Goal: Task Accomplishment & Management: Manage account settings

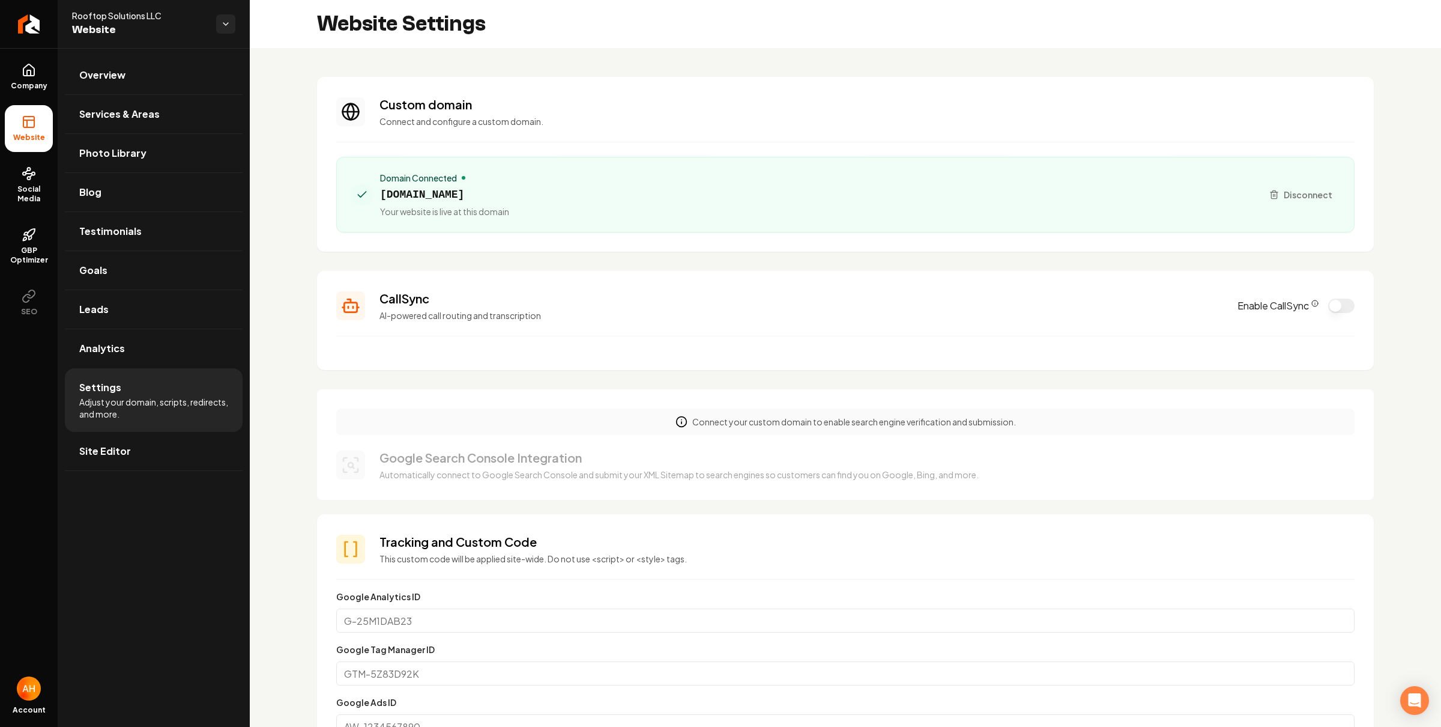
click at [622, 33] on div "Website Settings" at bounding box center [846, 24] width 1192 height 48
click at [509, 186] on span "floridarooftopsolutions.com" at bounding box center [444, 194] width 129 height 17
click at [509, 192] on span "floridarooftopsolutions.com" at bounding box center [444, 194] width 129 height 17
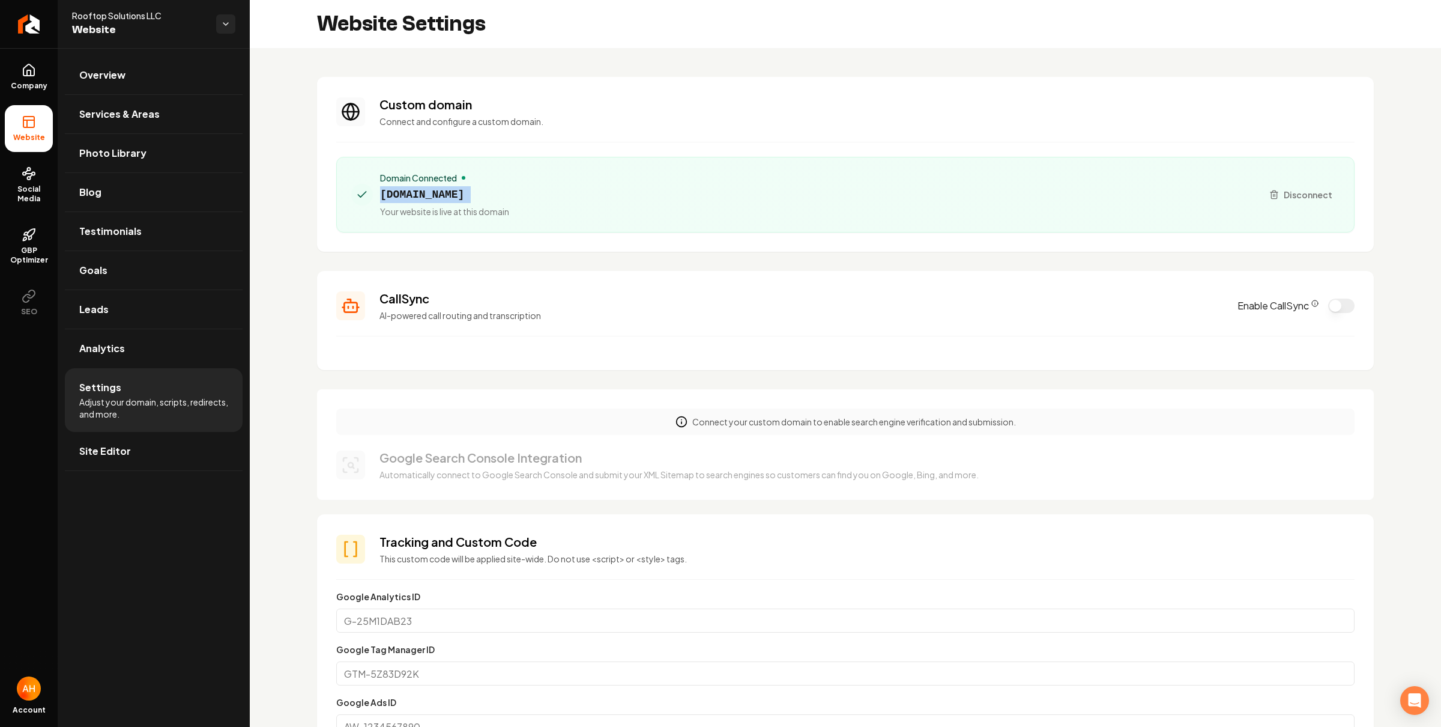
click at [509, 192] on span "floridarooftopsolutions.com" at bounding box center [444, 194] width 129 height 17
click at [704, 115] on p "Connect and configure a custom domain." at bounding box center [867, 121] width 975 height 12
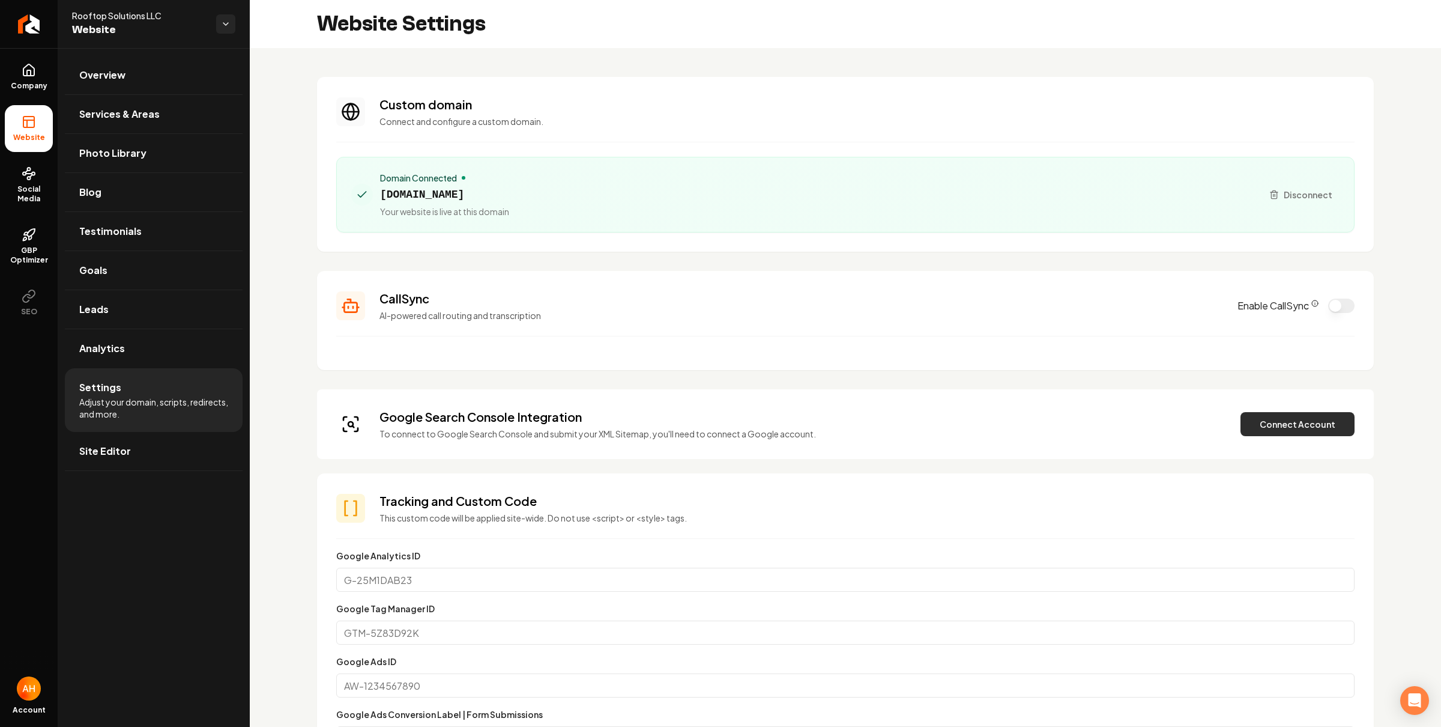
click at [1255, 420] on button "Connect Account" at bounding box center [1298, 424] width 114 height 24
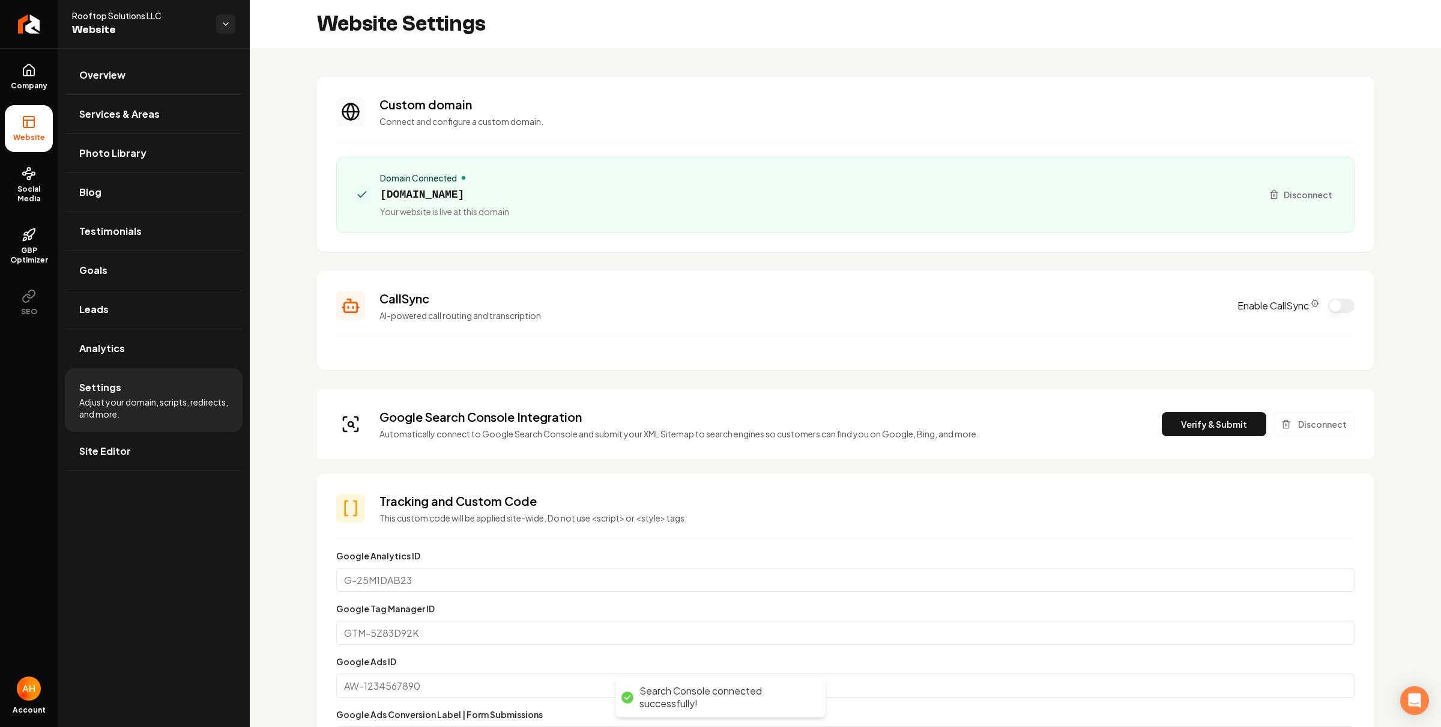
click at [1206, 426] on button "Verify & Submit" at bounding box center [1214, 424] width 104 height 24
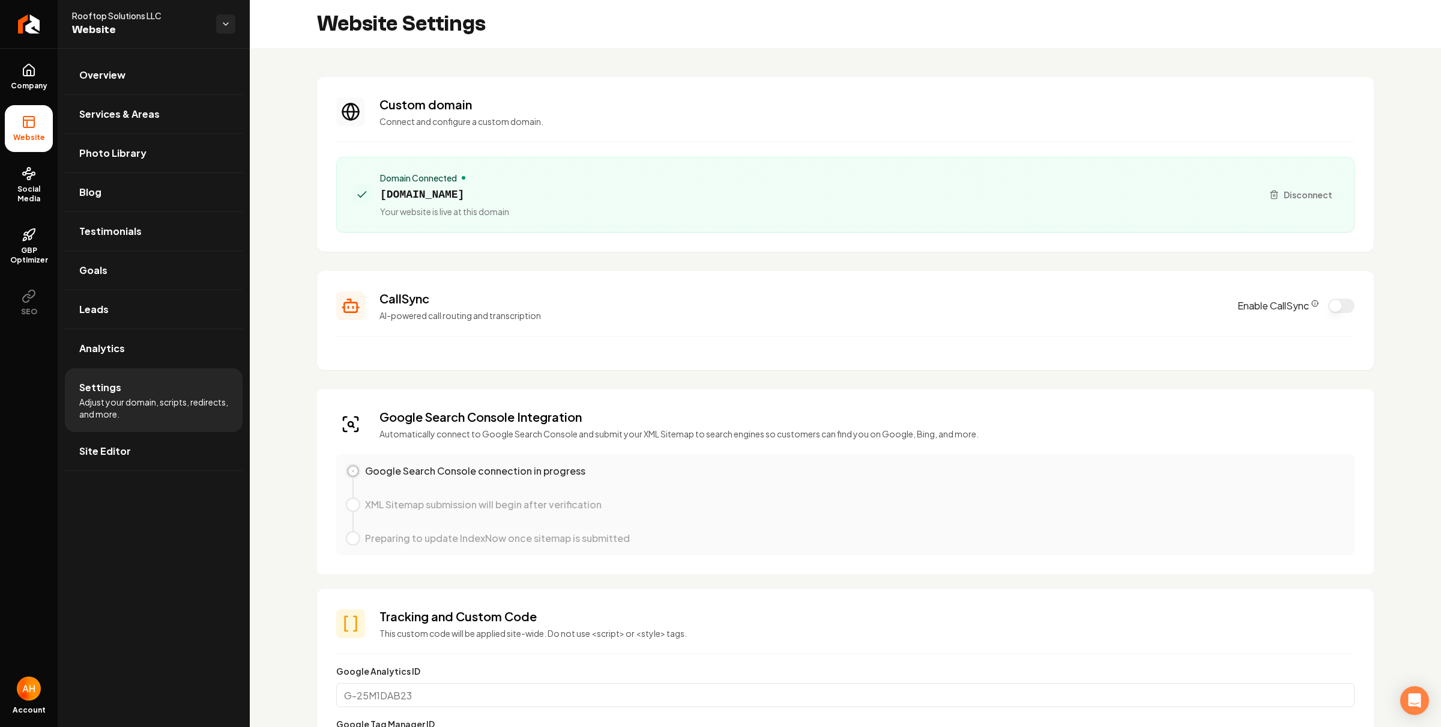
click at [446, 198] on span "floridarooftopsolutions.com" at bounding box center [444, 194] width 129 height 17
click at [447, 198] on span "floridarooftopsolutions.com" at bounding box center [444, 194] width 129 height 17
copy span "floridarooftopsolutions.com"
click at [943, 81] on section "Custom domain Connect and configure a custom domain. Domain Connected floridaro…" at bounding box center [845, 164] width 1057 height 175
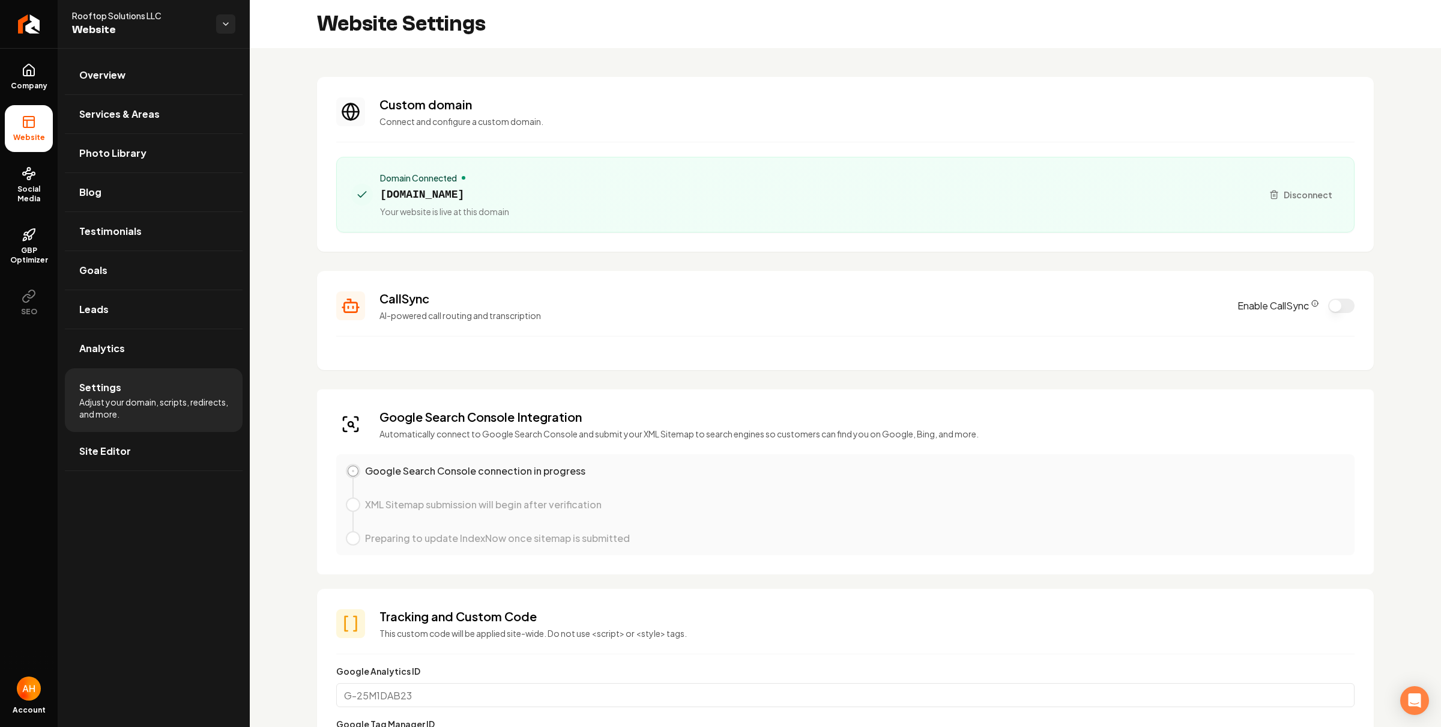
click at [441, 186] on span "floridarooftopsolutions.com" at bounding box center [444, 194] width 129 height 17
click at [441, 189] on span "floridarooftopsolutions.com" at bounding box center [444, 194] width 129 height 17
click at [443, 190] on span "floridarooftopsolutions.com" at bounding box center [444, 194] width 129 height 17
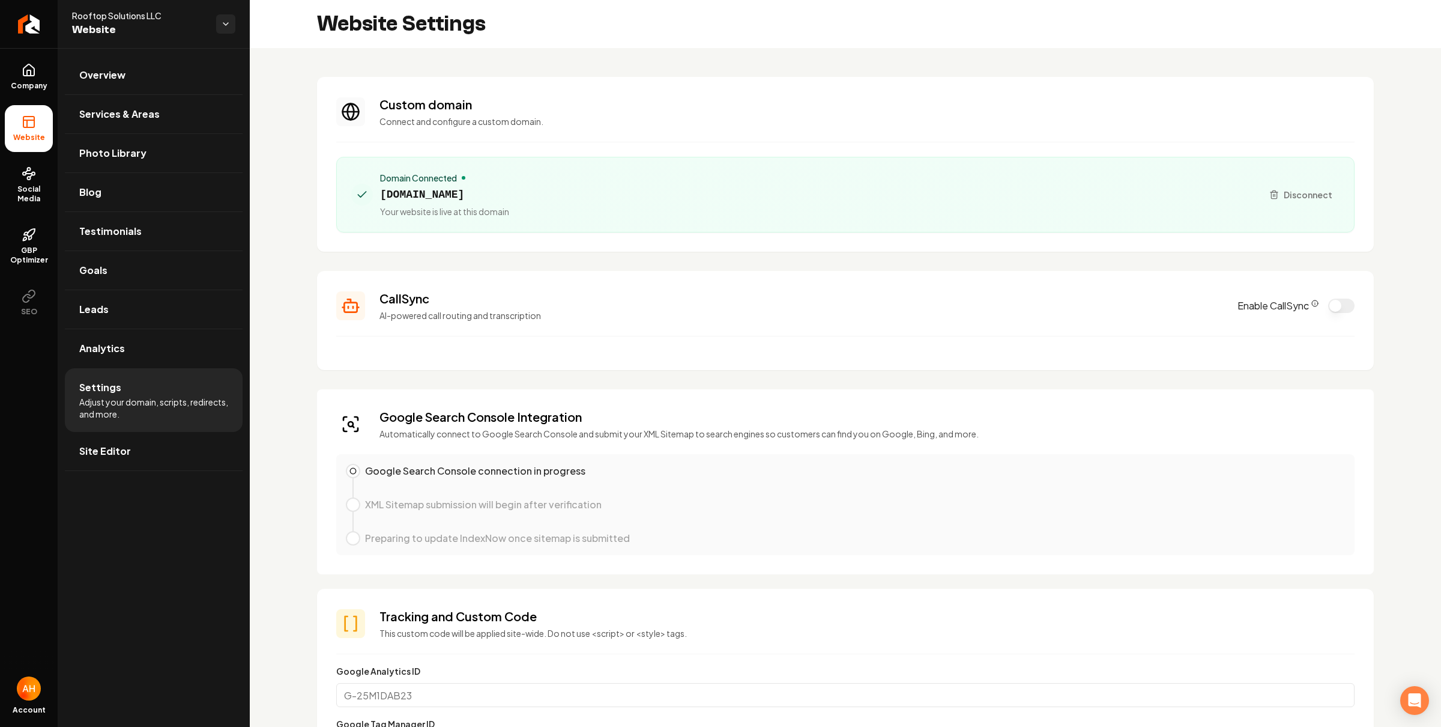
click at [443, 190] on span "floridarooftopsolutions.com" at bounding box center [444, 194] width 129 height 17
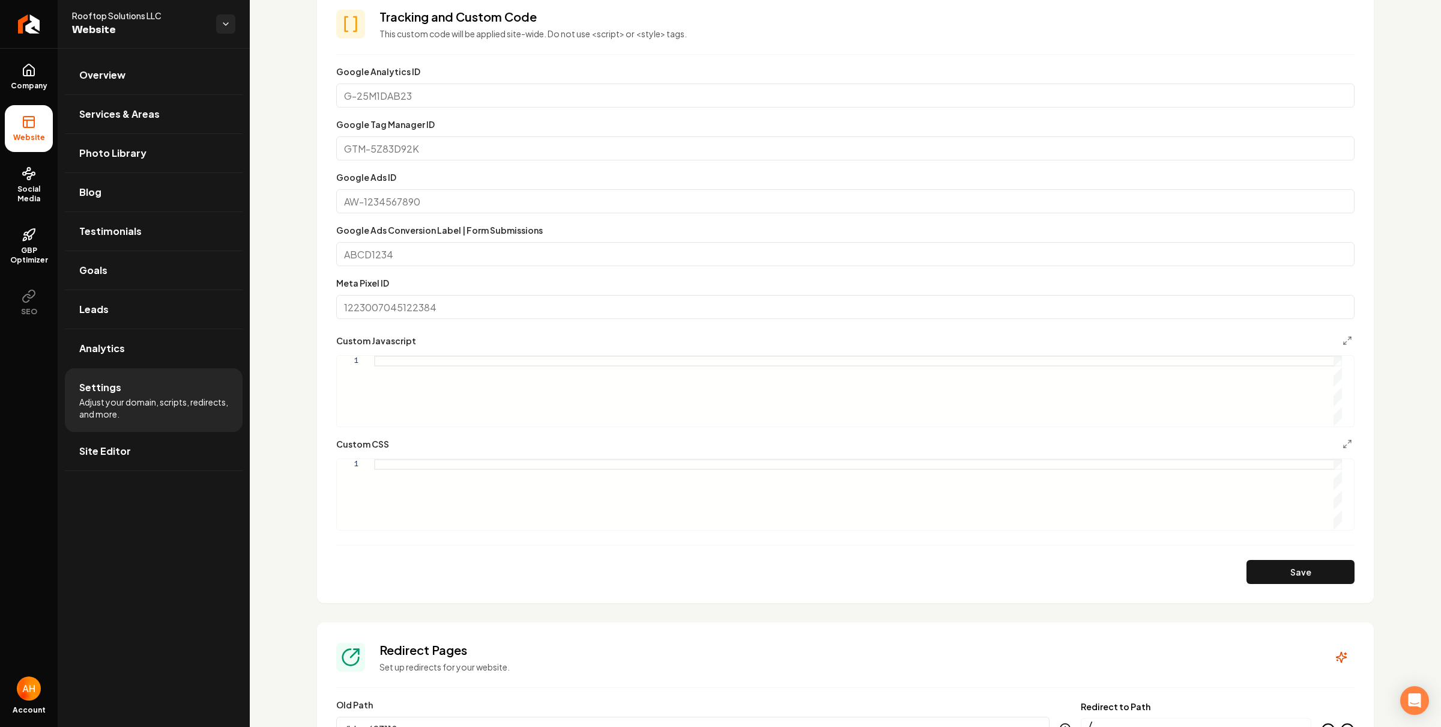
scroll to position [677, 0]
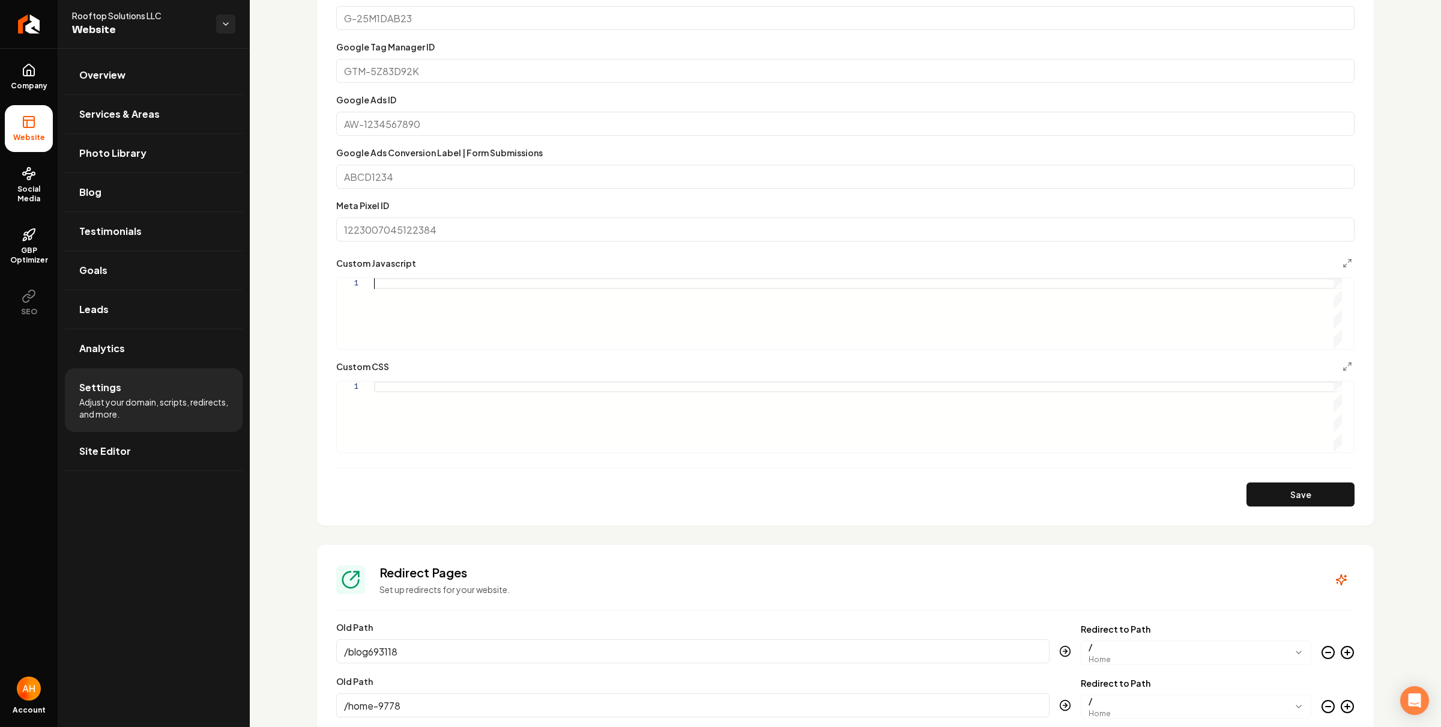
drag, startPoint x: 535, startPoint y: 323, endPoint x: 598, endPoint y: 335, distance: 63.6
click at [535, 323] on div "Main content area" at bounding box center [858, 313] width 968 height 70
type textarea "**********"
click at [1279, 492] on button "Save" at bounding box center [1301, 494] width 108 height 24
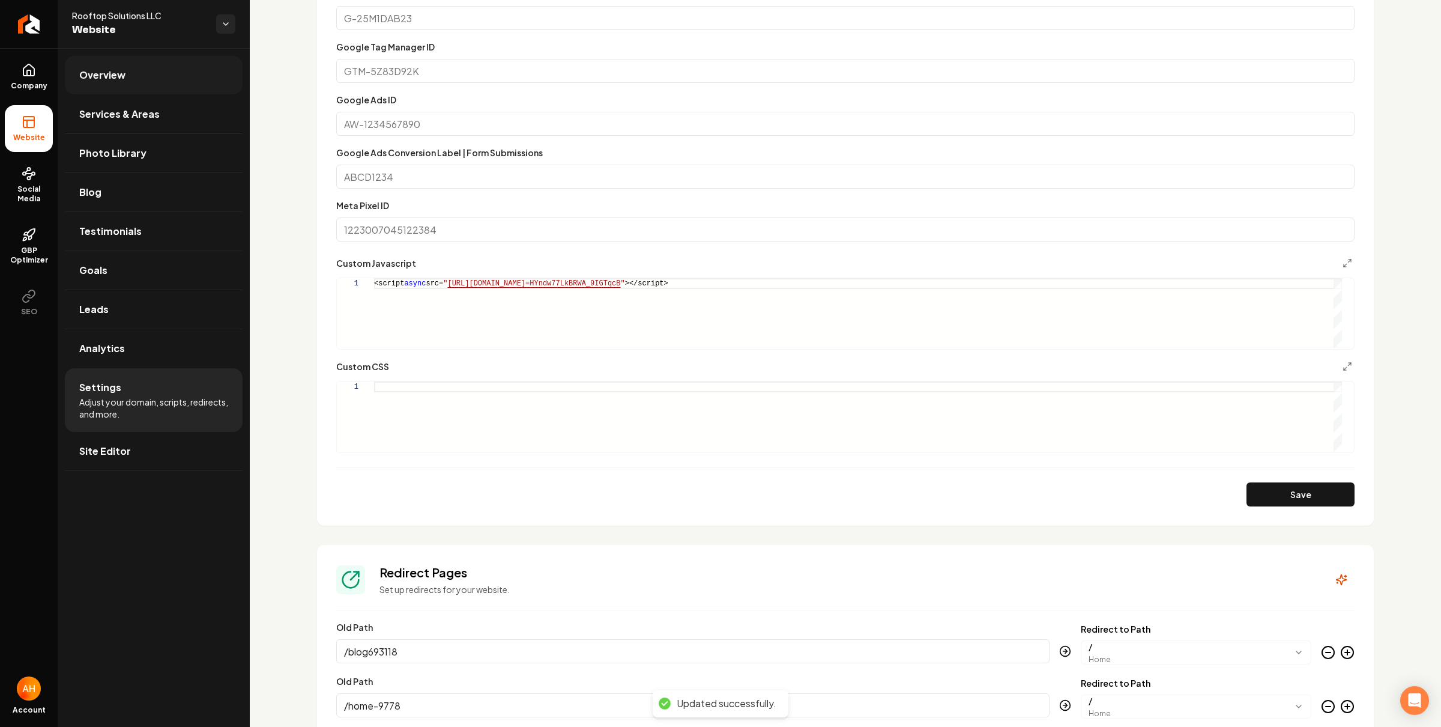
click at [182, 79] on link "Overview" at bounding box center [154, 75] width 178 height 38
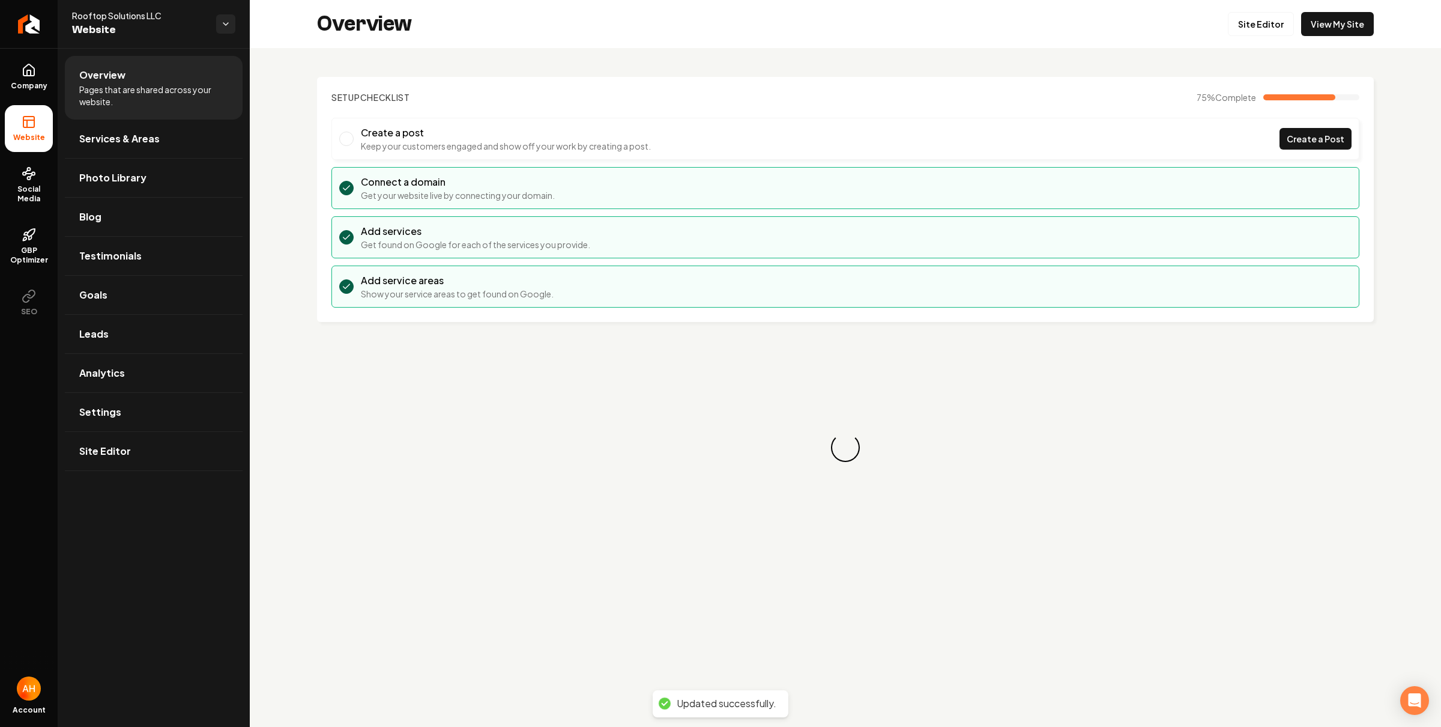
click at [1370, 24] on link "View My Site" at bounding box center [1337, 24] width 73 height 24
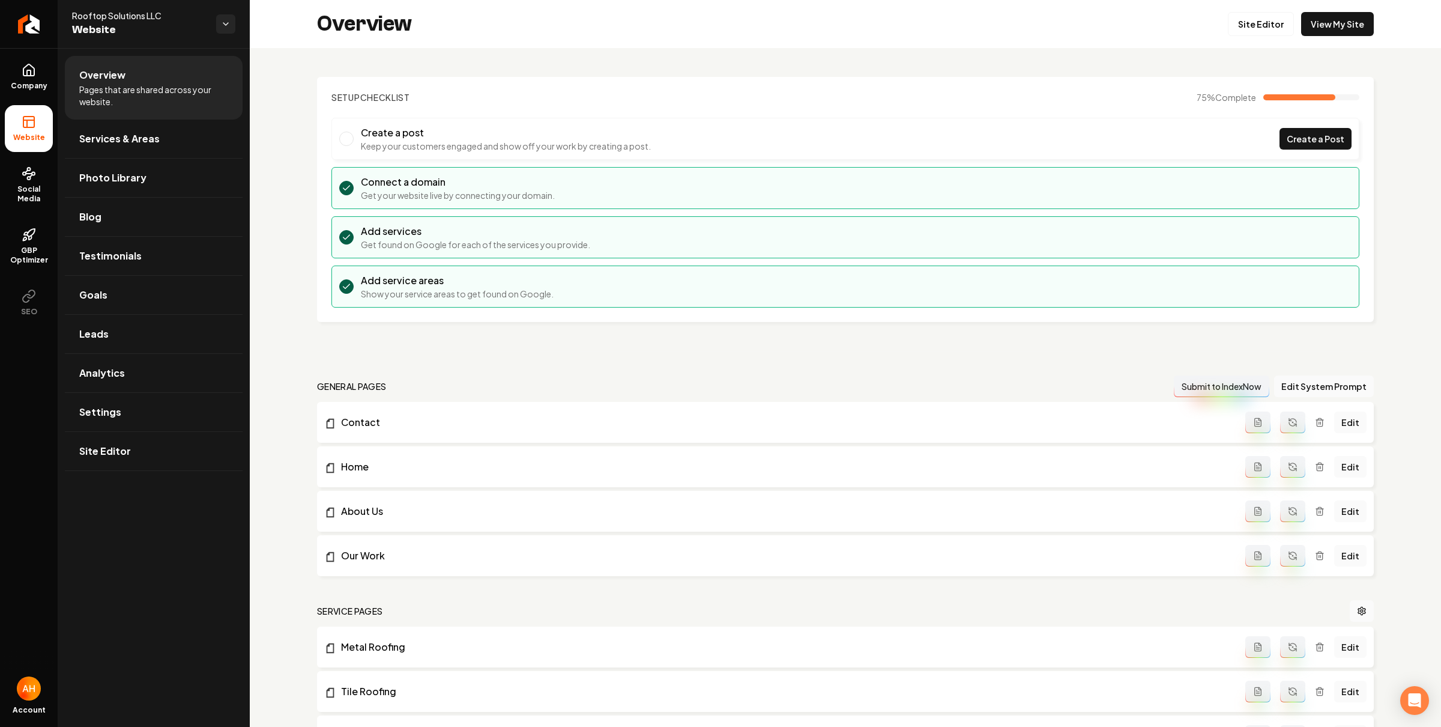
scroll to position [858, 0]
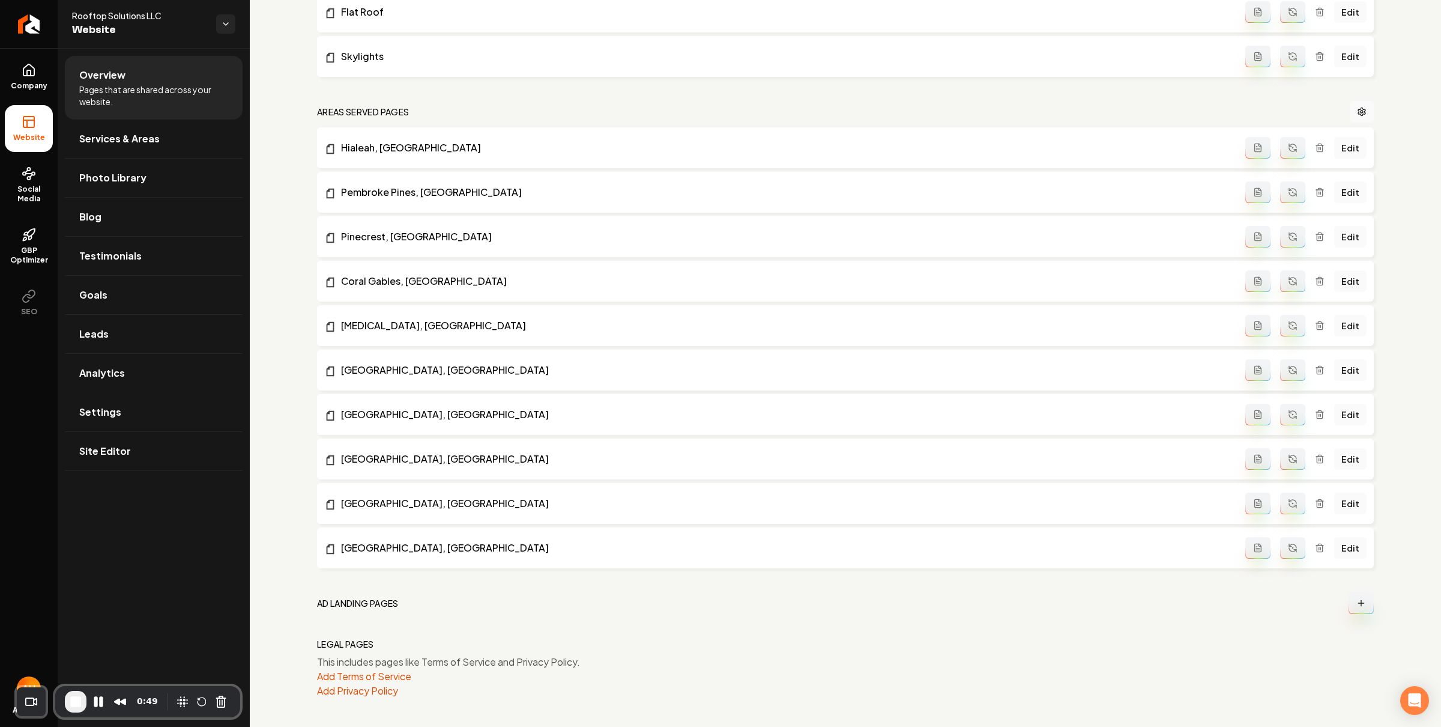
drag, startPoint x: 167, startPoint y: 417, endPoint x: 483, endPoint y: 417, distance: 315.9
click at [167, 417] on link "Settings" at bounding box center [154, 412] width 178 height 38
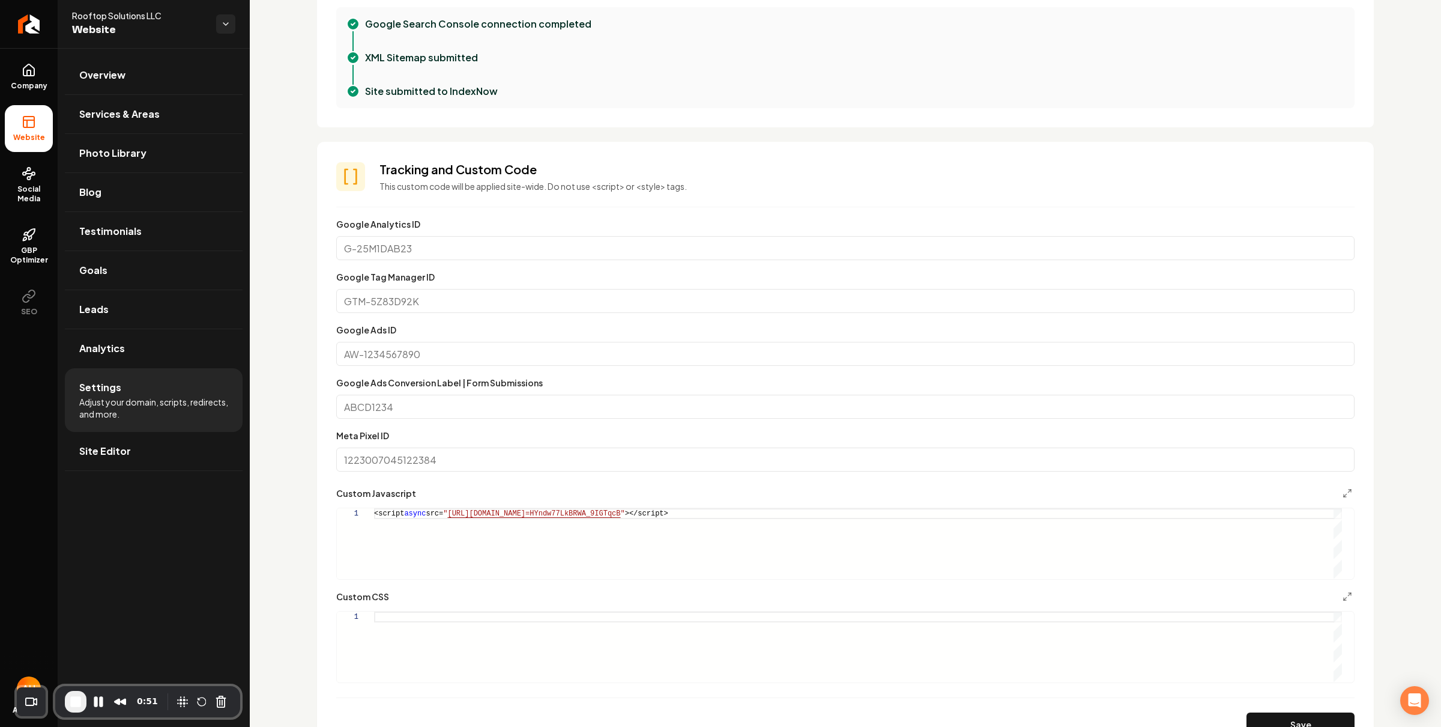
scroll to position [578, 0]
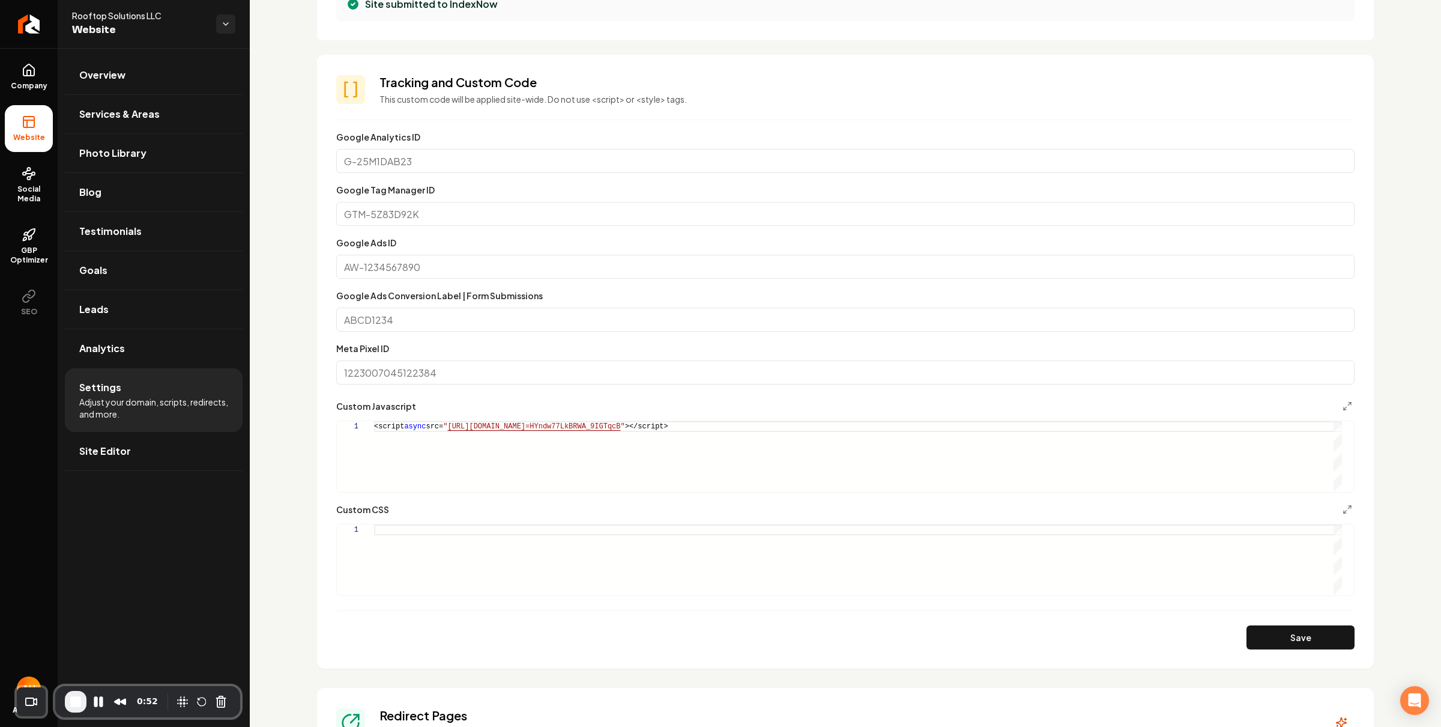
click at [844, 447] on div "<script async src= " https://app.roofle.com/roof-quote-pro-widget.js?id =HYndw7…" at bounding box center [858, 456] width 968 height 70
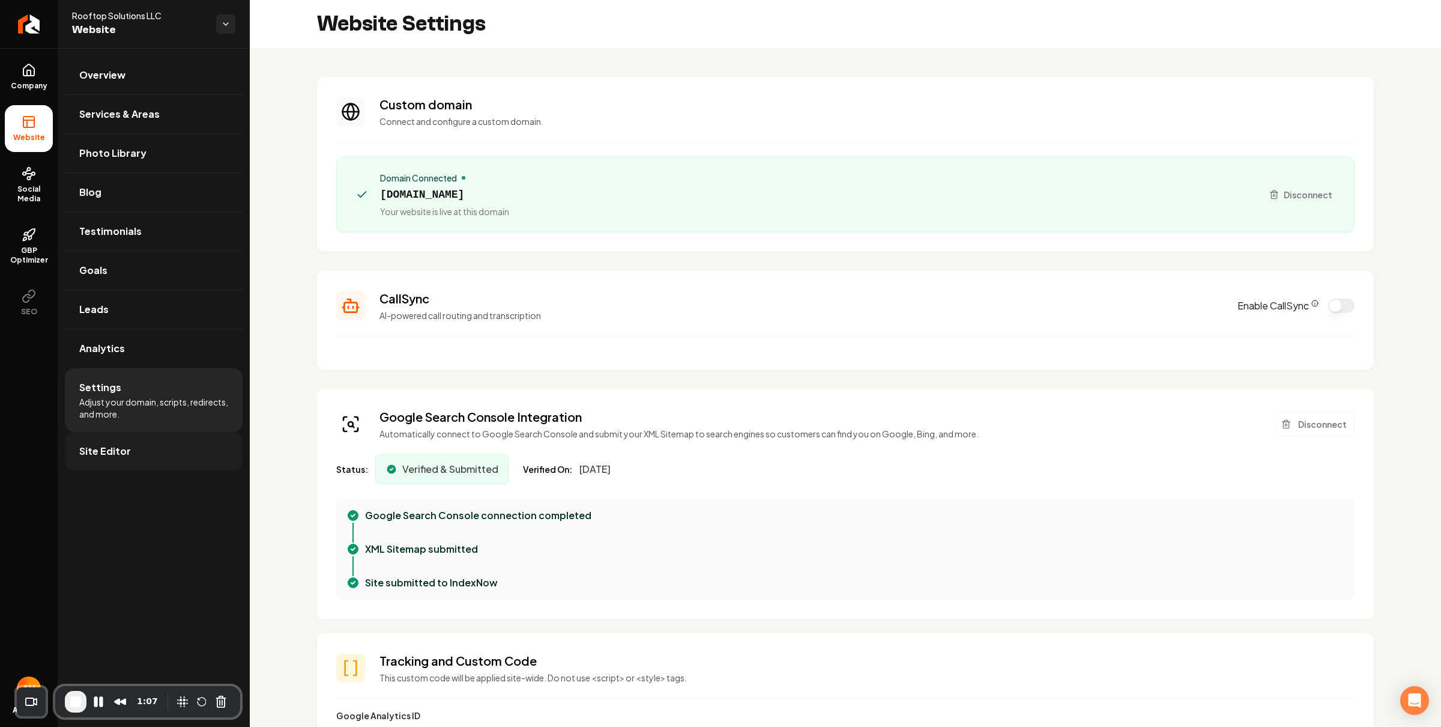
click at [145, 448] on link "Site Editor" at bounding box center [154, 451] width 178 height 38
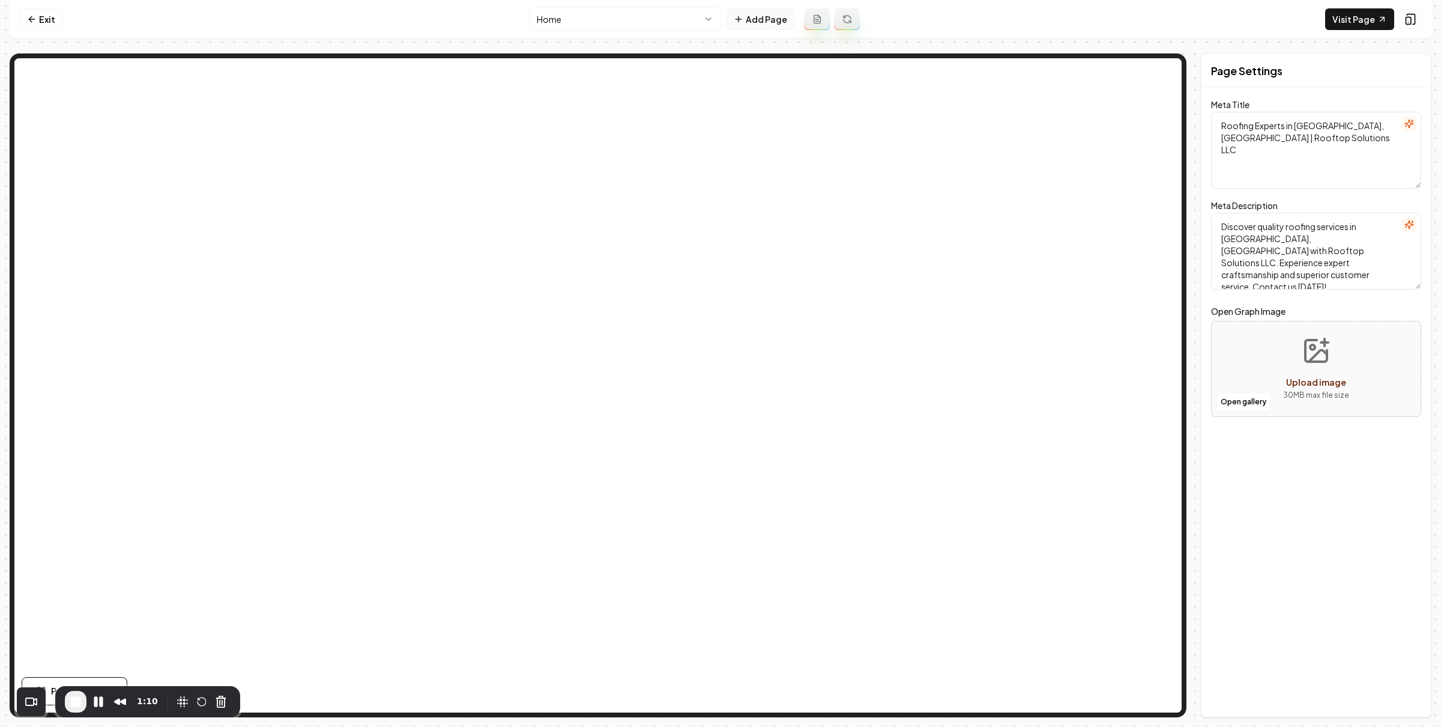
click at [763, 12] on button "Add Page" at bounding box center [760, 19] width 69 height 22
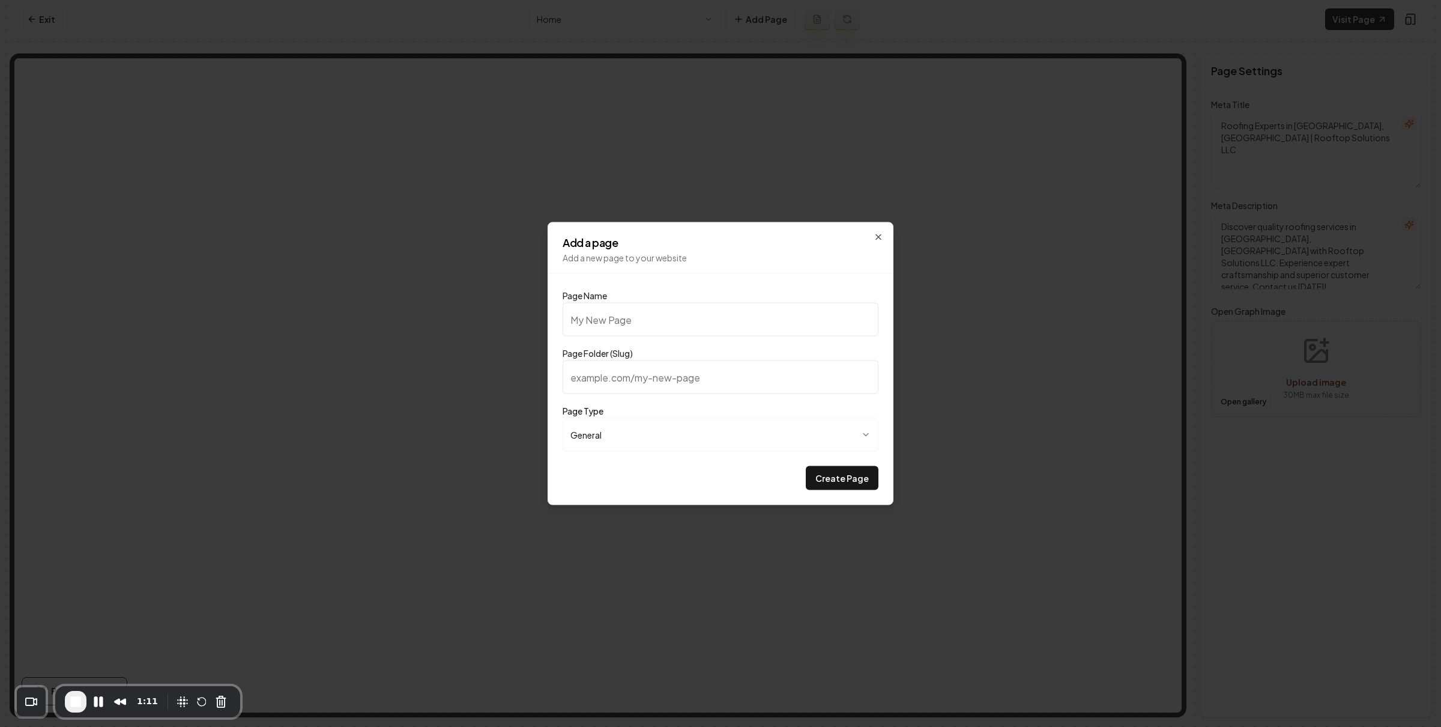
type input "C"
type input "c"
type input "CU"
type input "cu"
type input "CUs"
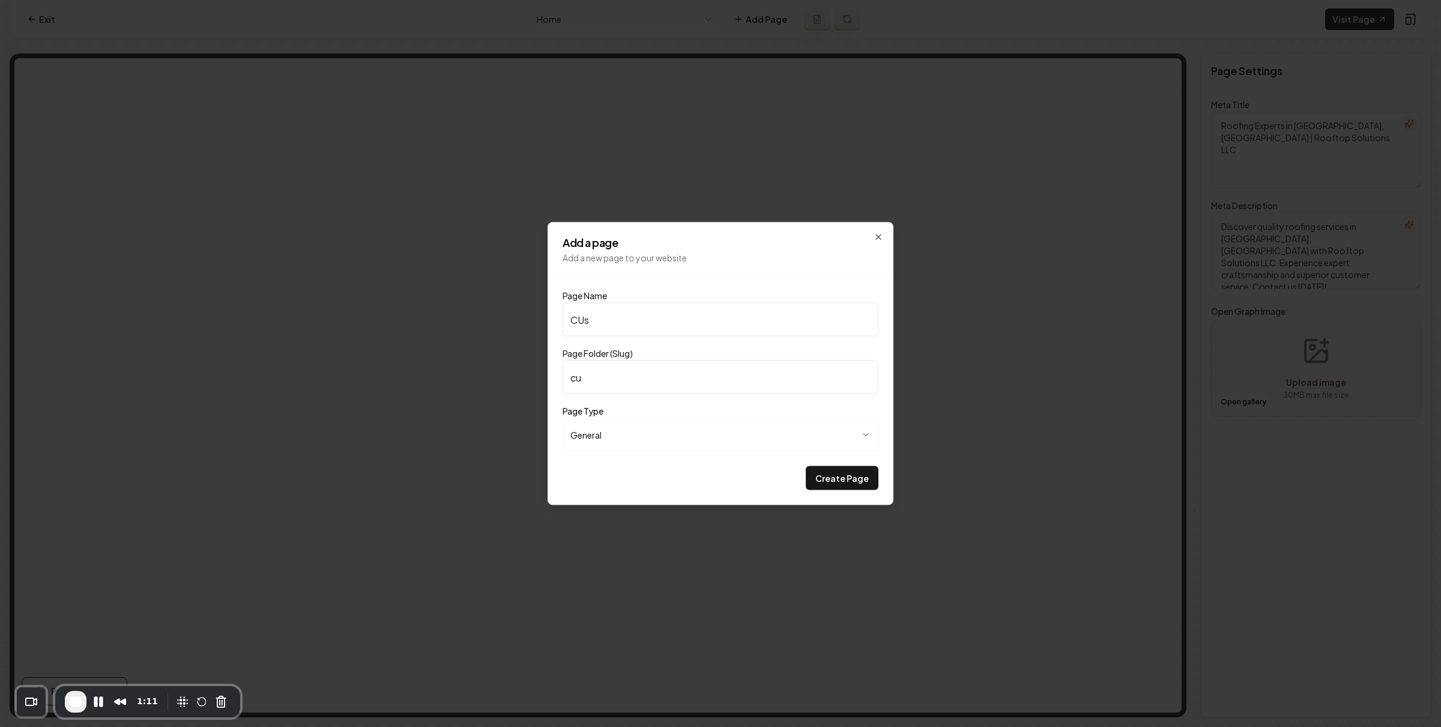
type input "cus"
type input "CUst"
type input "cust"
type input "CUs"
type input "cus"
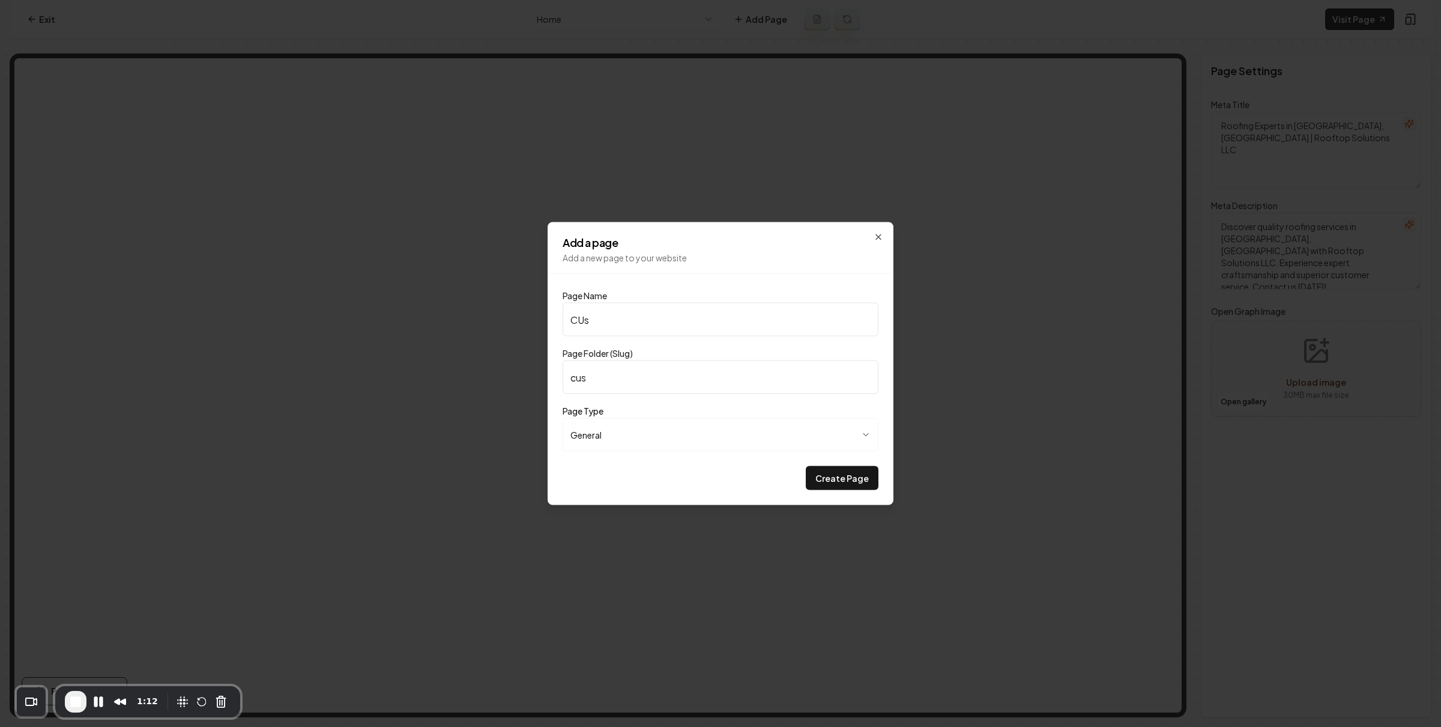
type input "CU"
type input "cu"
type input "C"
type input "c"
type input "F"
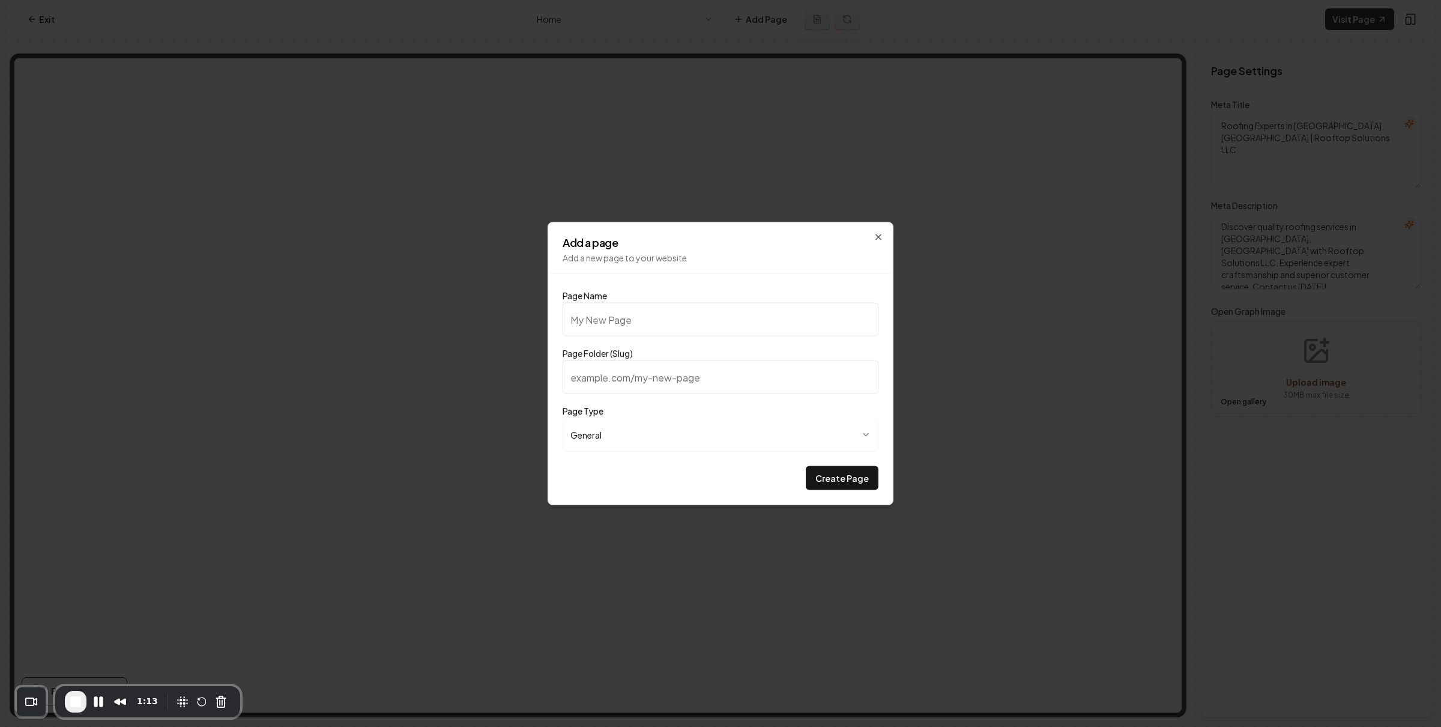
type input "f"
type input "Fr"
type input "fr"
type input "Fre"
type input "fre"
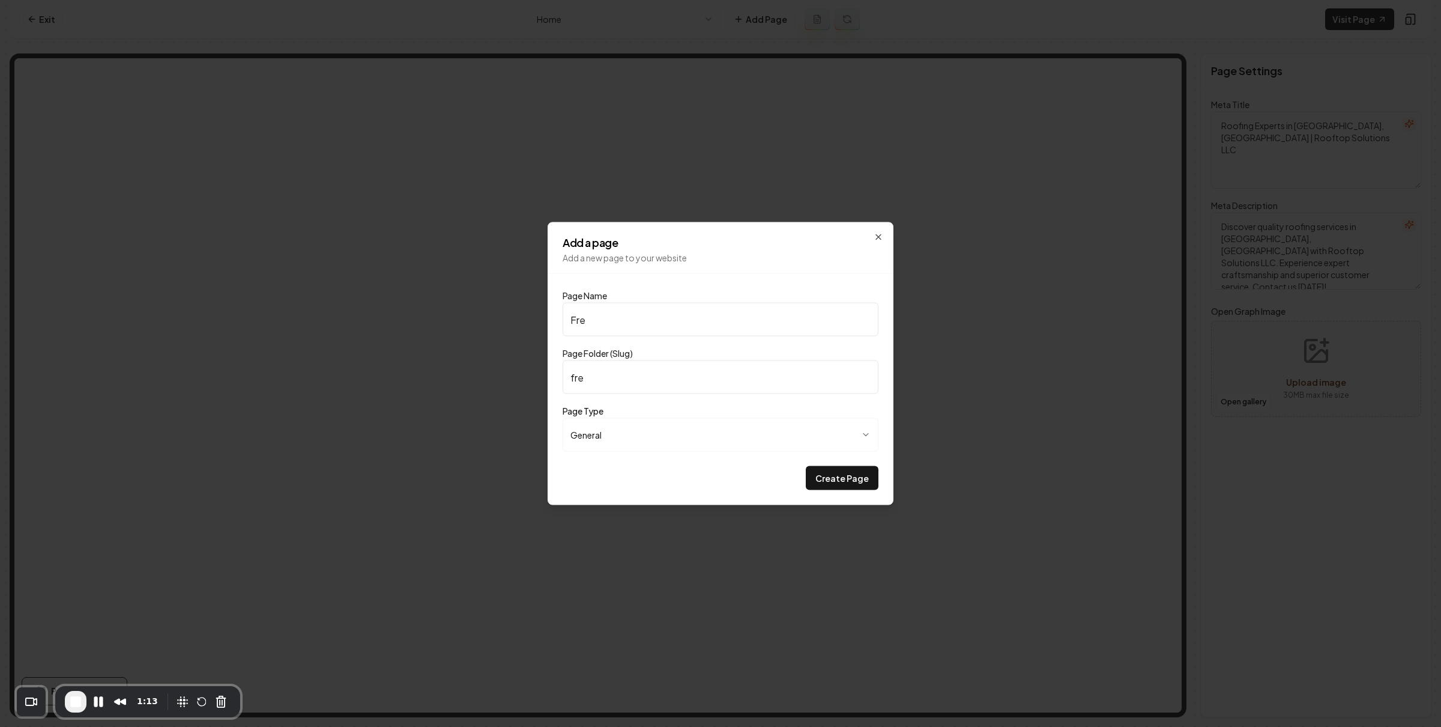
type input "Free"
type input "free"
type input "Free"
type input "I"
type input "i"
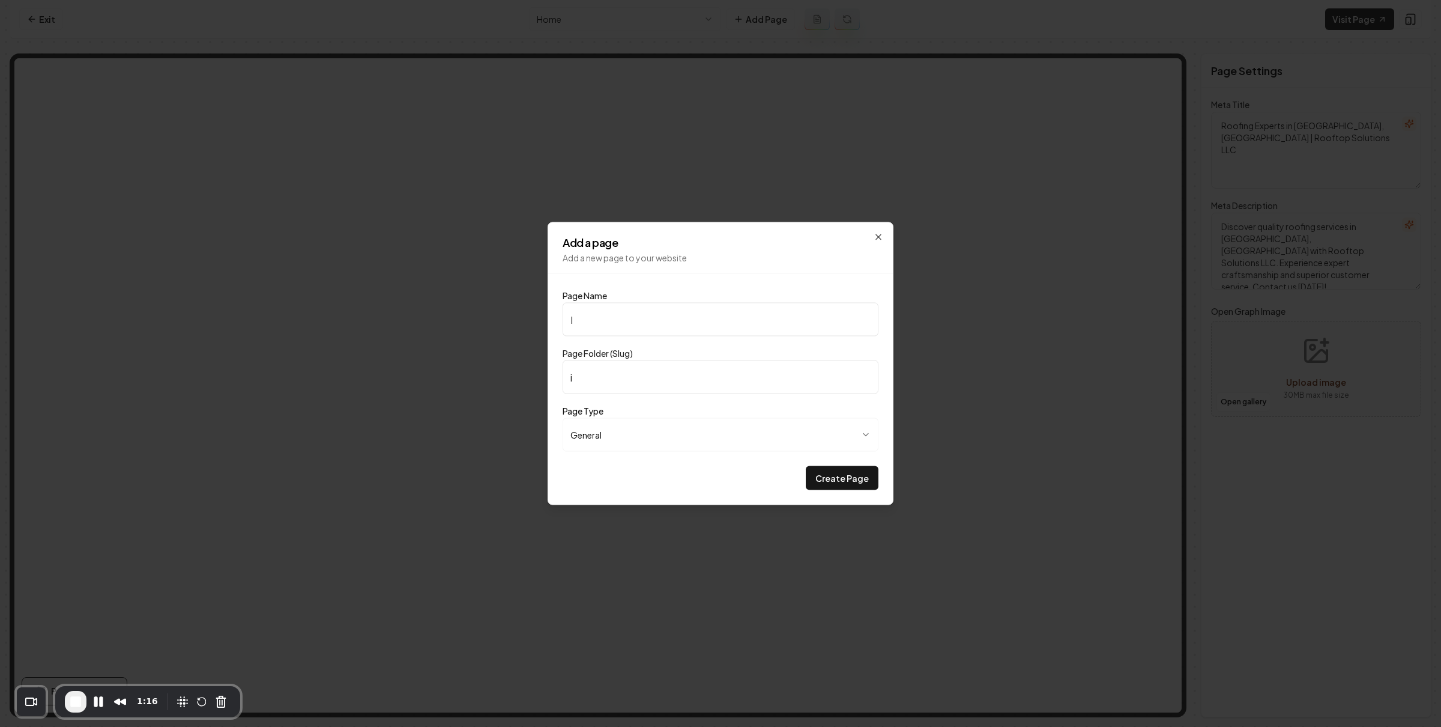
type input "In"
type input "in"
type input "Ins"
type input "ins"
type input "Inst"
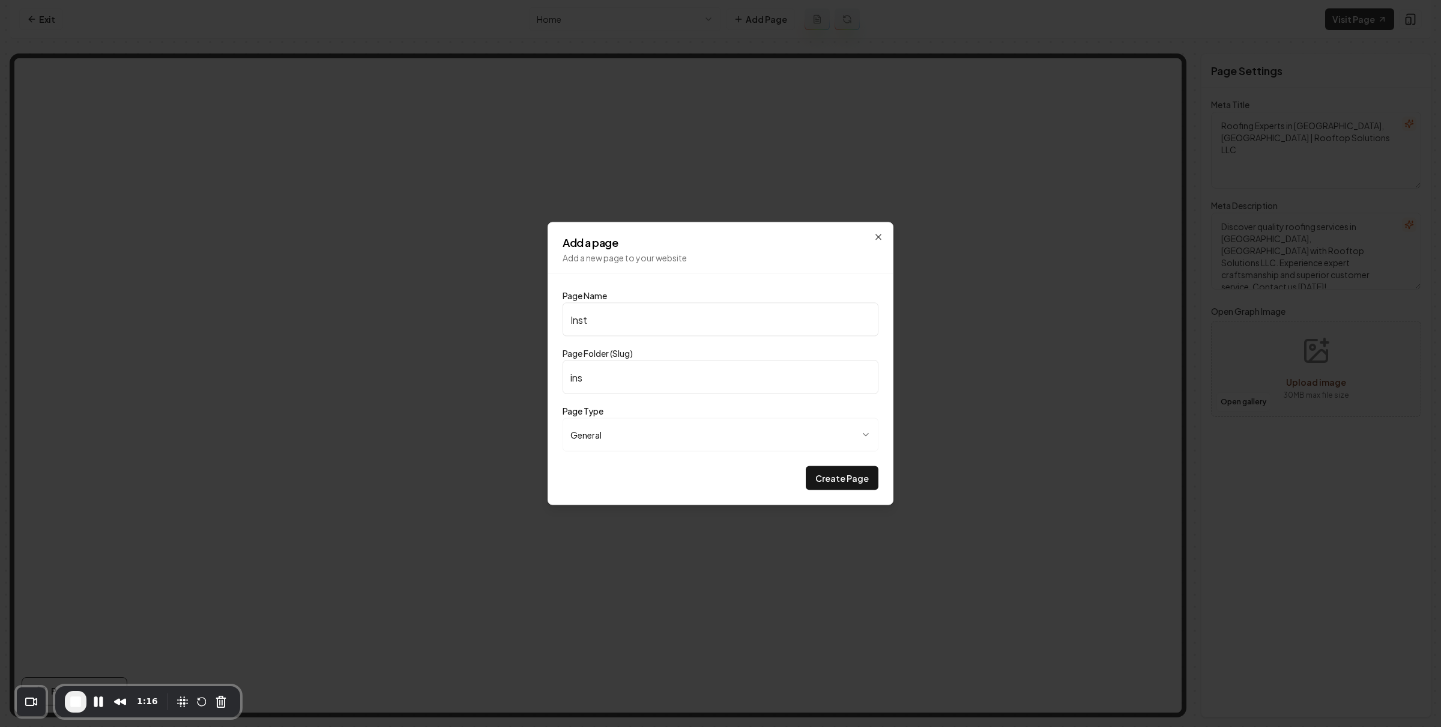
type input "inst"
type input "Insta"
type input "insta"
type input "Instan"
type input "instan"
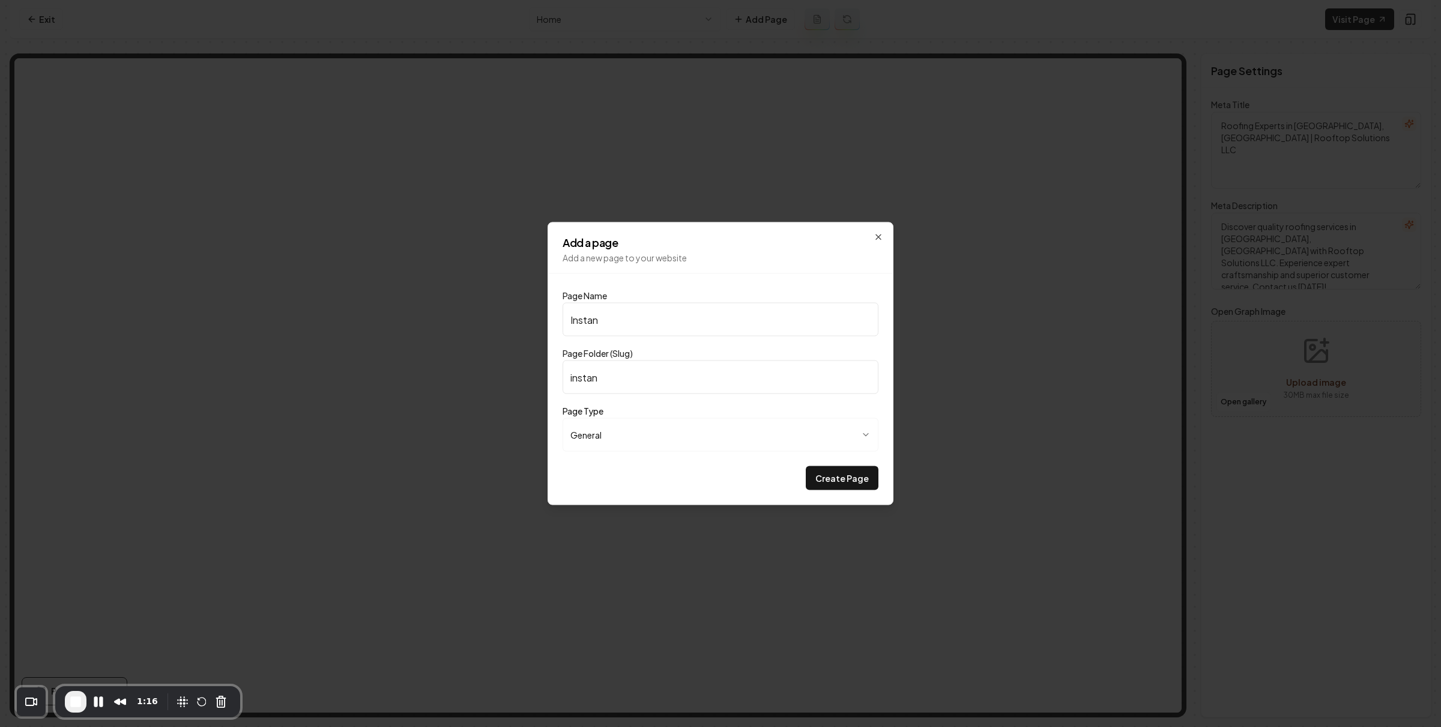
type input "Instant"
type input "instant"
type input "Instant R"
type input "instant-r"
type input "Instant Ro"
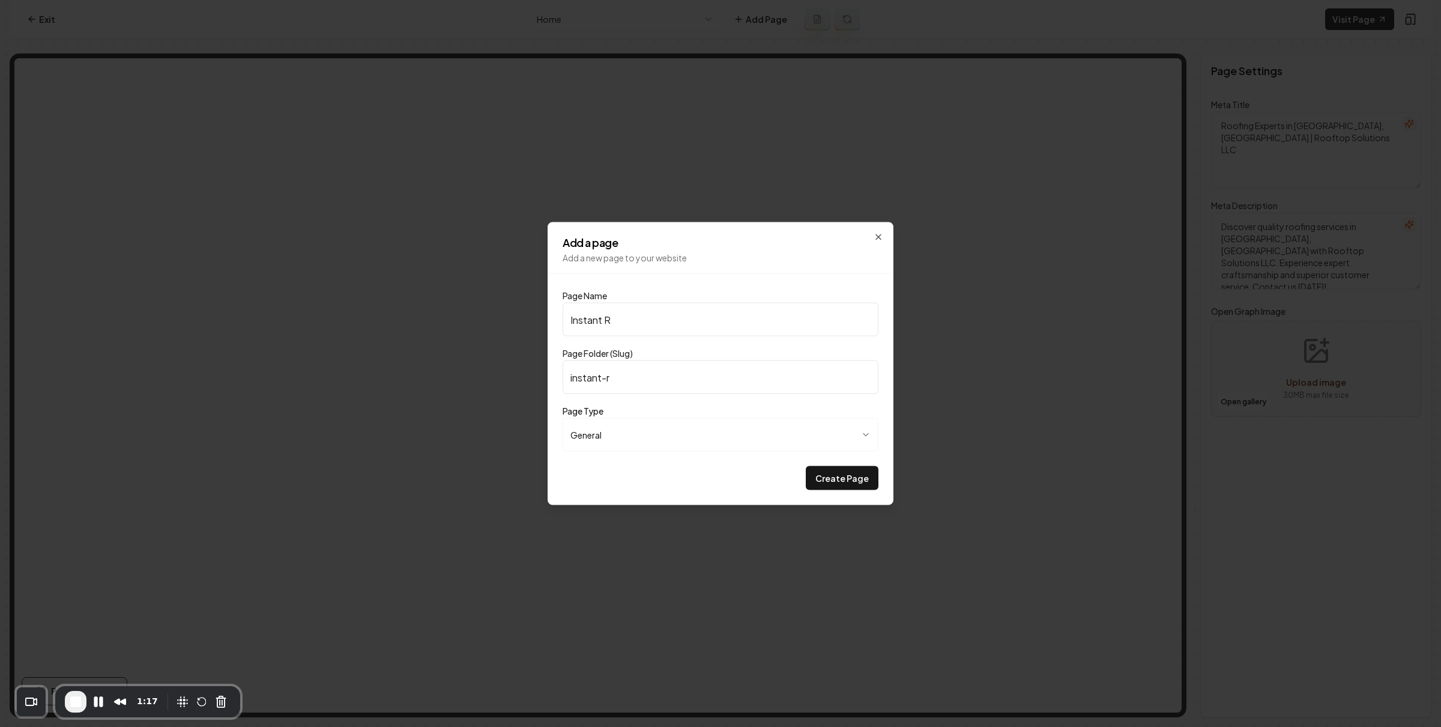
type input "instant-ro"
type input "Instant Roo"
type input "instant-roo"
type input "Instant Roof"
type input "instant-roof"
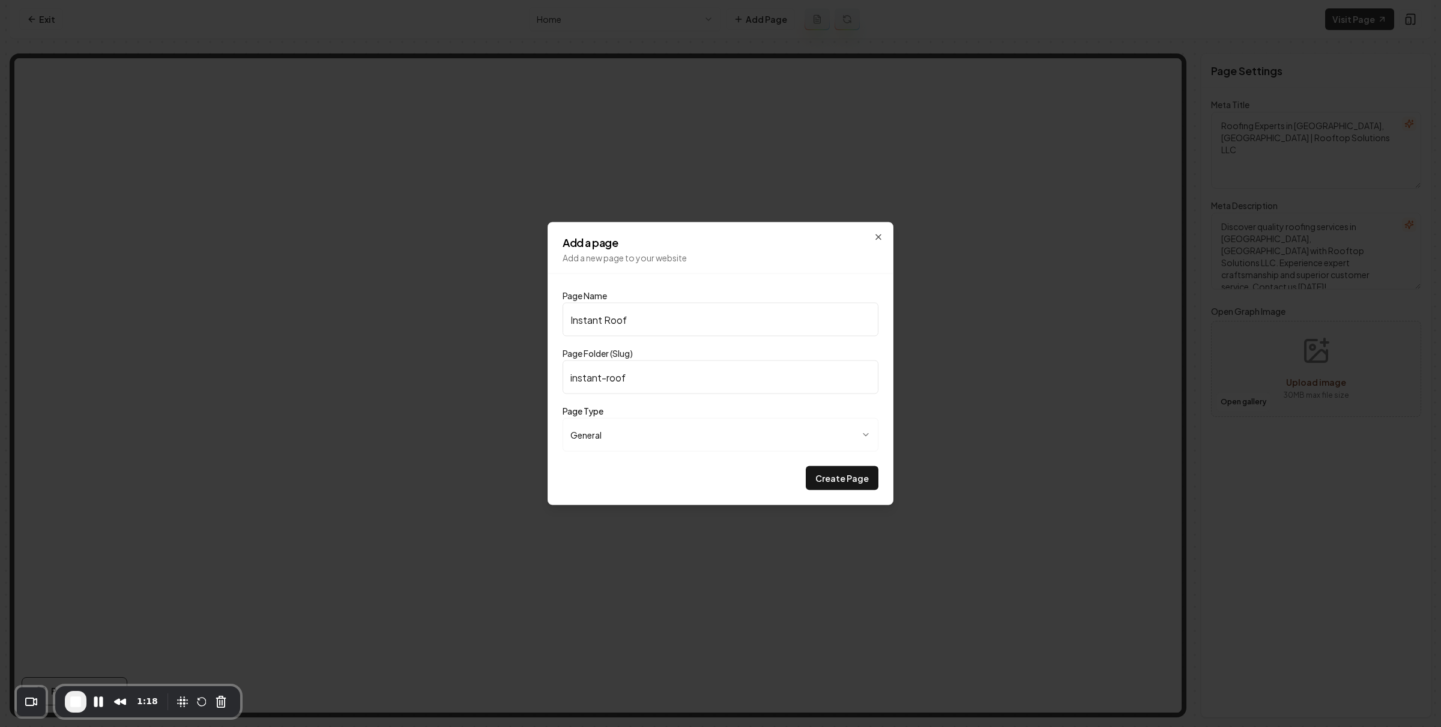
type input "Instant Roof Q"
type input "instant-roof-q"
type input "Instant Roof Qu"
type input "instant-roof-qu"
type input "Instant Roof Quo"
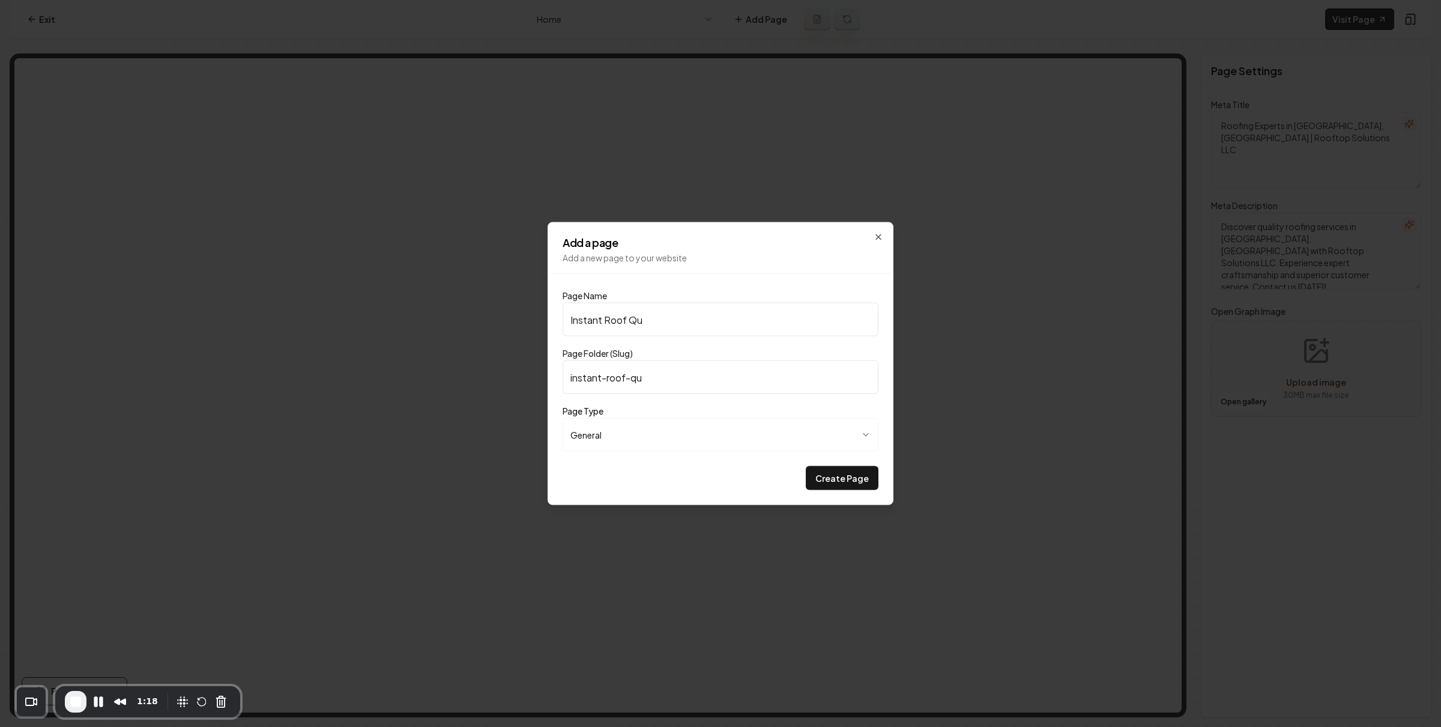
type input "instant-roof-quo"
type input "Instant Roof Quot"
type input "instant-roof-quot"
type input "Instant Roof Quote"
type input "instant-roof-quote"
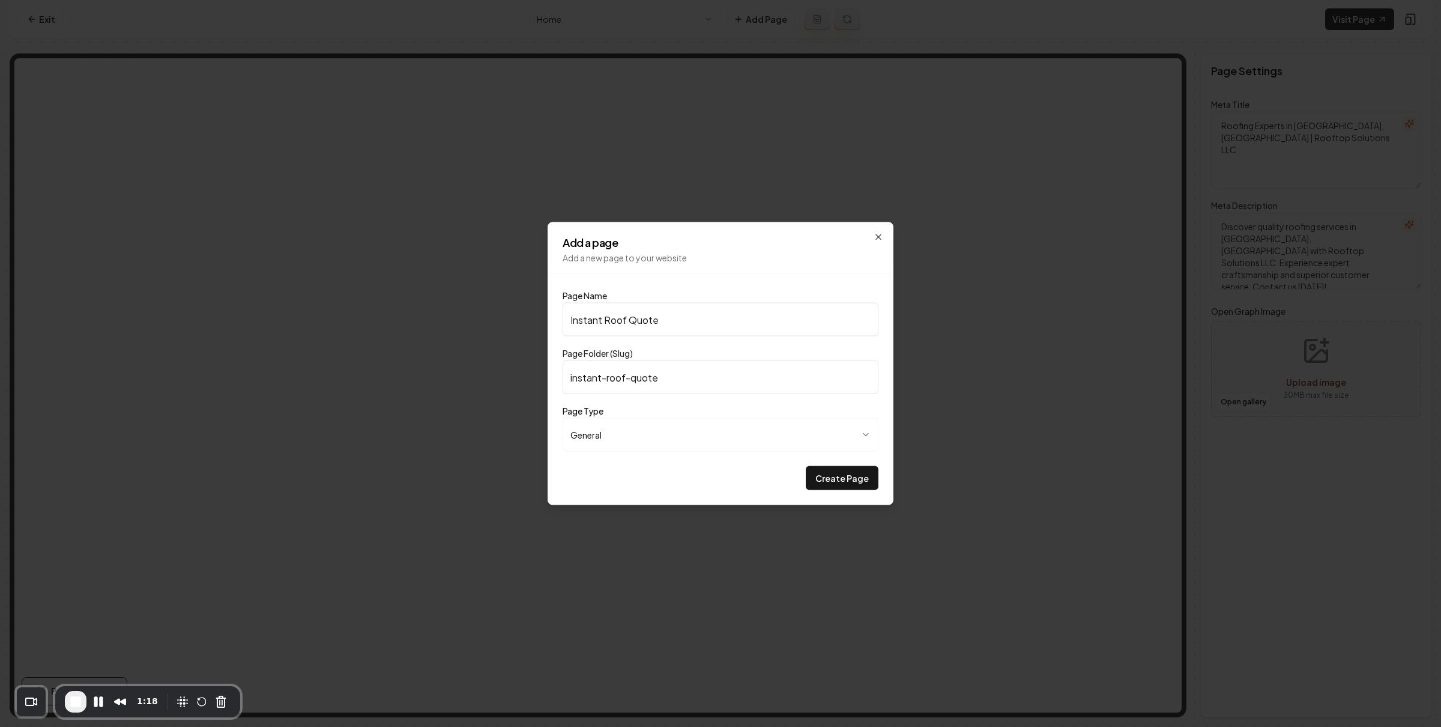
type input "Instant Roof Quote"
click at [806, 466] on button "Create Page" at bounding box center [842, 478] width 73 height 24
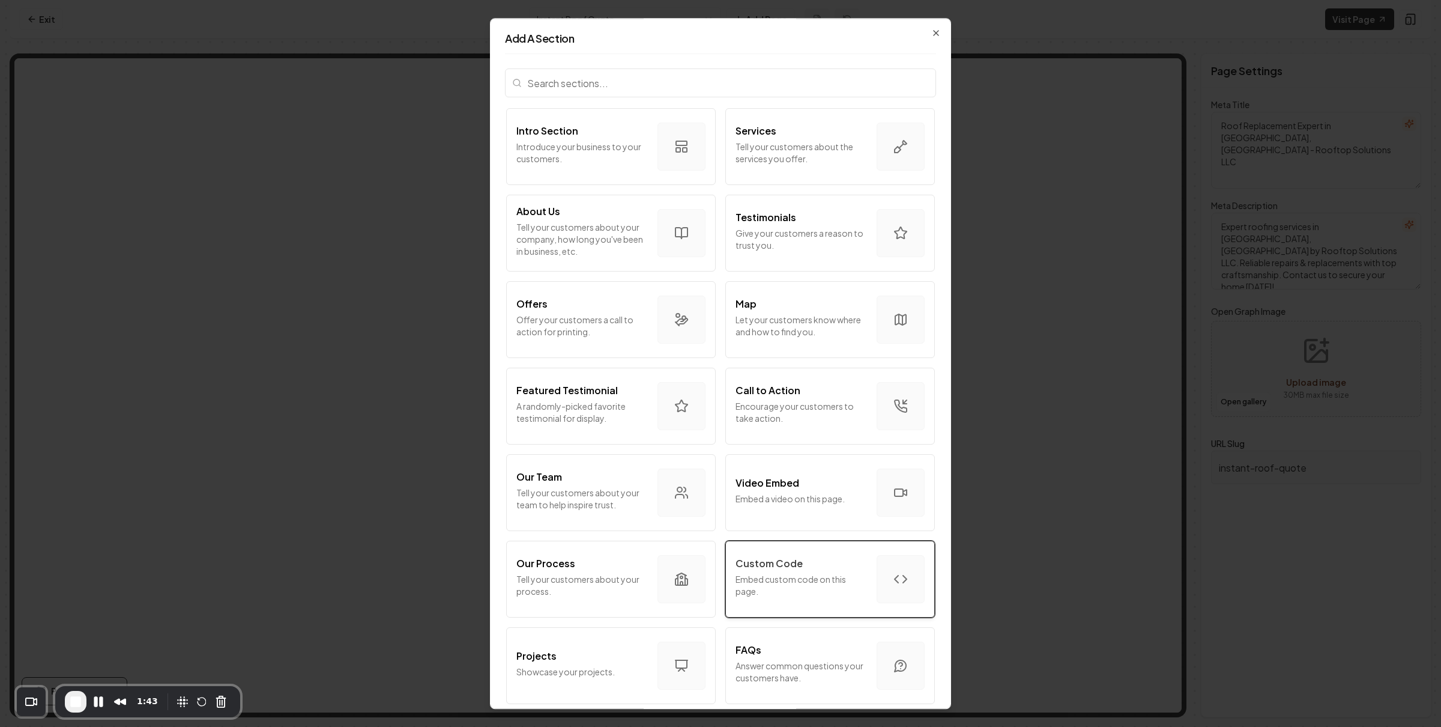
click at [810, 578] on p "Embed custom code on this page." at bounding box center [802, 585] width 132 height 24
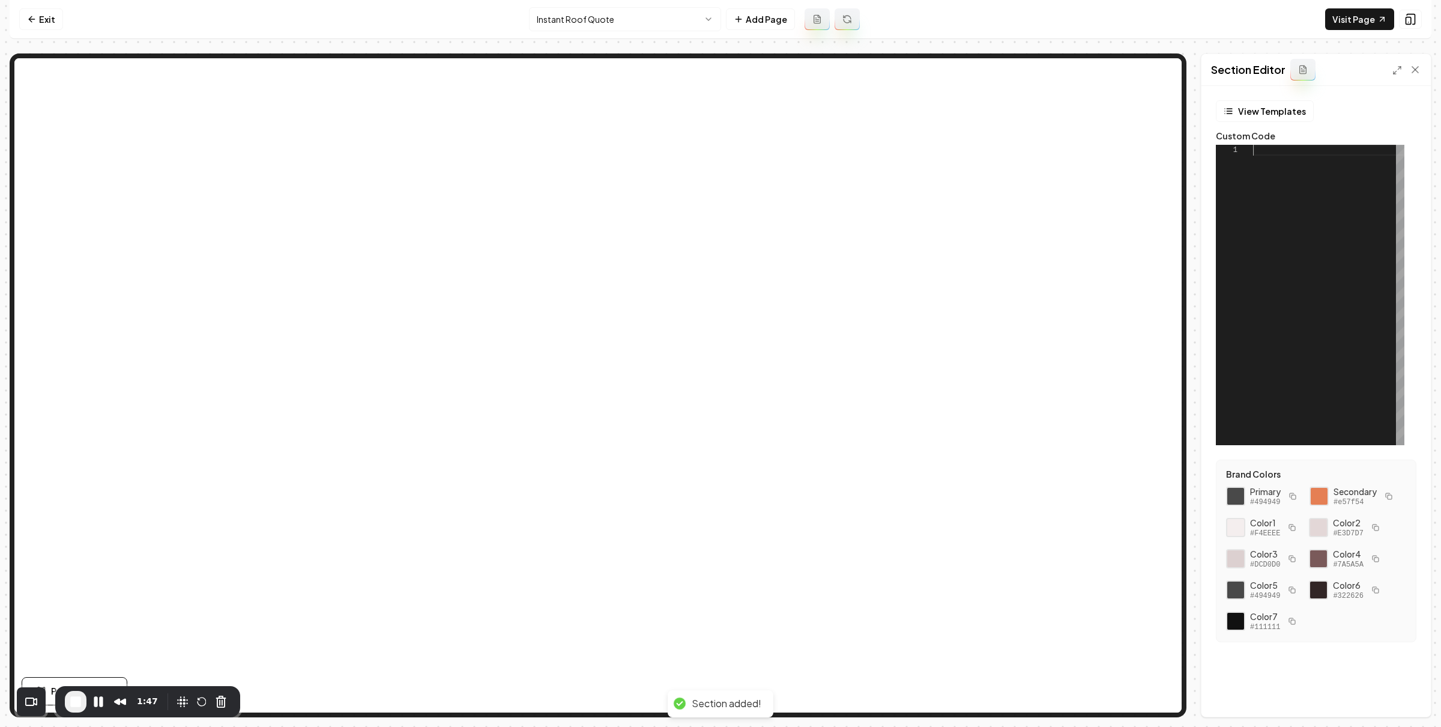
click at [1300, 207] on div at bounding box center [1328, 295] width 151 height 300
type textarea "**********"
click at [1399, 698] on button "Save" at bounding box center [1403, 696] width 35 height 22
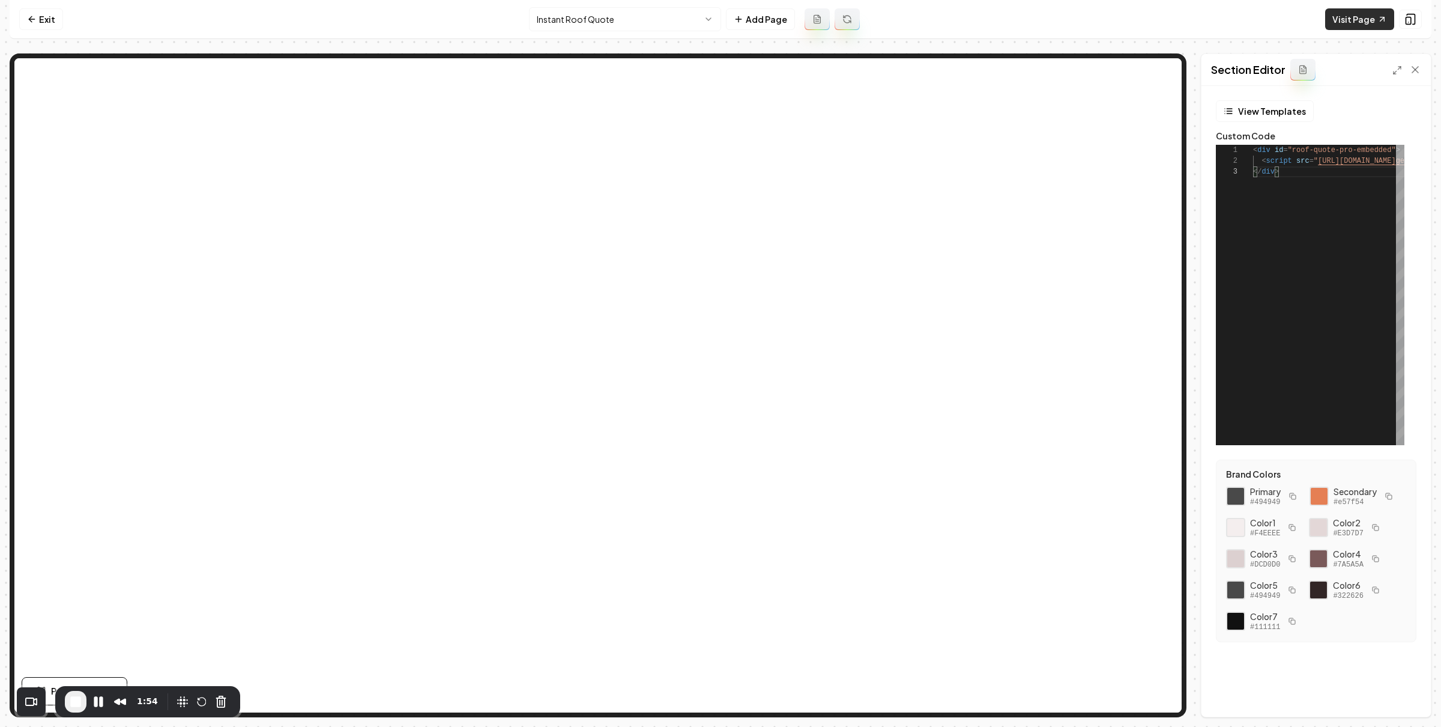
click at [1343, 29] on link "Visit Page" at bounding box center [1359, 19] width 69 height 22
click at [39, 23] on link "Exit" at bounding box center [41, 19] width 44 height 22
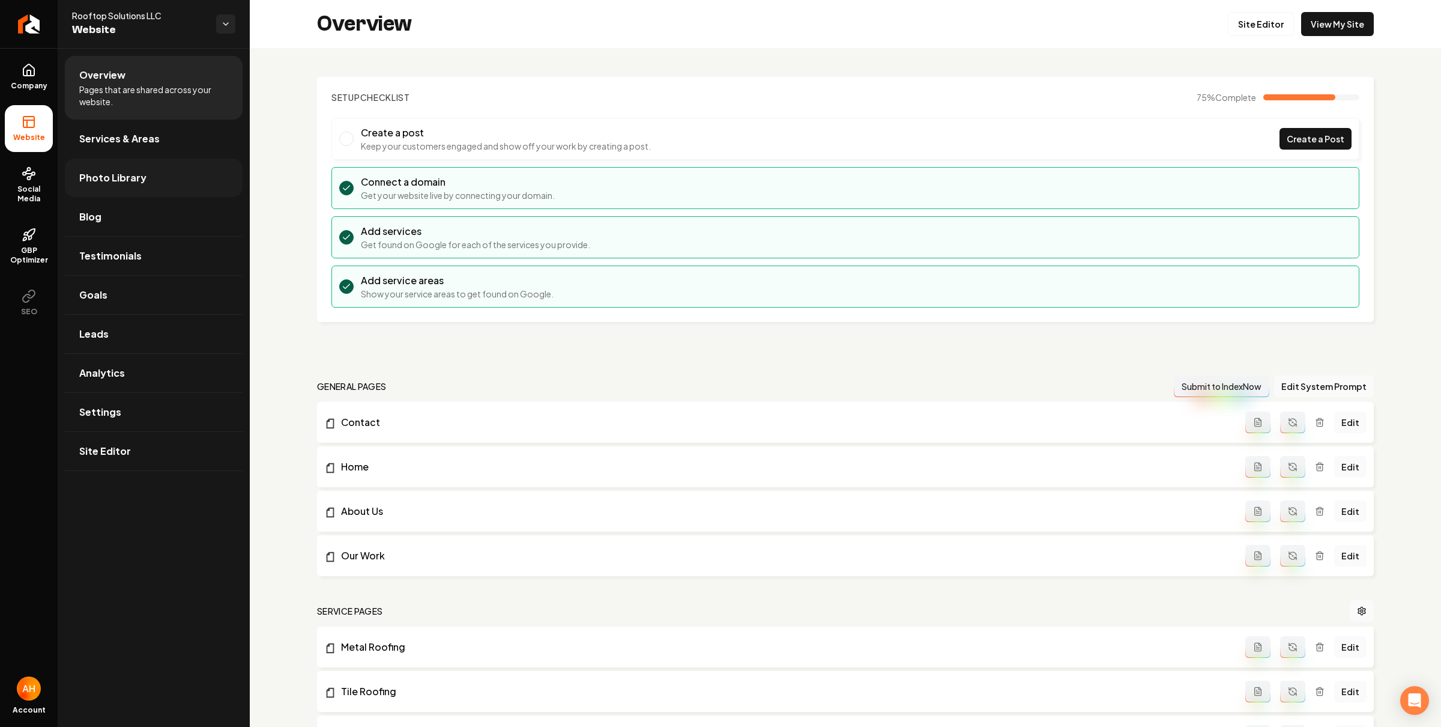
click at [124, 164] on link "Photo Library" at bounding box center [154, 178] width 178 height 38
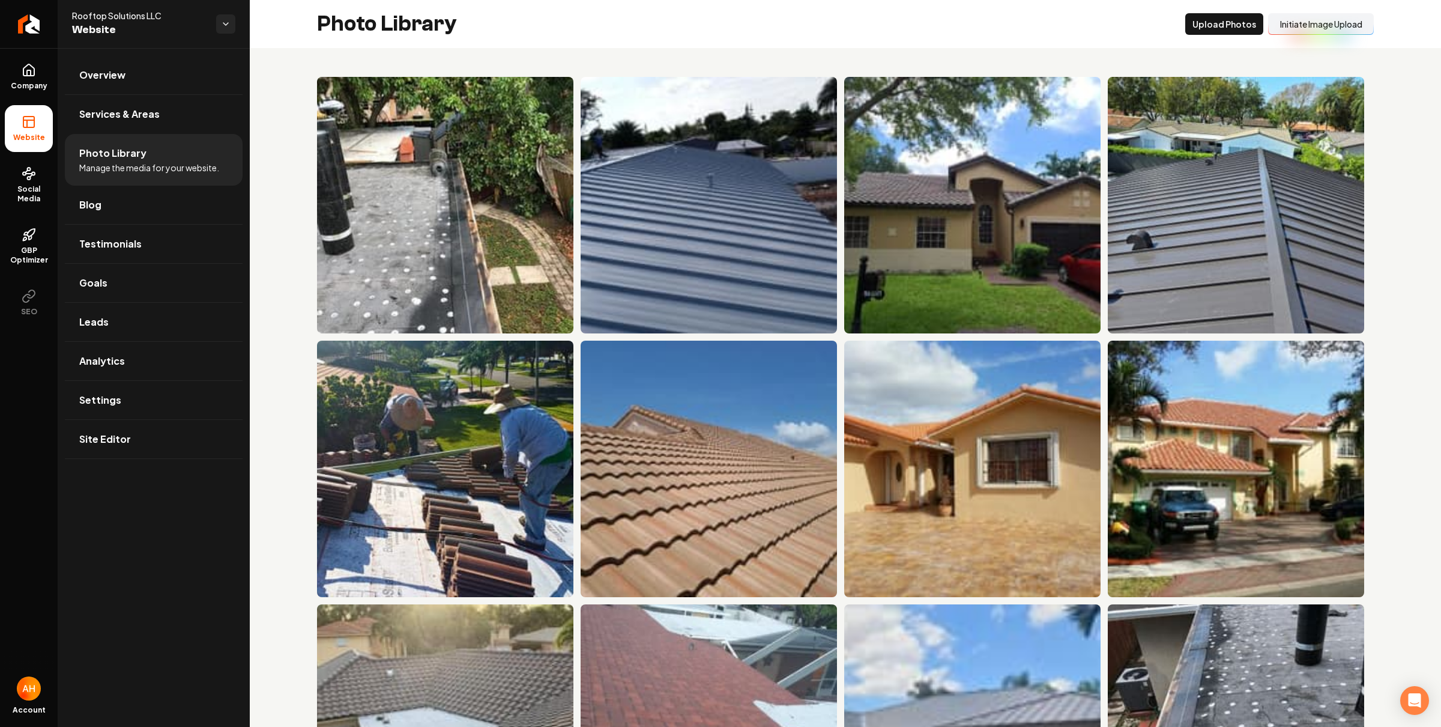
click at [1316, 25] on button "Initiate Image Upload" at bounding box center [1321, 24] width 106 height 22
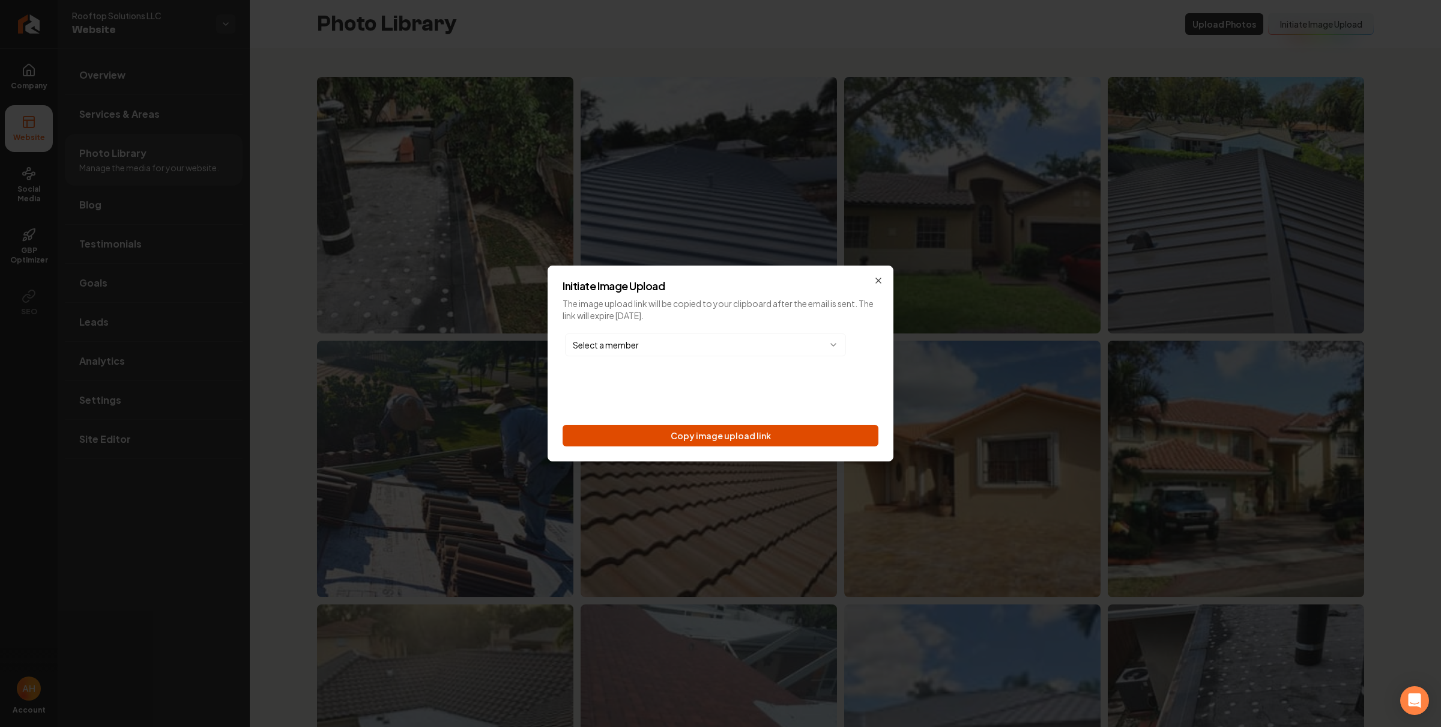
click at [786, 433] on button "Copy image upload link" at bounding box center [721, 436] width 316 height 22
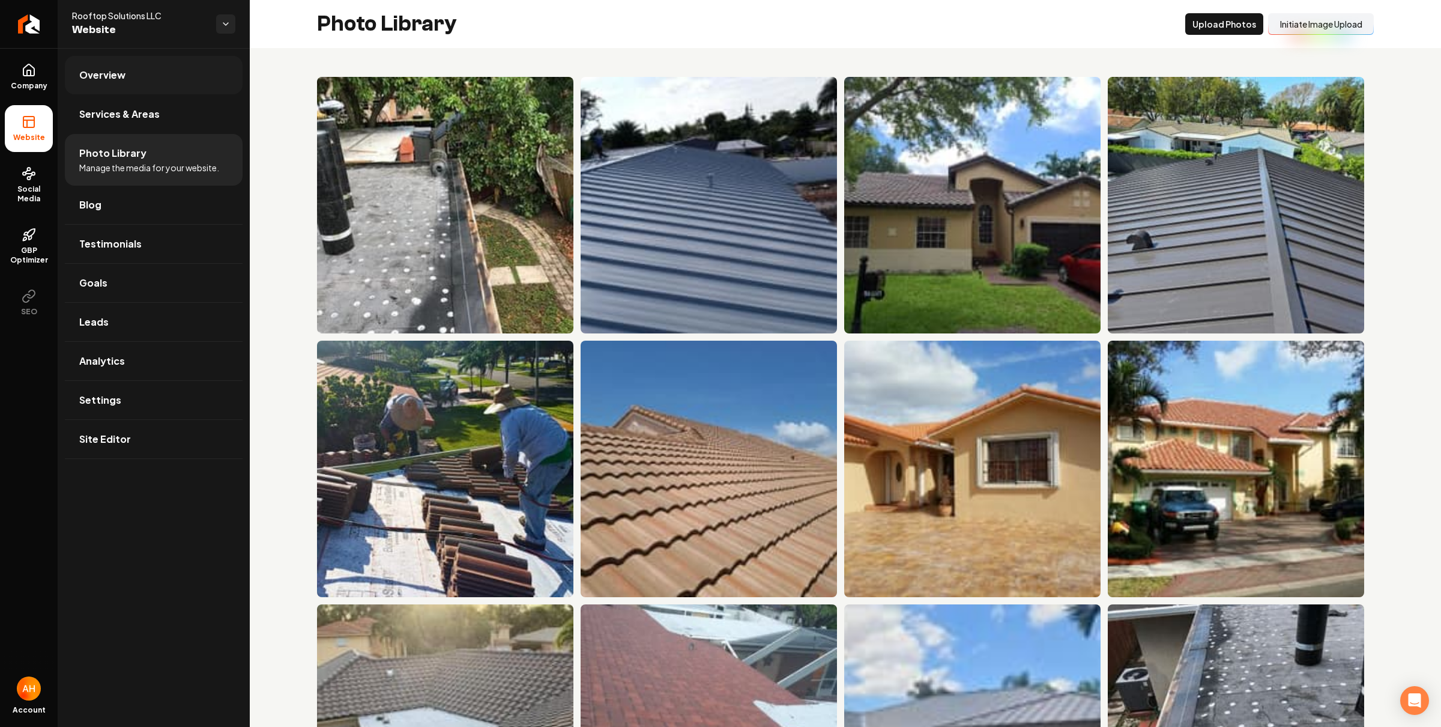
click at [196, 62] on link "Overview" at bounding box center [154, 75] width 178 height 38
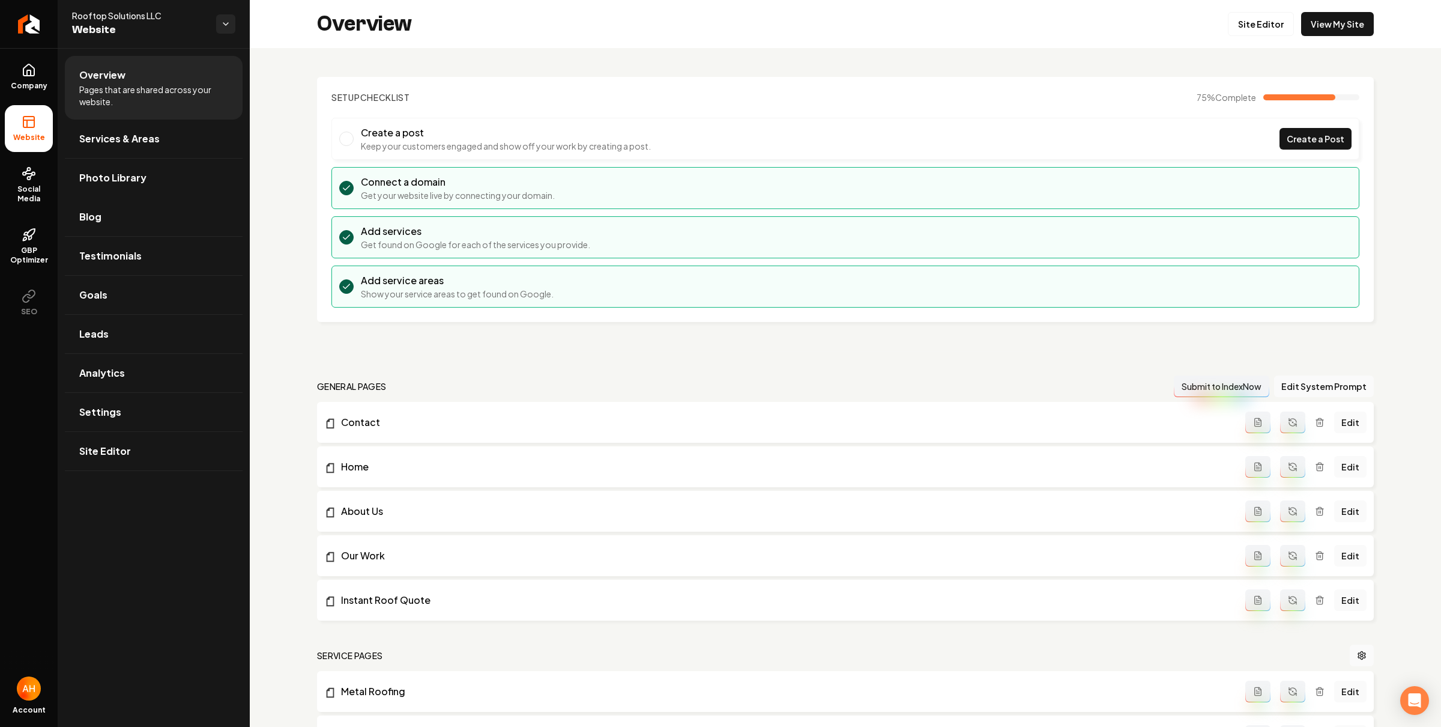
click at [638, 91] on header "Setup Checklist 75 % Complete" at bounding box center [846, 97] width 1028 height 12
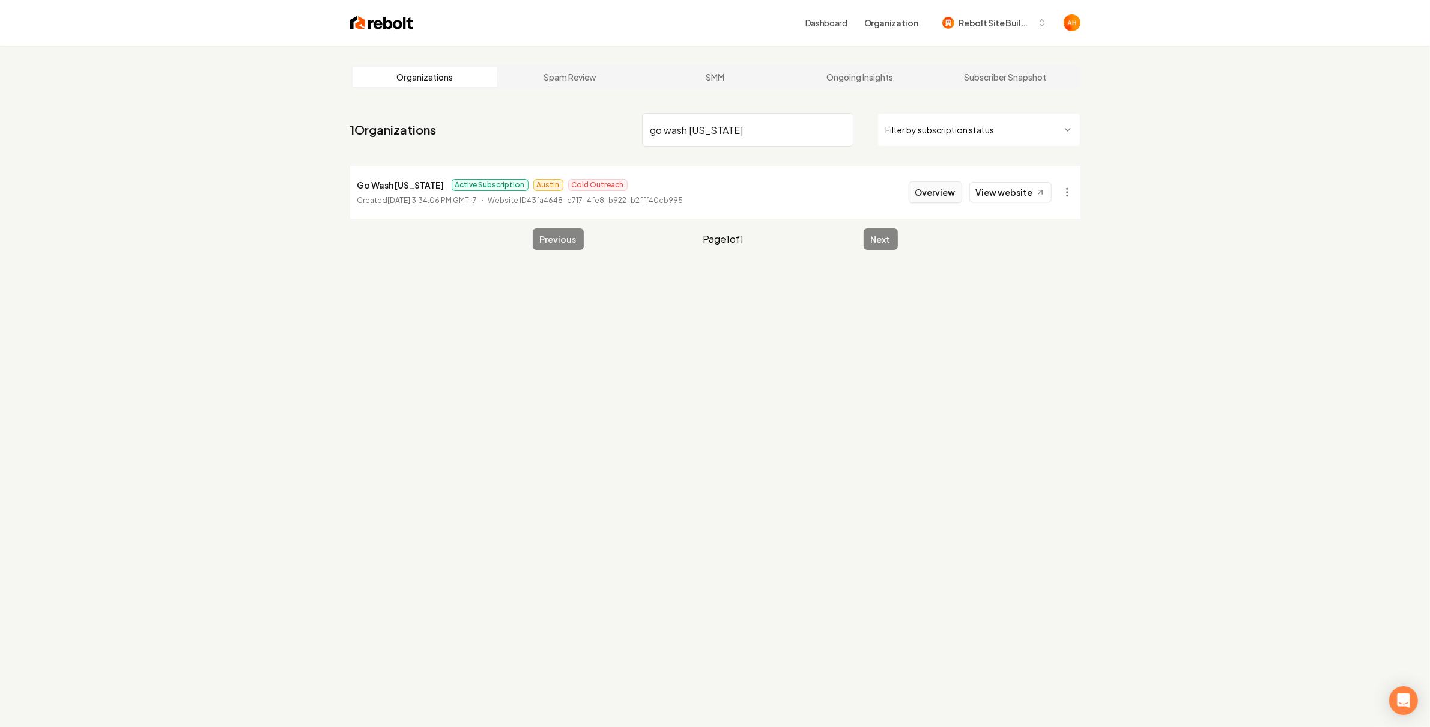
type input "go wash utah"
click at [958, 188] on button "Overview" at bounding box center [935, 192] width 53 height 22
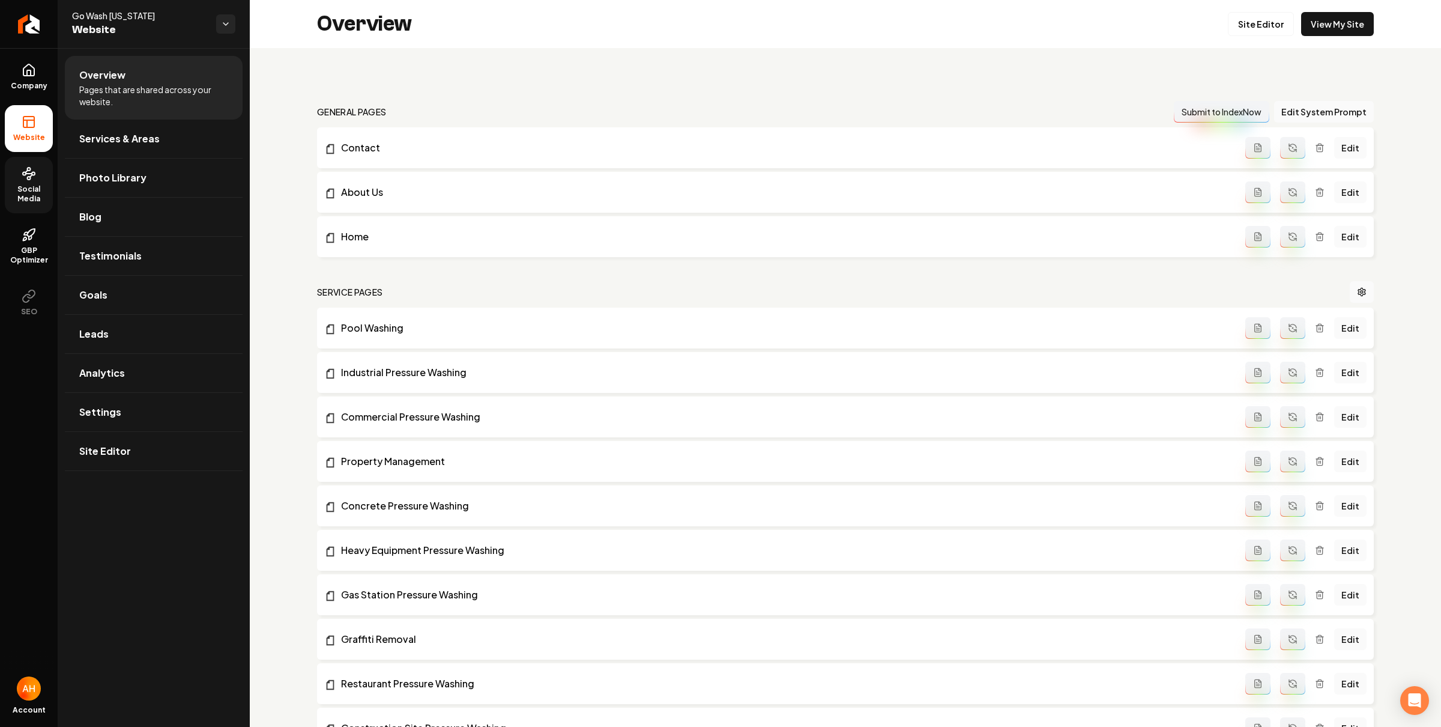
click at [19, 181] on link "Social Media" at bounding box center [29, 185] width 48 height 56
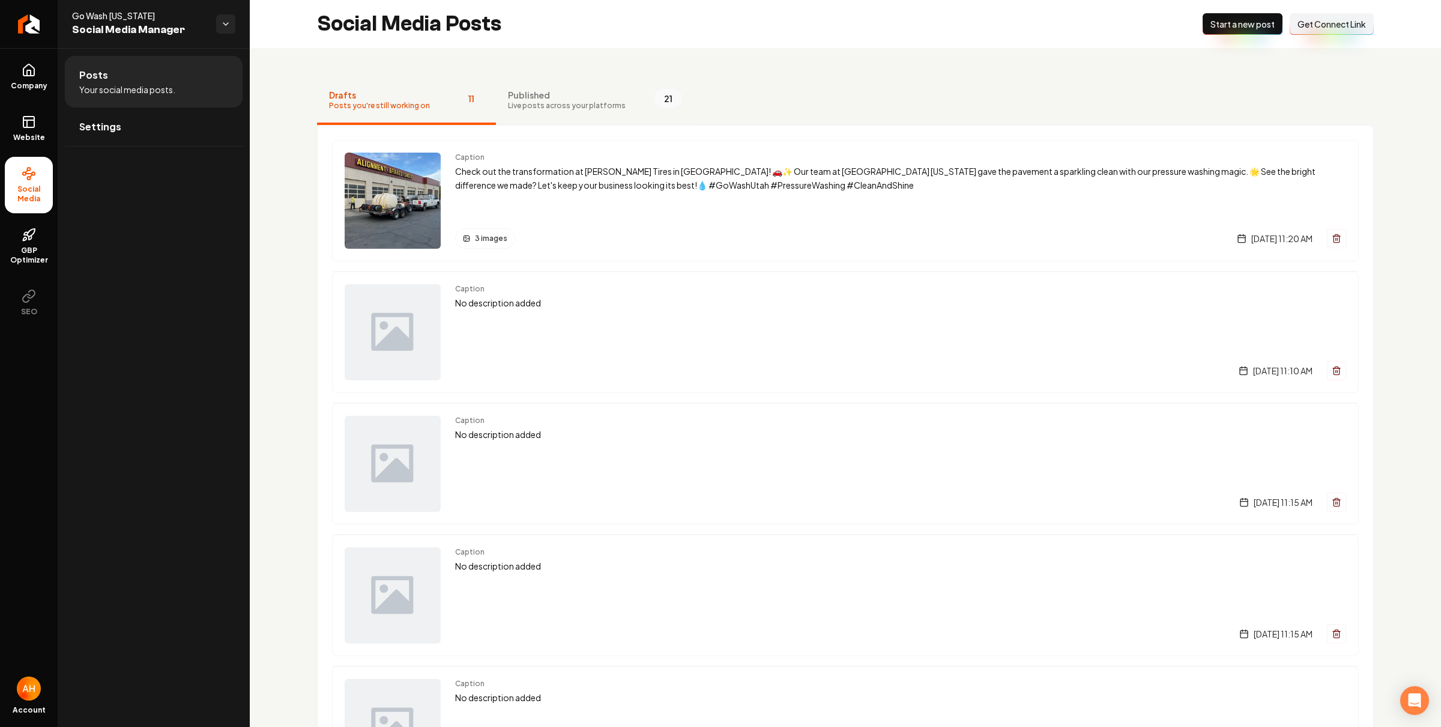
click at [569, 112] on button "Published Live posts across your platforms 21" at bounding box center [595, 101] width 198 height 48
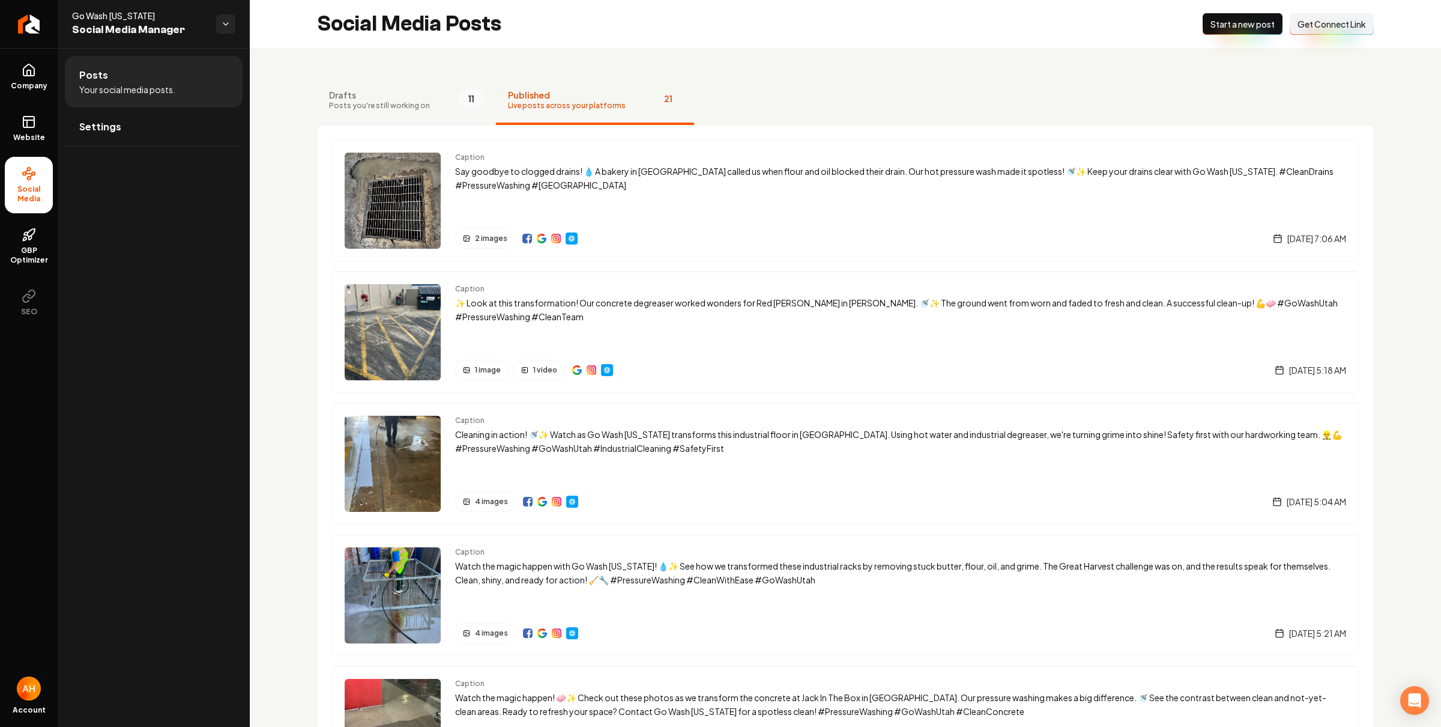
click at [443, 95] on button "Drafts Posts you're still working on 11" at bounding box center [406, 101] width 179 height 48
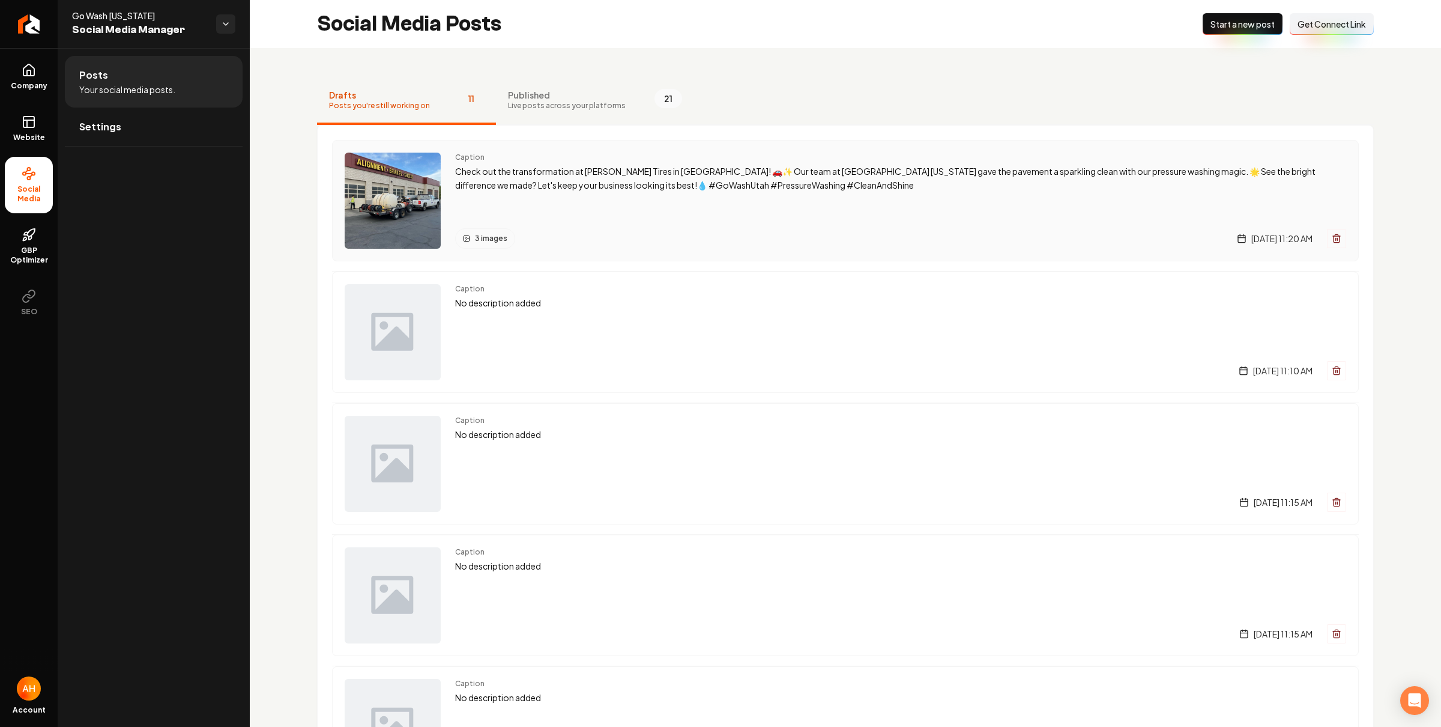
click at [605, 208] on div "Caption Check out the transformation at Les Schwab Tires in Murray! 🚗✨ Our team…" at bounding box center [900, 201] width 891 height 96
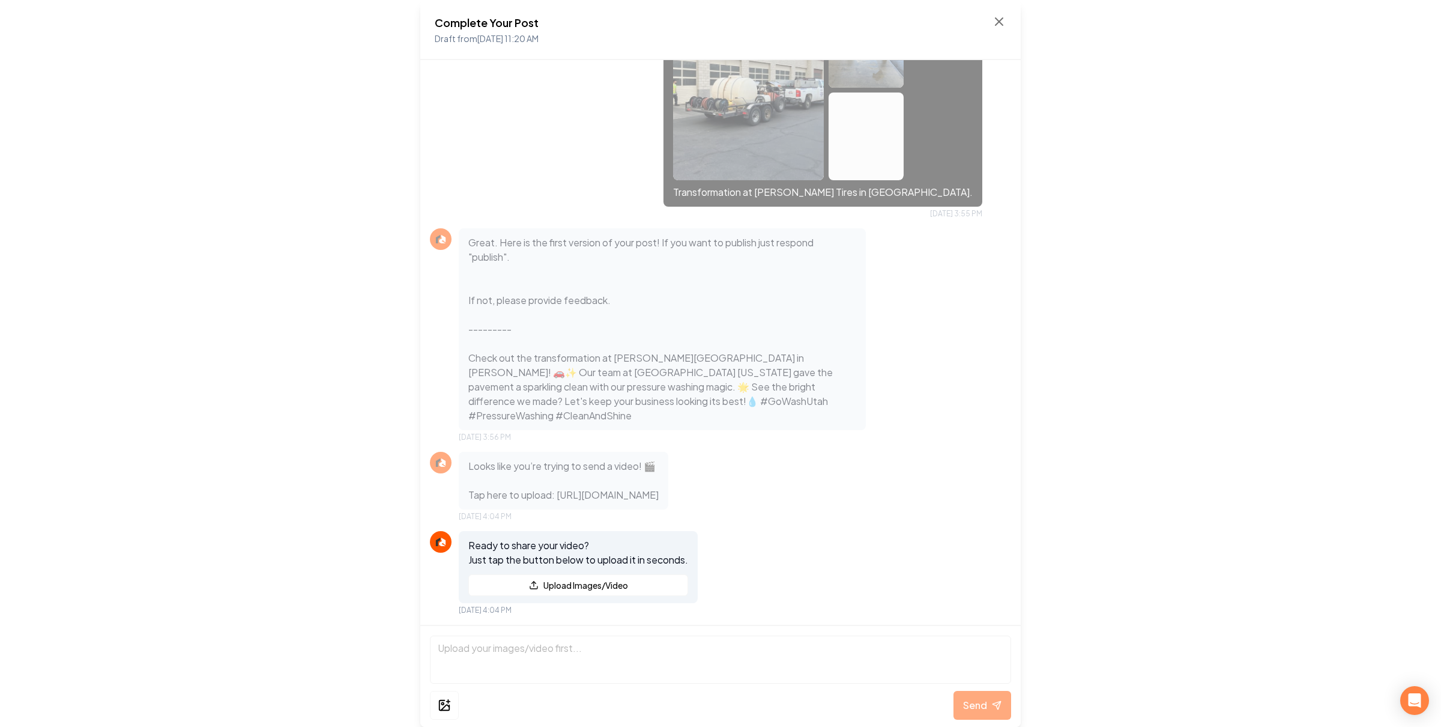
scroll to position [527, 0]
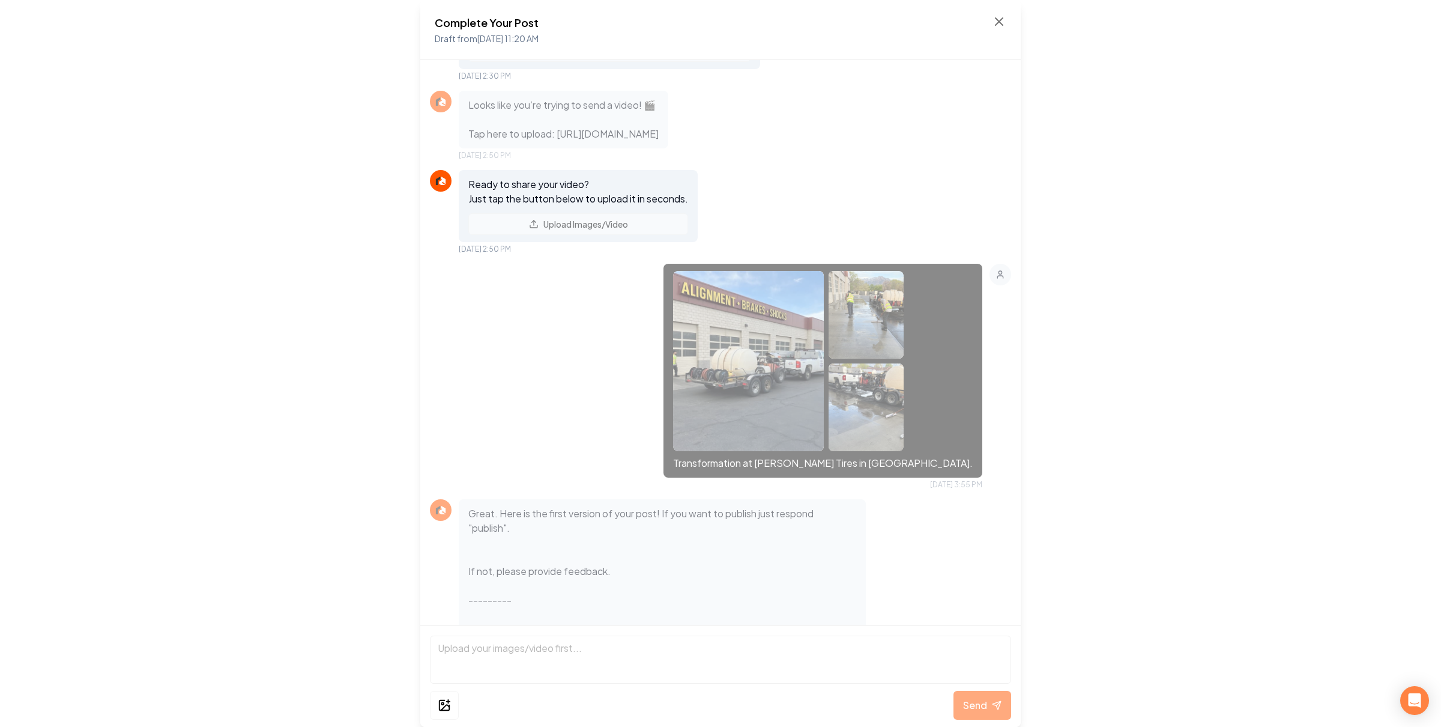
click at [904, 384] on img at bounding box center [866, 331] width 75 height 120
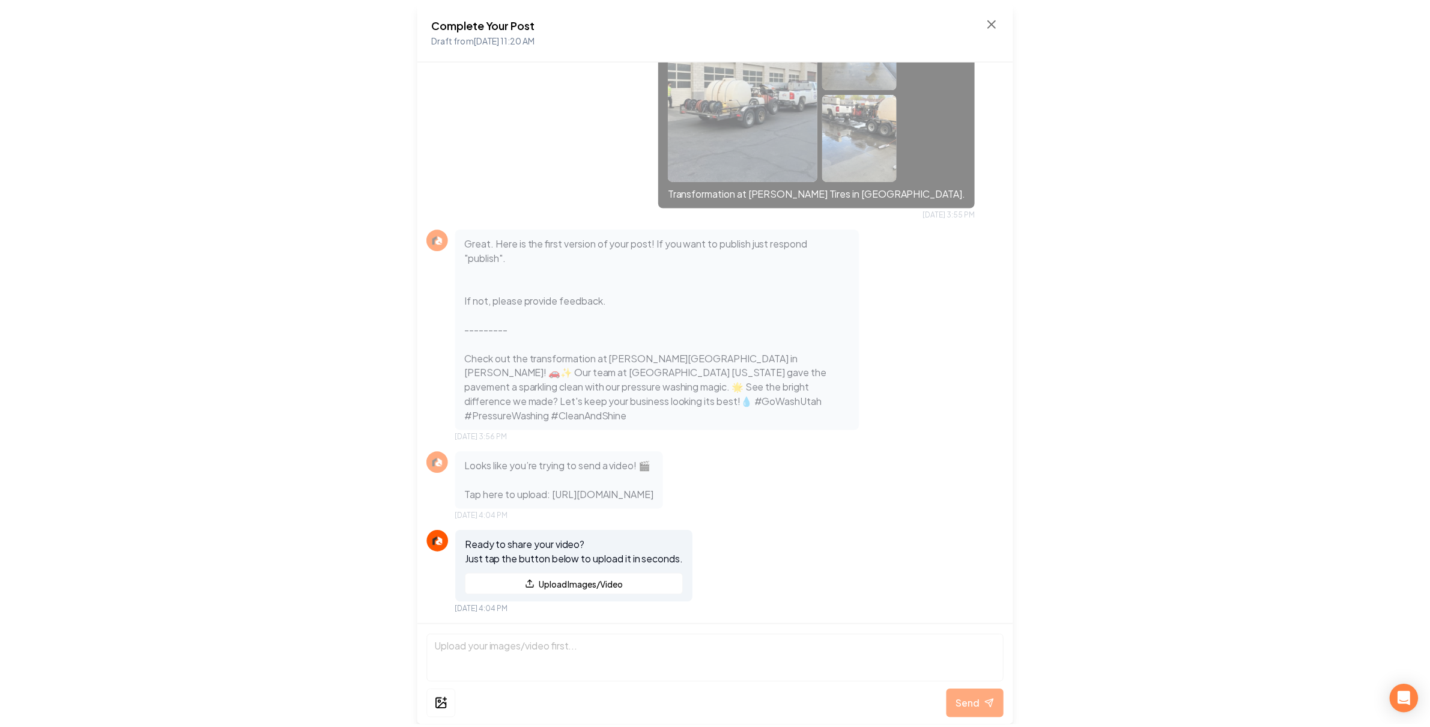
scroll to position [868, 0]
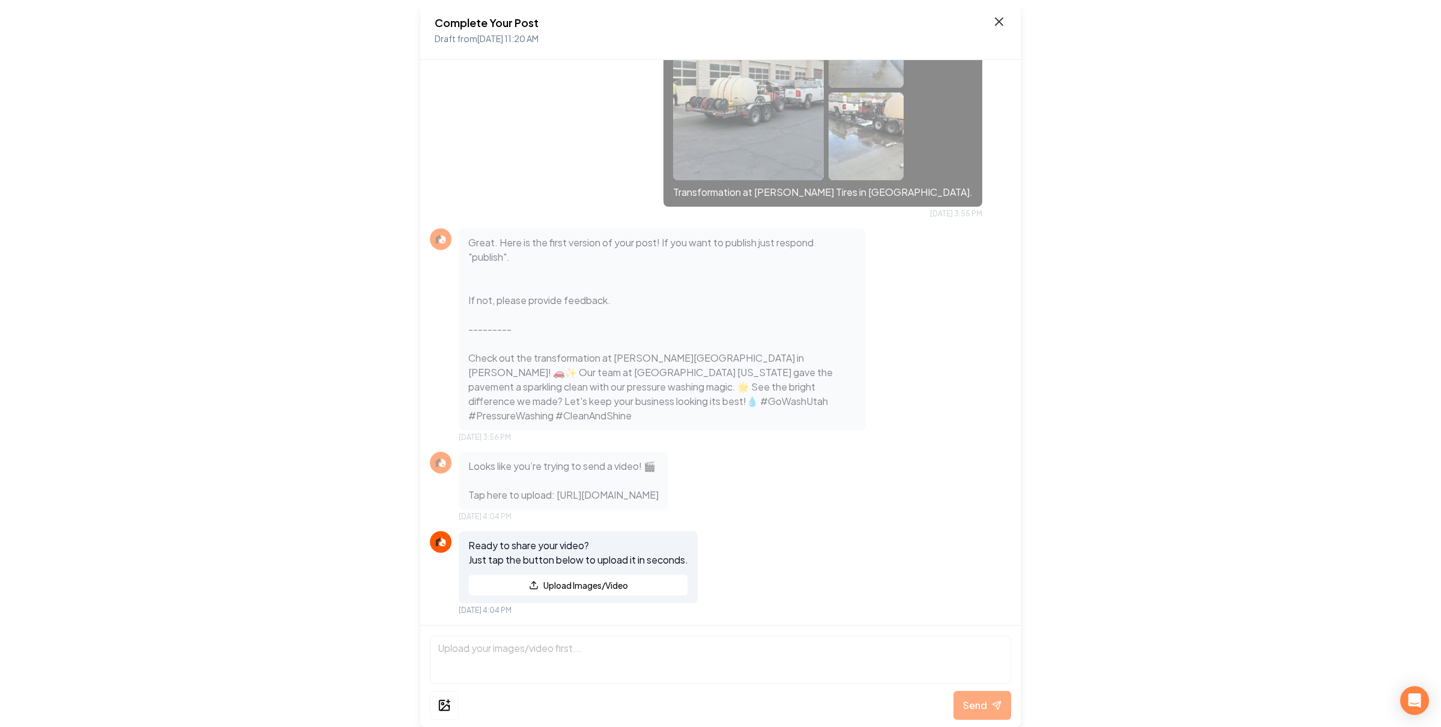
click at [1001, 20] on icon at bounding box center [999, 21] width 7 height 7
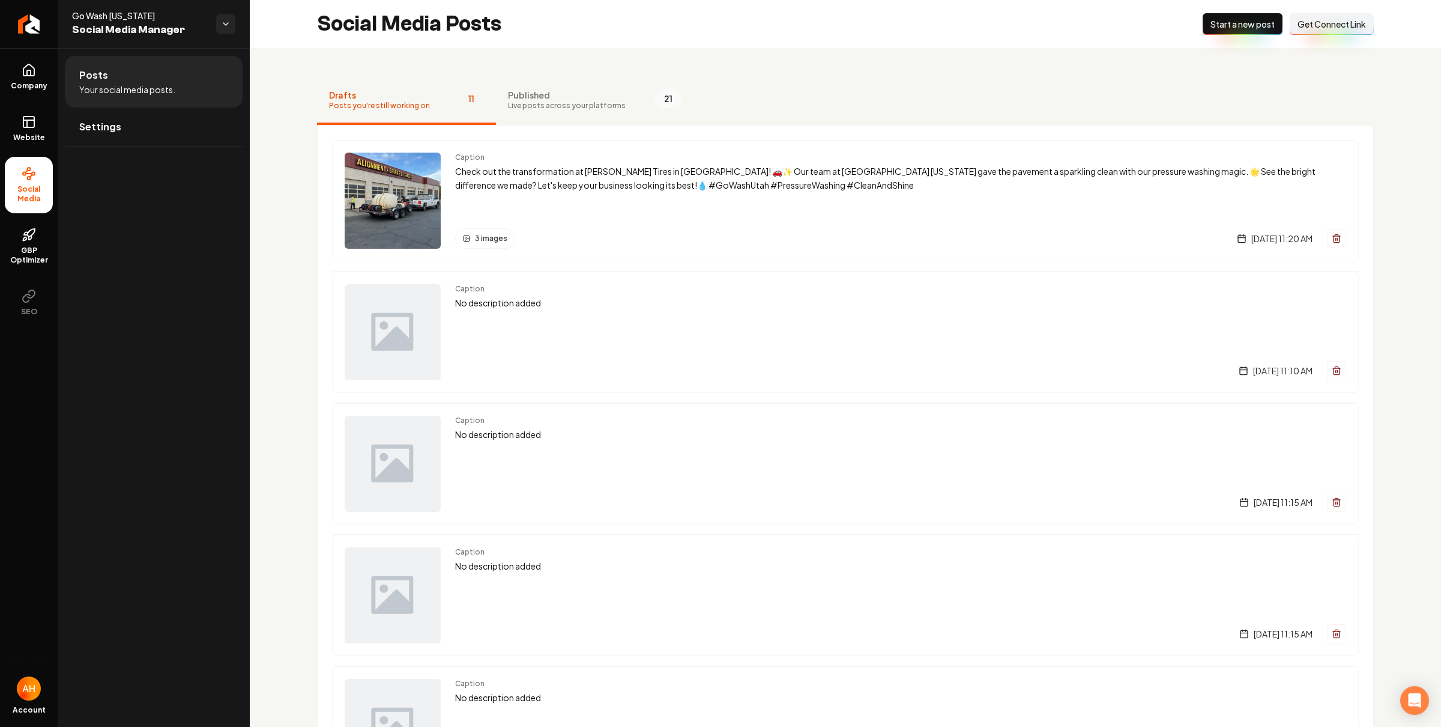
drag, startPoint x: 801, startPoint y: 59, endPoint x: 784, endPoint y: 71, distance: 19.8
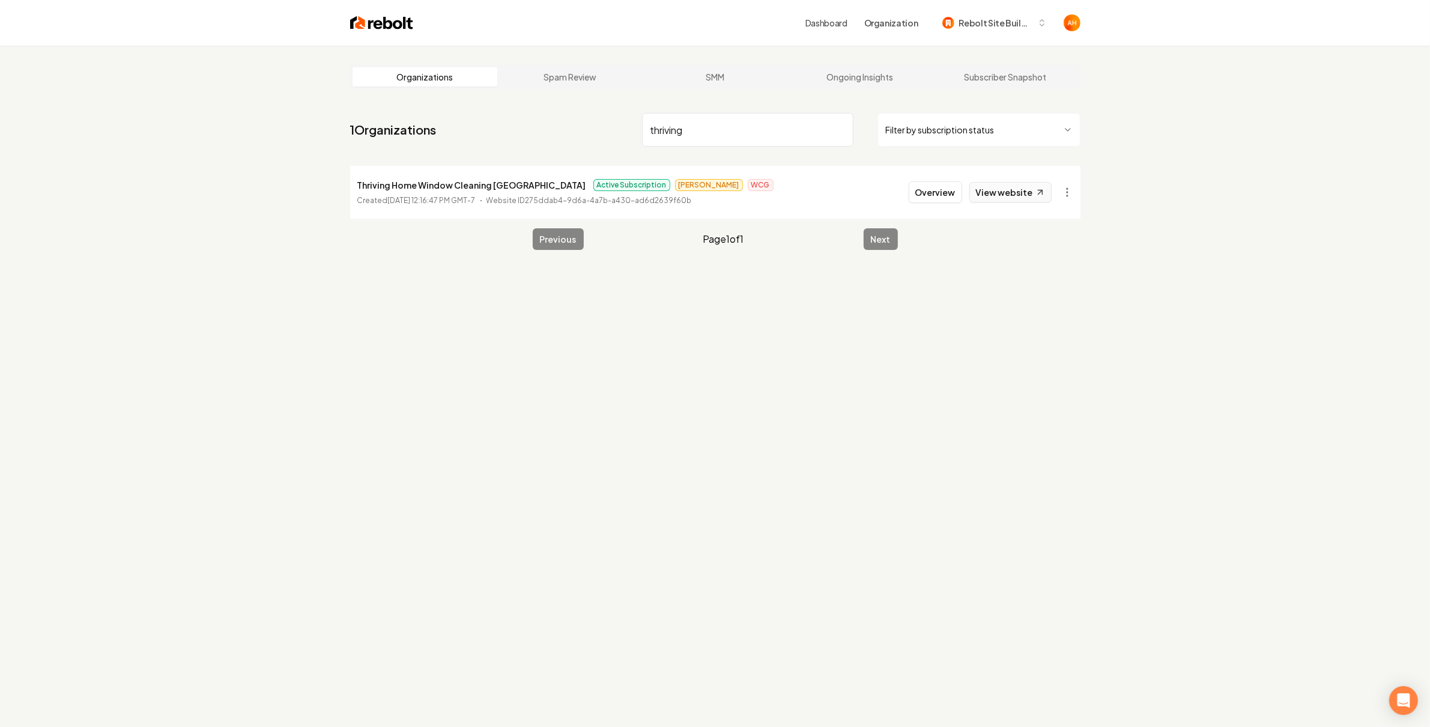
type input "thriving"
click at [1017, 196] on link "View website" at bounding box center [1010, 192] width 82 height 20
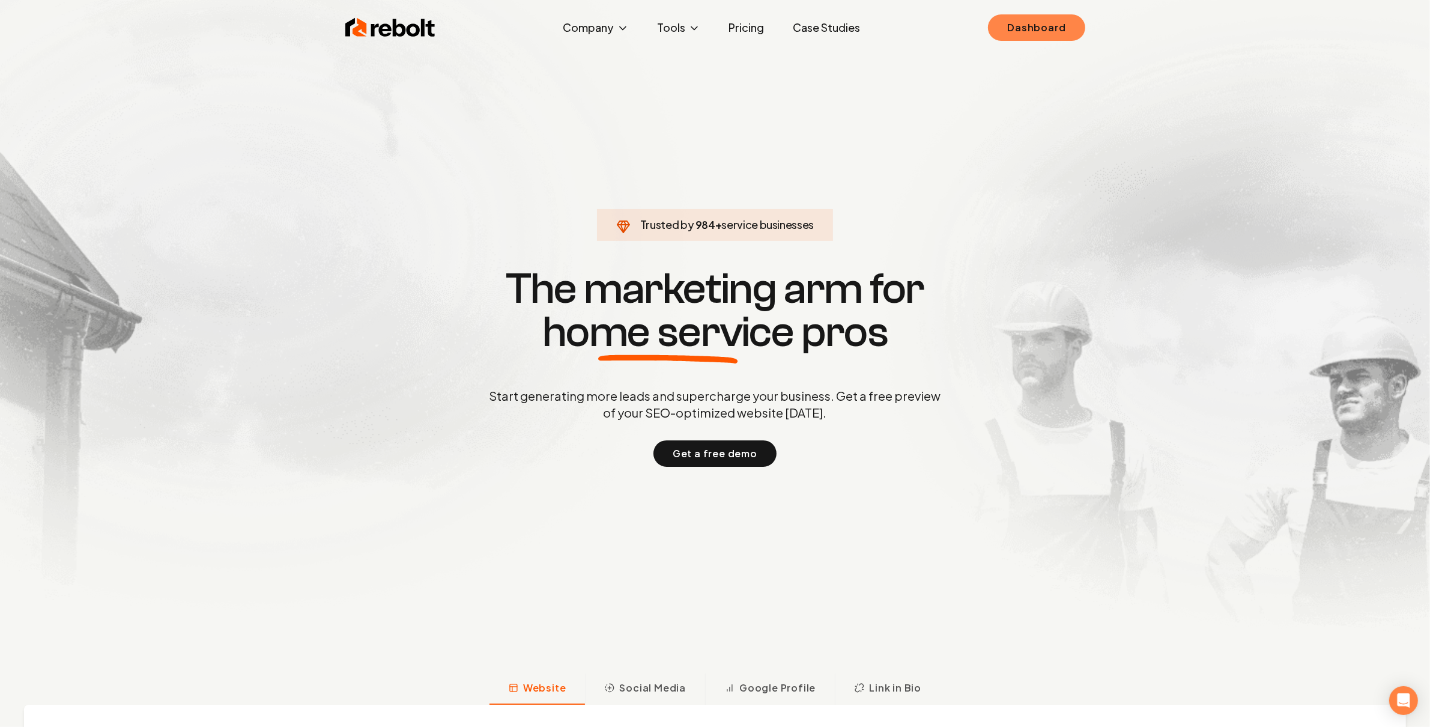
click at [1045, 21] on link "Dashboard" at bounding box center [1036, 27] width 97 height 26
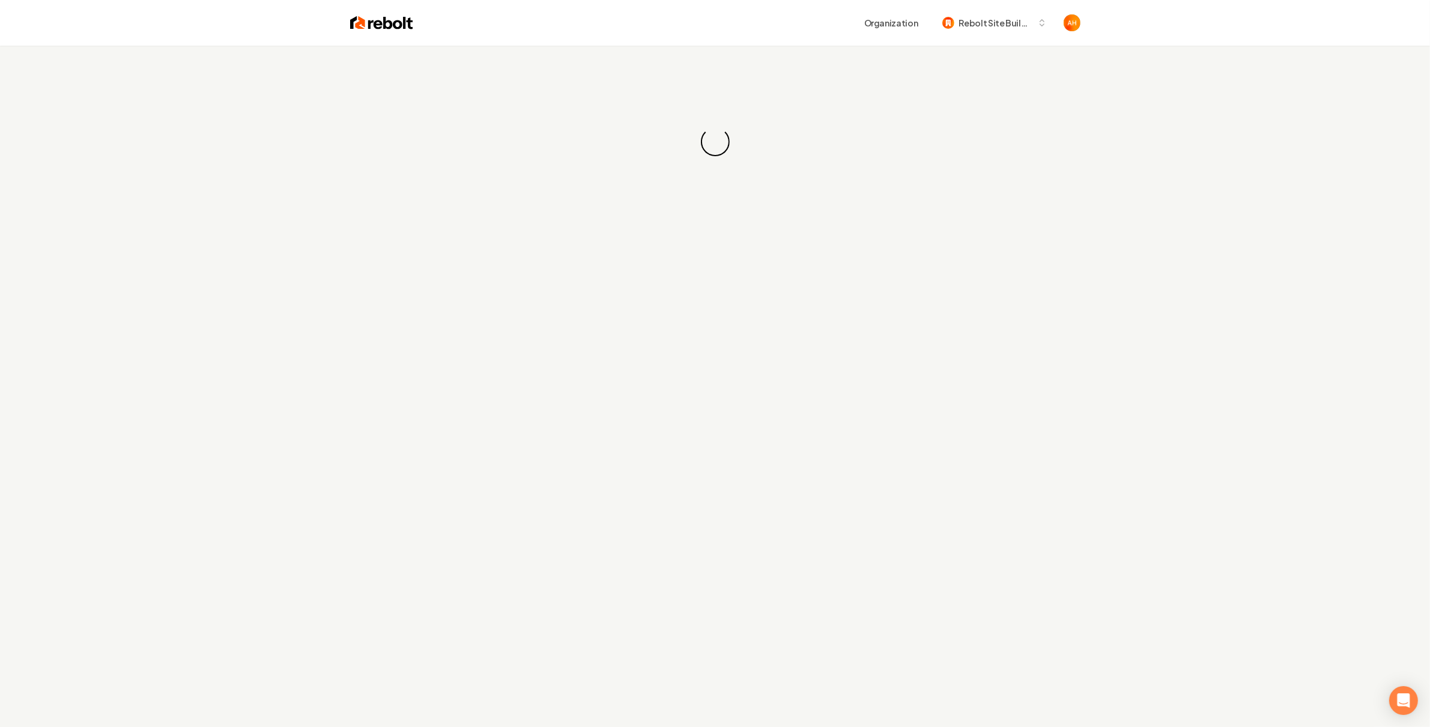
click at [596, 67] on div "Loading... Loading..." at bounding box center [715, 142] width 1430 height 192
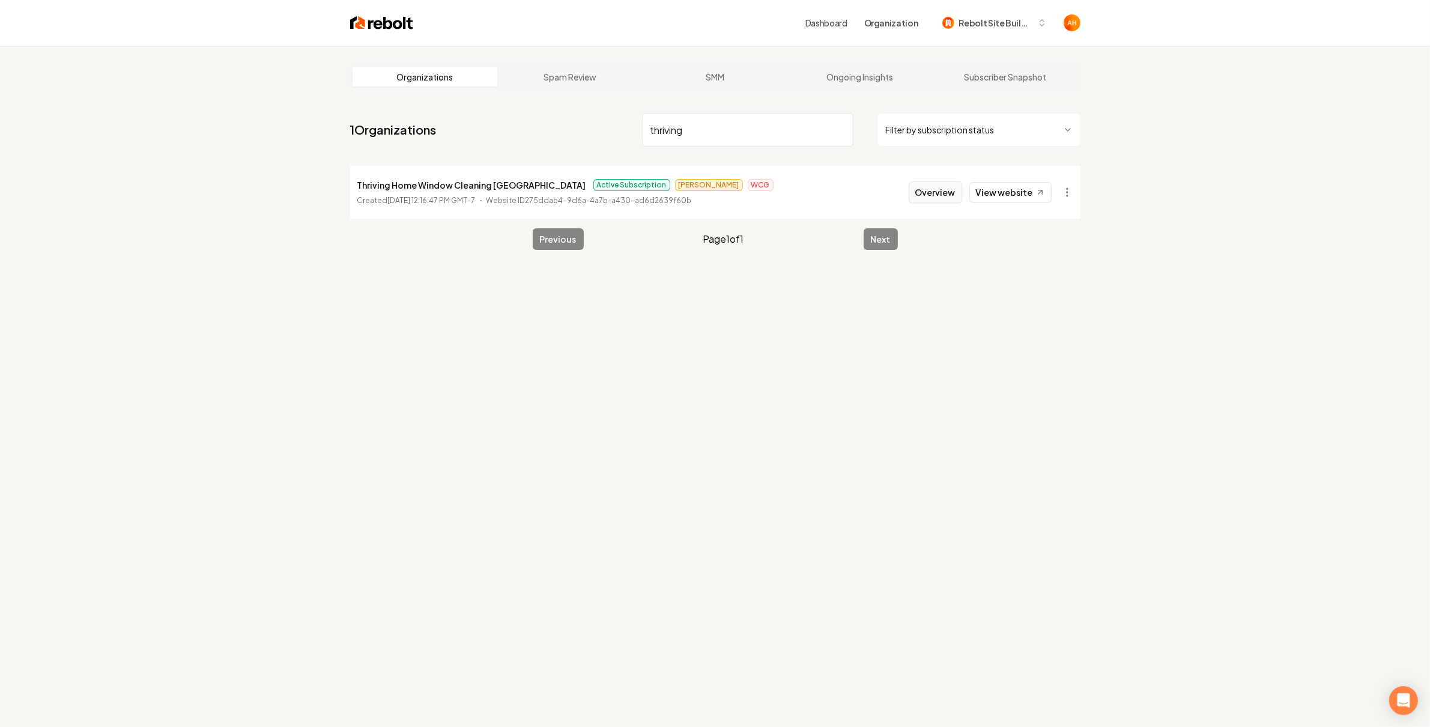
type input "thriving"
click at [925, 190] on button "Overview" at bounding box center [935, 192] width 53 height 22
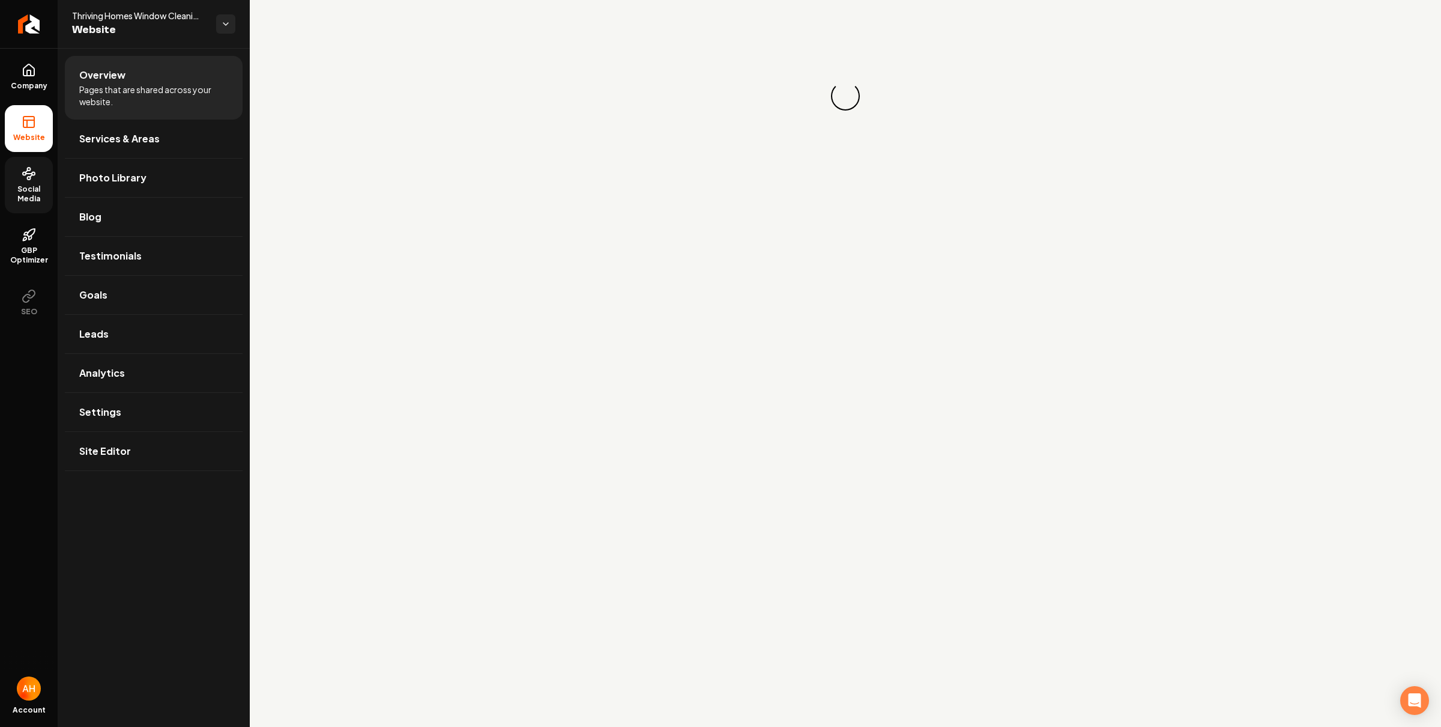
click at [34, 187] on span "Social Media" at bounding box center [29, 193] width 48 height 19
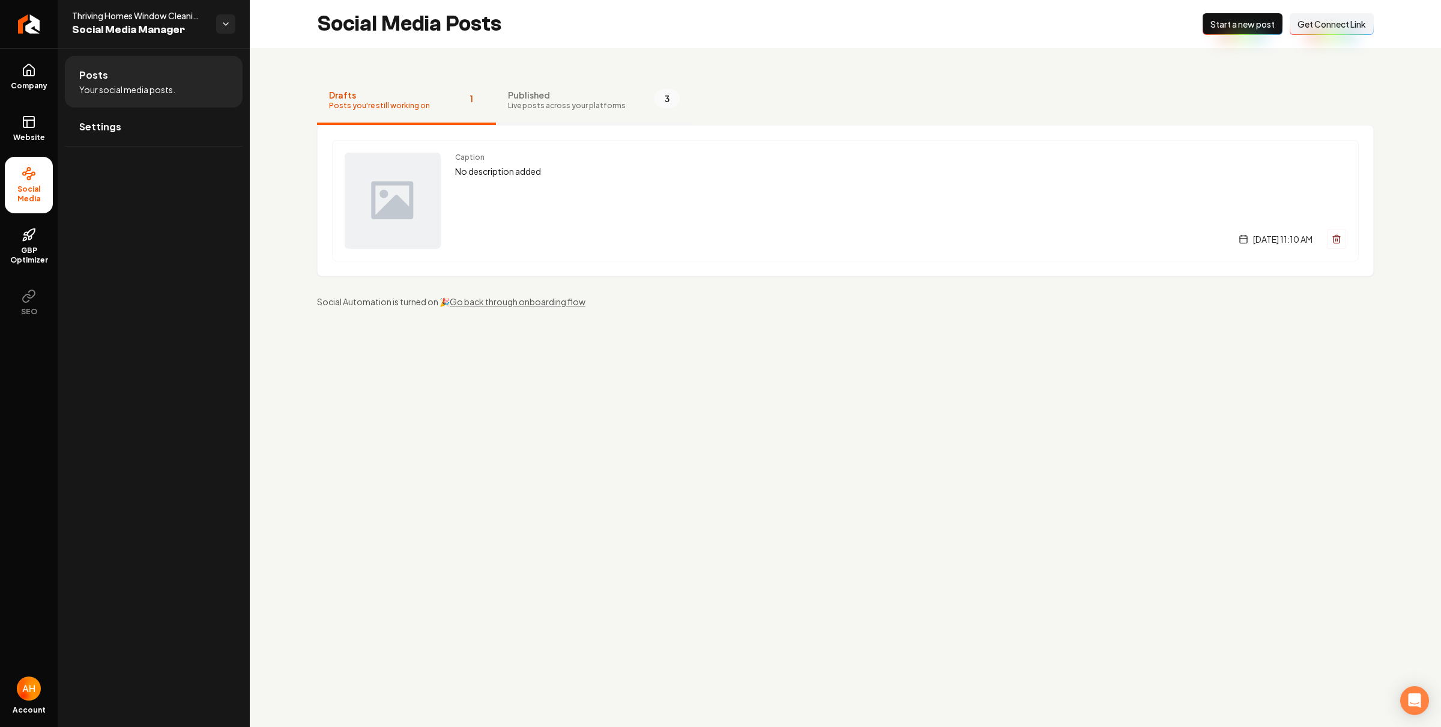
click at [581, 99] on span "Published" at bounding box center [567, 95] width 118 height 12
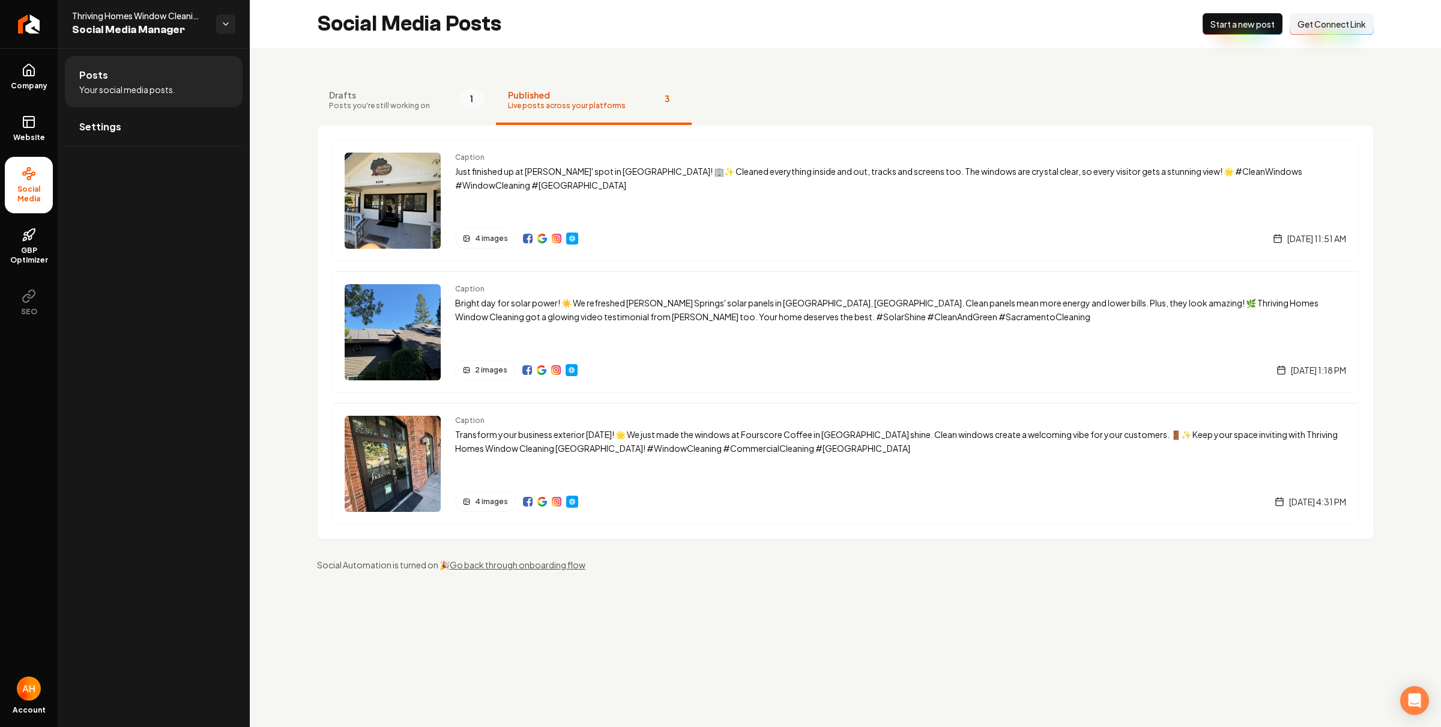
click at [433, 103] on button "Drafts Posts you're still working on 1" at bounding box center [406, 101] width 179 height 48
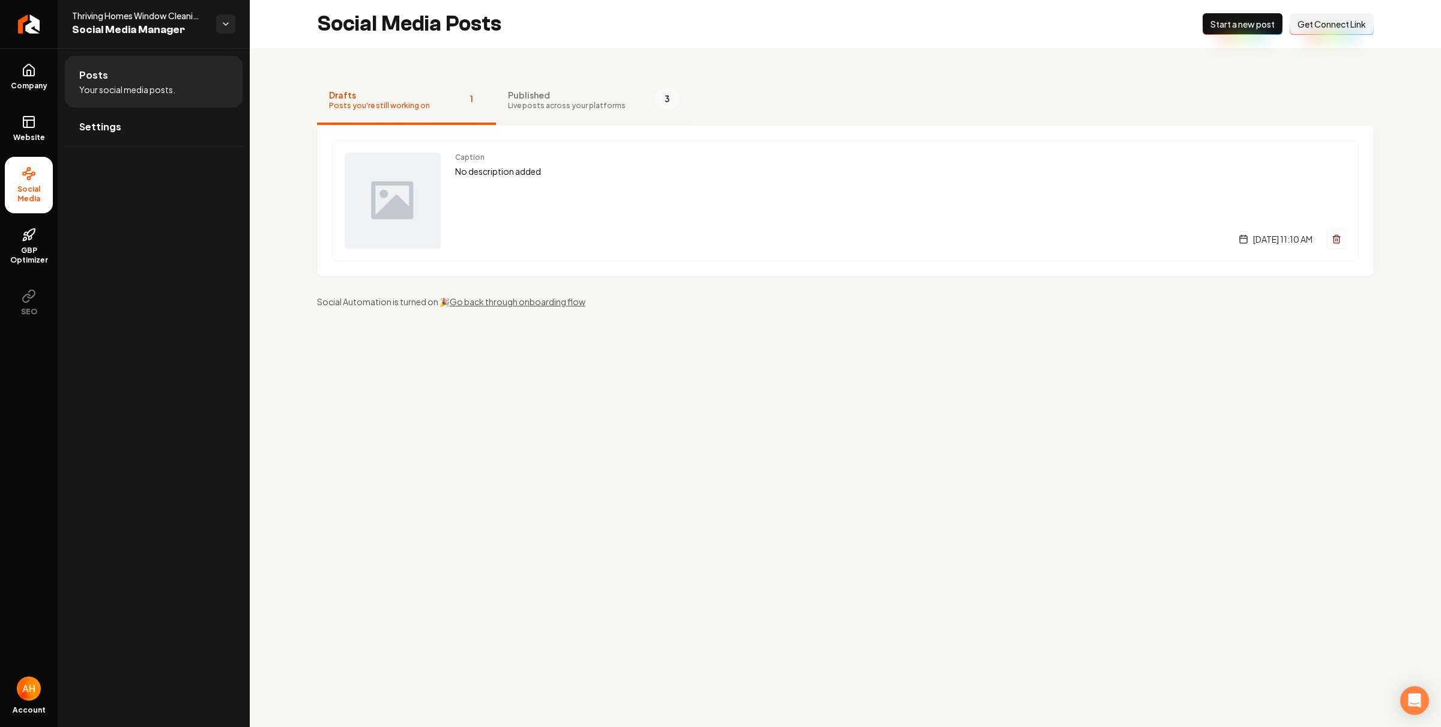
click at [541, 95] on span "Published" at bounding box center [567, 95] width 118 height 12
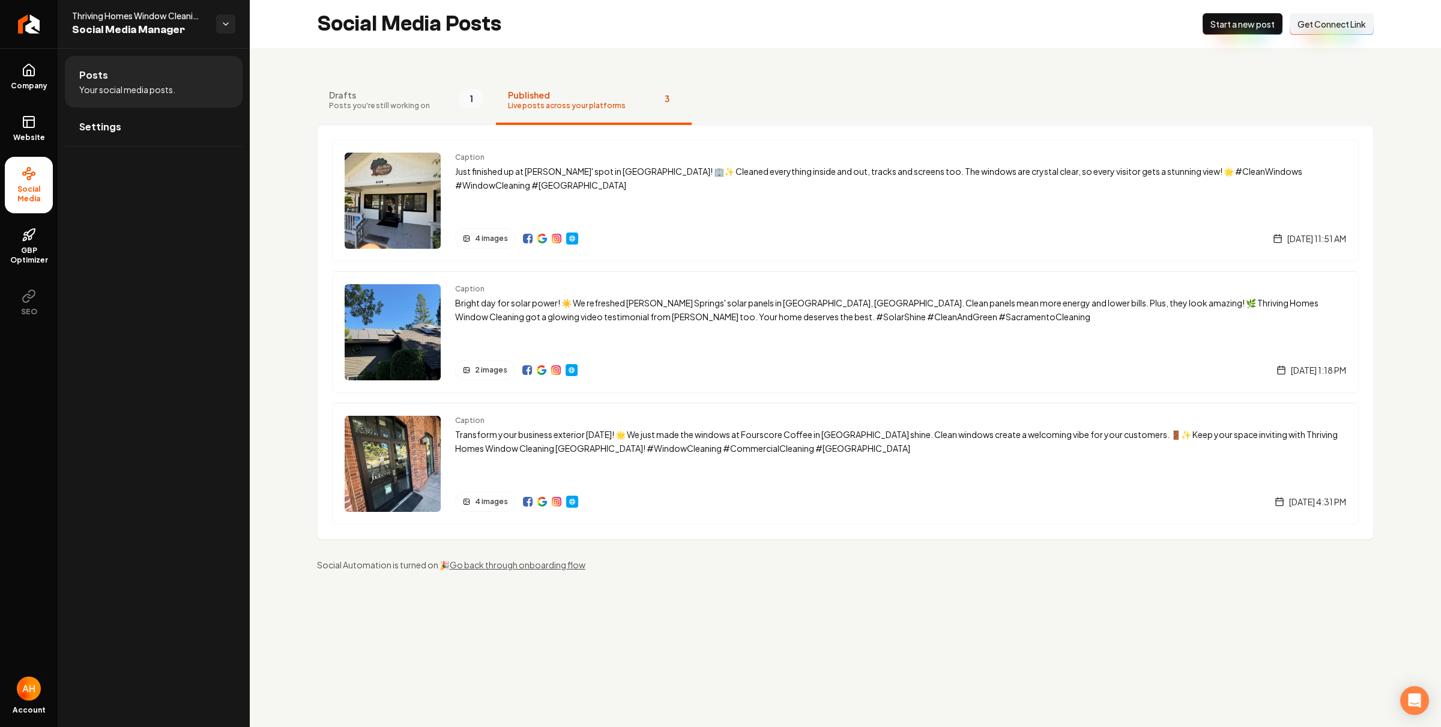
click at [415, 103] on span "Posts you're still working on" at bounding box center [379, 106] width 101 height 10
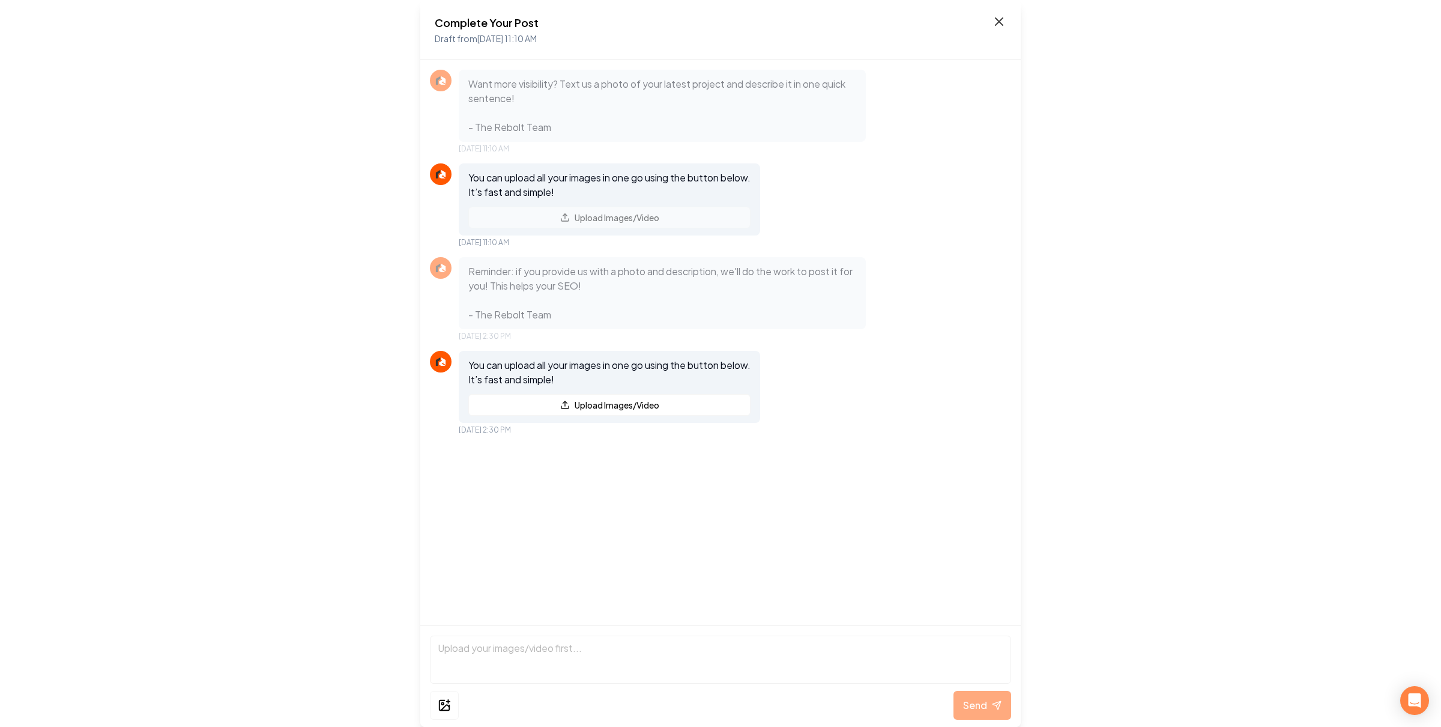
click at [999, 23] on icon at bounding box center [999, 21] width 14 height 14
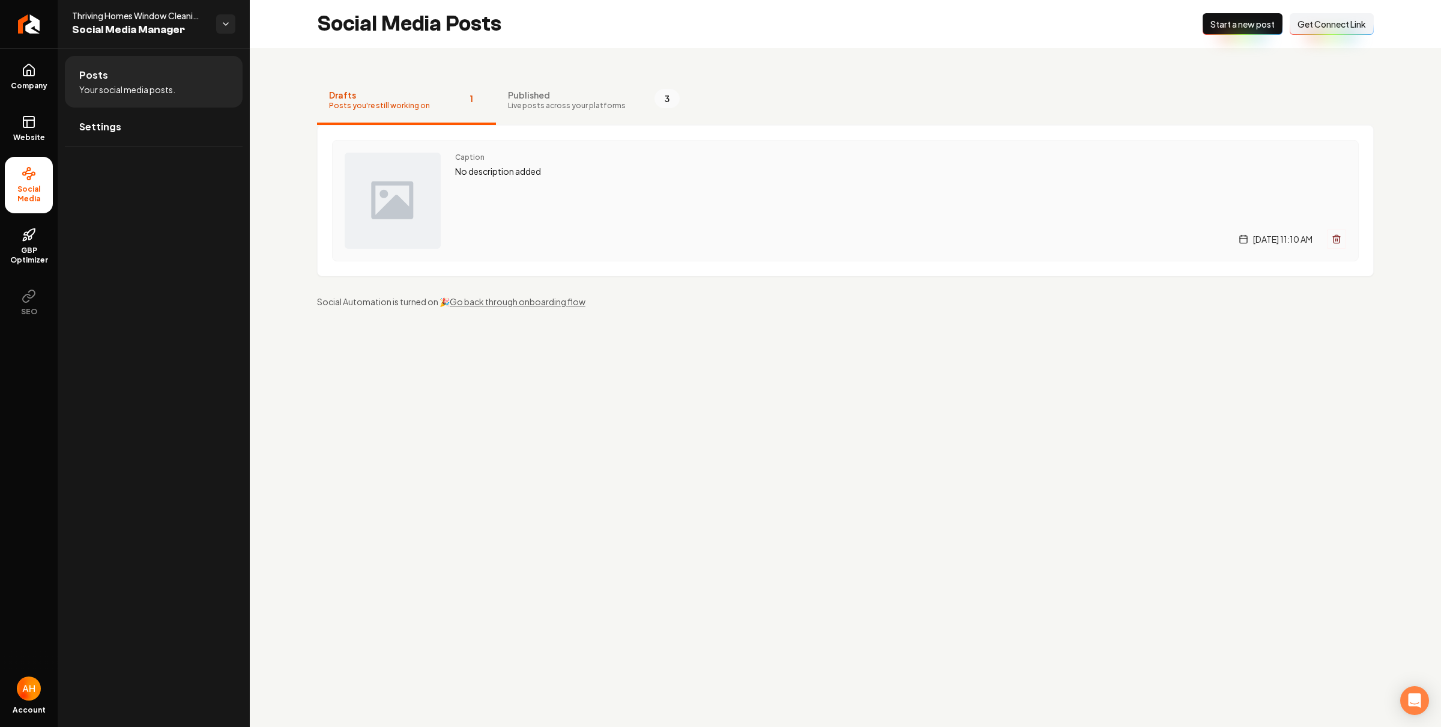
click at [598, 187] on div "Caption No description added Tuesday, August 26, 2025 | 11:10 AM" at bounding box center [900, 201] width 891 height 96
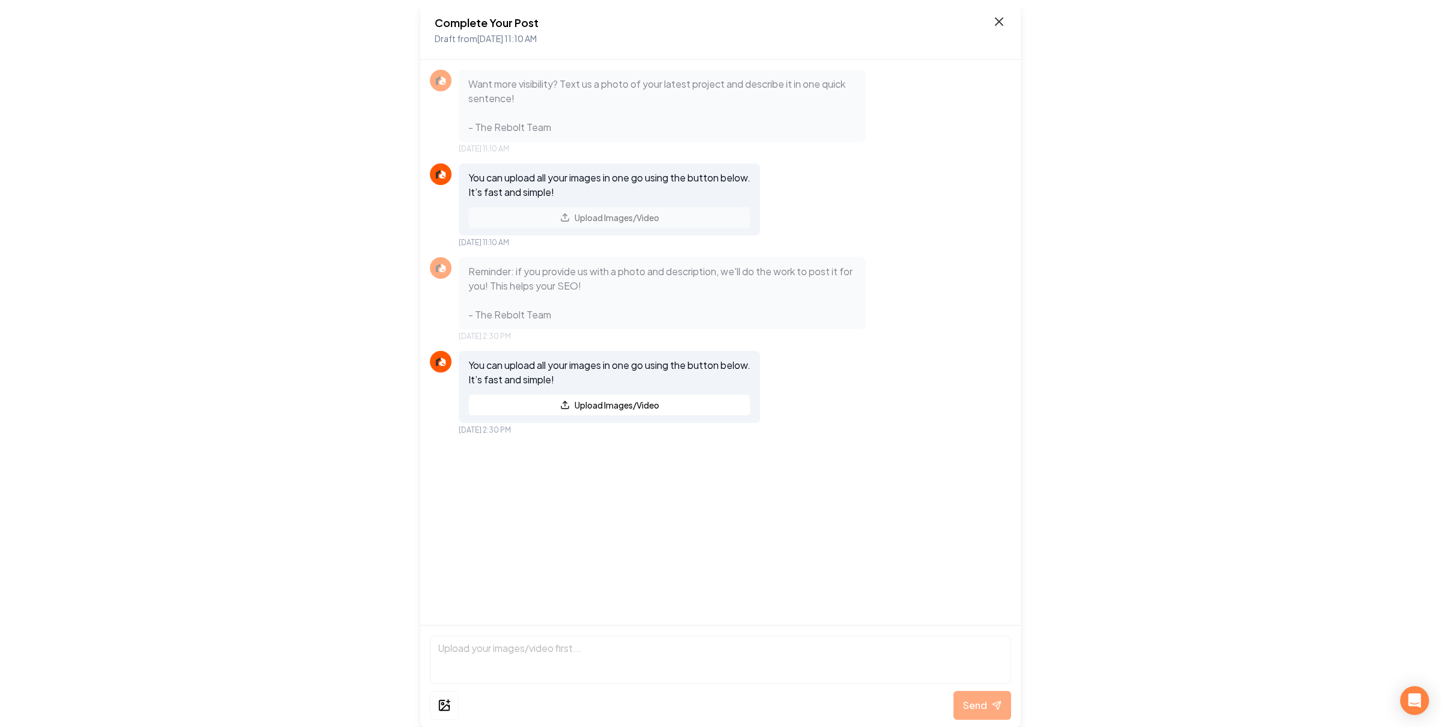
click at [995, 23] on icon at bounding box center [999, 21] width 14 height 14
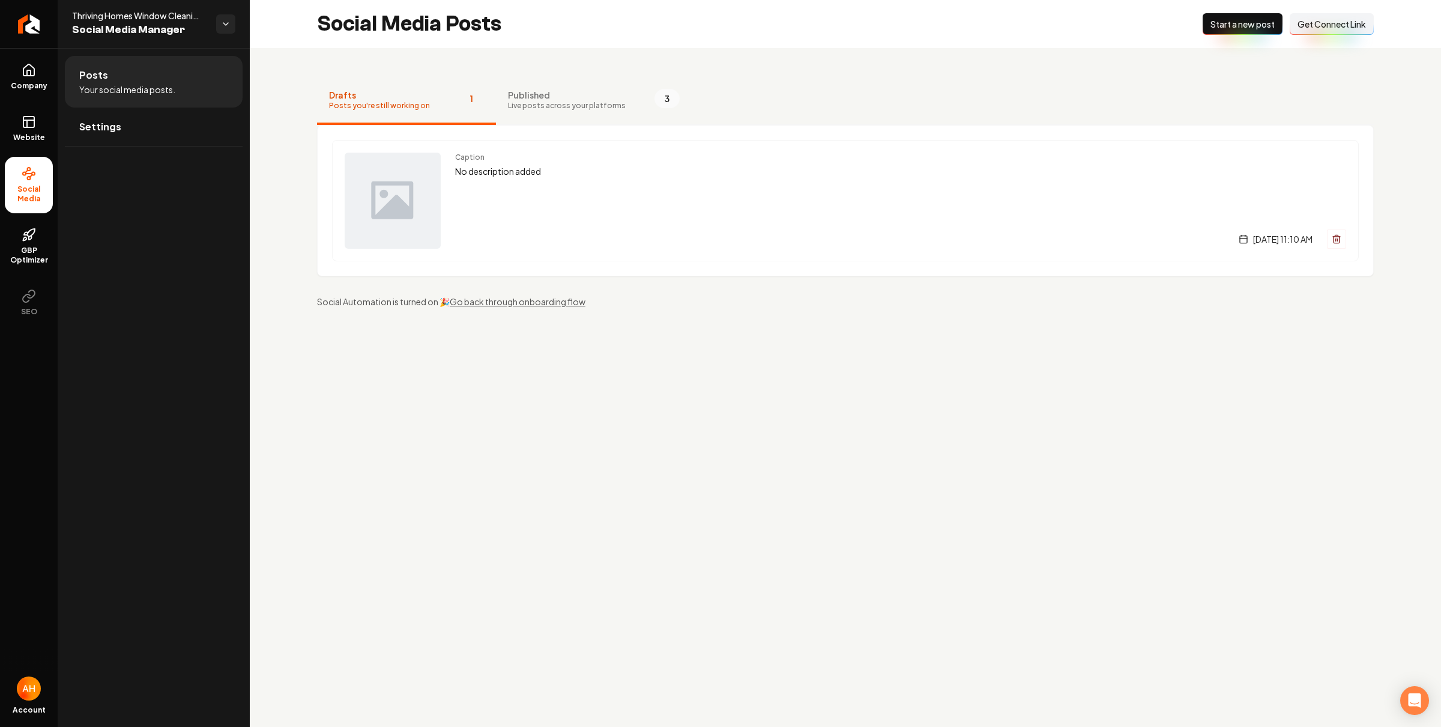
click at [1105, 130] on div "Caption No description added Tuesday, August 26, 2025 | 11:10 AM" at bounding box center [845, 200] width 1057 height 151
click at [576, 181] on div "Caption No description added [DATE] 11:10 AM" at bounding box center [900, 201] width 891 height 96
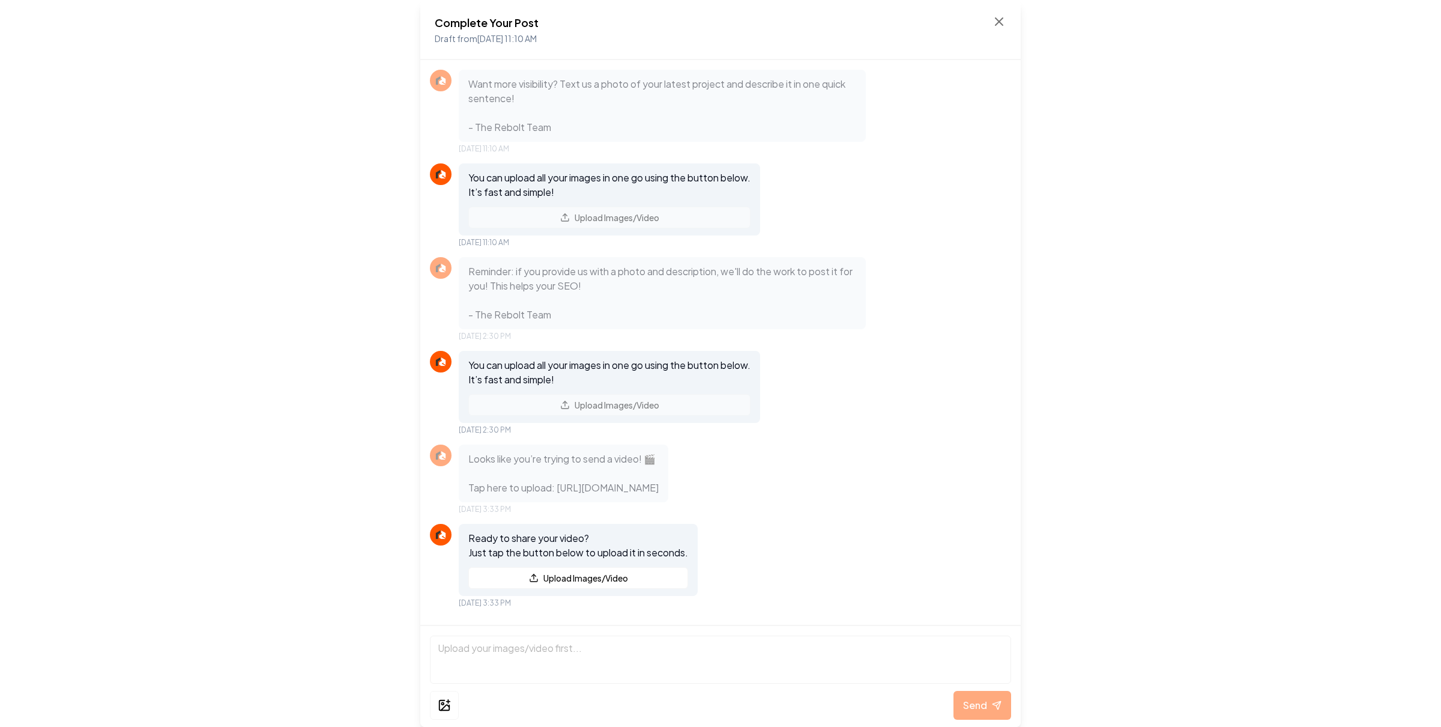
scroll to position [21, 0]
drag, startPoint x: 471, startPoint y: 465, endPoint x: 641, endPoint y: 405, distance: 179.7
click at [659, 495] on p "Looks like you’re trying to send a video! 🎬 Tap here to upload: [URL][DOMAIN_NA…" at bounding box center [563, 473] width 190 height 43
click at [580, 473] on p "Looks like you’re trying to send a video! 🎬 Tap here to upload: https://rebolth…" at bounding box center [563, 473] width 190 height 43
drag, startPoint x: 574, startPoint y: 473, endPoint x: 801, endPoint y: 500, distance: 228.0
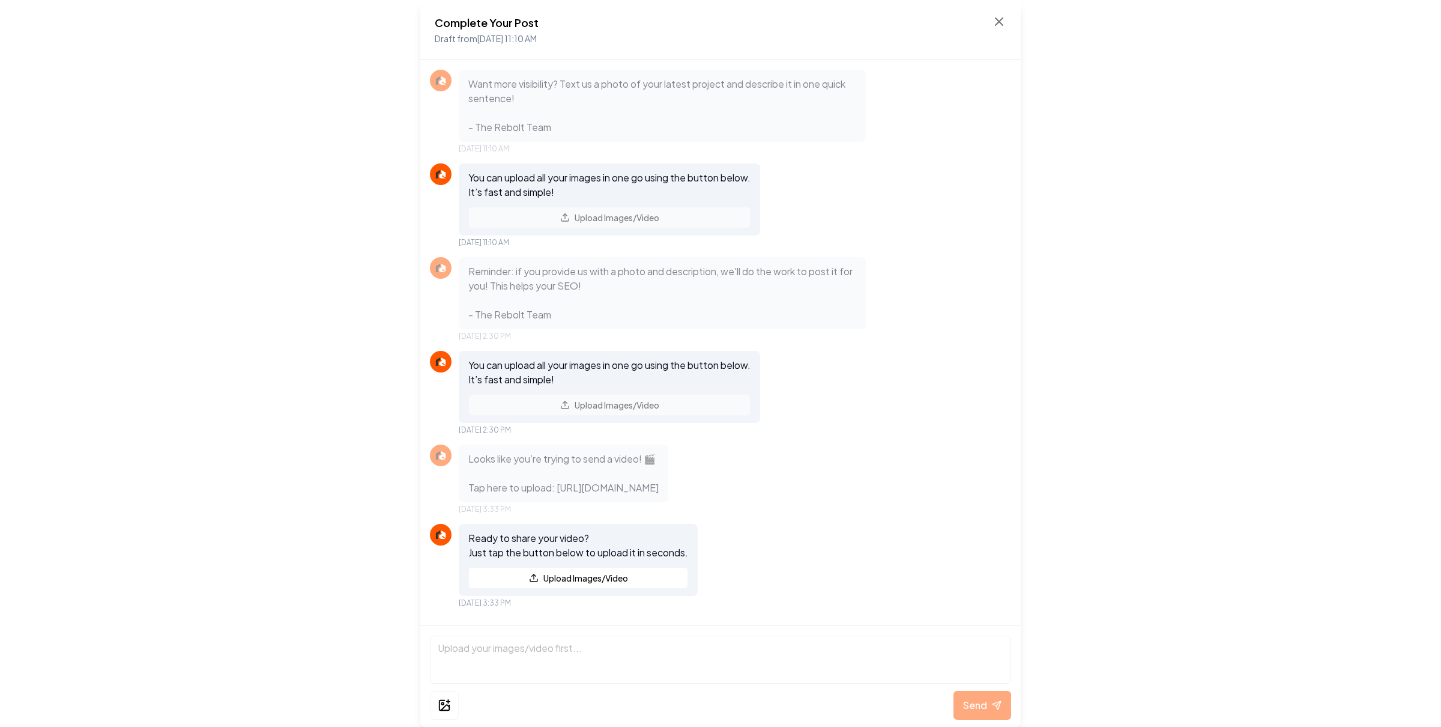
click at [659, 495] on p "Looks like you’re trying to send a video! 🎬 Tap here to upload: https://rebolth…" at bounding box center [563, 473] width 190 height 43
drag, startPoint x: 577, startPoint y: 458, endPoint x: 795, endPoint y: 528, distance: 229.6
click at [668, 502] on div "Looks like you’re trying to send a video! 🎬 Tap here to upload: https://rebolth…" at bounding box center [564, 473] width 210 height 58
click at [1001, 20] on icon at bounding box center [999, 21] width 14 height 14
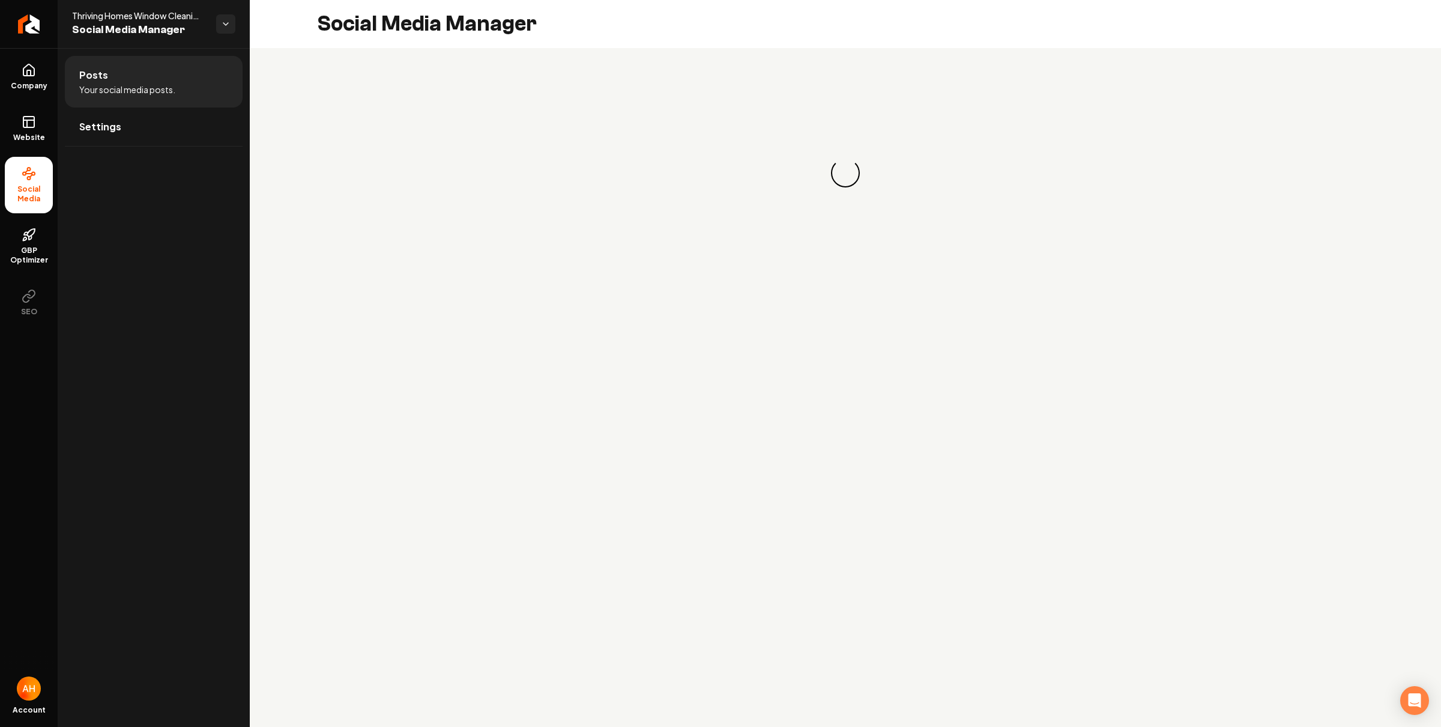
drag, startPoint x: 38, startPoint y: 129, endPoint x: 63, endPoint y: 128, distance: 25.2
click at [38, 128] on link "Website" at bounding box center [29, 128] width 48 height 47
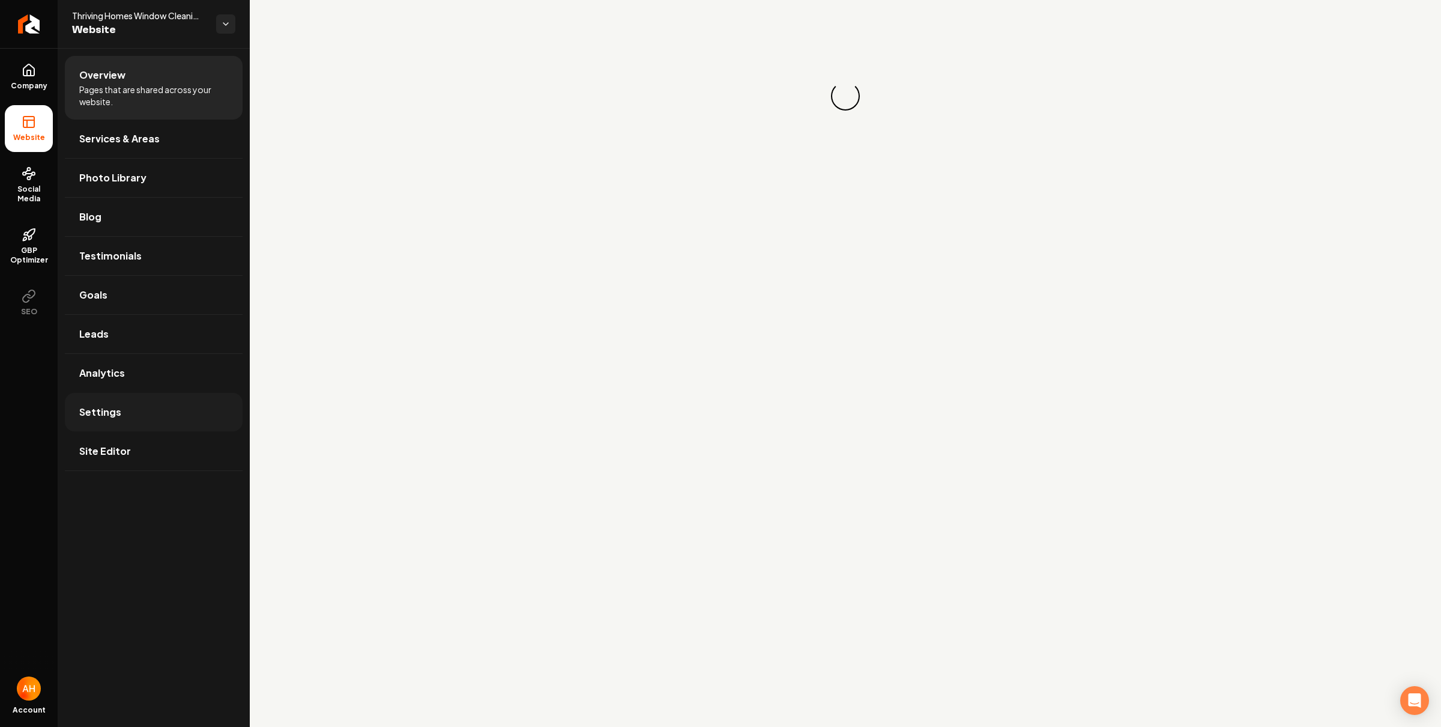
click at [136, 414] on link "Settings" at bounding box center [154, 412] width 178 height 38
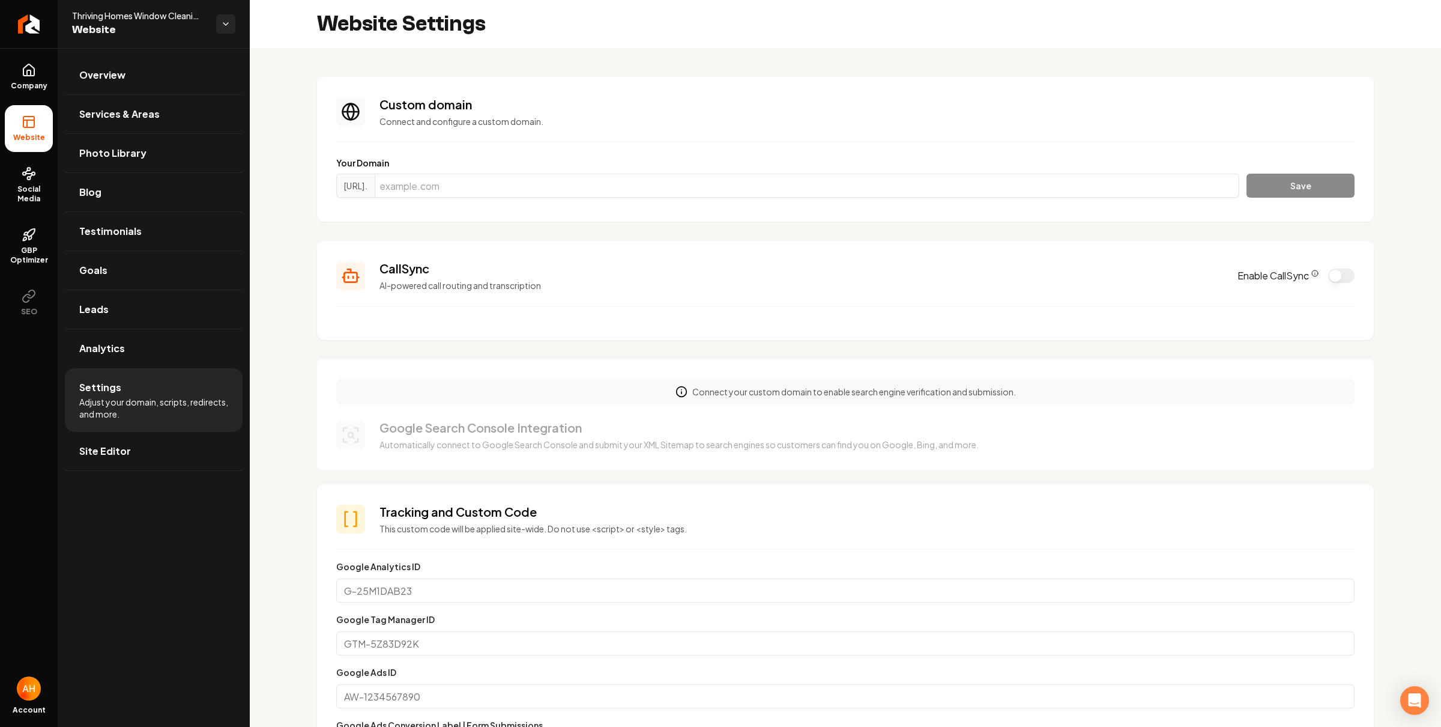
drag, startPoint x: 771, startPoint y: 279, endPoint x: 721, endPoint y: 277, distance: 49.9
click at [760, 279] on p "AI-powered call routing and transcription" at bounding box center [802, 285] width 844 height 12
click at [585, 292] on section "CallSync AI-powered call routing and transcription Enable CallSync" at bounding box center [845, 290] width 1057 height 99
drag, startPoint x: 585, startPoint y: 292, endPoint x: 536, endPoint y: 276, distance: 51.3
click at [582, 292] on section "CallSync AI-powered call routing and transcription Enable CallSync" at bounding box center [845, 290] width 1057 height 99
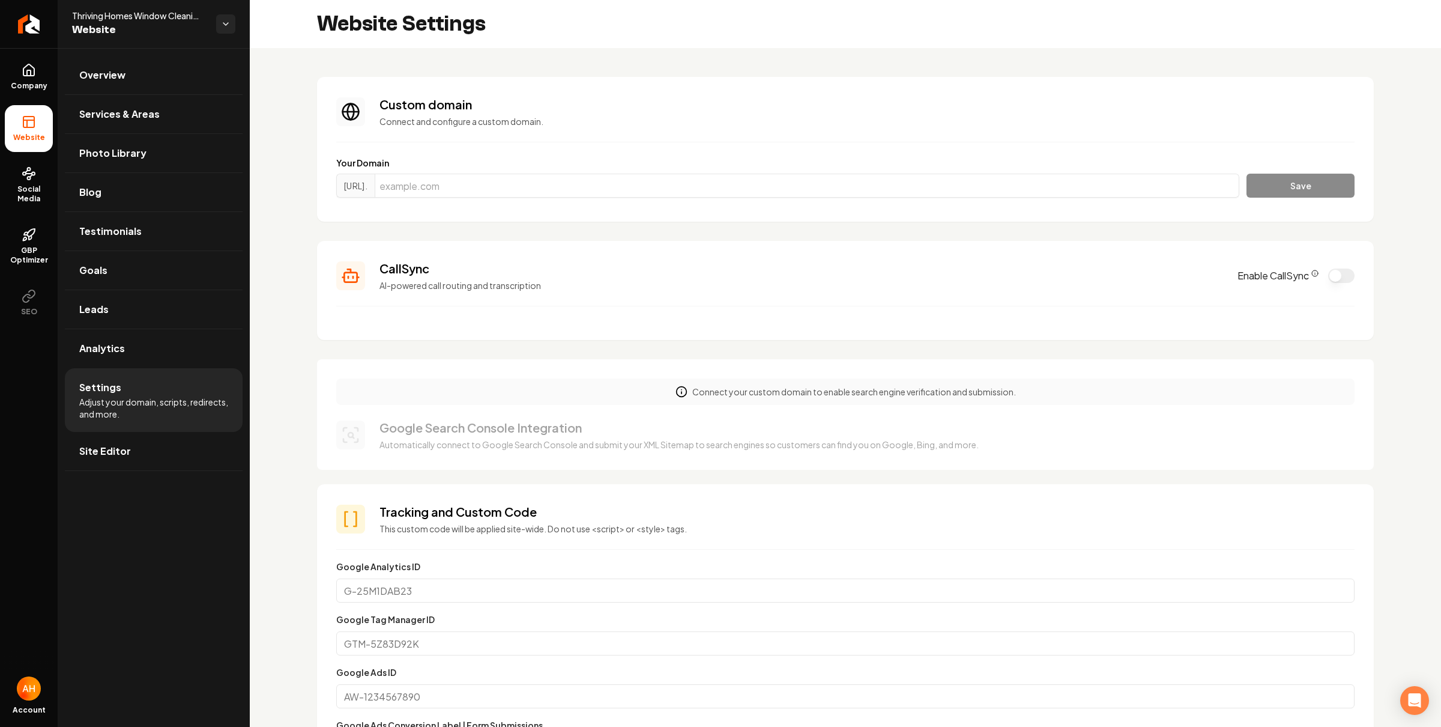
drag, startPoint x: 535, startPoint y: 276, endPoint x: 525, endPoint y: 277, distance: 9.8
click at [525, 277] on div "CallSync AI-powered call routing and transcription" at bounding box center [802, 275] width 844 height 31
click at [523, 279] on p "AI-powered call routing and transcription" at bounding box center [802, 285] width 844 height 12
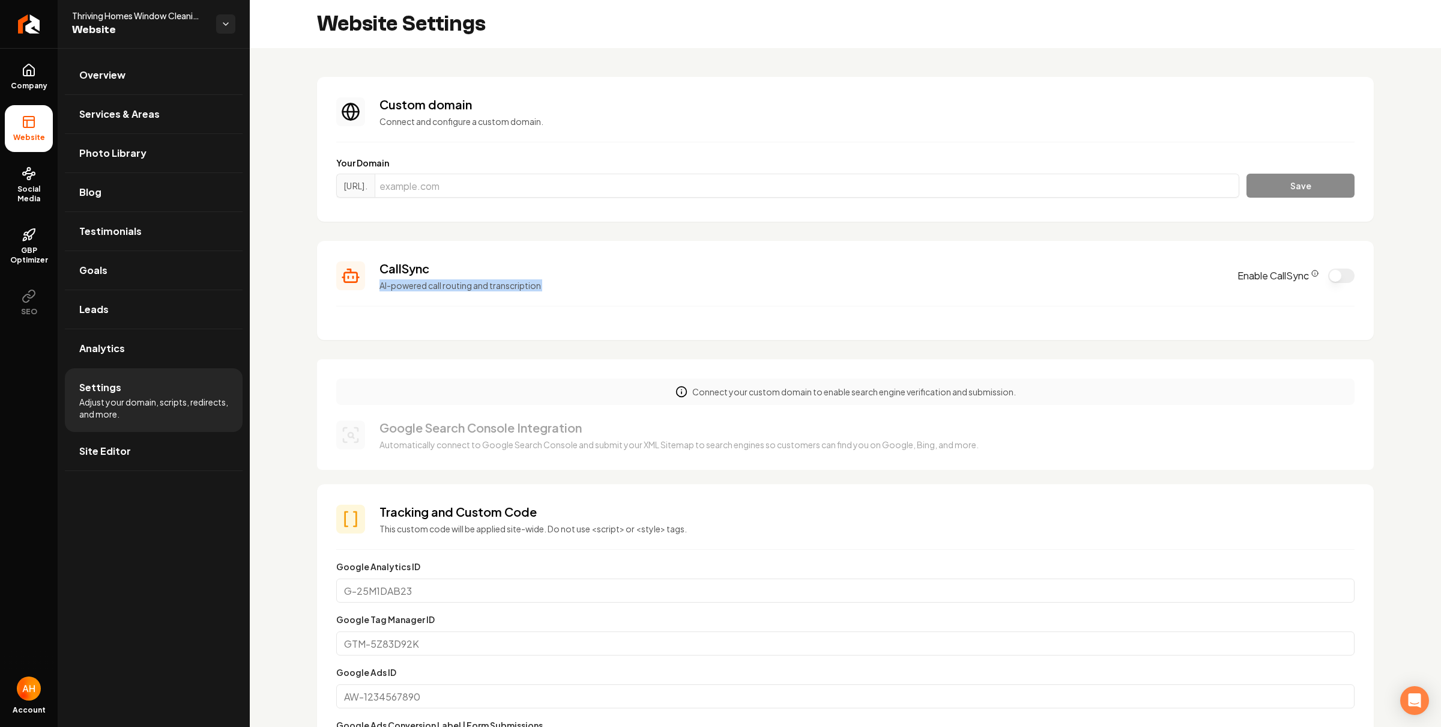
click at [517, 288] on p "AI-powered call routing and transcription" at bounding box center [802, 285] width 844 height 12
click at [464, 287] on p "AI-powered call routing and transcription" at bounding box center [802, 285] width 844 height 12
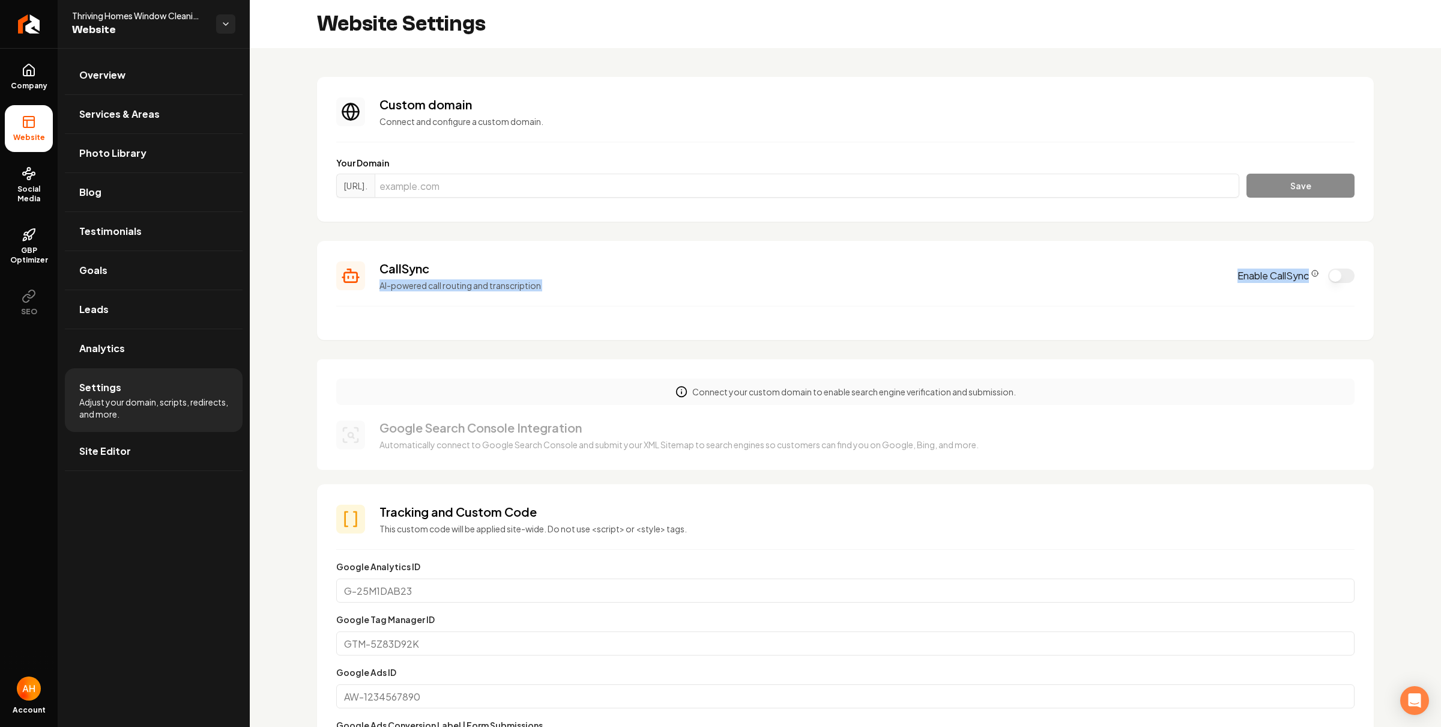
drag, startPoint x: 1265, startPoint y: 283, endPoint x: 1418, endPoint y: 273, distance: 152.9
click at [1331, 273] on button "Enable CallSync" at bounding box center [1341, 275] width 26 height 14
click at [1126, 327] on section "CallSync AI-powered call routing and transcription Enable CallSync" at bounding box center [845, 290] width 1057 height 99
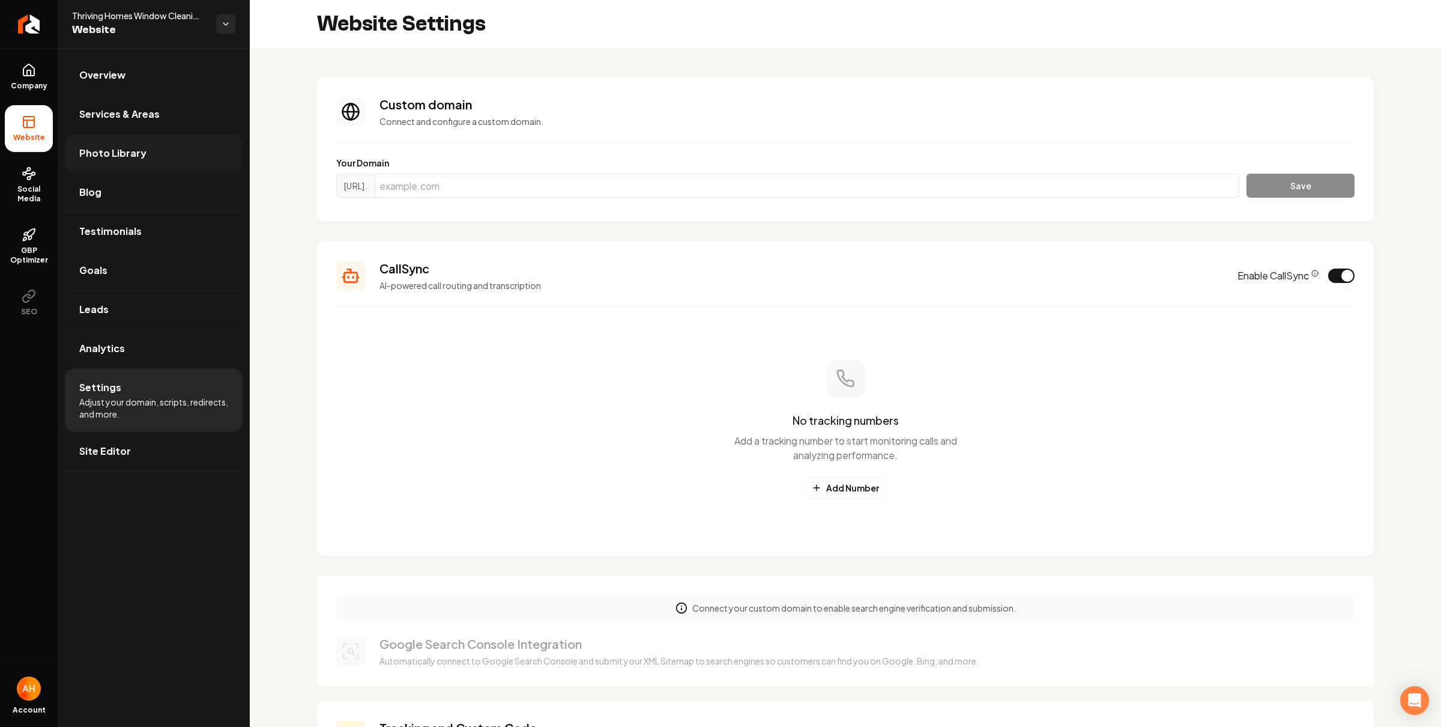
click at [144, 147] on link "Photo Library" at bounding box center [154, 153] width 178 height 38
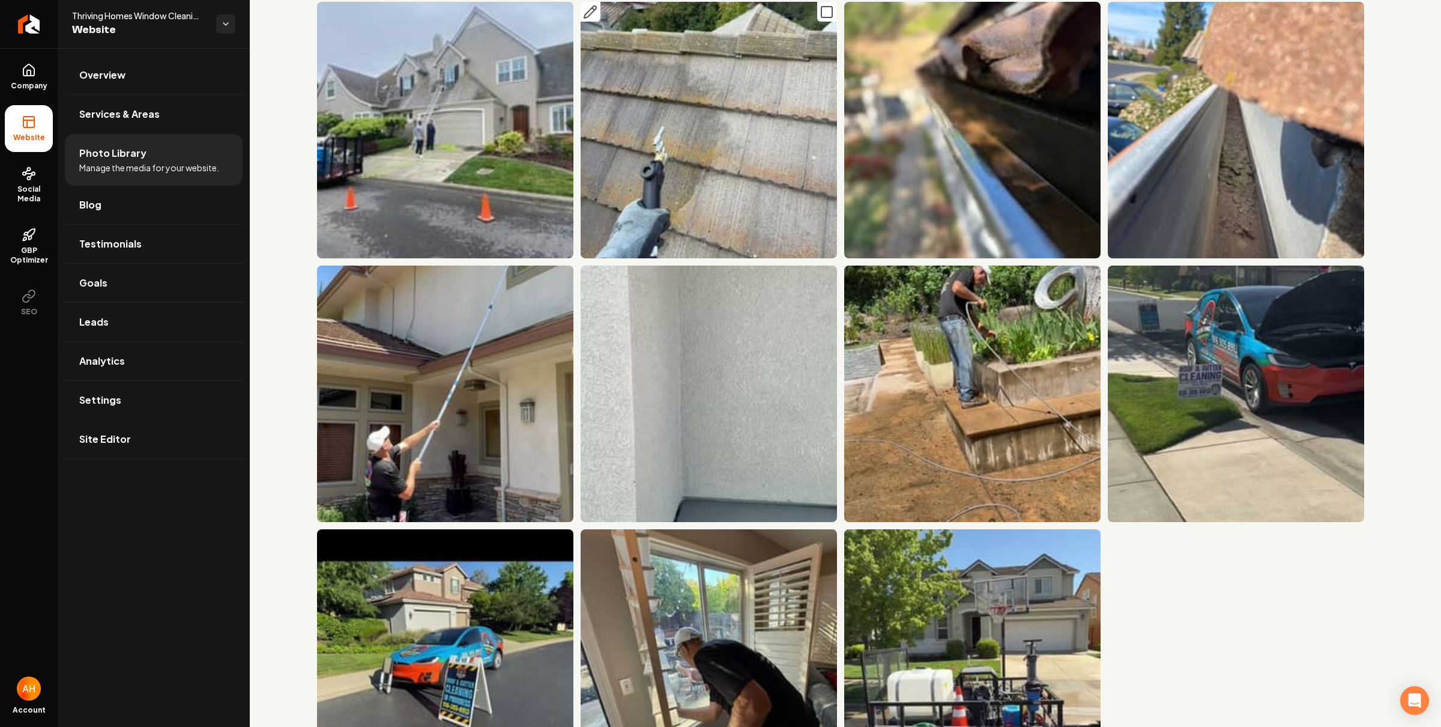
scroll to position [7039, 0]
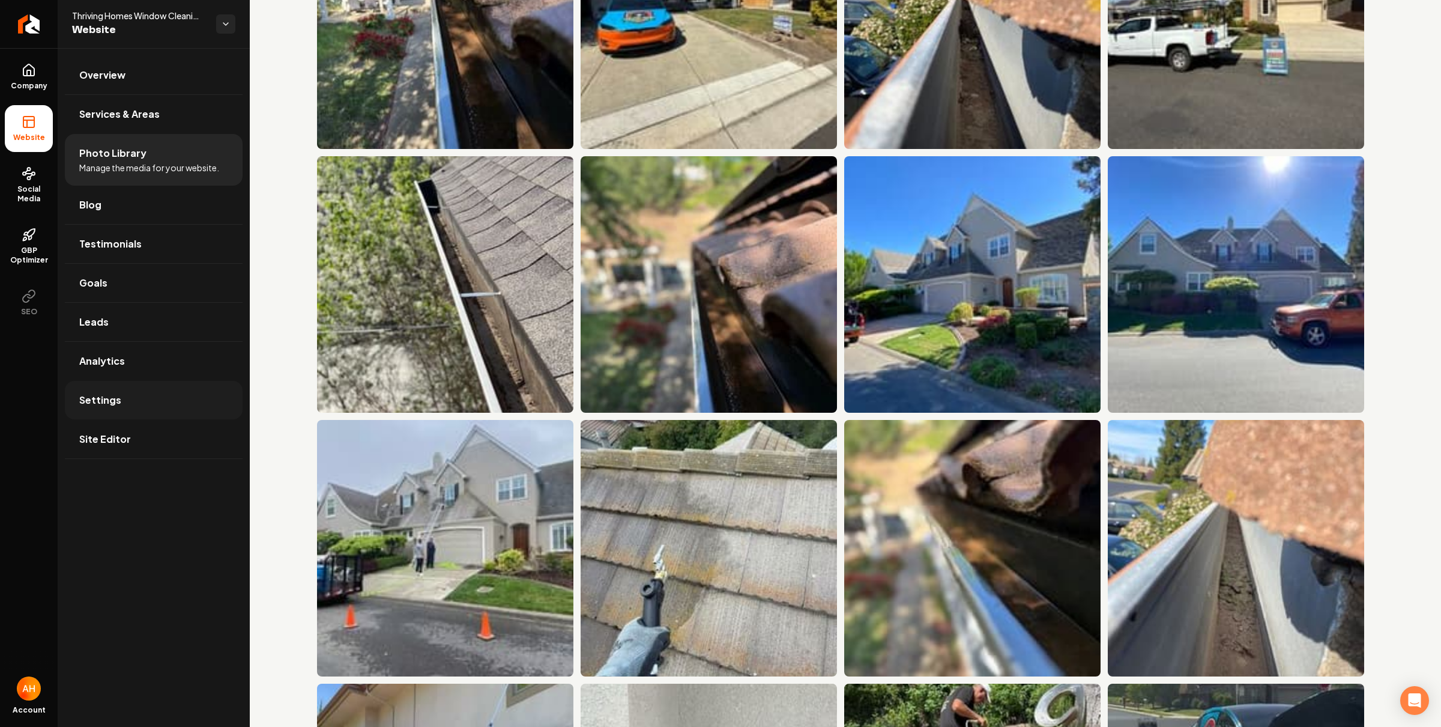
click at [148, 399] on link "Settings" at bounding box center [154, 400] width 178 height 38
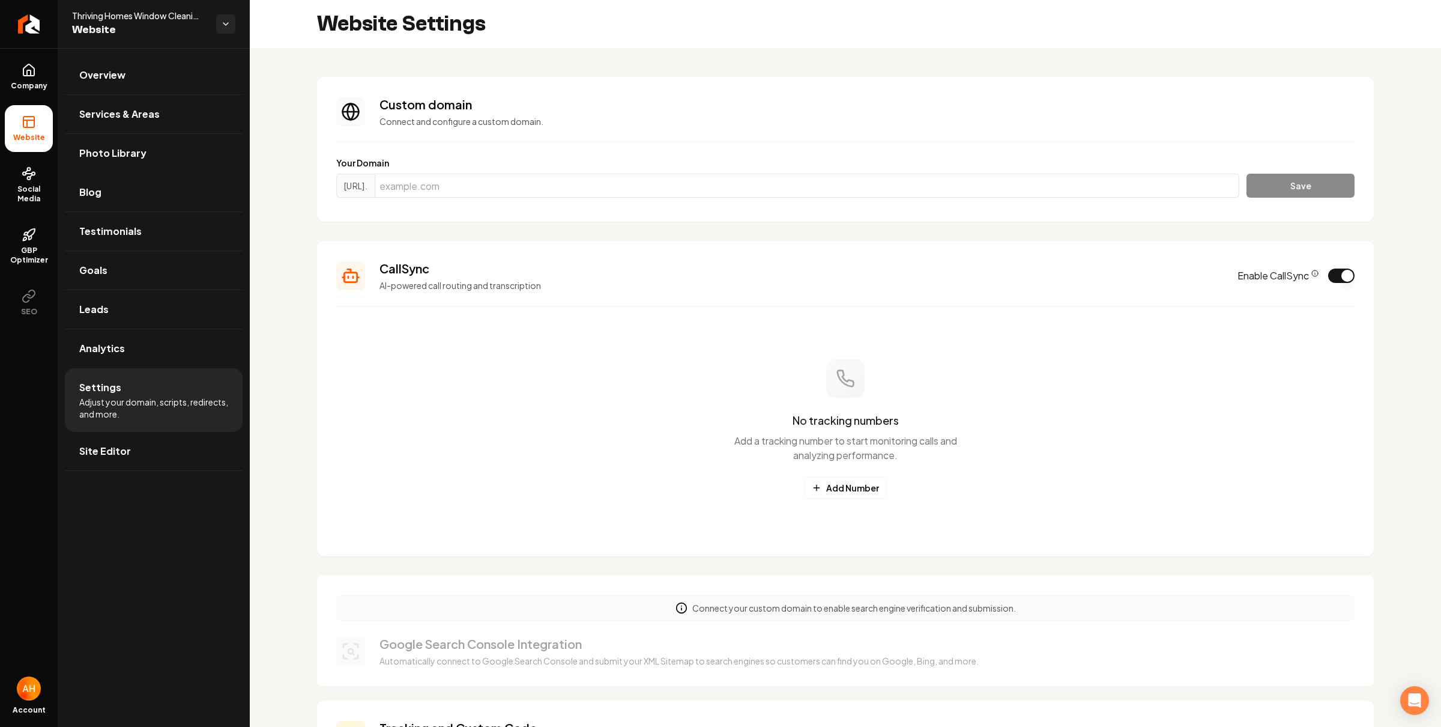
click at [883, 479] on div "No tracking numbers Add a tracking number to start monitoring calls and analyzi…" at bounding box center [845, 429] width 1019 height 216
click at [879, 483] on button "Add Number" at bounding box center [845, 488] width 83 height 22
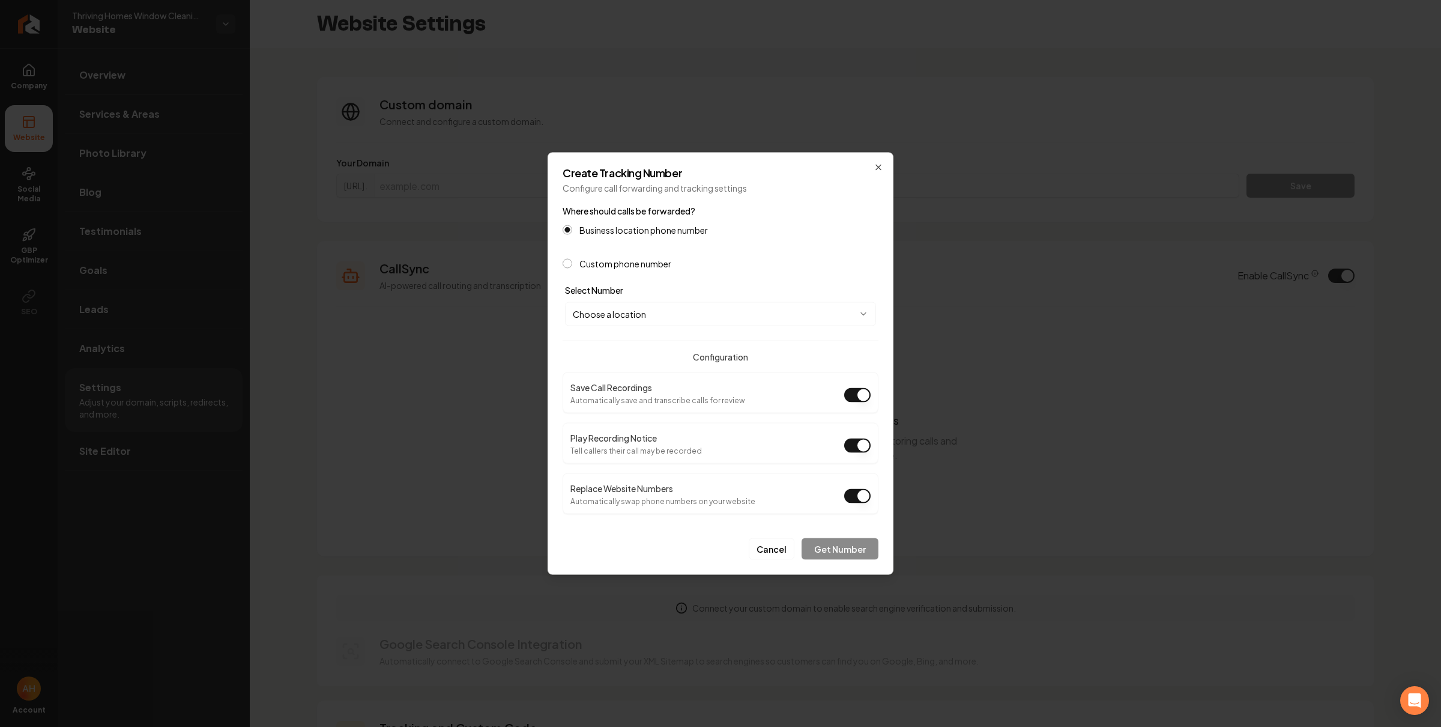
click at [785, 320] on body "Company Website Social Media GBP Optimizer SEO Account Thriving Homes Window Cl…" at bounding box center [720, 363] width 1441 height 727
select select "**********"
click at [852, 551] on button "Get Number" at bounding box center [840, 549] width 77 height 22
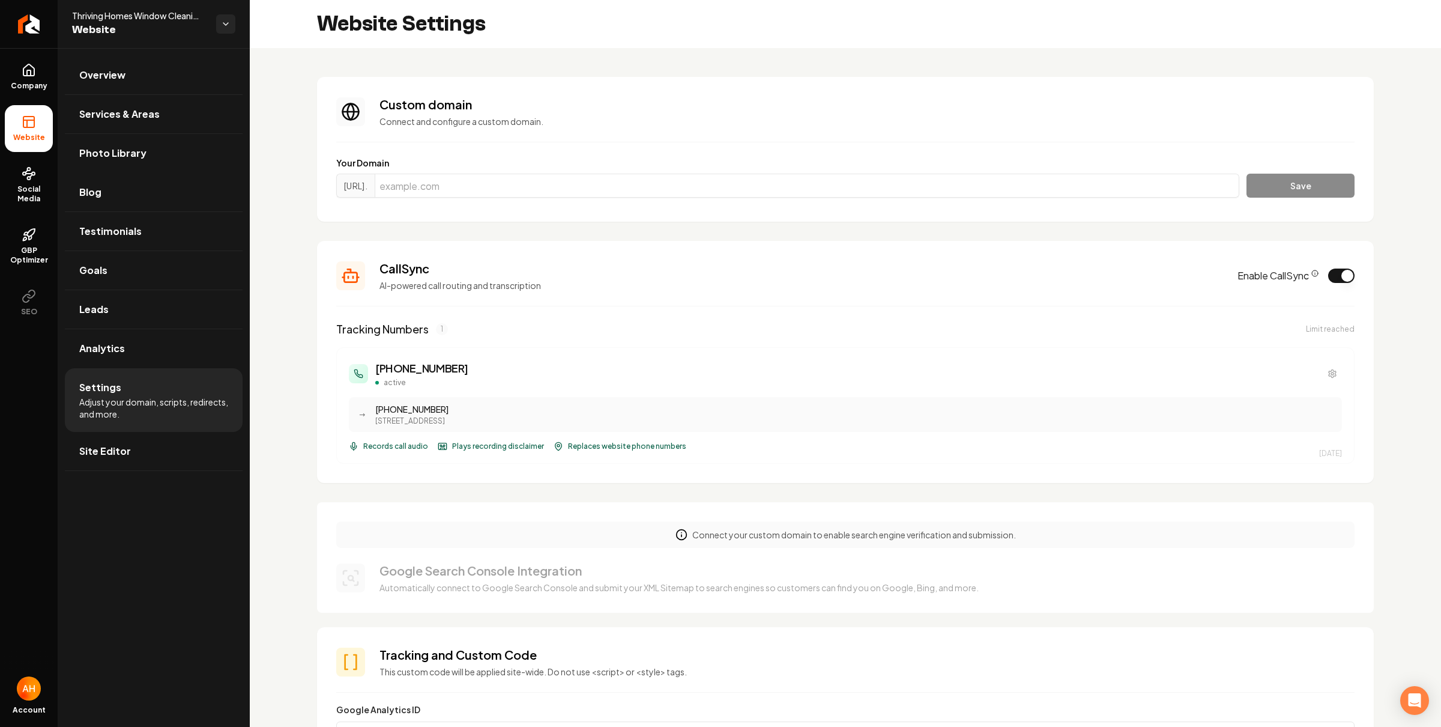
click at [545, 198] on div "https://www. Save" at bounding box center [845, 188] width 1019 height 29
click at [578, 187] on input "Main content area" at bounding box center [807, 186] width 865 height 24
paste input "thrivinghomeswindowcleaning.com"
type input "thrivinghomeswindowcleaning.com"
click at [1247, 174] on button "Save" at bounding box center [1301, 186] width 108 height 24
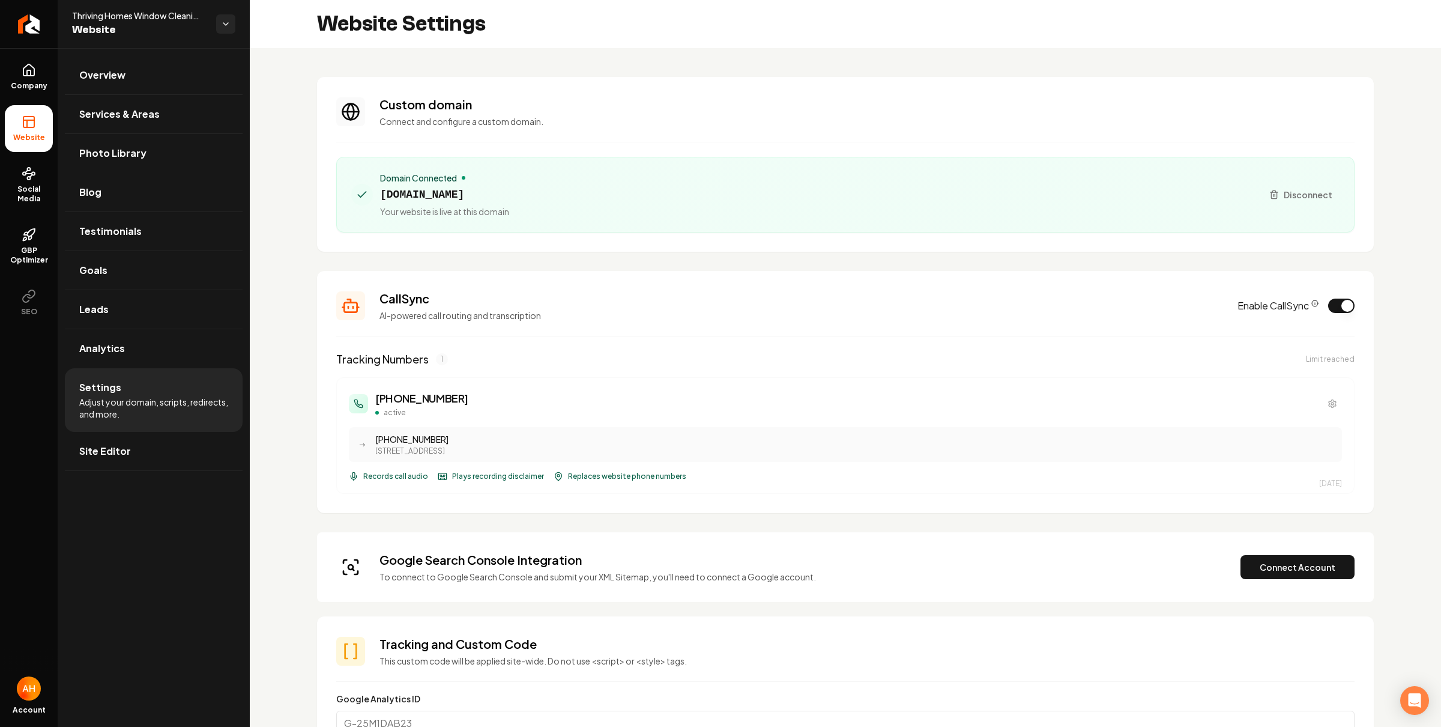
click at [509, 194] on span "thrivinghomeswindowcleaning.com" at bounding box center [444, 194] width 129 height 17
copy span "thrivinghomeswindowcleaning.com"
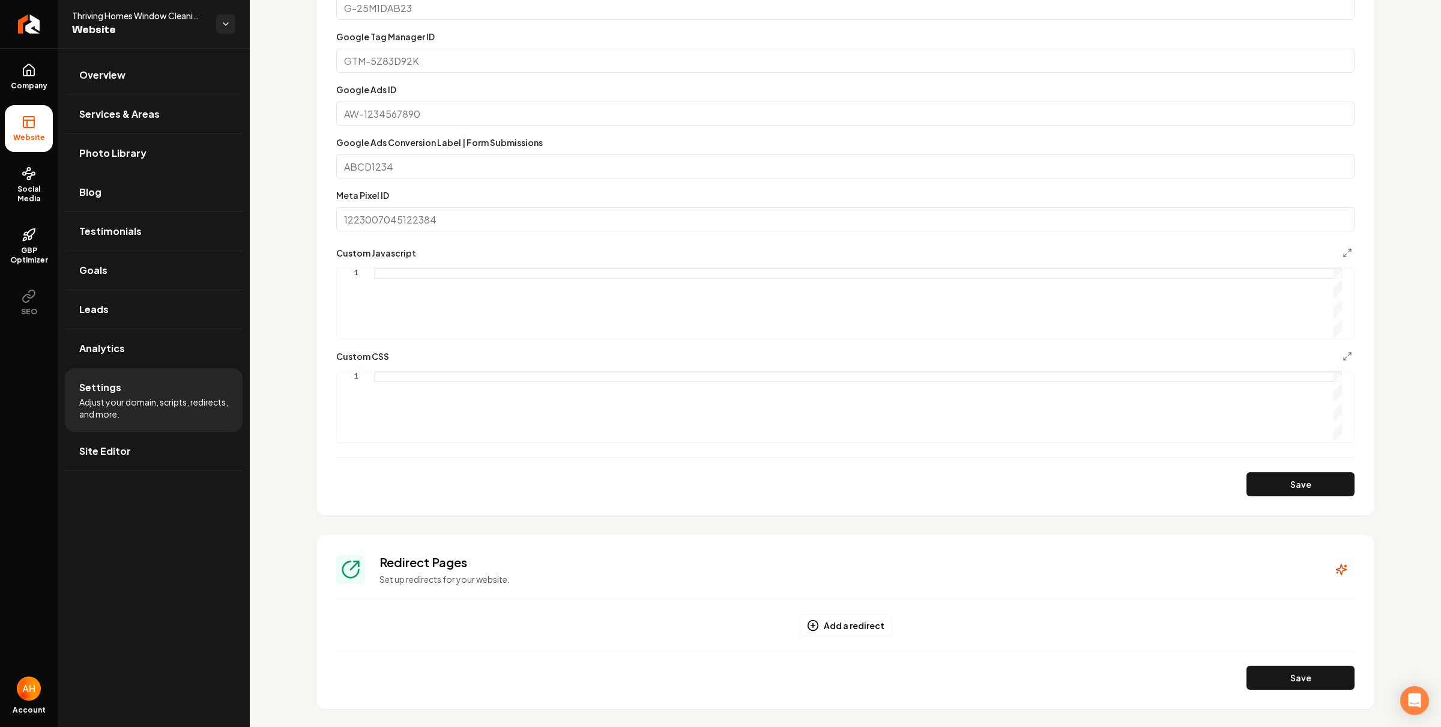
scroll to position [955, 0]
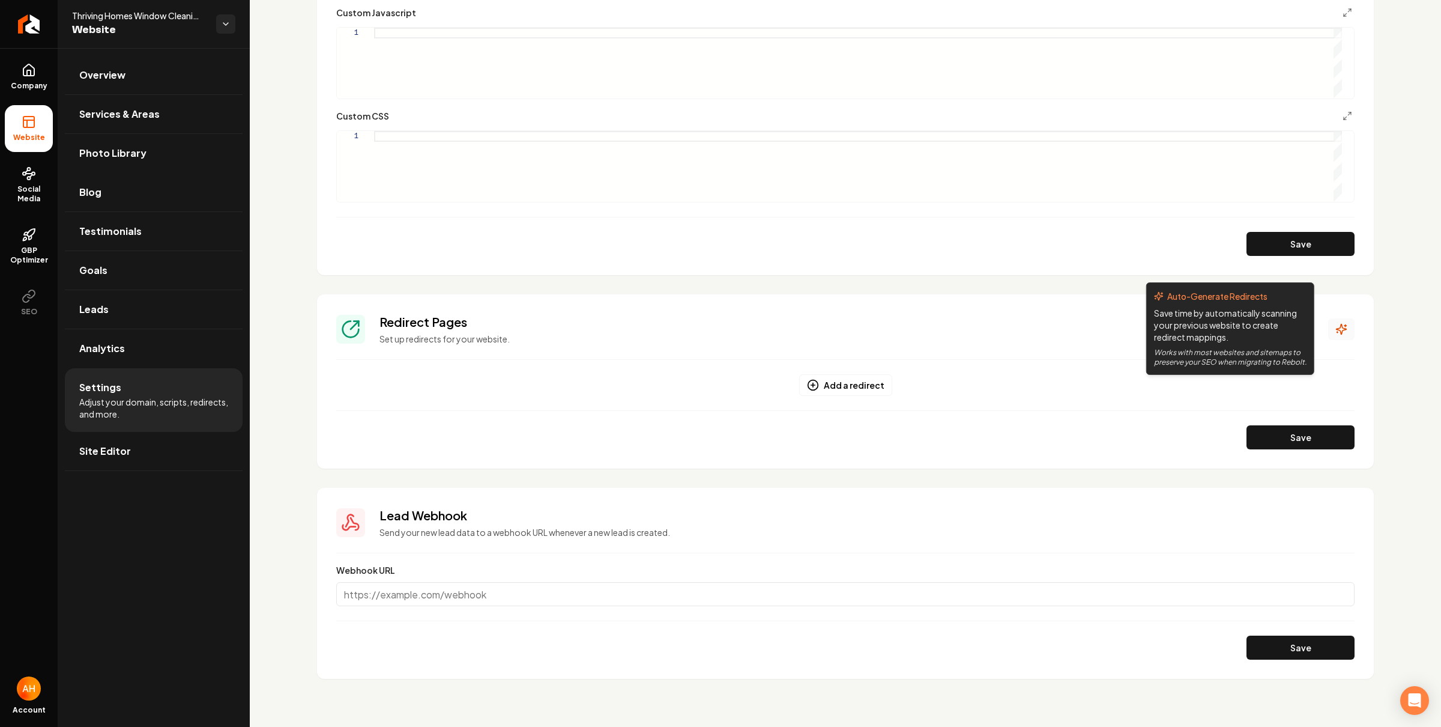
click at [1336, 327] on icon "Main content area" at bounding box center [1342, 329] width 12 height 12
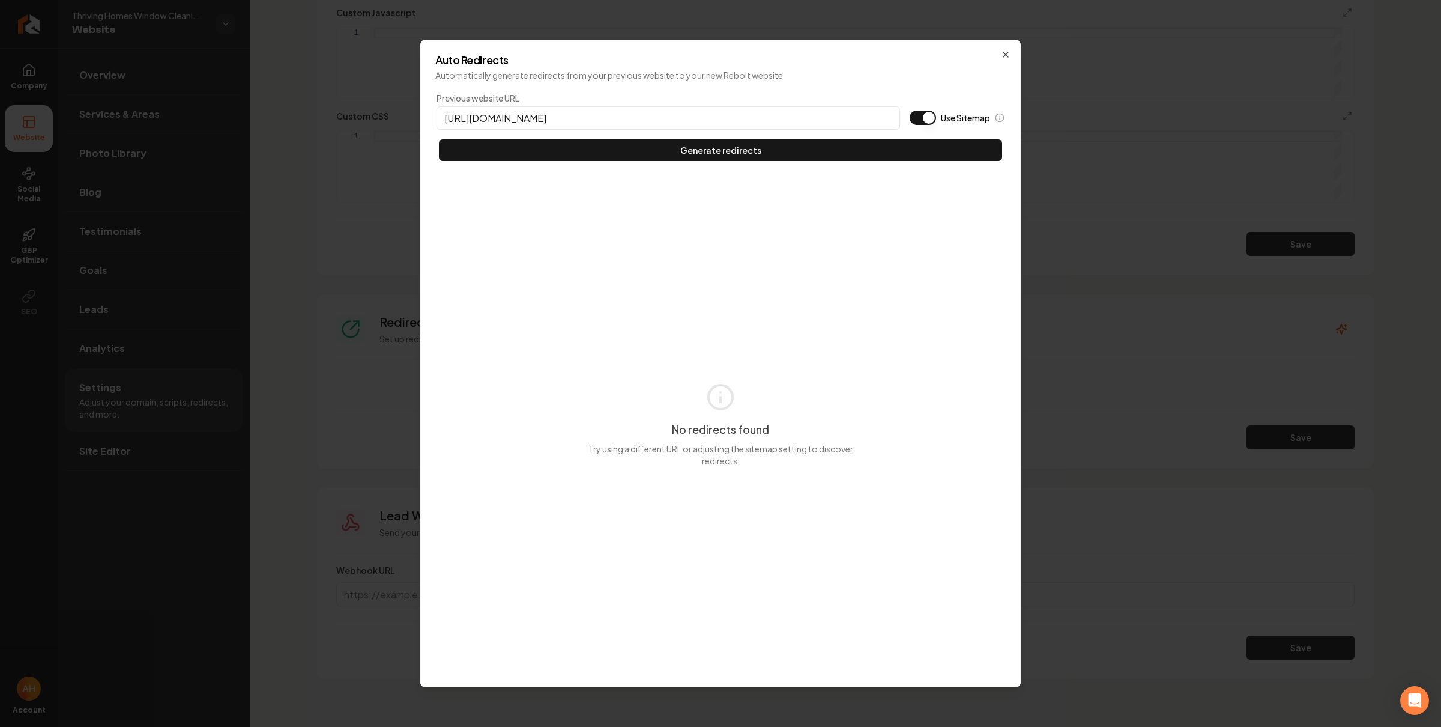
type input "https://thrivinghomeswindowcleaning.com"
type button "on"
click at [439, 139] on button "Generate redirects" at bounding box center [720, 150] width 563 height 22
click at [926, 115] on button "Use Sitemap" at bounding box center [923, 118] width 26 height 14
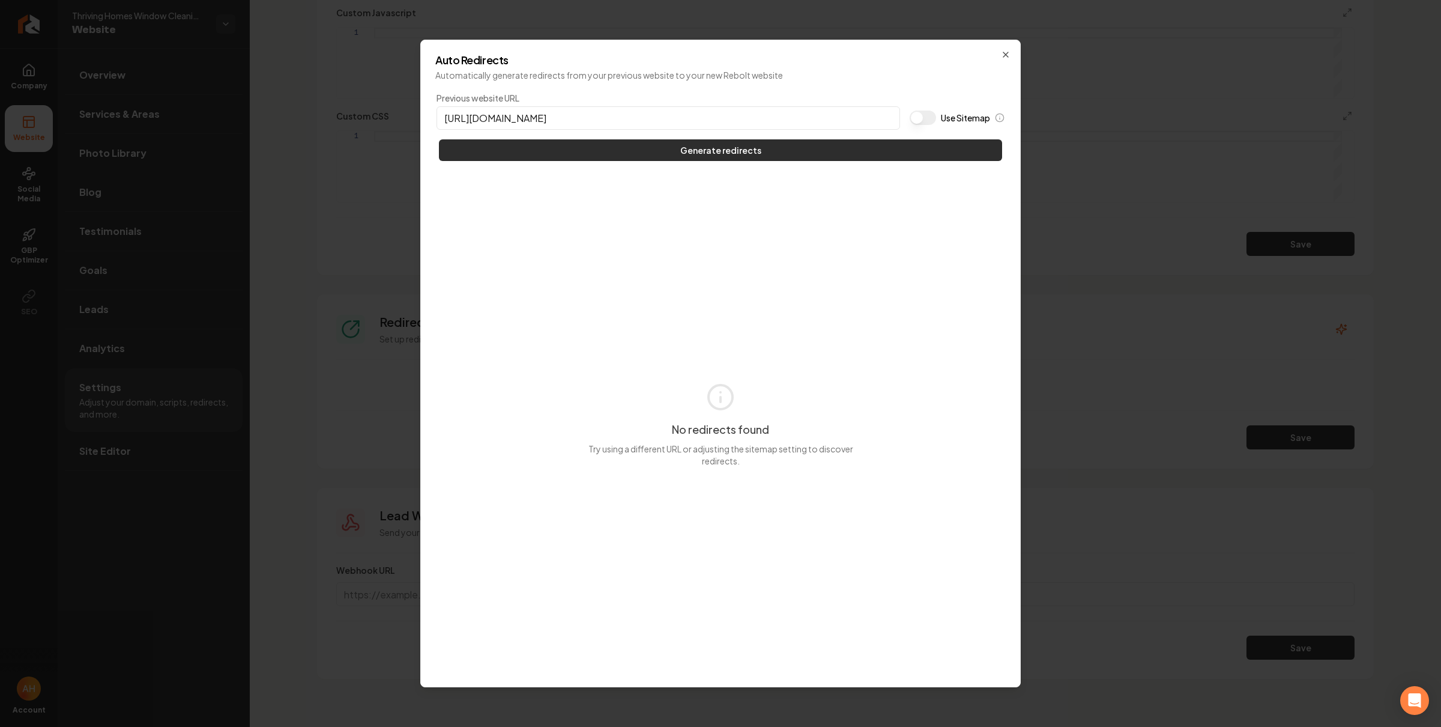
click at [886, 154] on button "Generate redirects" at bounding box center [720, 150] width 563 height 22
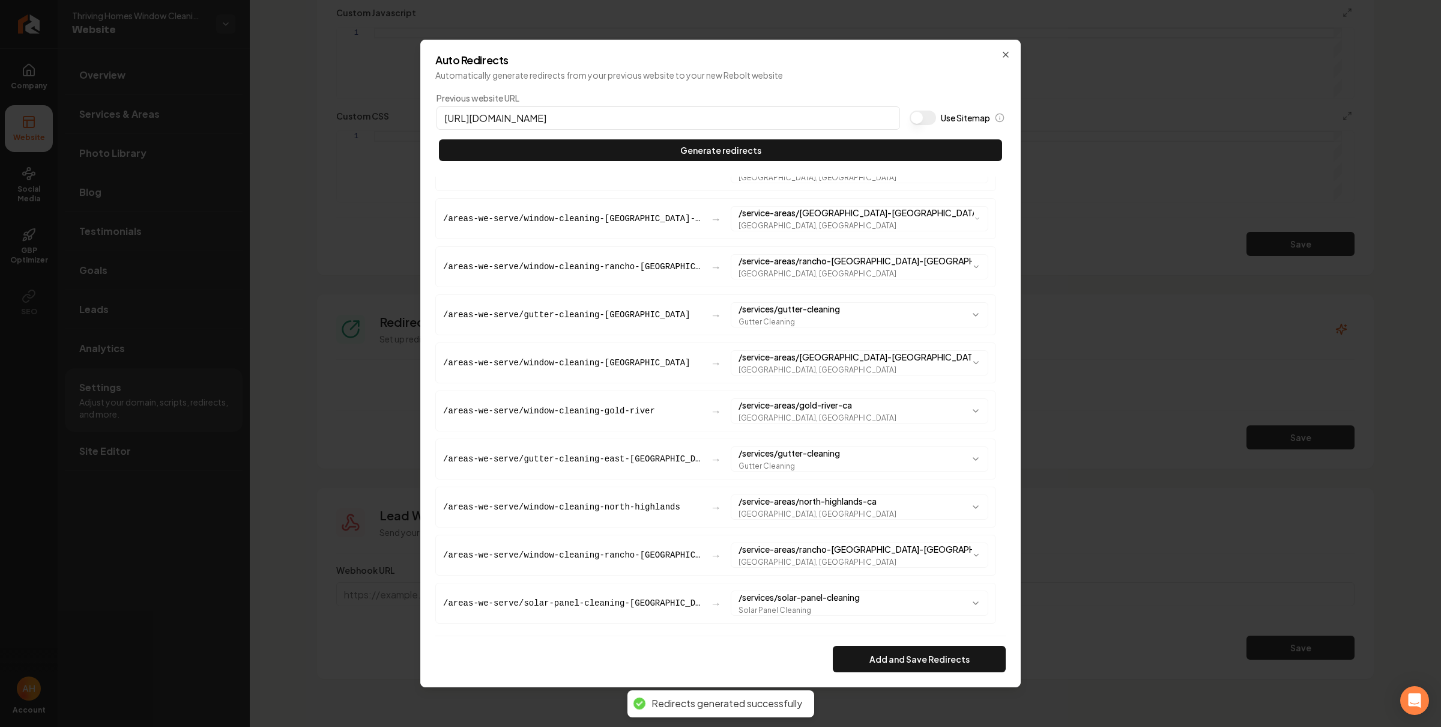
scroll to position [692, 0]
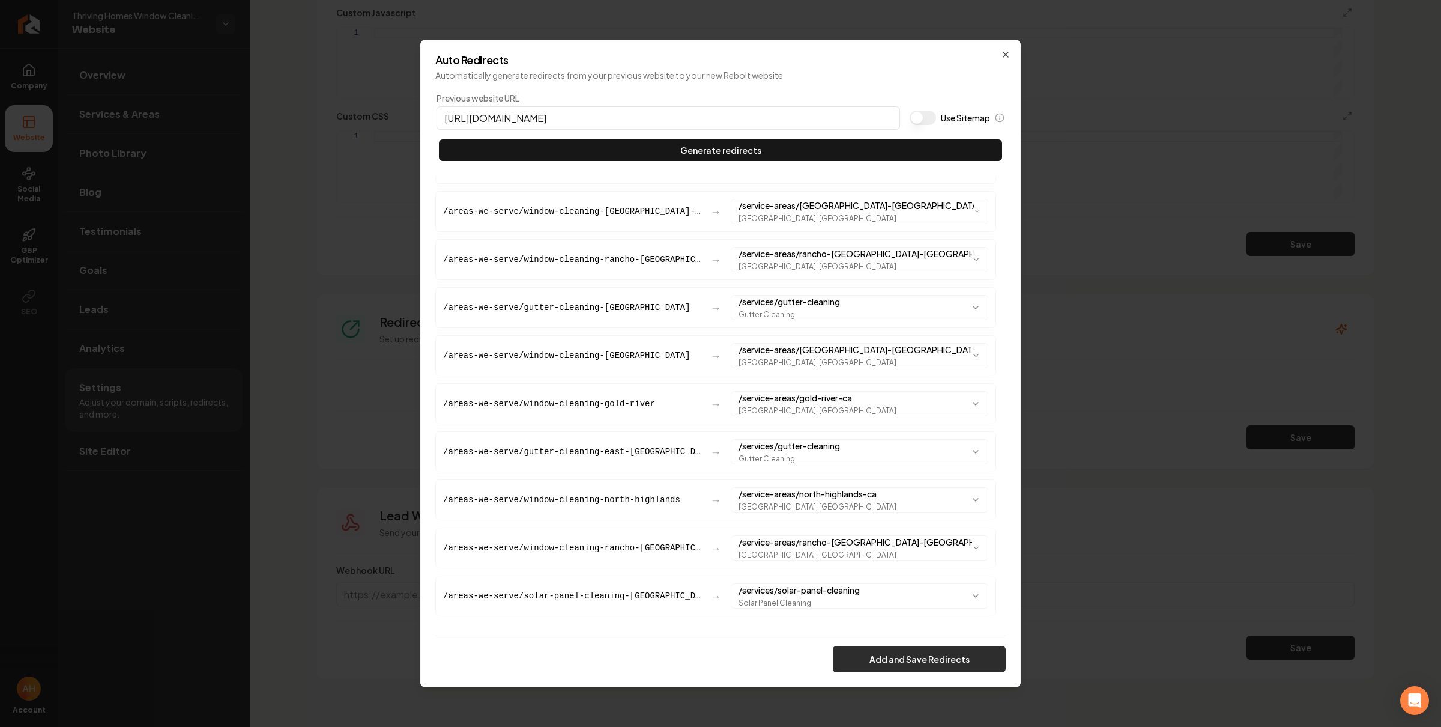
click at [921, 652] on button "Add and Save Redirects" at bounding box center [919, 659] width 173 height 26
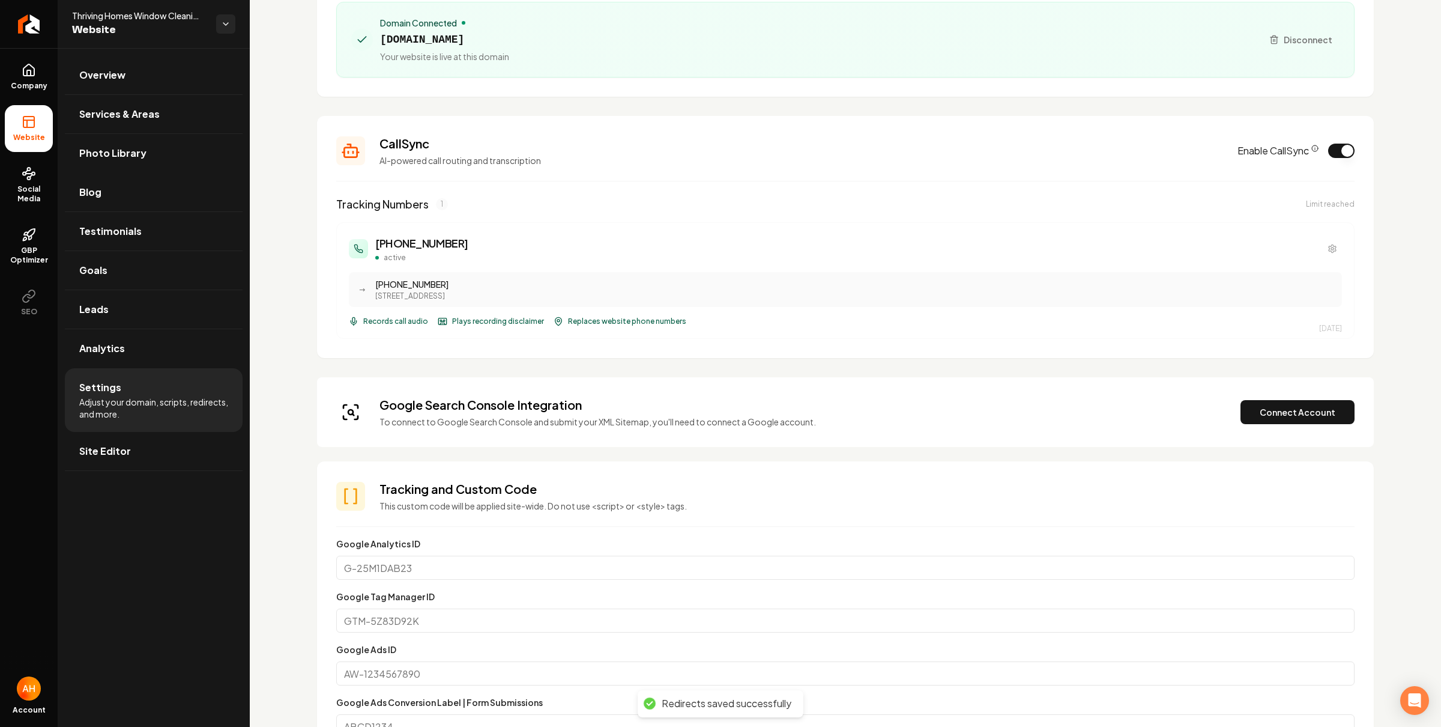
scroll to position [0, 0]
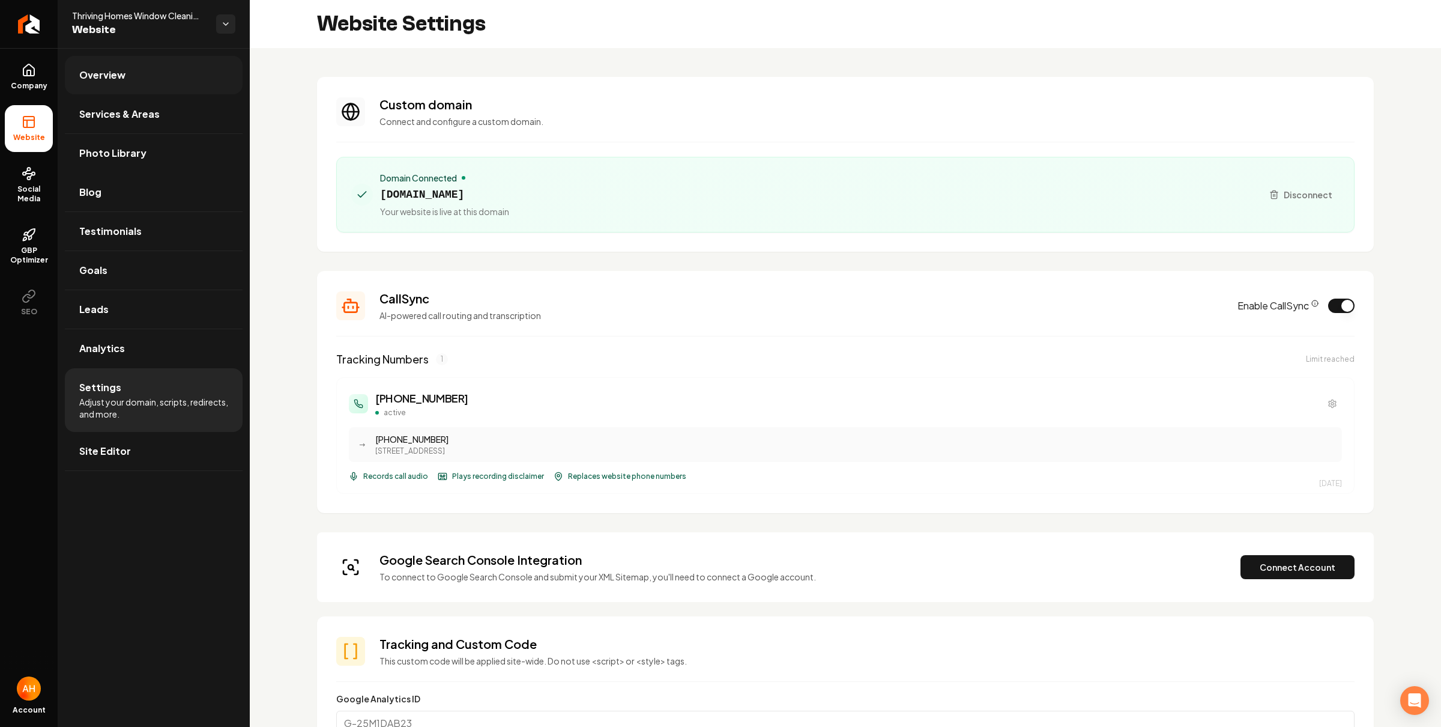
click at [171, 86] on link "Overview" at bounding box center [154, 75] width 178 height 38
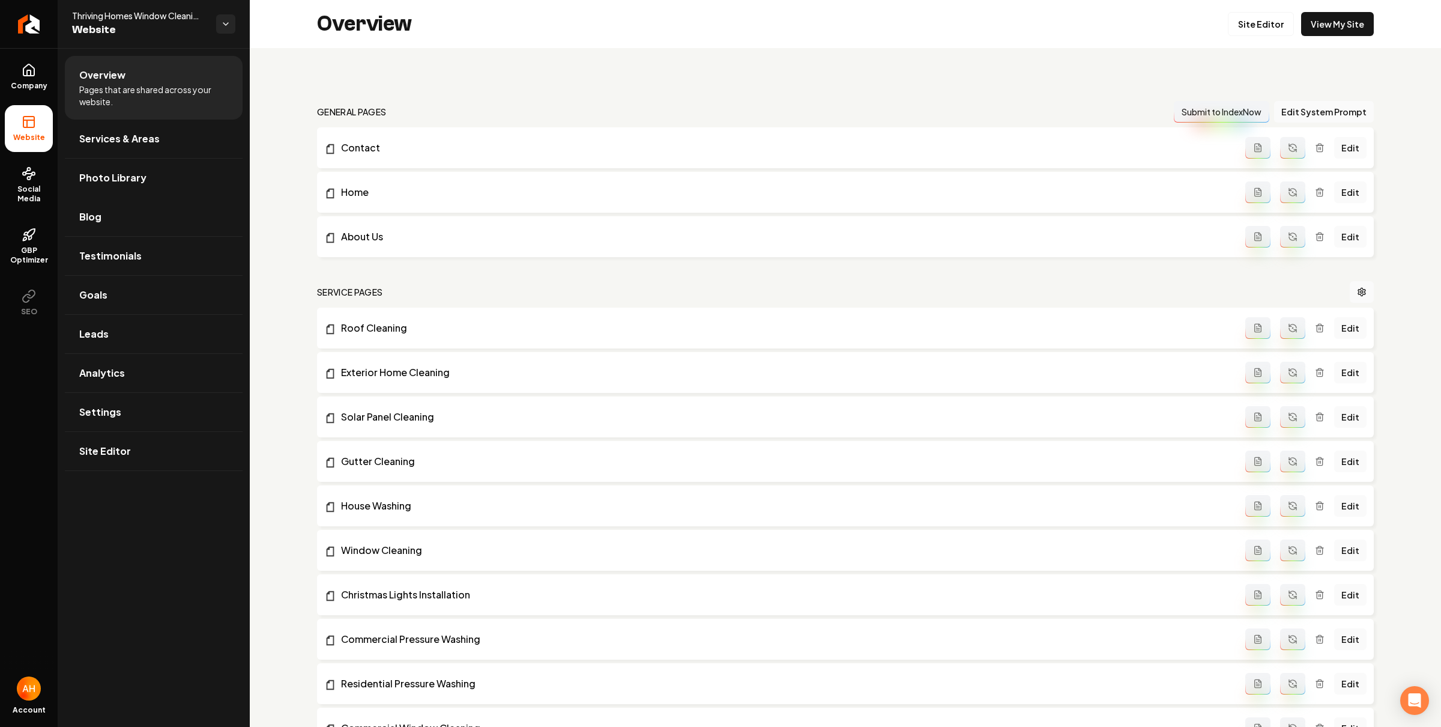
click at [1325, 26] on link "View My Site" at bounding box center [1337, 24] width 73 height 24
click at [1317, 115] on button "Edit System Prompt" at bounding box center [1324, 112] width 100 height 22
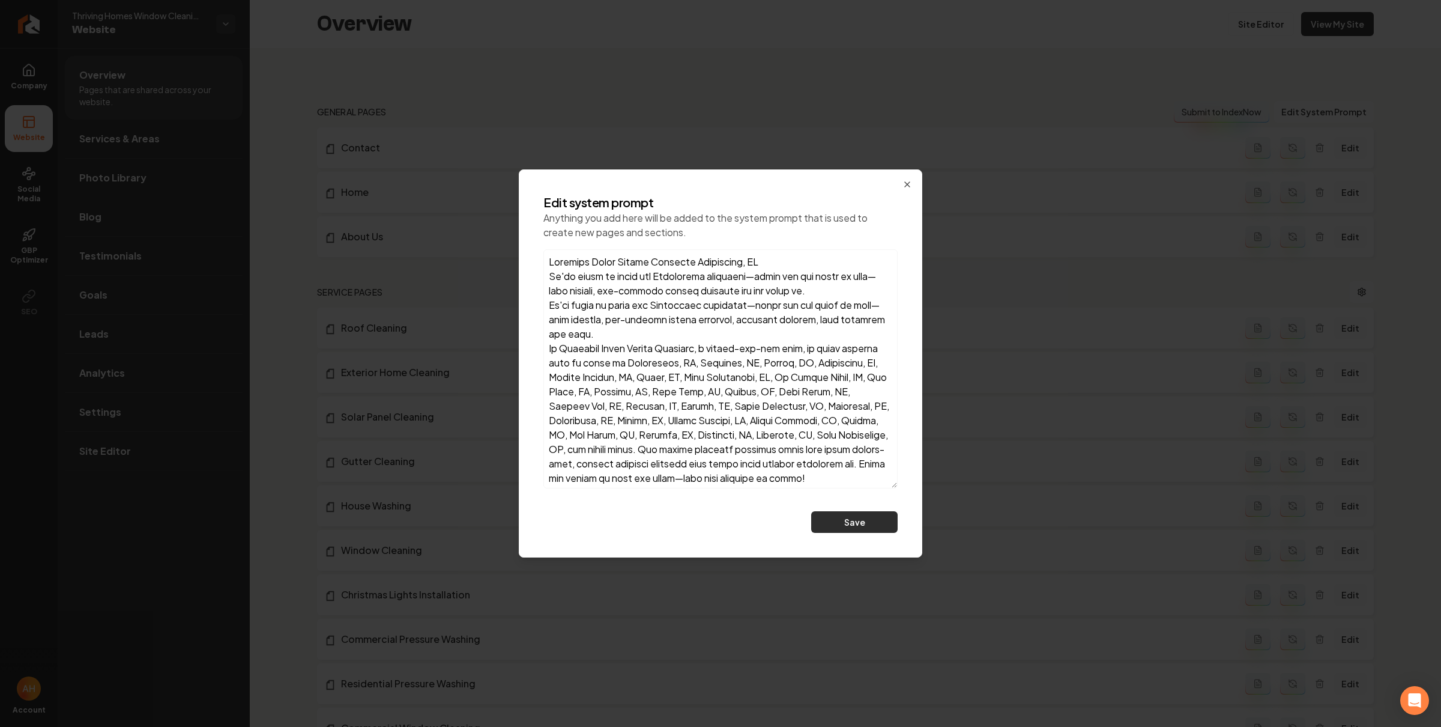
drag, startPoint x: 894, startPoint y: 400, endPoint x: 877, endPoint y: 522, distance: 123.2
click at [904, 563] on body "Company Website Social Media GBP Optimizer SEO Account Thriving Homes Window Cl…" at bounding box center [720, 363] width 1441 height 727
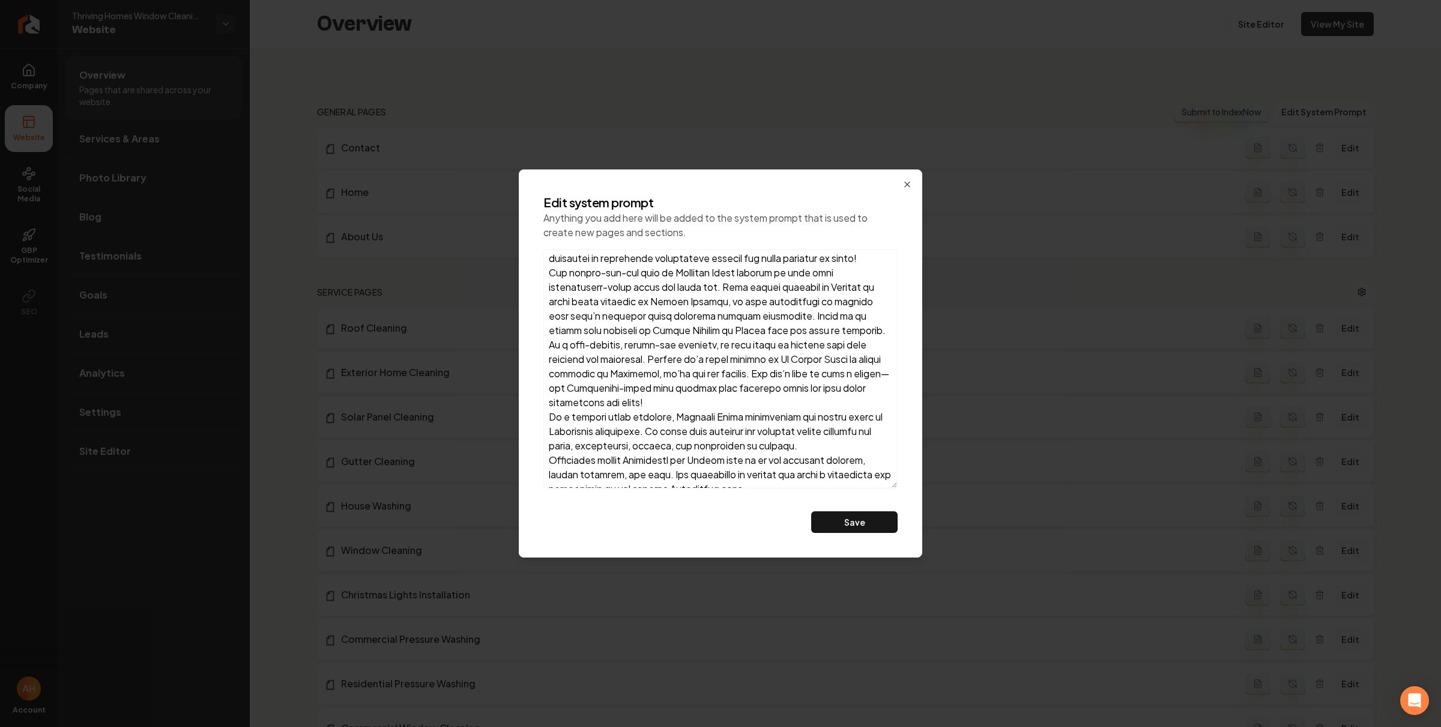
scroll to position [1471, 0]
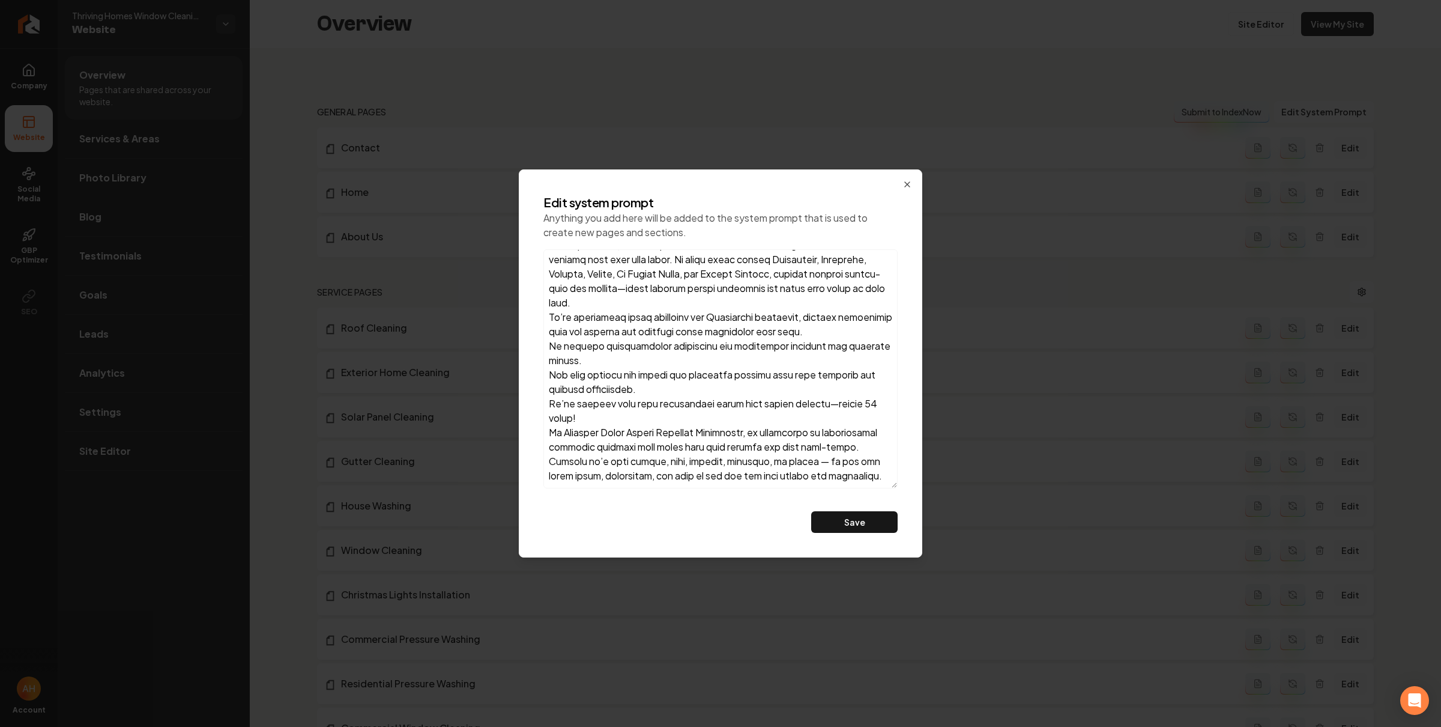
click at [771, 478] on textarea at bounding box center [721, 368] width 354 height 239
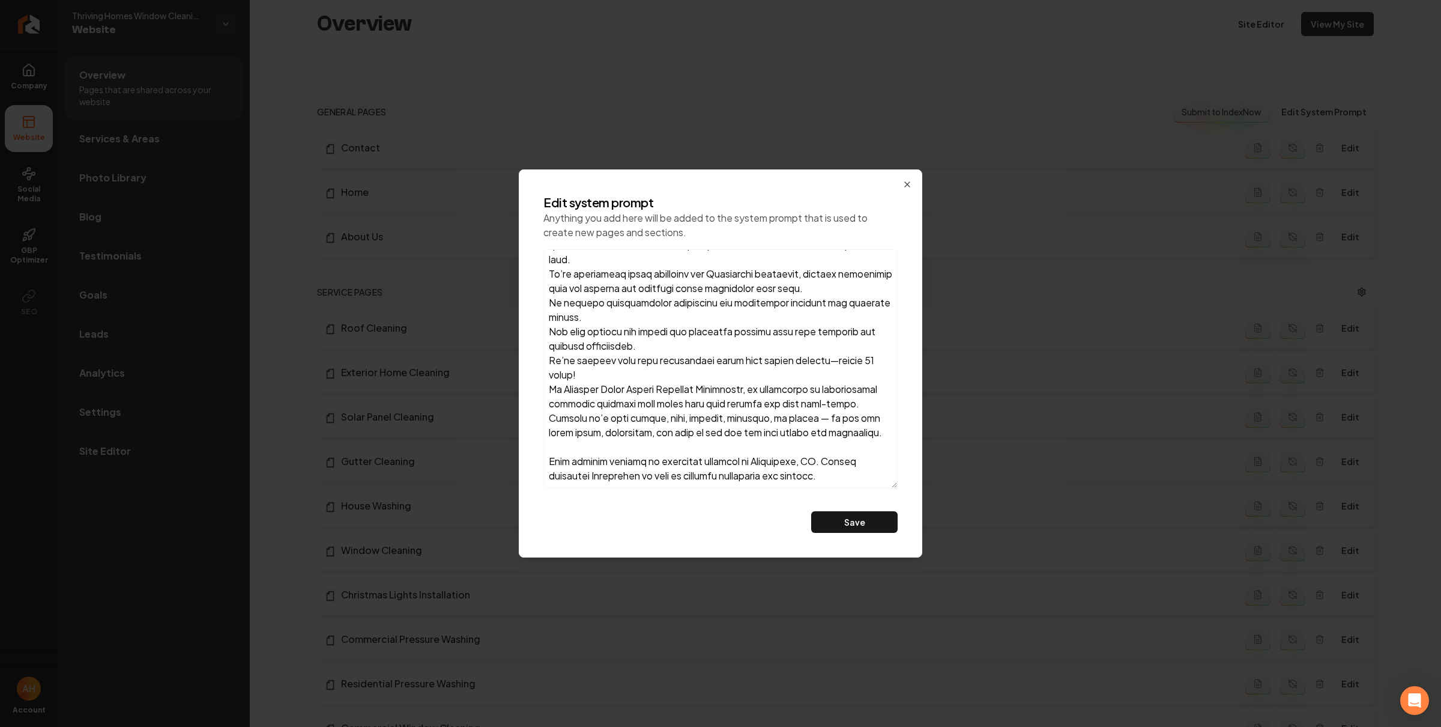
scroll to position [1523, 0]
type textarea "Thriving Homes Window Cleaning Sacramento, CA We're proud to serve the Sacramen…"
click at [872, 528] on button "Save" at bounding box center [854, 522] width 86 height 22
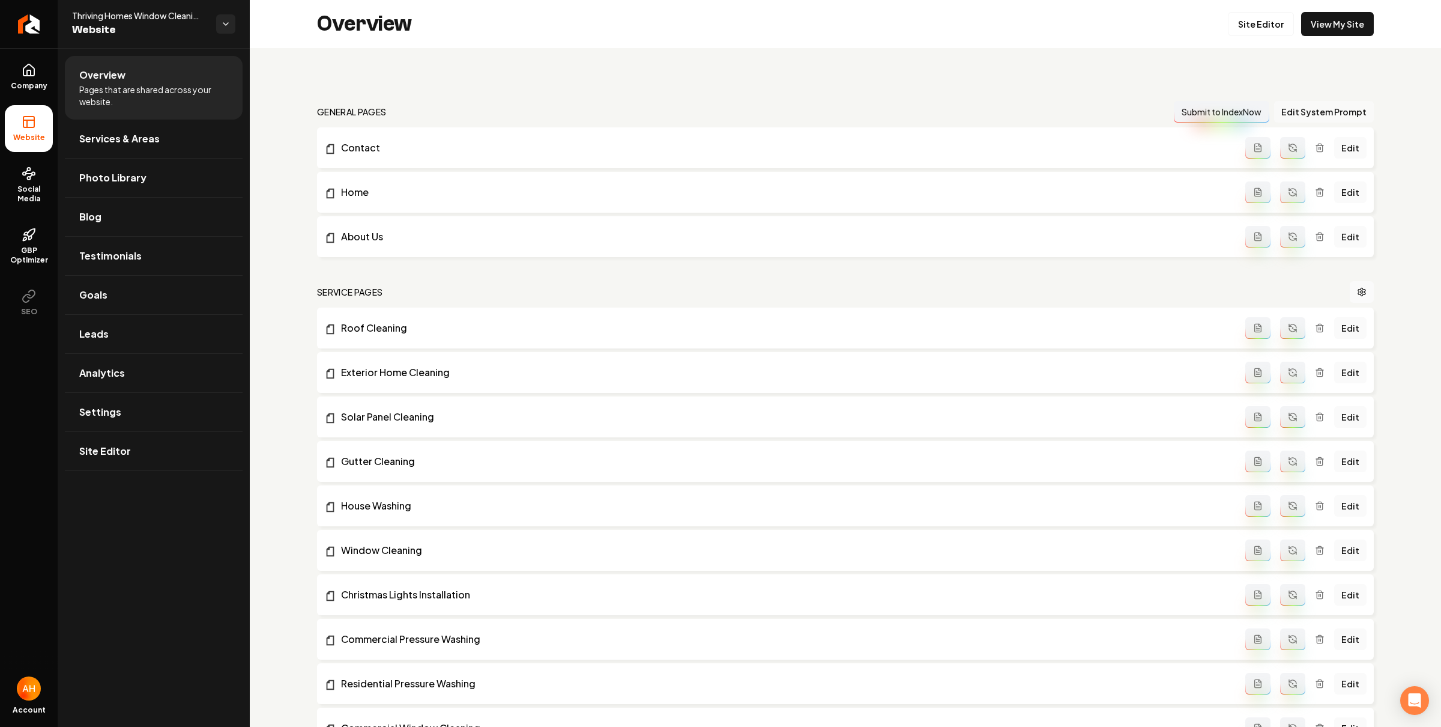
click at [1314, 114] on button "Edit System Prompt" at bounding box center [1324, 112] width 100 height 22
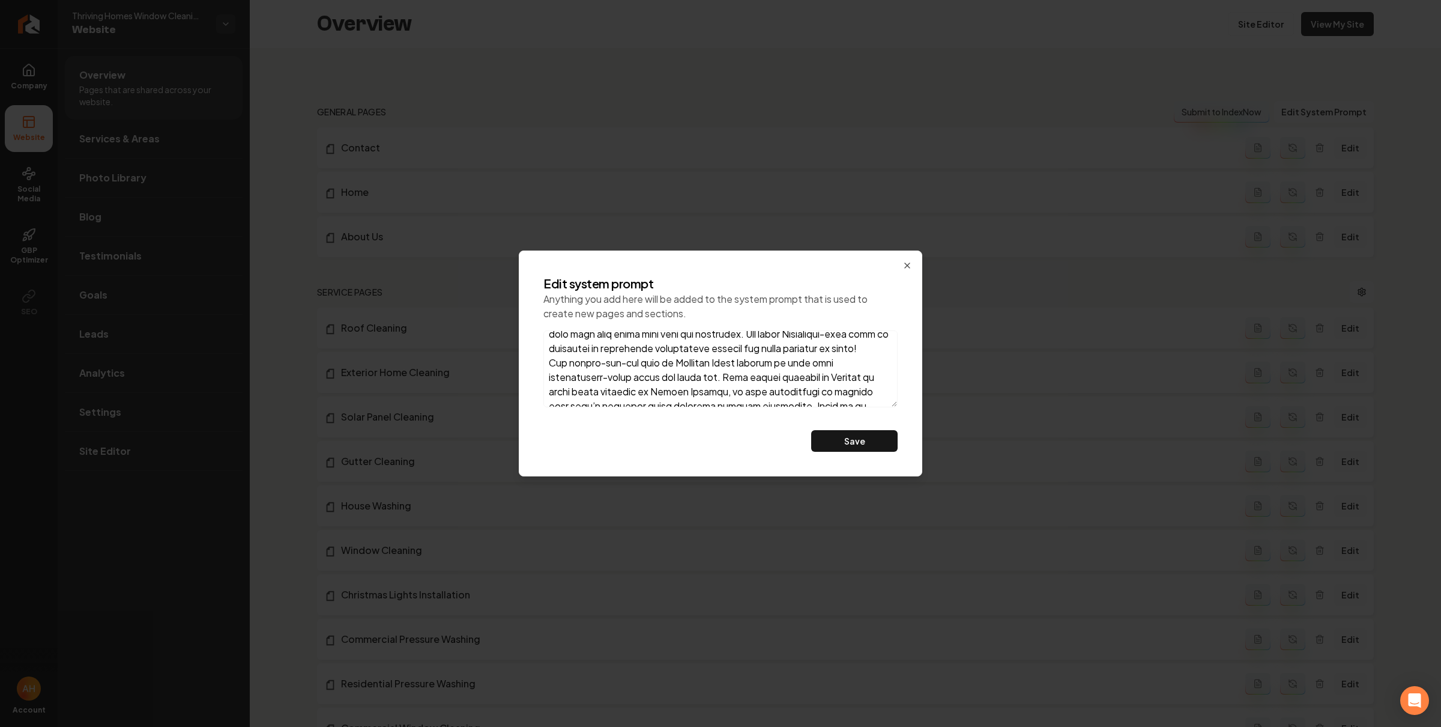
scroll to position [1691, 0]
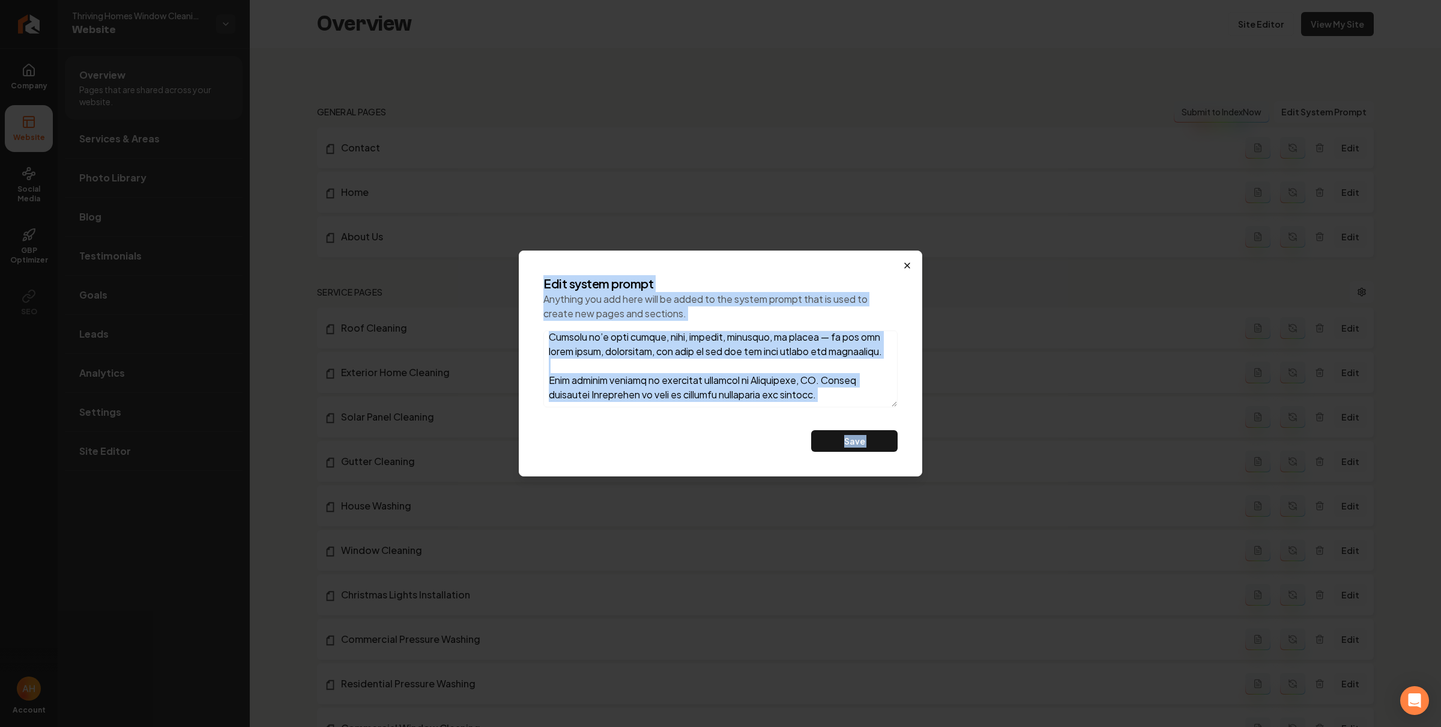
click at [912, 260] on div "Edit system prompt Anything you add here will be added to the system prompt tha…" at bounding box center [721, 363] width 404 height 226
click at [909, 263] on icon "button" at bounding box center [907, 265] width 5 height 5
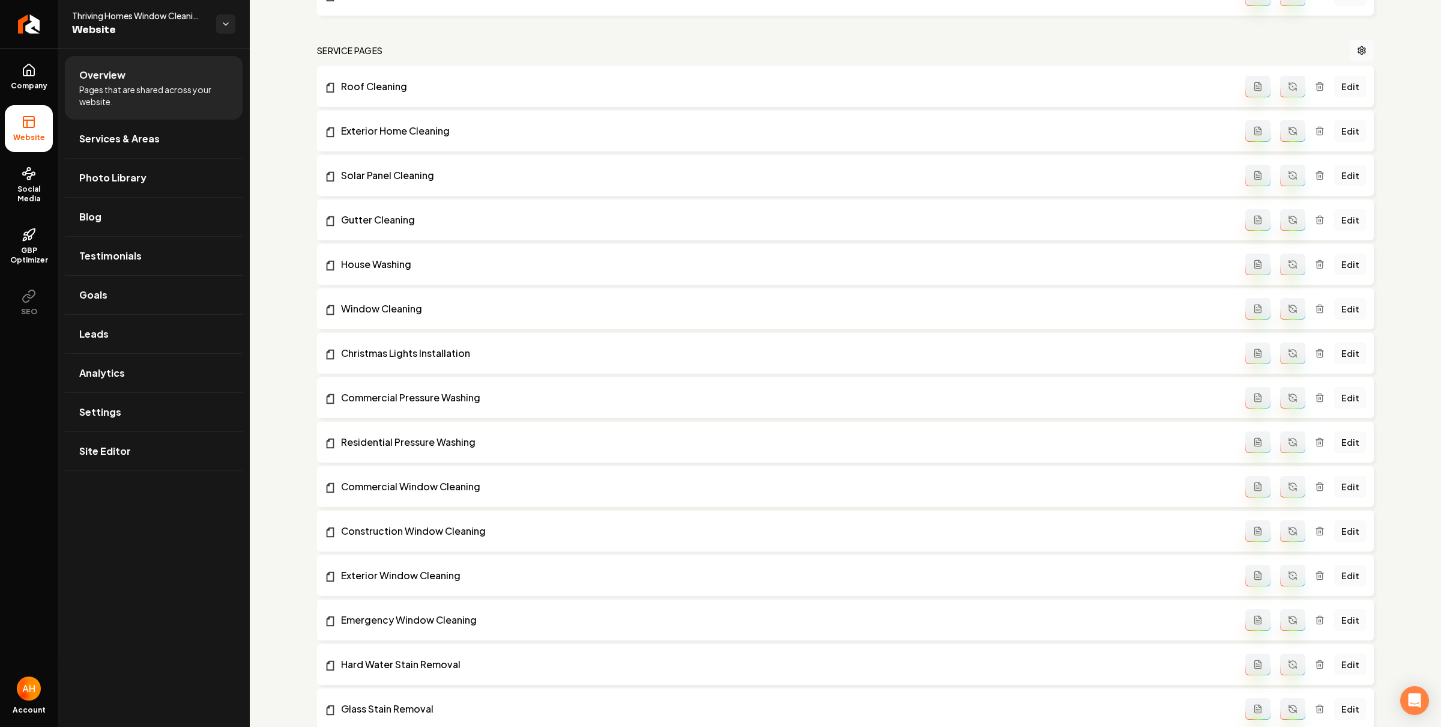
scroll to position [222, 0]
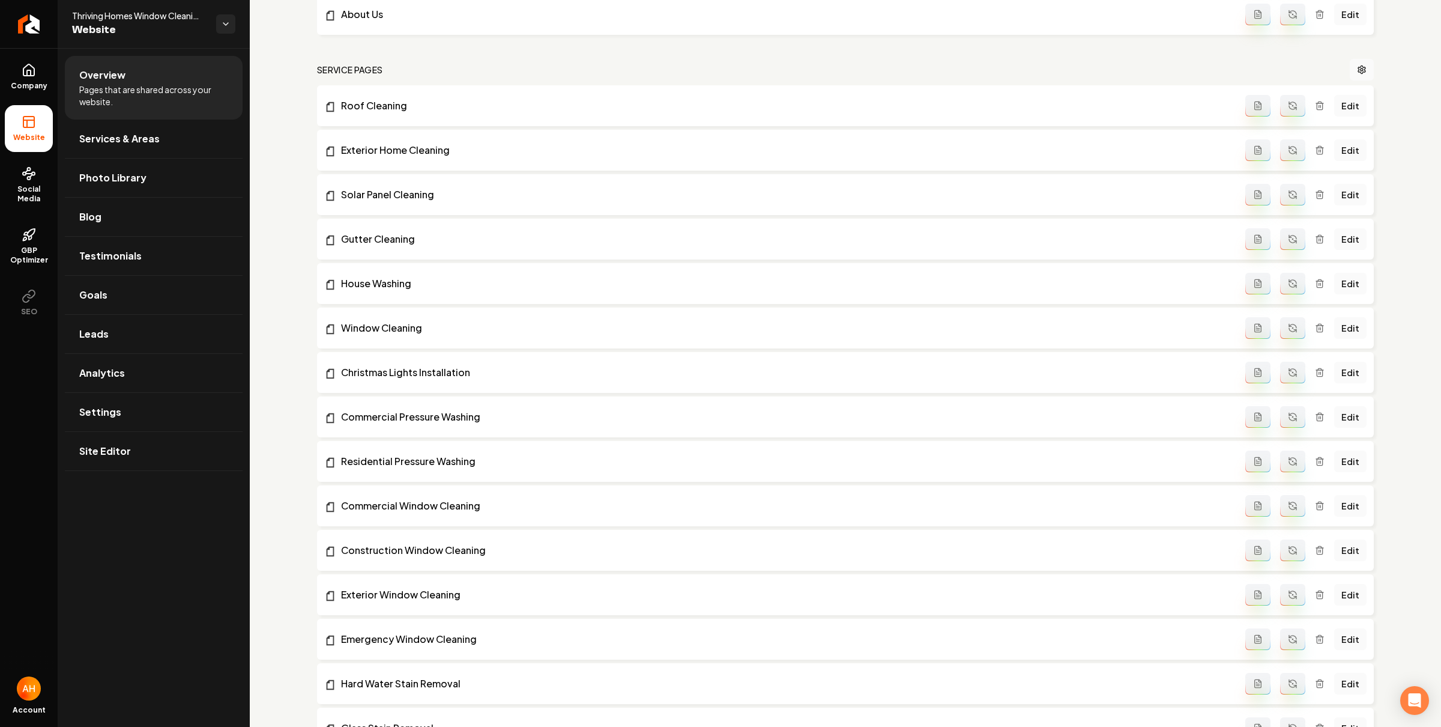
click at [1292, 105] on circle "Main content area" at bounding box center [1292, 105] width 1 height 1
drag, startPoint x: 1286, startPoint y: 142, endPoint x: 1289, endPoint y: 162, distance: 20.6
click at [1286, 142] on button "Main content area" at bounding box center [1292, 150] width 25 height 22
click at [1288, 193] on icon "Main content area" at bounding box center [1293, 195] width 10 height 10
click at [1283, 232] on button "Main content area" at bounding box center [1292, 239] width 25 height 22
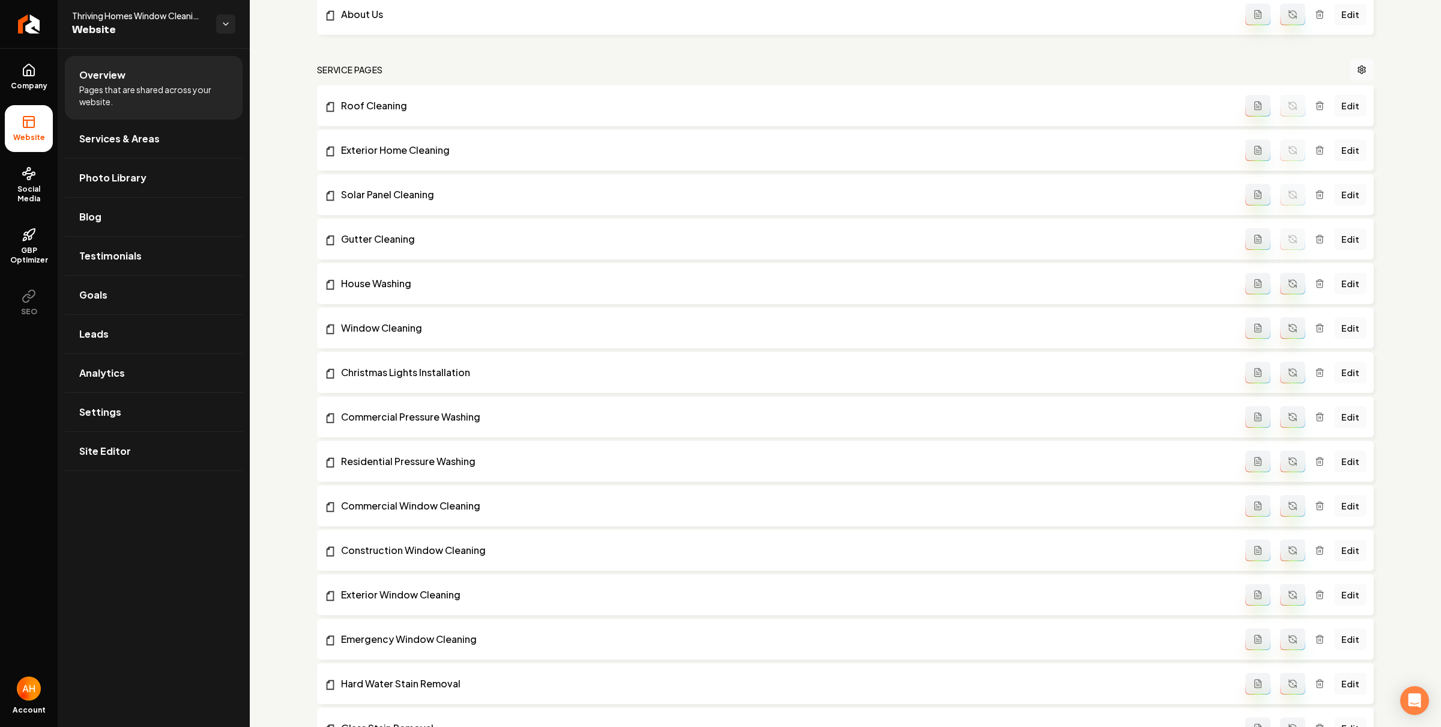
click at [1283, 274] on button "Main content area" at bounding box center [1292, 284] width 25 height 22
click at [1288, 325] on icon "Main content area" at bounding box center [1293, 328] width 10 height 10
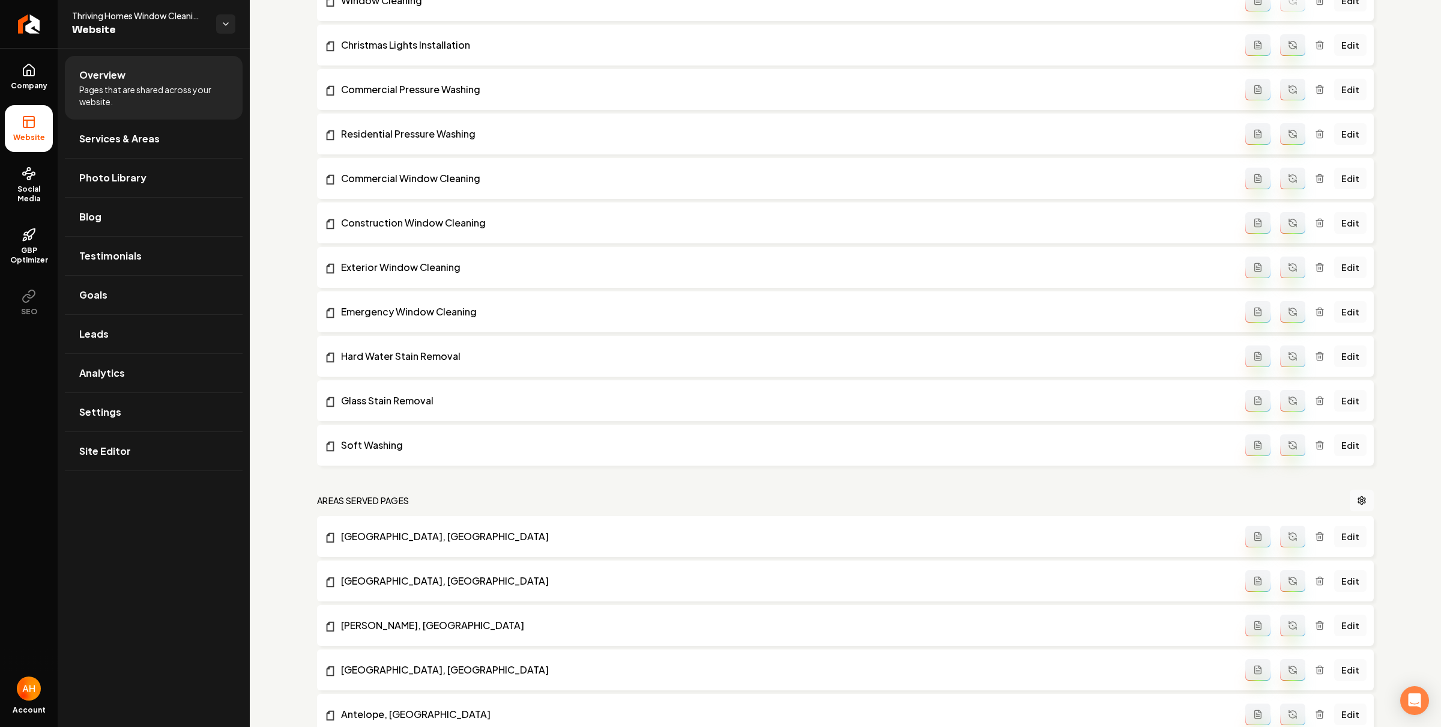
scroll to position [374, 0]
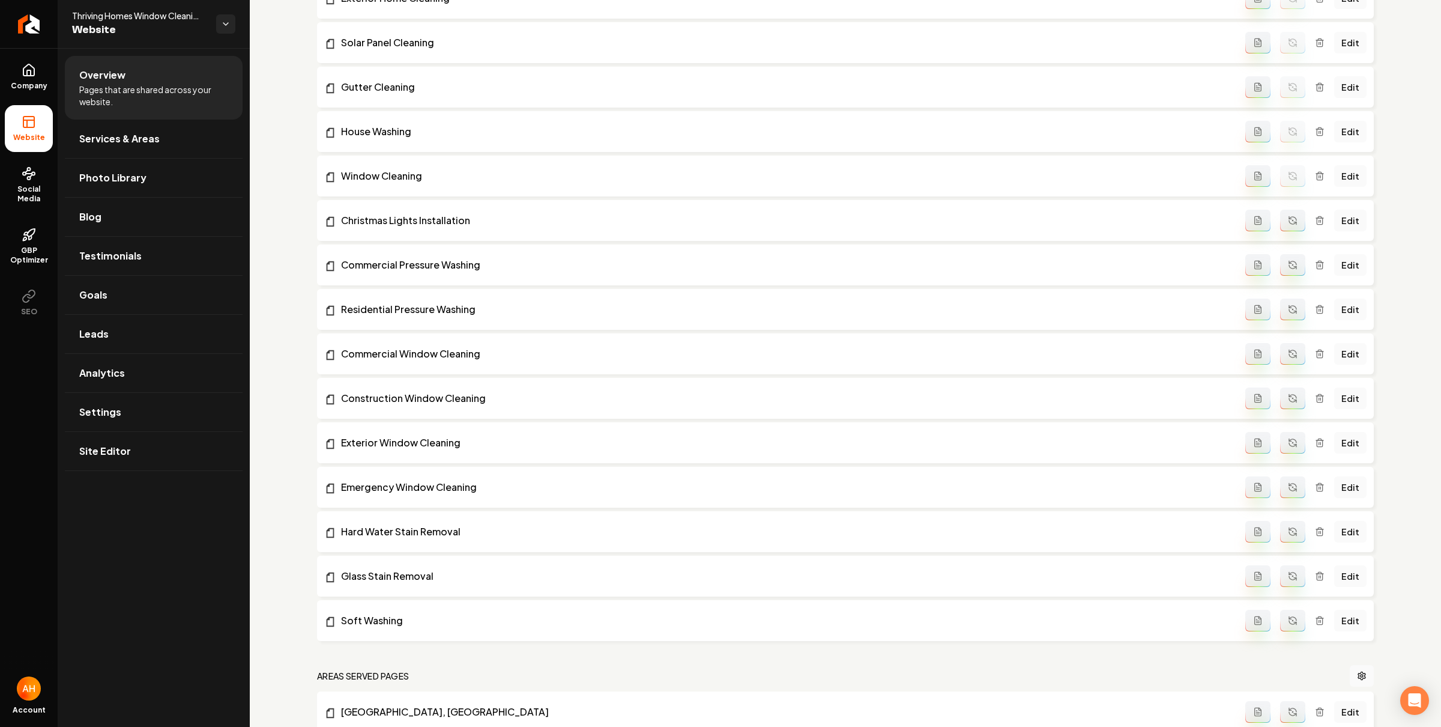
drag, startPoint x: 1289, startPoint y: 217, endPoint x: 1288, endPoint y: 254, distance: 37.3
click at [1289, 216] on button "Main content area" at bounding box center [1292, 221] width 25 height 22
drag, startPoint x: 1288, startPoint y: 254, endPoint x: 1288, endPoint y: 263, distance: 9.0
click at [1288, 255] on button "Main content area" at bounding box center [1292, 265] width 25 height 22
click at [1288, 313] on icon "Main content area" at bounding box center [1293, 309] width 10 height 10
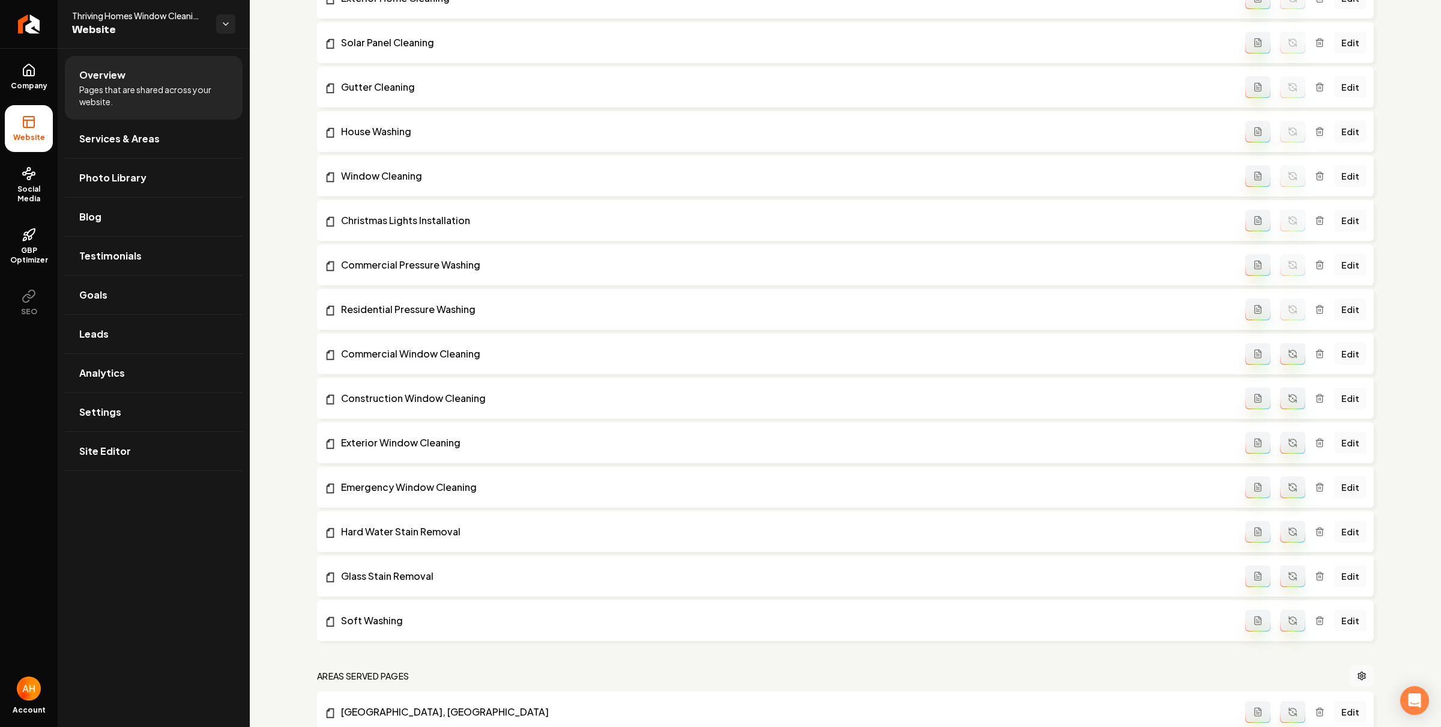
click at [1288, 351] on icon "Main content area" at bounding box center [1293, 354] width 10 height 10
click at [1288, 398] on icon "Main content area" at bounding box center [1293, 398] width 10 height 10
click at [1283, 432] on button "Main content area" at bounding box center [1292, 443] width 25 height 22
drag, startPoint x: 1274, startPoint y: 488, endPoint x: 1279, endPoint y: 495, distance: 9.2
click at [1280, 488] on button "Main content area" at bounding box center [1292, 487] width 25 height 22
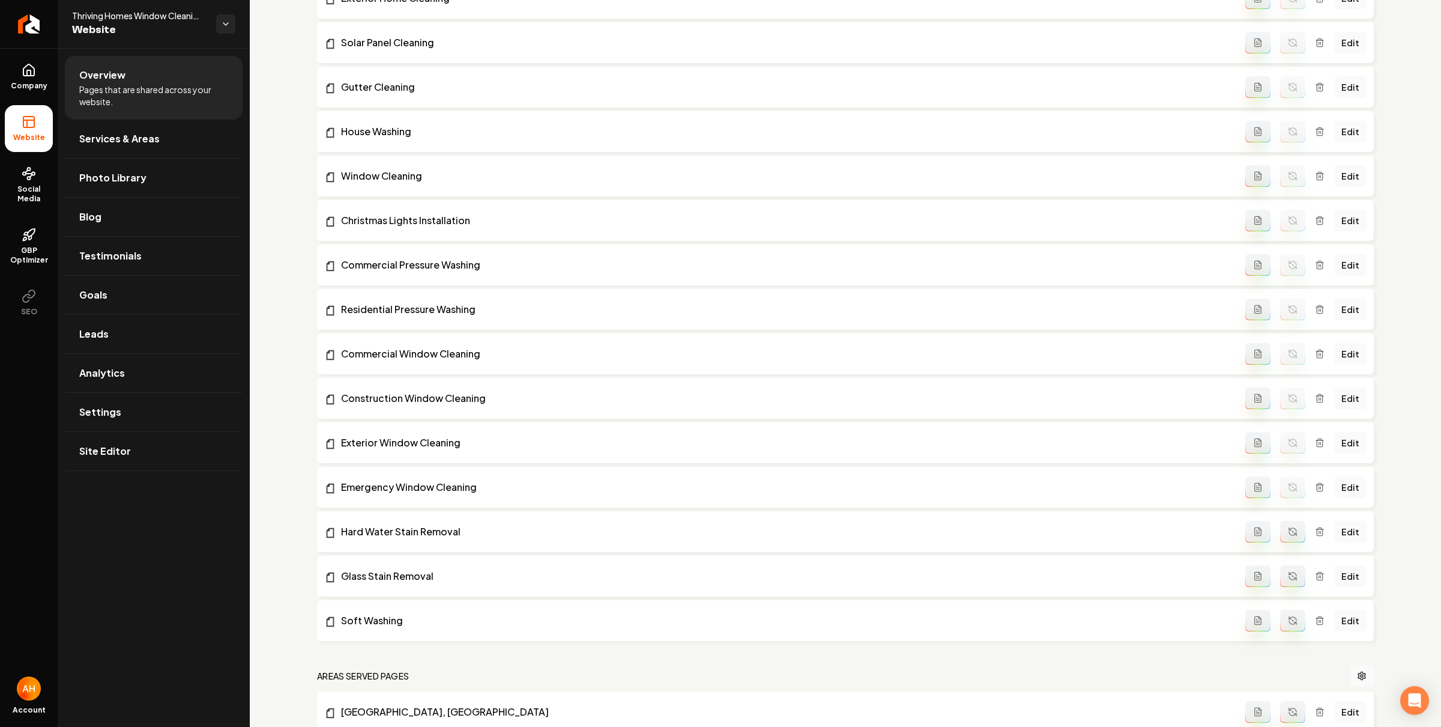
click at [1288, 531] on icon "Main content area" at bounding box center [1293, 532] width 10 height 10
click at [1284, 568] on button "Main content area" at bounding box center [1292, 576] width 25 height 22
drag, startPoint x: 1286, startPoint y: 625, endPoint x: 1007, endPoint y: 534, distance: 294.2
click at [1286, 625] on button "Main content area" at bounding box center [1292, 621] width 25 height 22
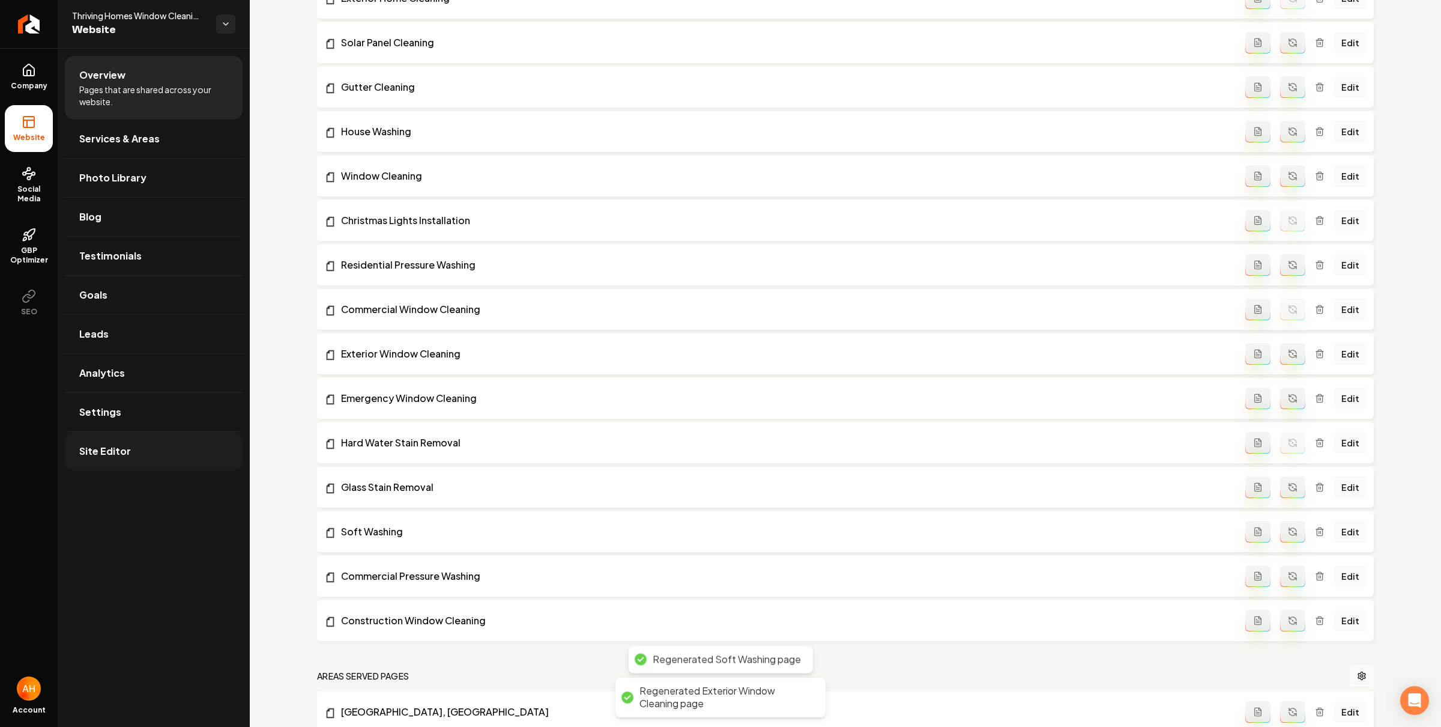
scroll to position [0, 0]
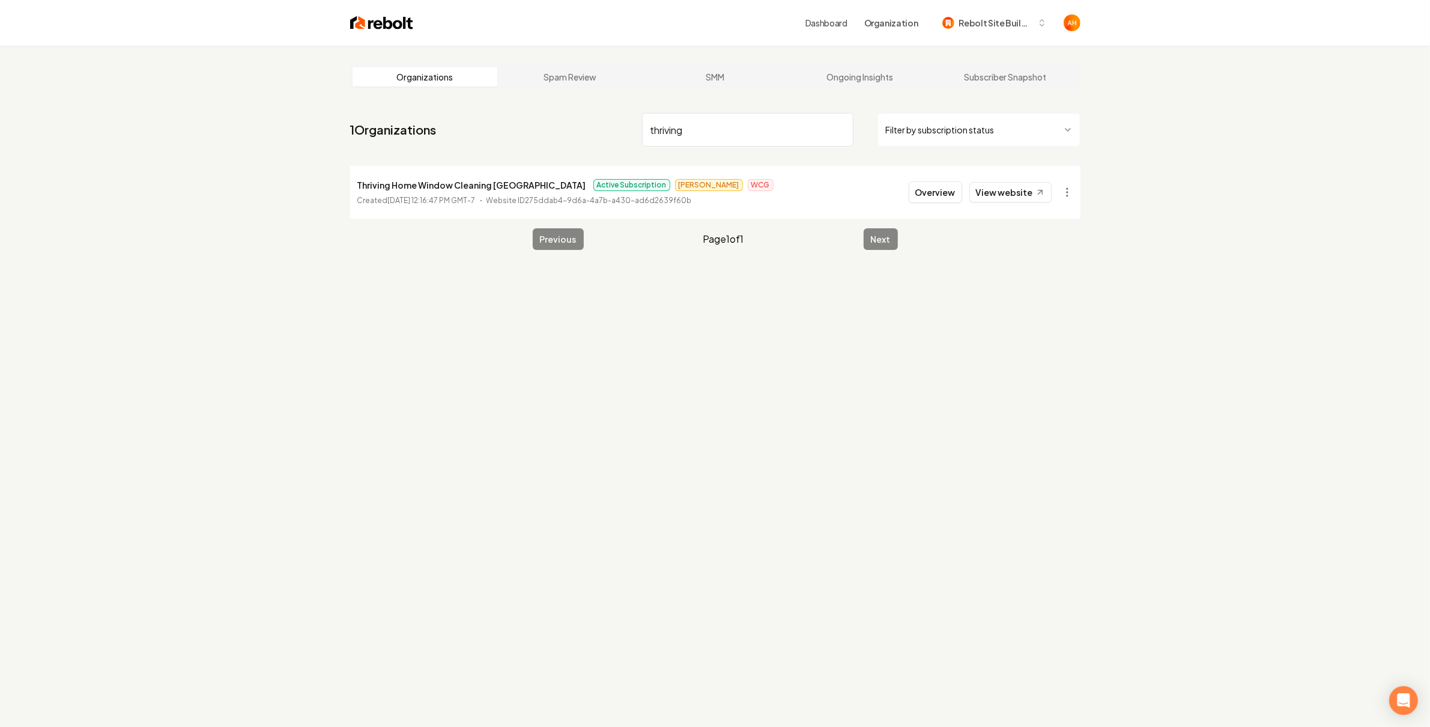
click at [691, 125] on input "thriving" at bounding box center [747, 130] width 211 height 34
click at [981, 190] on link "View website" at bounding box center [1010, 192] width 82 height 20
click at [719, 123] on input "terrain" at bounding box center [747, 130] width 211 height 34
click at [1020, 192] on link "View website" at bounding box center [1010, 192] width 82 height 20
click at [680, 120] on input "ICARe" at bounding box center [747, 130] width 211 height 34
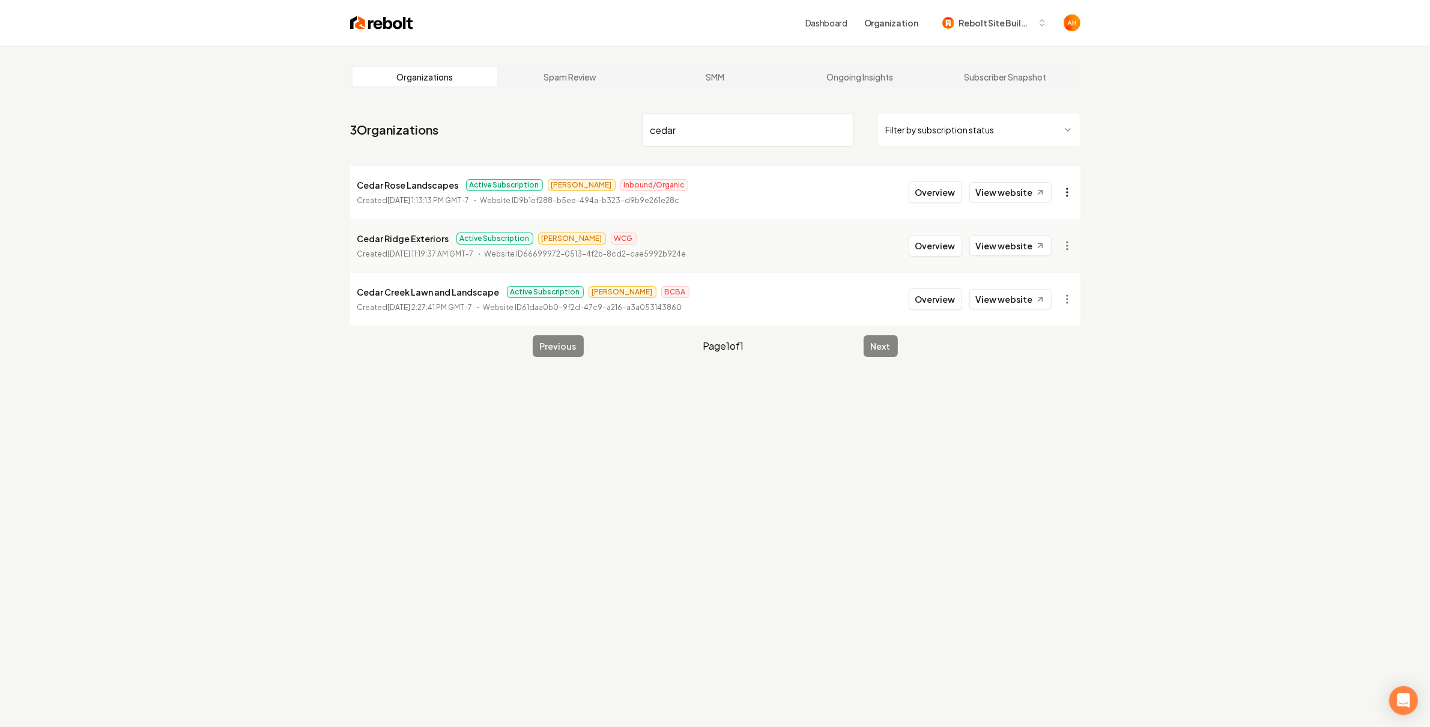
click at [1066, 186] on html "Dashboard Organization Rebolt Site Builder Organizations Spam Review SMM Ongoin…" at bounding box center [715, 363] width 1430 height 727
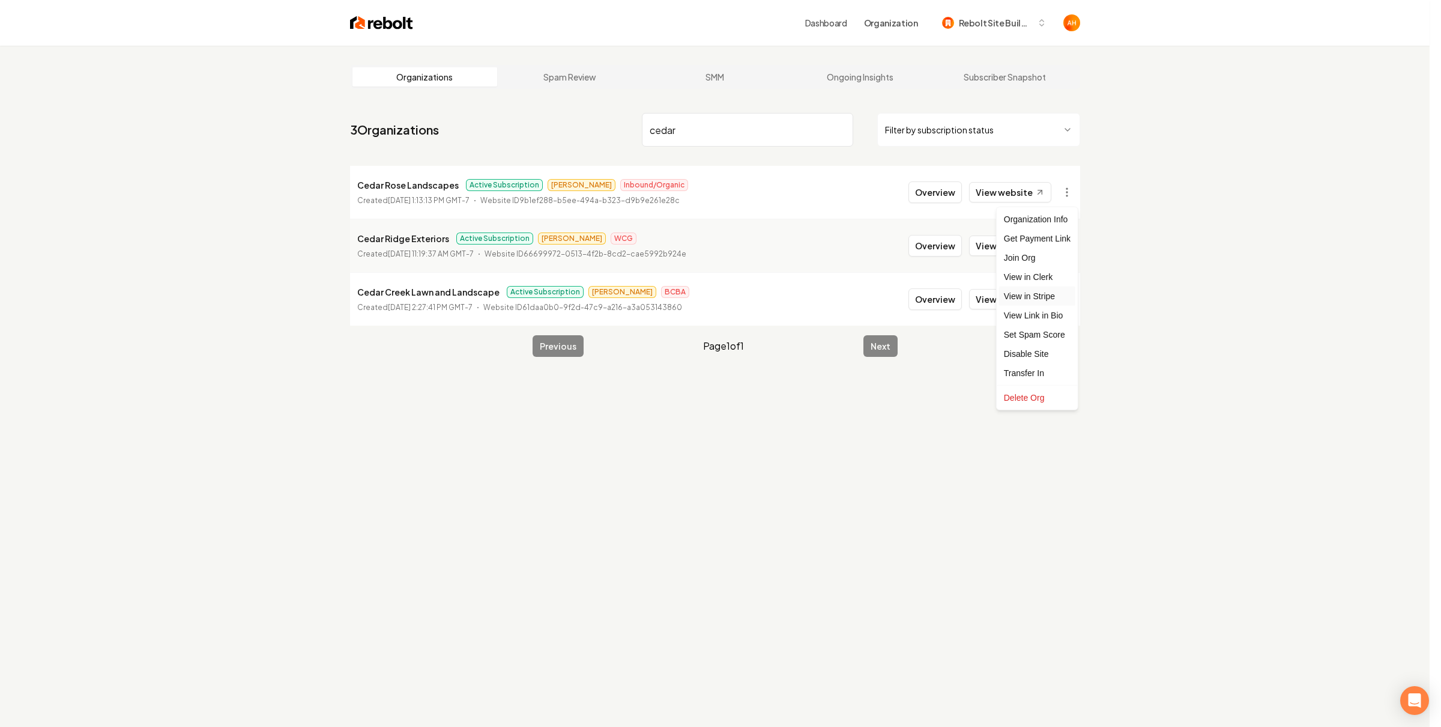
click at [1043, 303] on link "View in Stripe" at bounding box center [1037, 295] width 76 height 19
click at [1072, 190] on html "Dashboard Organization Rebolt Site Builder Organizations Spam Review SMM Ongoin…" at bounding box center [720, 363] width 1441 height 727
click at [1050, 298] on link "View in Stripe" at bounding box center [1037, 295] width 76 height 19
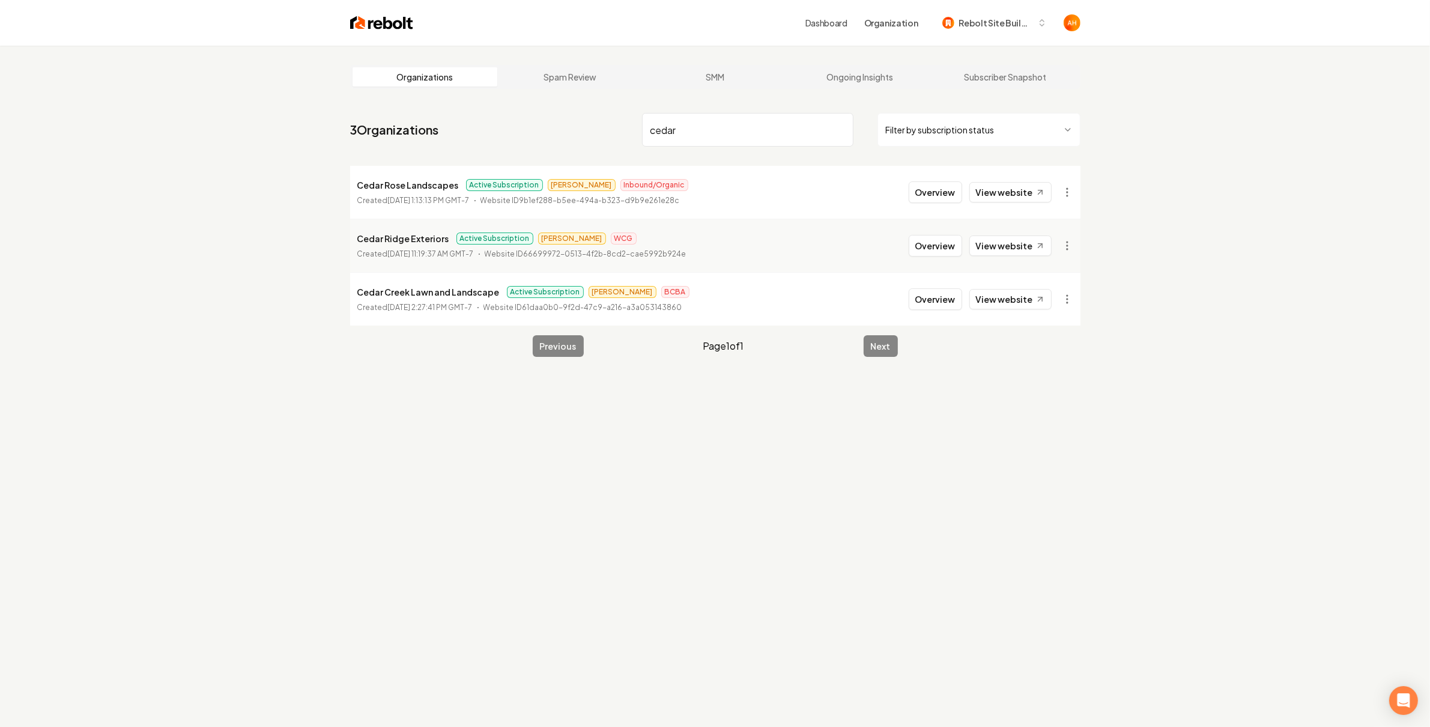
click at [694, 119] on input "cedar" at bounding box center [747, 130] width 211 height 34
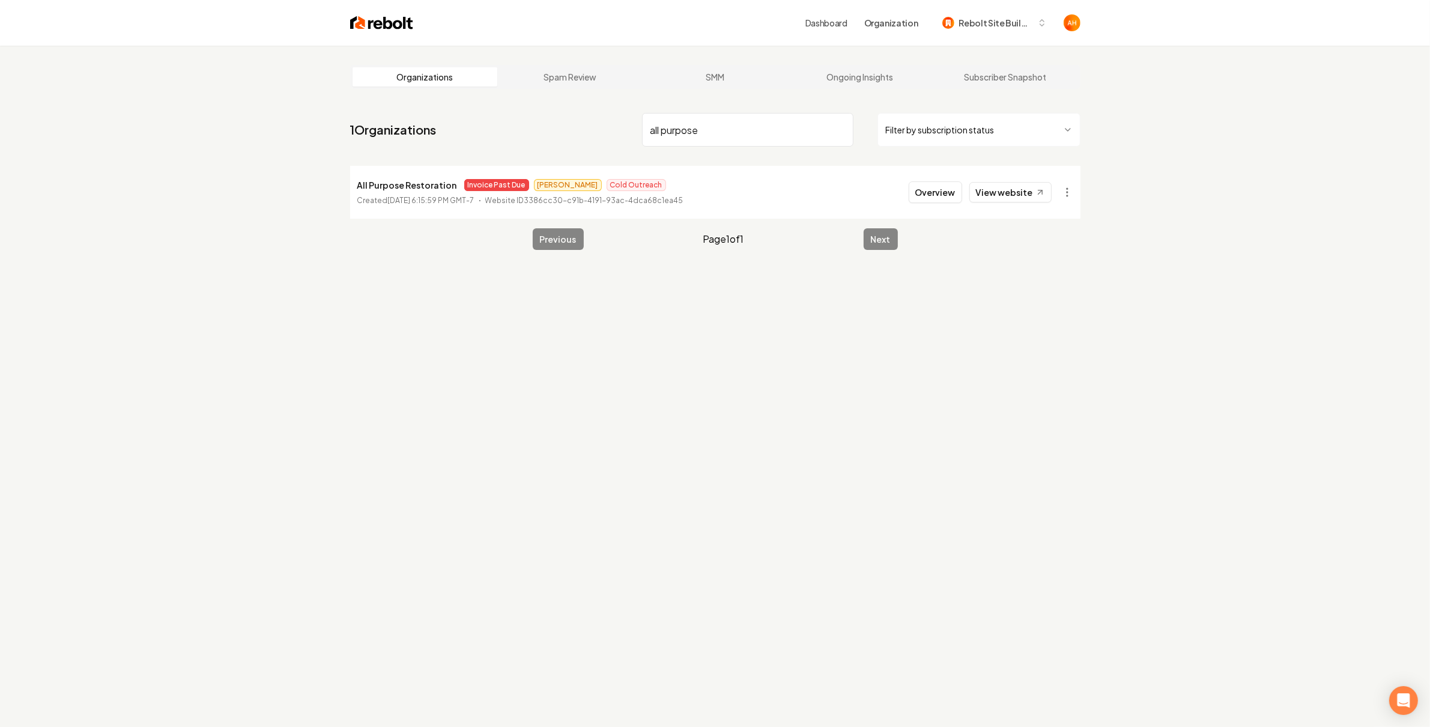
click at [843, 115] on input "all purpose" at bounding box center [747, 130] width 211 height 34
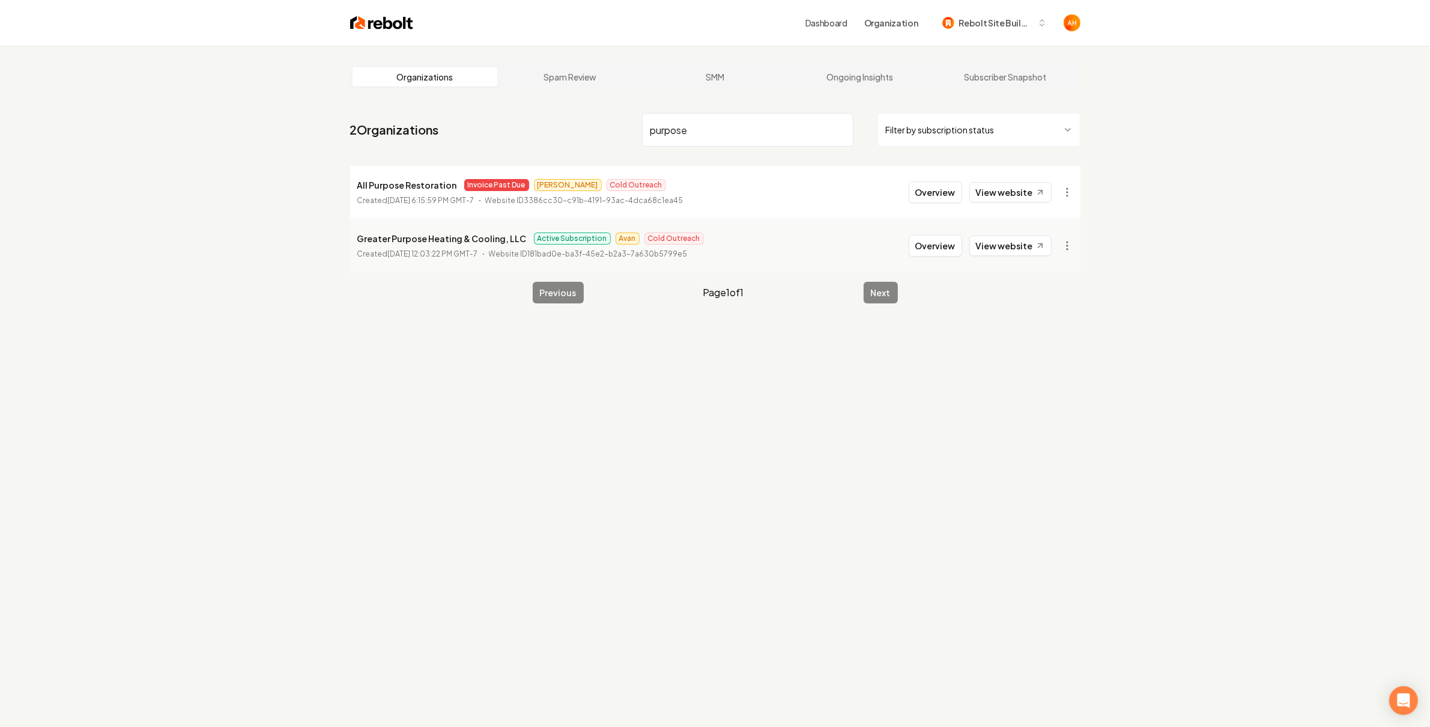
click at [786, 121] on input "purpose" at bounding box center [747, 130] width 211 height 34
type input "l"
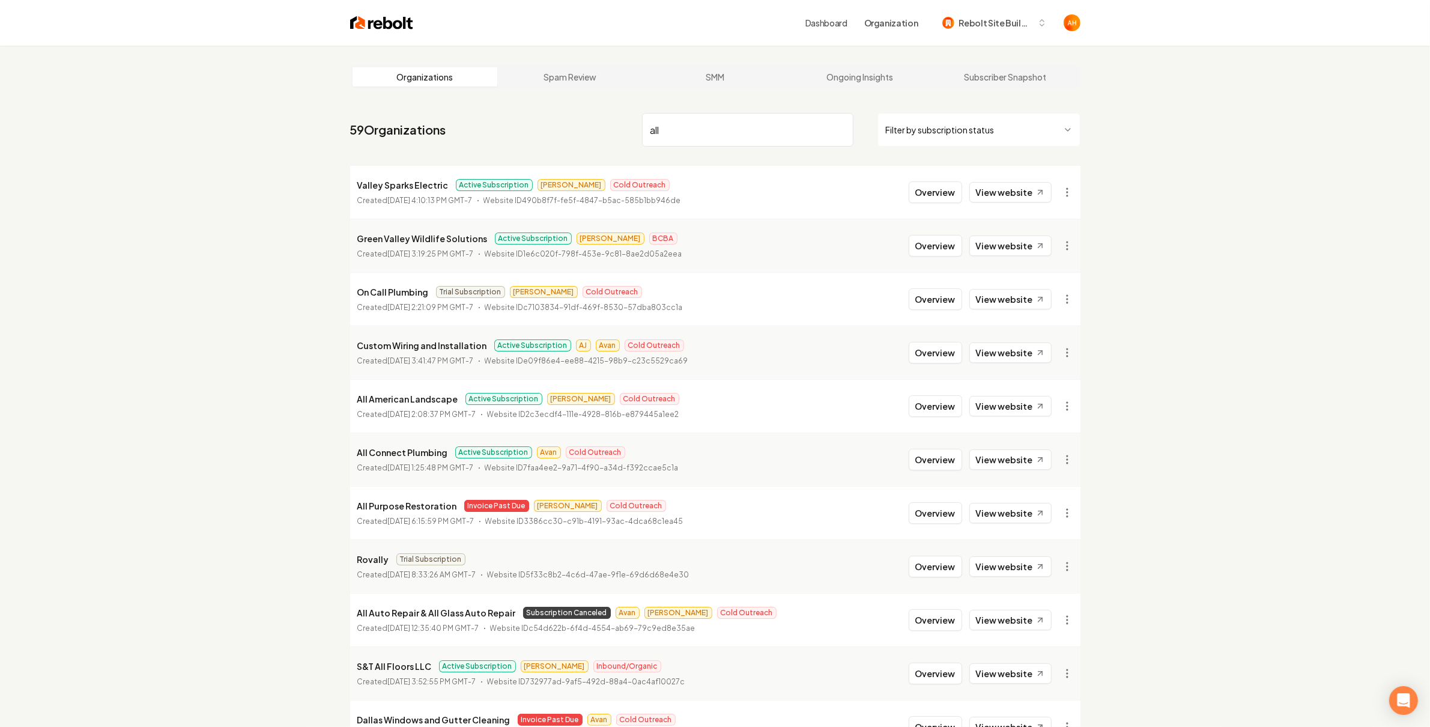
scroll to position [9, 0]
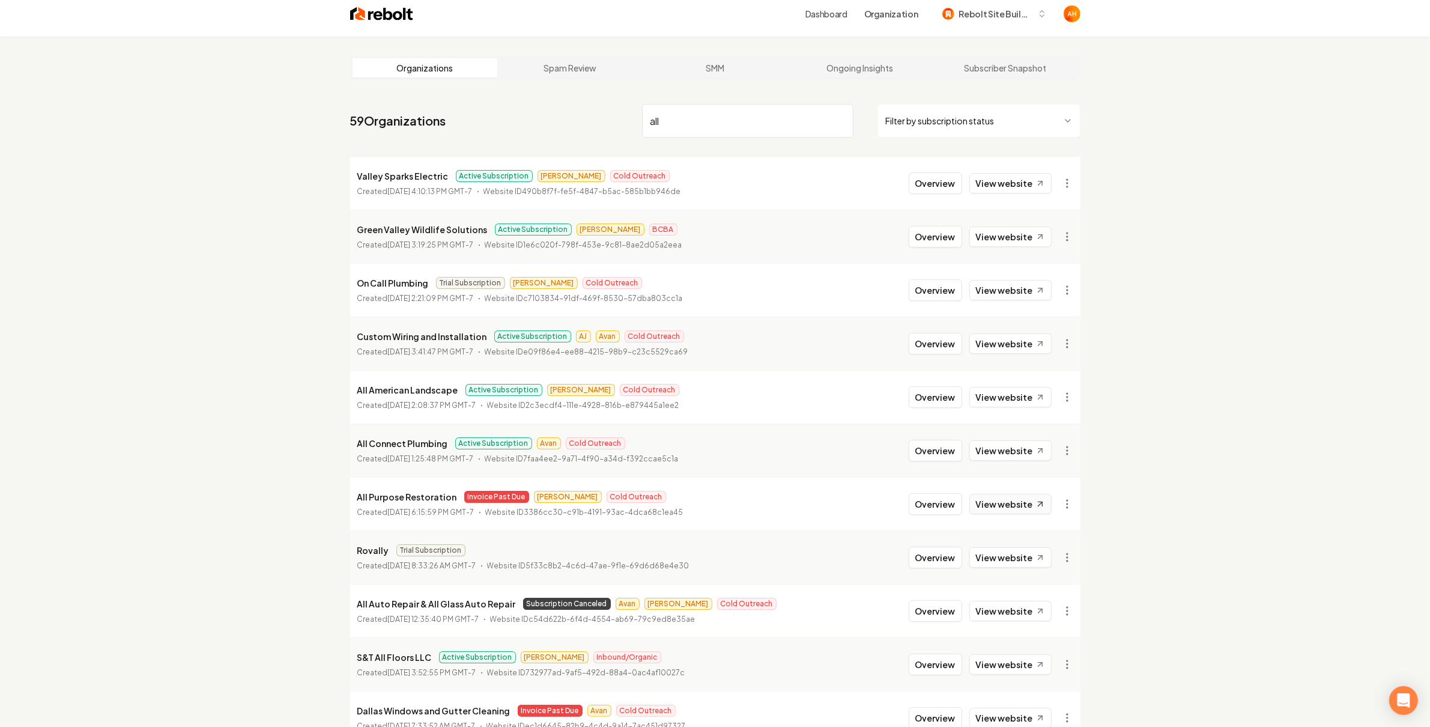
click at [1043, 498] on link "View website" at bounding box center [1010, 504] width 82 height 20
click at [772, 121] on input "all" at bounding box center [747, 121] width 211 height 34
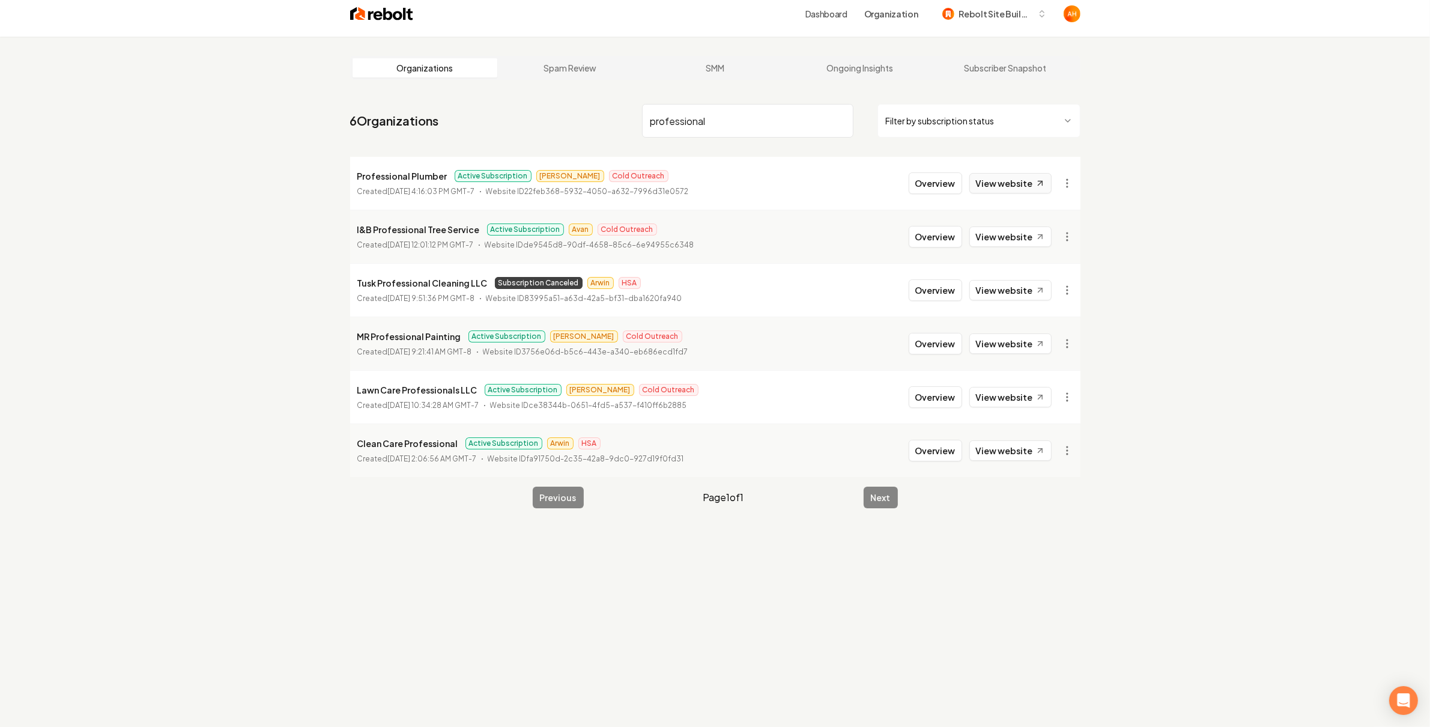
type input "professional"
click at [1002, 189] on link "View website" at bounding box center [1010, 183] width 82 height 20
click at [939, 171] on li "Professional Plumber Active Subscription [PERSON_NAME] Outreach Created [DATE] …" at bounding box center [715, 183] width 730 height 53
click at [934, 175] on button "Overview" at bounding box center [935, 183] width 53 height 22
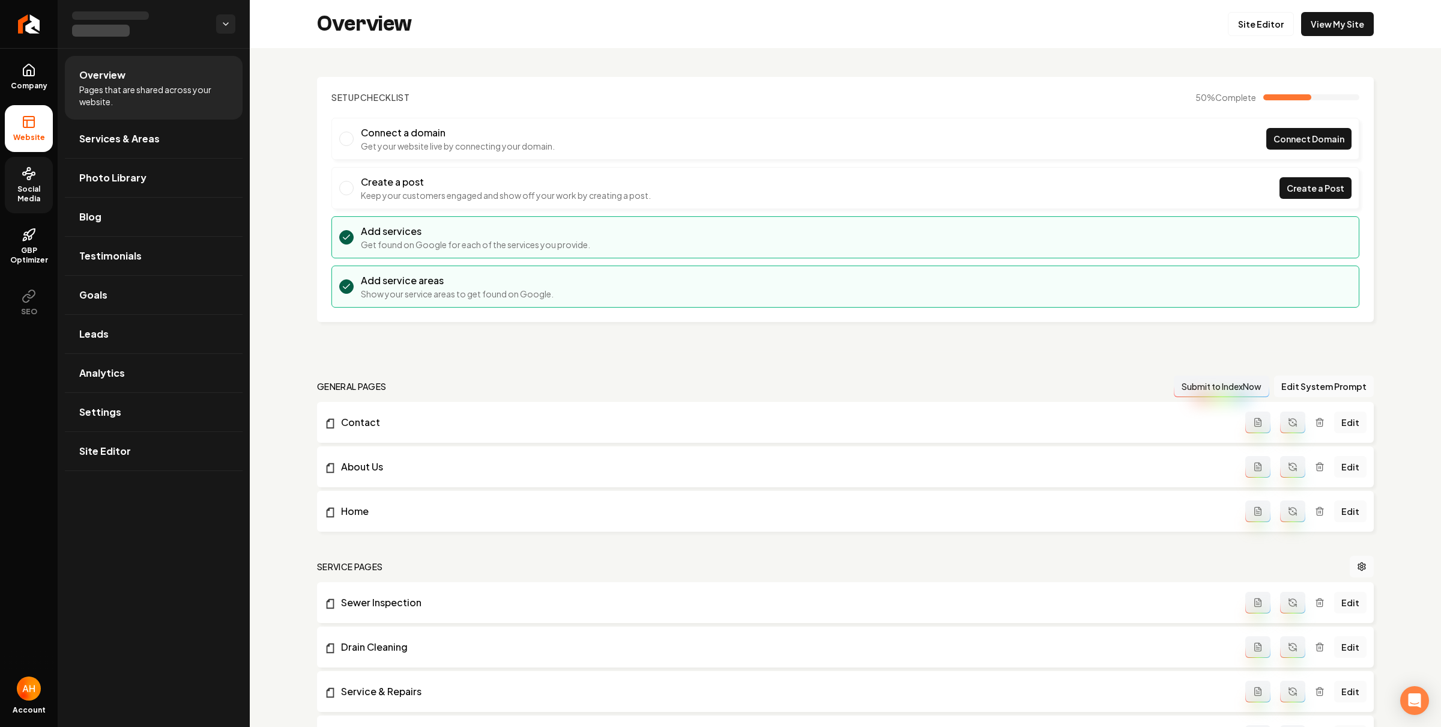
click at [31, 200] on span "Social Media" at bounding box center [29, 193] width 48 height 19
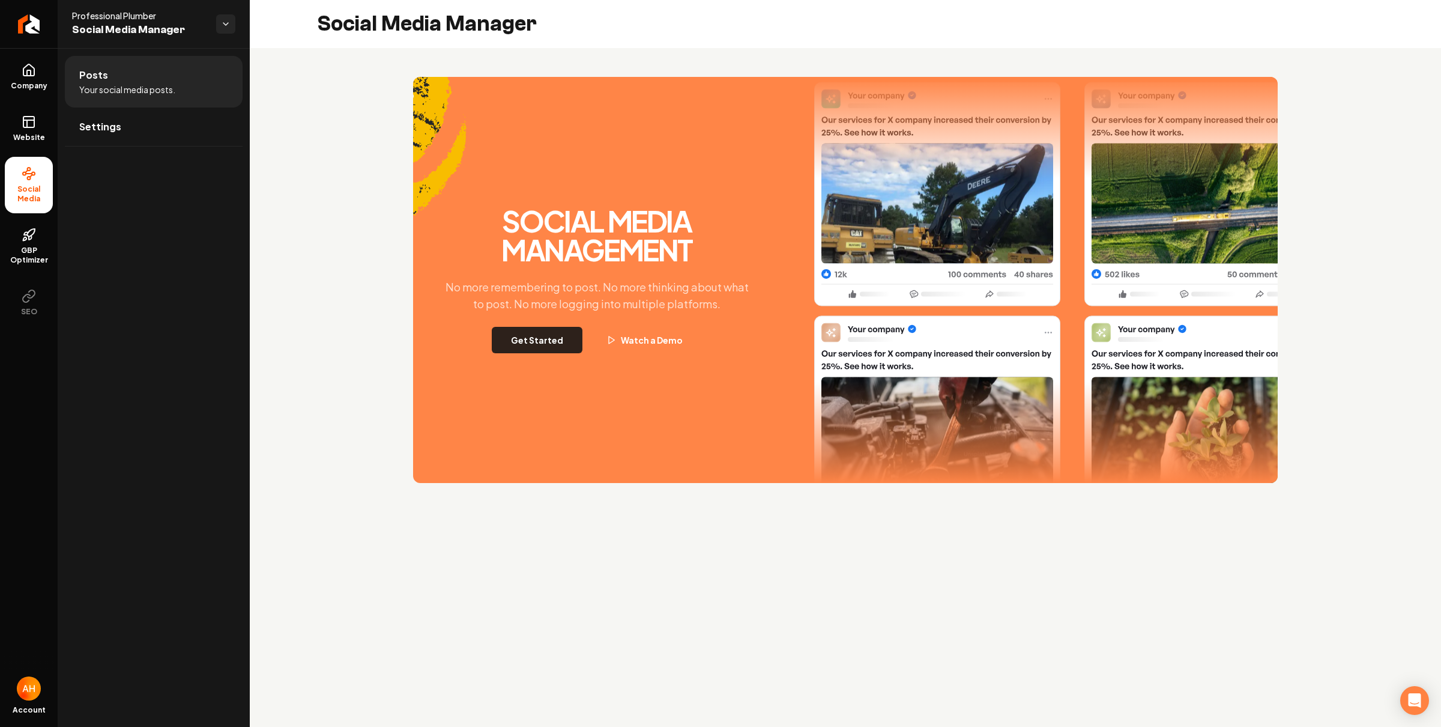
click at [527, 342] on button "Get Started" at bounding box center [537, 340] width 91 height 26
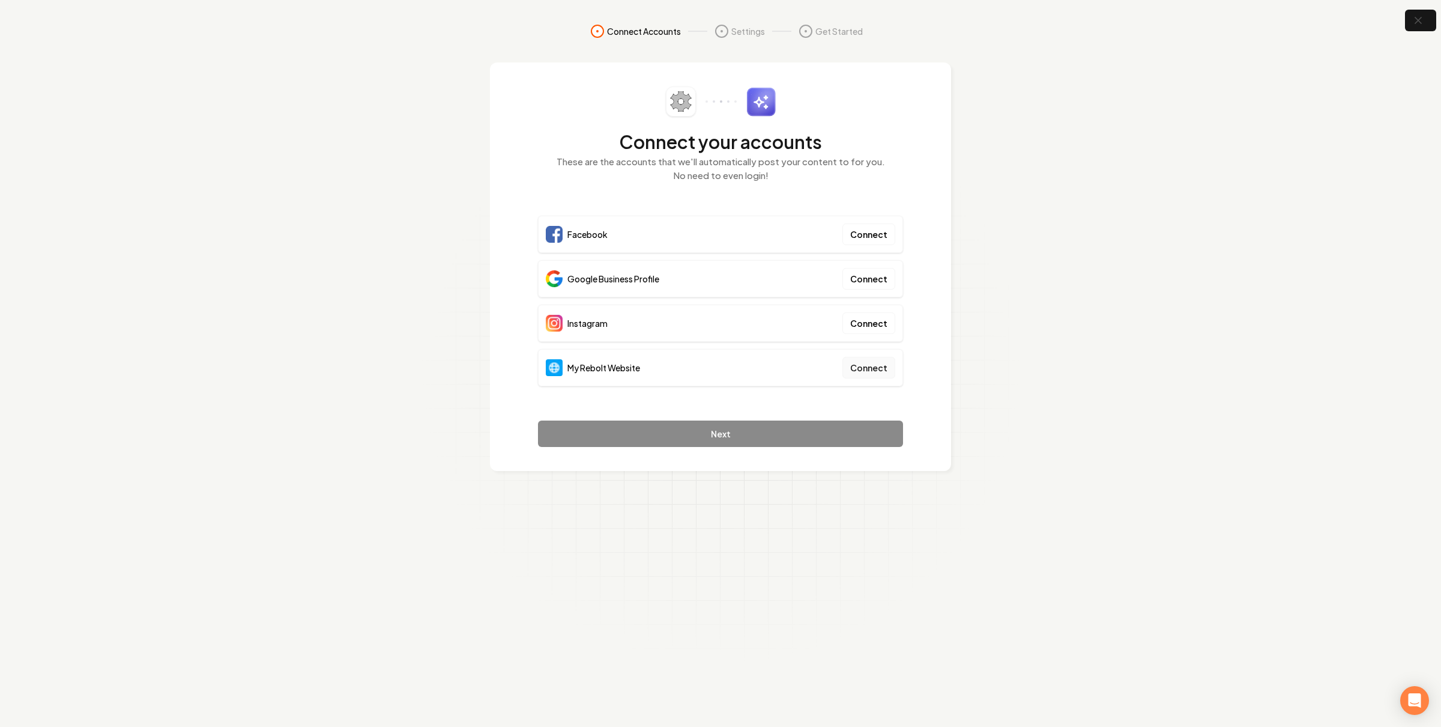
click at [871, 367] on button "Connect" at bounding box center [869, 368] width 53 height 22
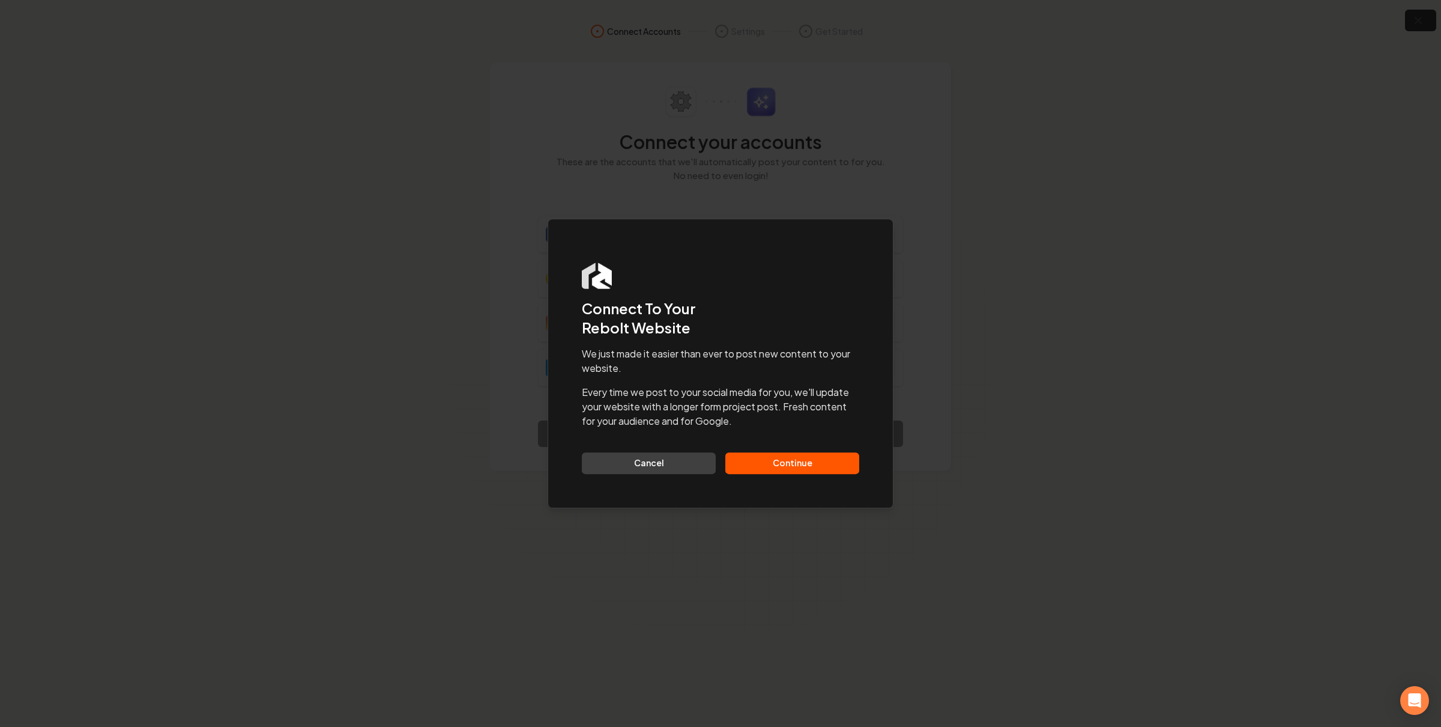
click at [769, 470] on button "Continue" at bounding box center [792, 463] width 134 height 22
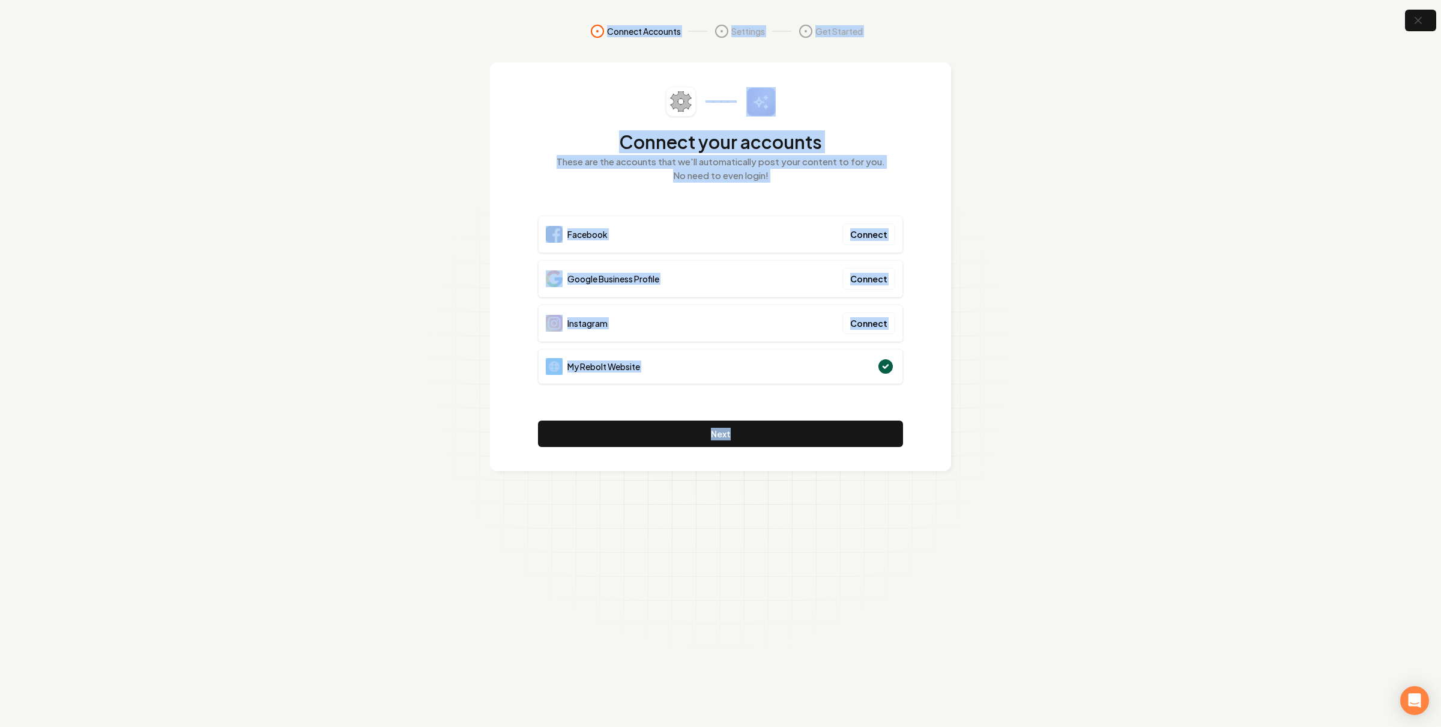
drag, startPoint x: 513, startPoint y: 24, endPoint x: 1013, endPoint y: 430, distance: 643.8
click at [1013, 430] on section "Connect Accounts Settings Get Started Connect your accounts These are the accou…" at bounding box center [720, 363] width 1441 height 727
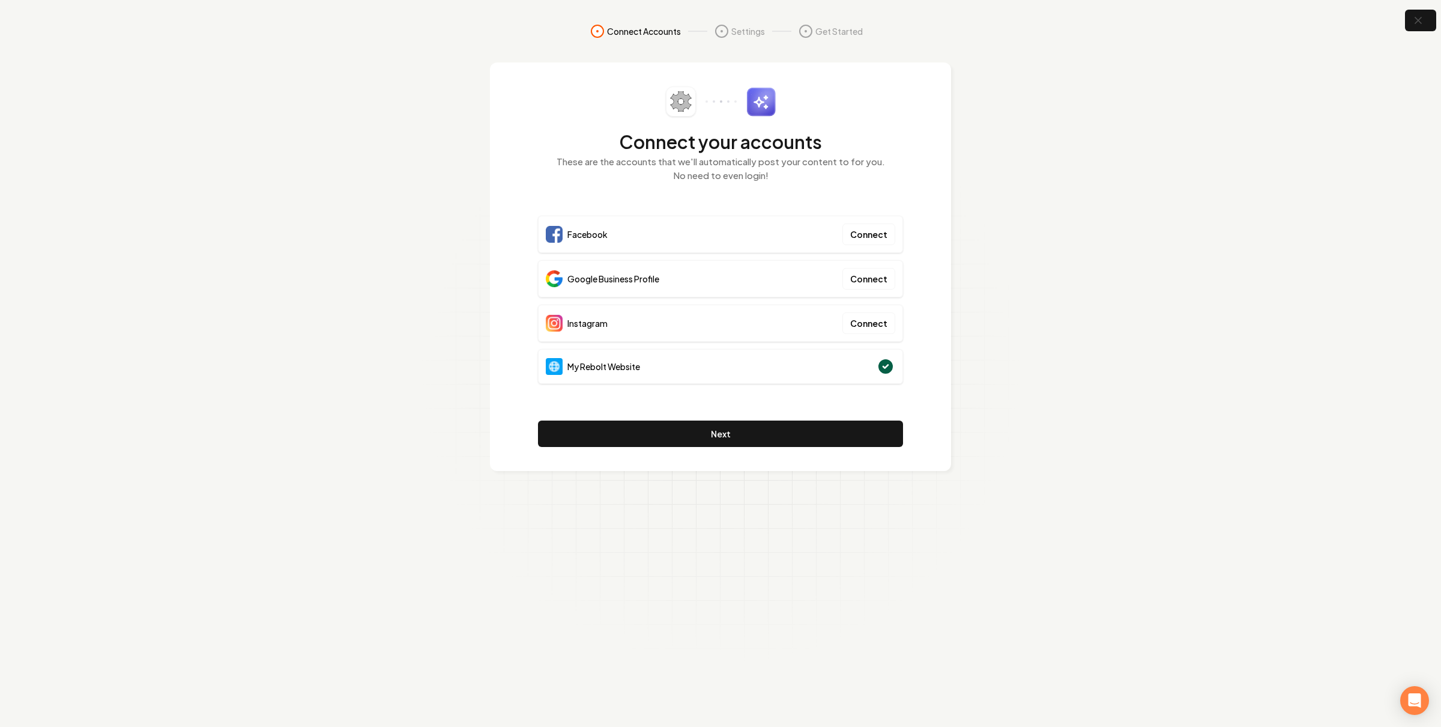
click at [1024, 489] on section "Connect Accounts Settings Get Started Connect your accounts These are the accou…" at bounding box center [720, 363] width 1441 height 727
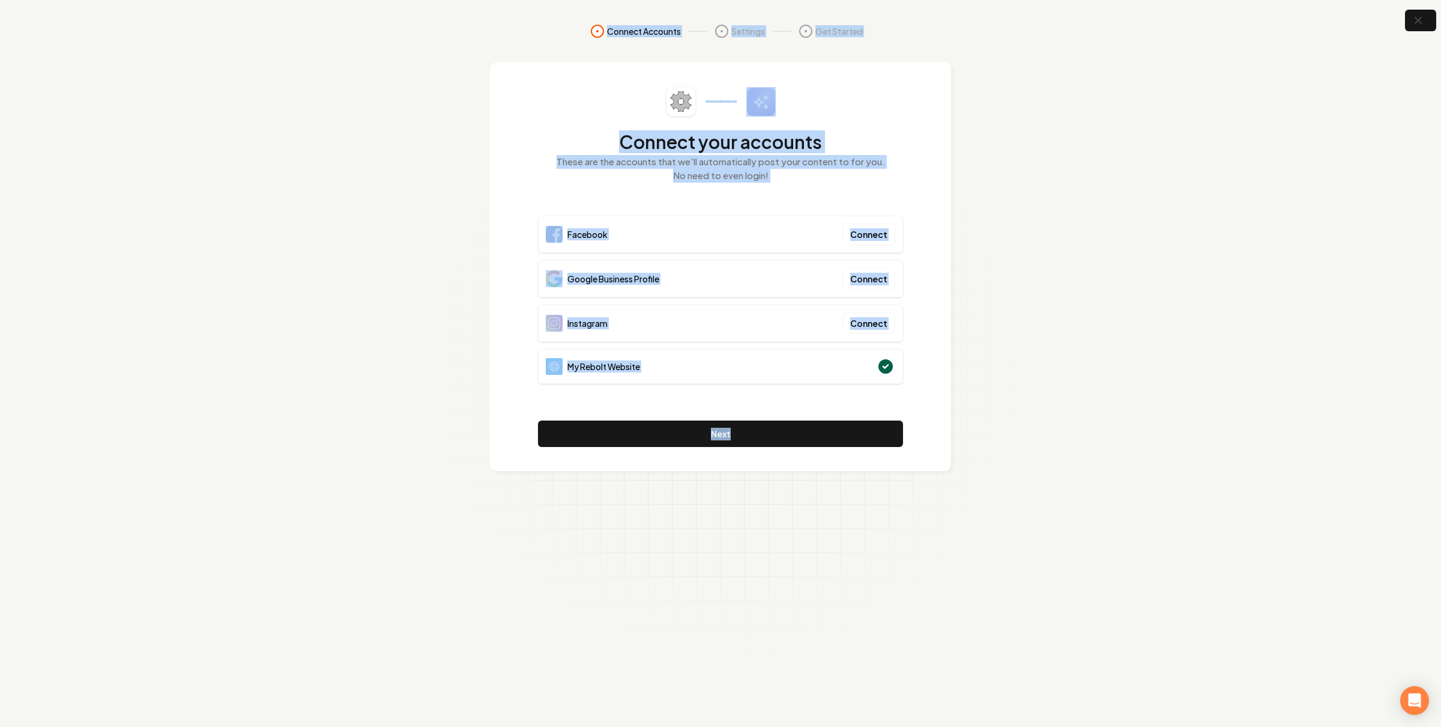
drag, startPoint x: 1023, startPoint y: 477, endPoint x: 481, endPoint y: 11, distance: 714.6
click at [481, 11] on section "Connect Accounts Settings Get Started Connect your accounts These are the accou…" at bounding box center [720, 363] width 1441 height 727
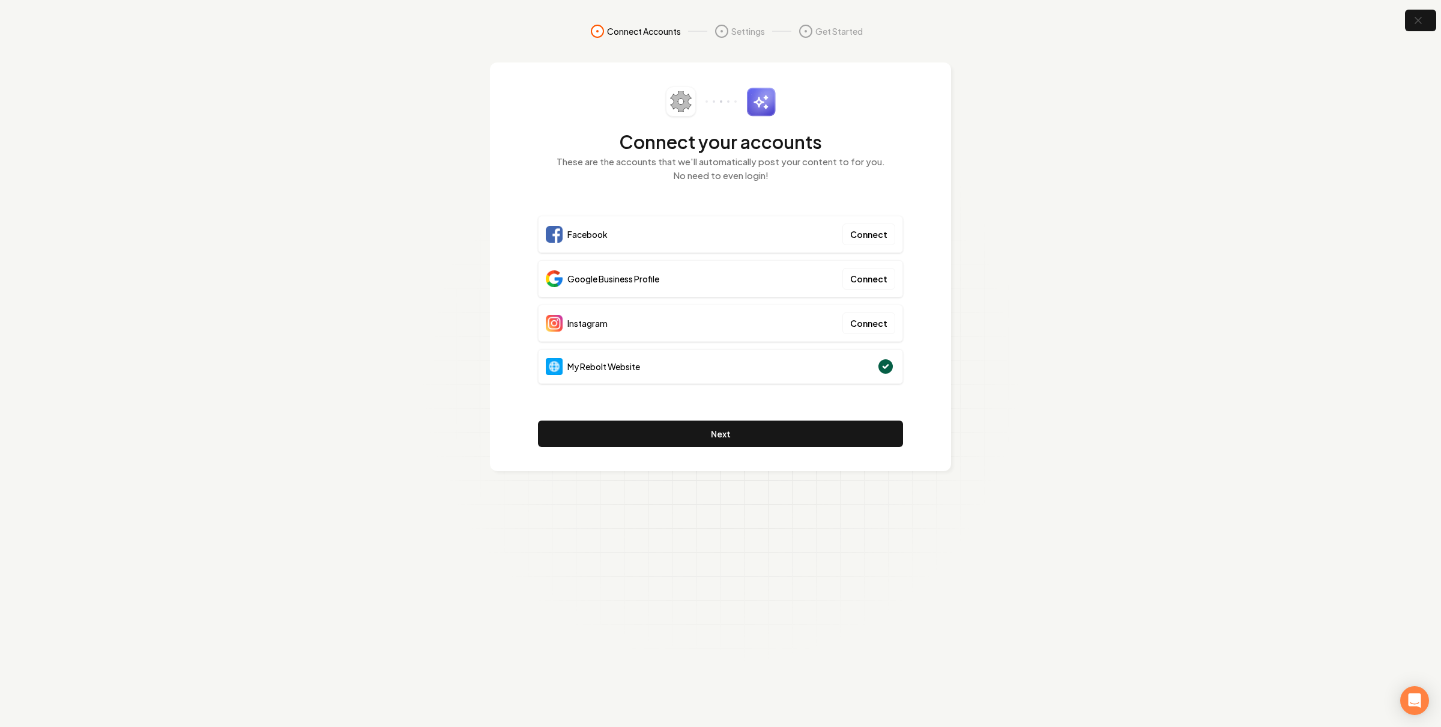
drag, startPoint x: 563, startPoint y: 11, endPoint x: 552, endPoint y: 19, distance: 14.2
click at [562, 12] on section "Connect Accounts Settings Get Started Connect your accounts These are the accou…" at bounding box center [720, 363] width 1441 height 727
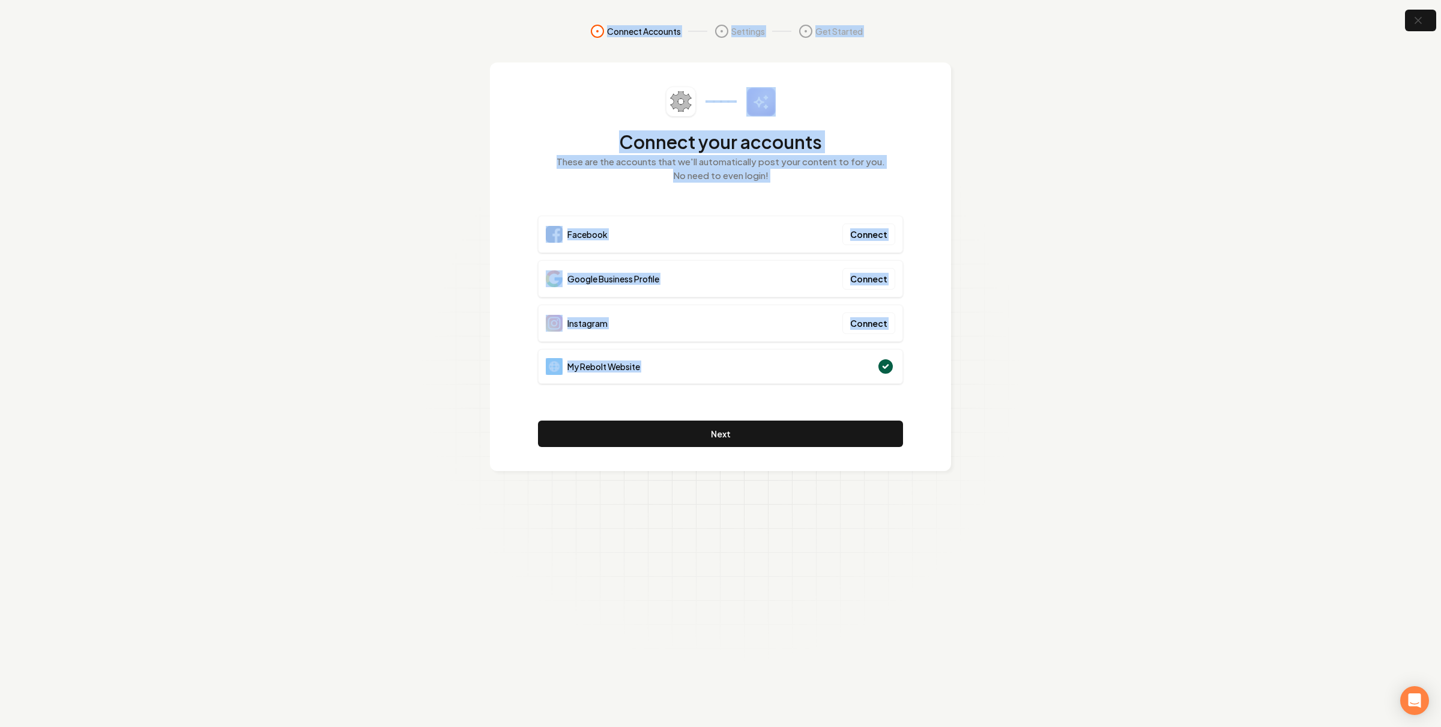
drag, startPoint x: 549, startPoint y: 21, endPoint x: 908, endPoint y: 420, distance: 536.7
click at [908, 420] on section "Connect Accounts Settings Get Started Connect your accounts These are the accou…" at bounding box center [720, 363] width 1441 height 727
click at [953, 199] on section "Connect Accounts Settings Get Started Connect your accounts These are the accou…" at bounding box center [720, 363] width 1441 height 727
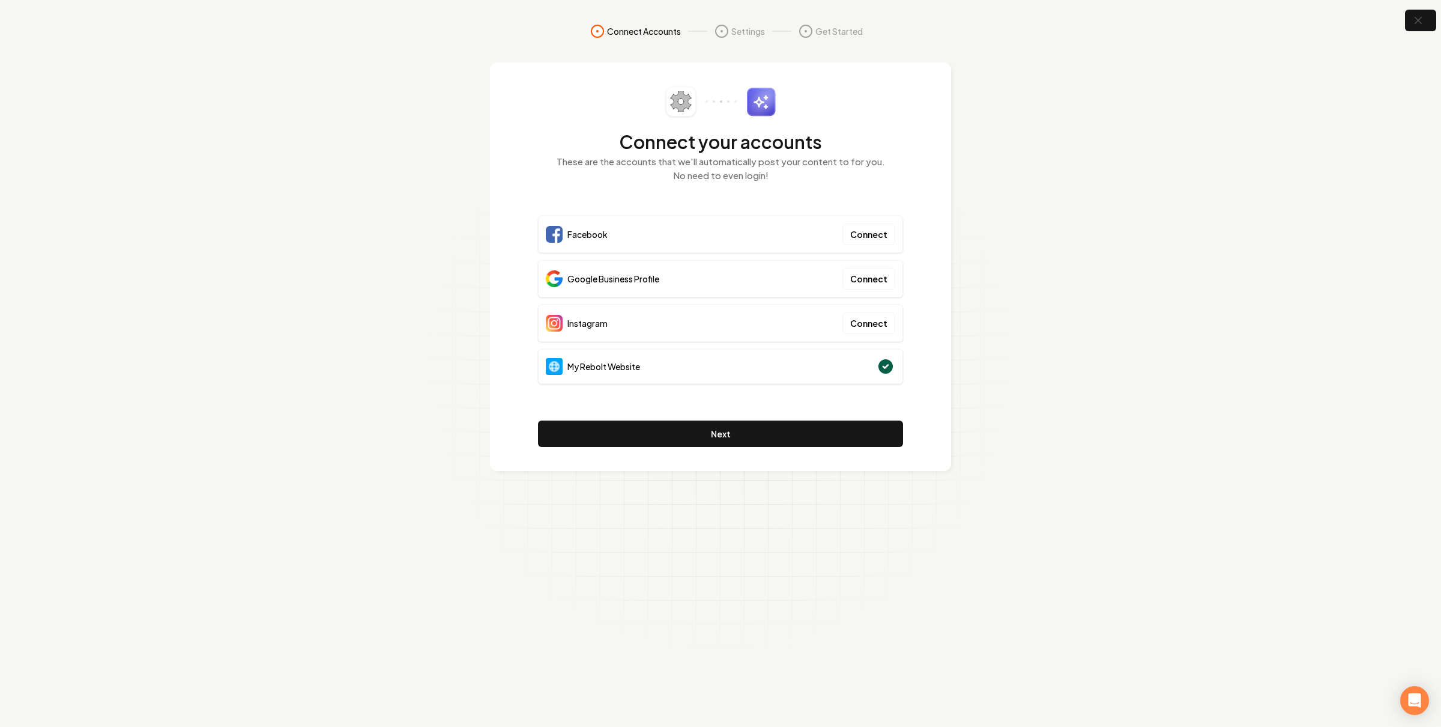
click at [617, 273] on span "Google Business Profile" at bounding box center [614, 279] width 92 height 12
click at [617, 271] on div "Google Business Profile" at bounding box center [603, 278] width 114 height 17
click at [617, 273] on span "Google Business Profile" at bounding box center [614, 279] width 92 height 12
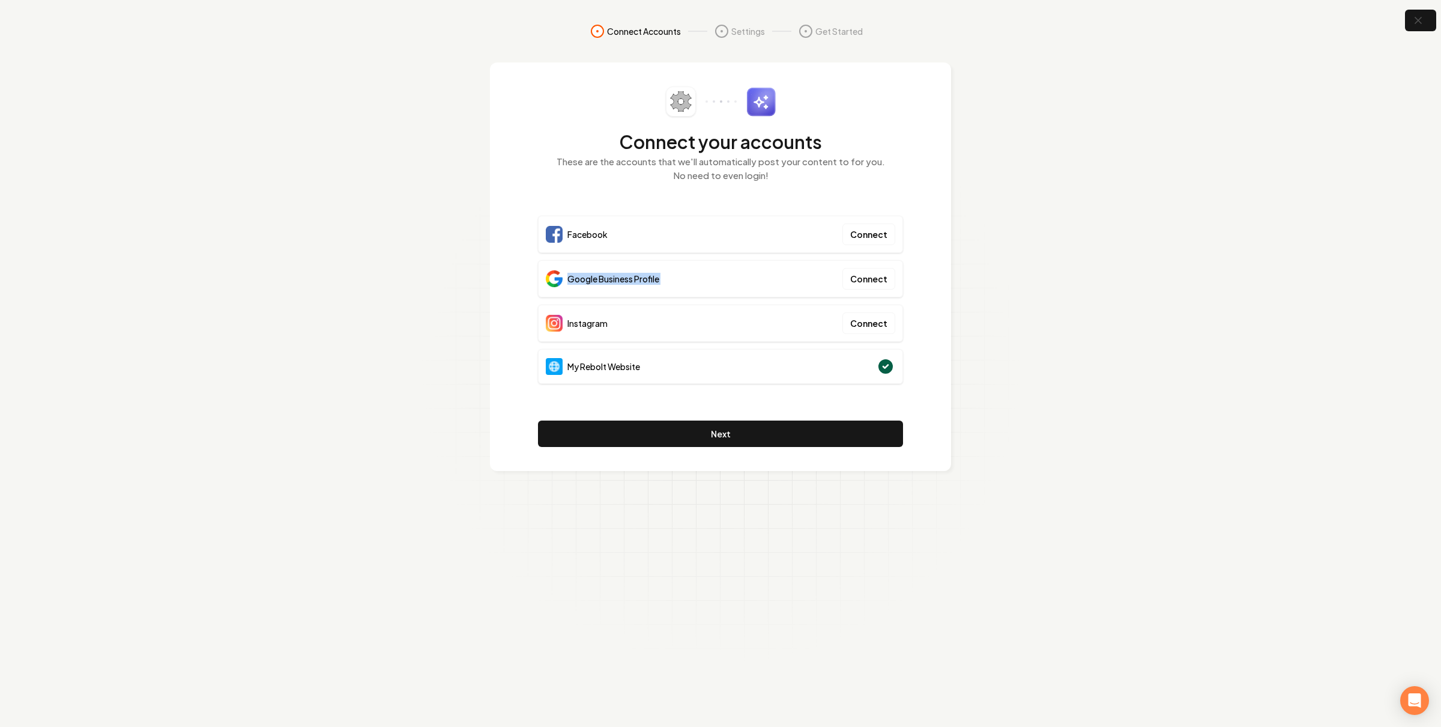
click at [617, 273] on span "Google Business Profile" at bounding box center [614, 279] width 92 height 12
click at [588, 329] on span "Instagram" at bounding box center [588, 323] width 40 height 12
click at [604, 276] on span "Google Business Profile" at bounding box center [614, 279] width 92 height 12
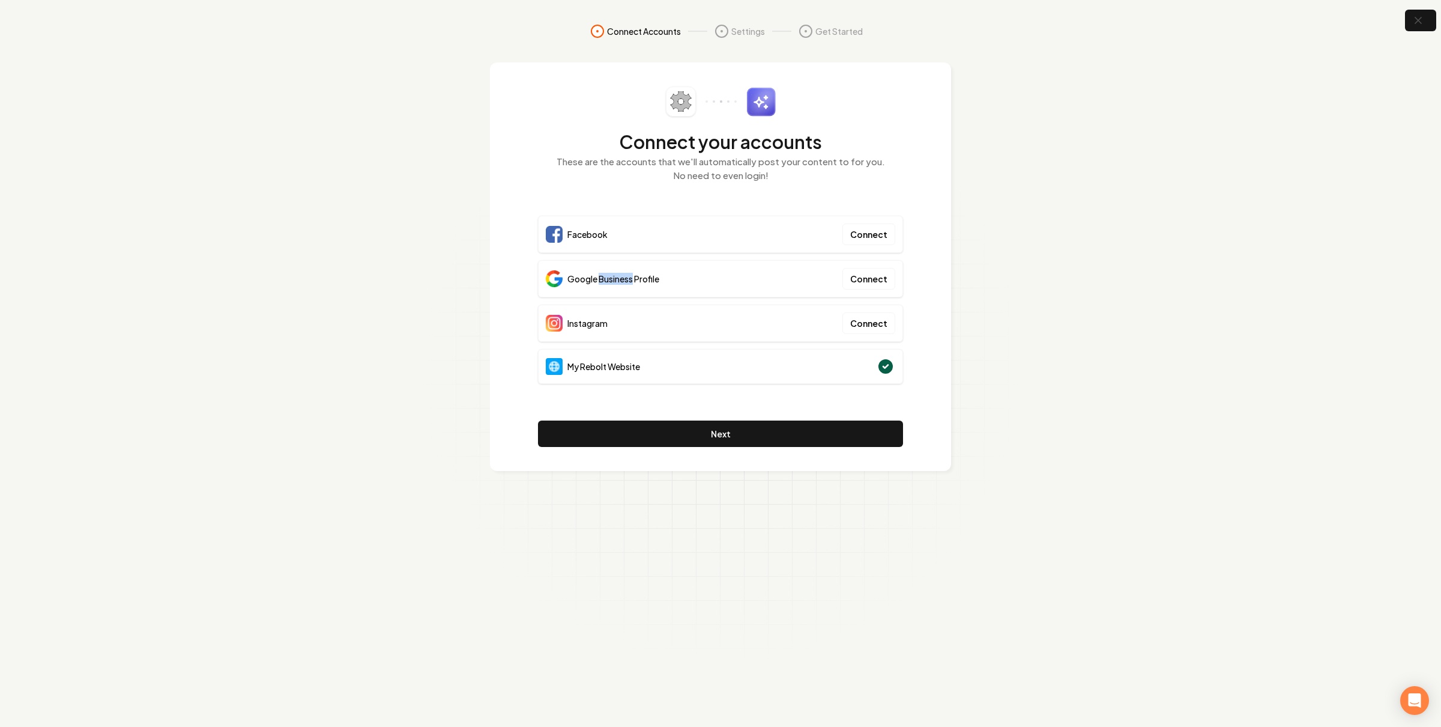
click at [604, 276] on span "Google Business Profile" at bounding box center [614, 279] width 92 height 12
click at [592, 318] on span "Instagram" at bounding box center [588, 323] width 40 height 12
click at [590, 232] on span "Facebook" at bounding box center [588, 234] width 40 height 12
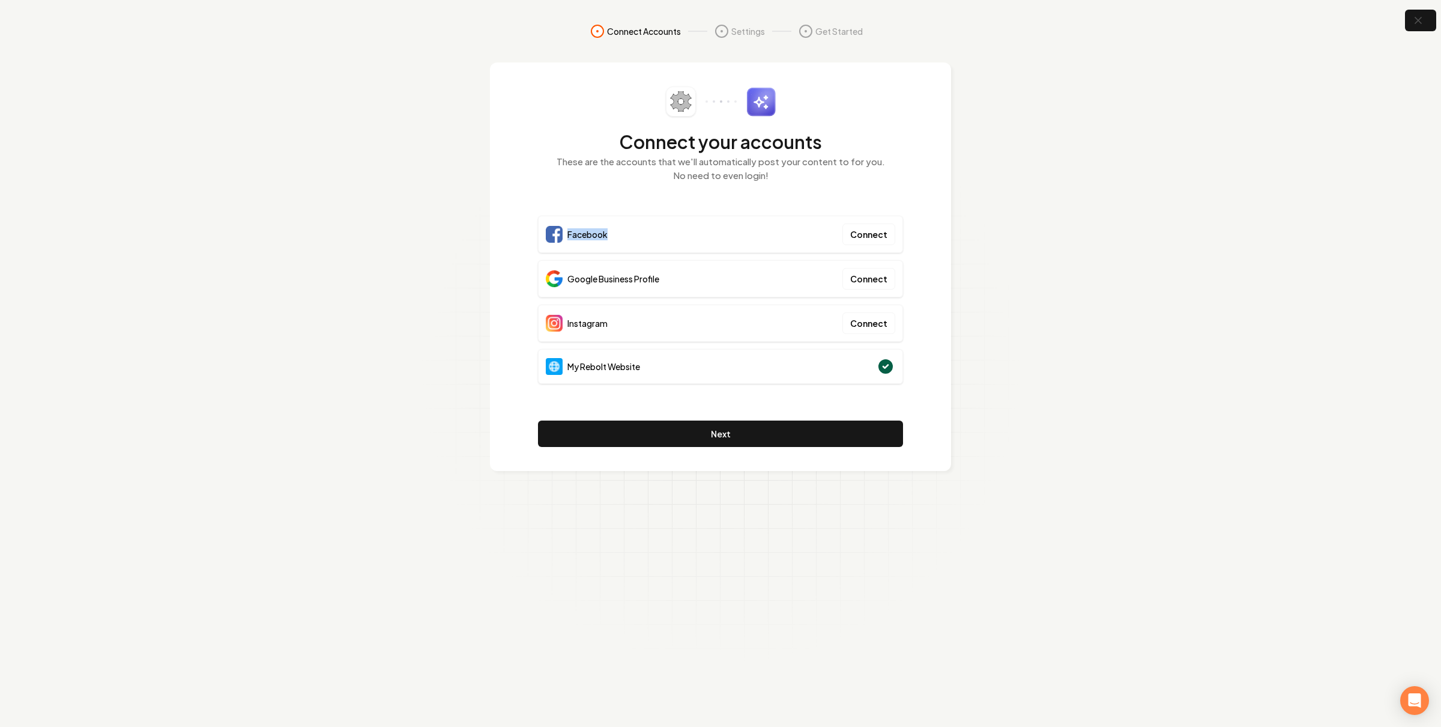
click at [590, 232] on span "Facebook" at bounding box center [588, 234] width 40 height 12
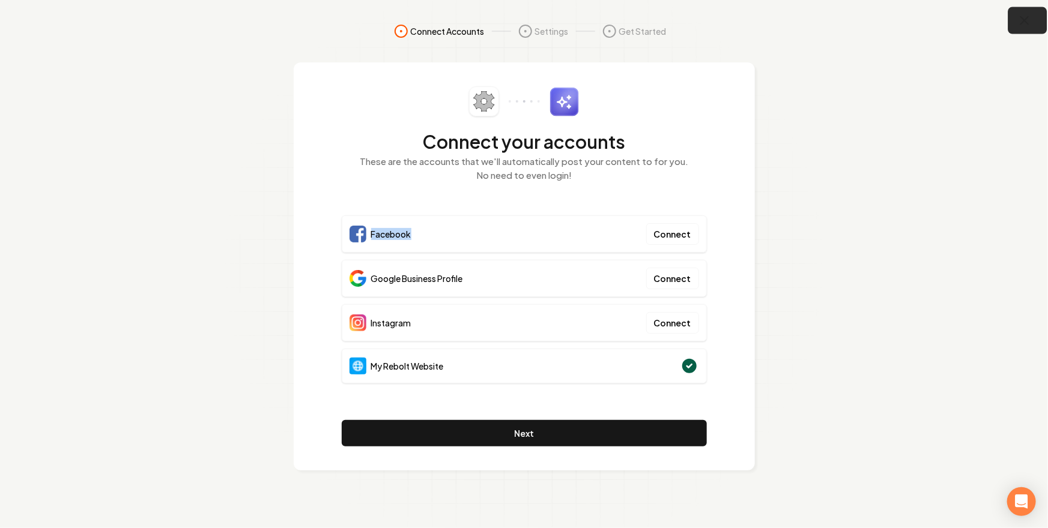
click at [1022, 19] on icon "button" at bounding box center [1024, 20] width 15 height 15
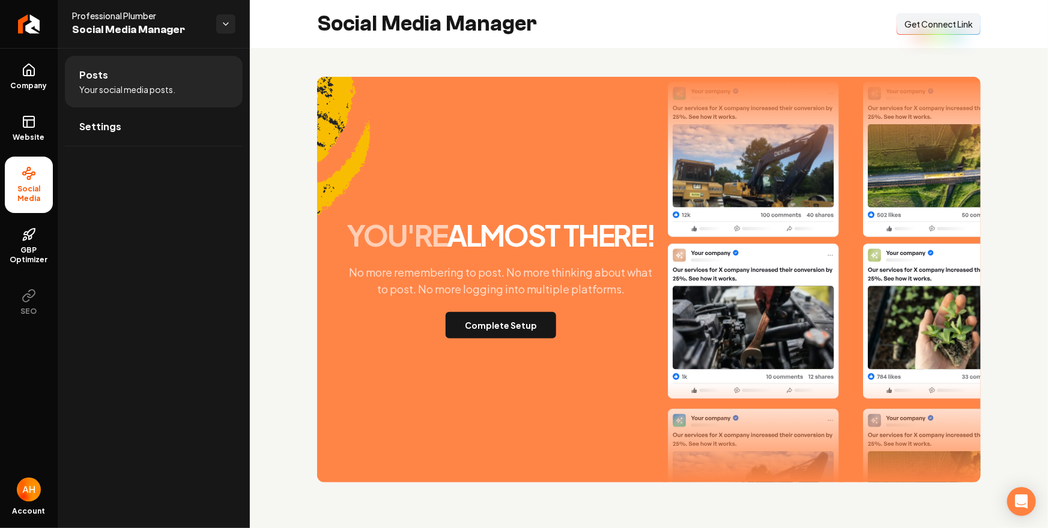
click at [932, 29] on span "Get Connect Link" at bounding box center [938, 24] width 68 height 12
click at [441, 141] on div "you're almost there! No more remembering to post. No more thinking about what t…" at bounding box center [649, 280] width 664 height 406
click at [510, 316] on button "Complete Setup" at bounding box center [501, 325] width 111 height 26
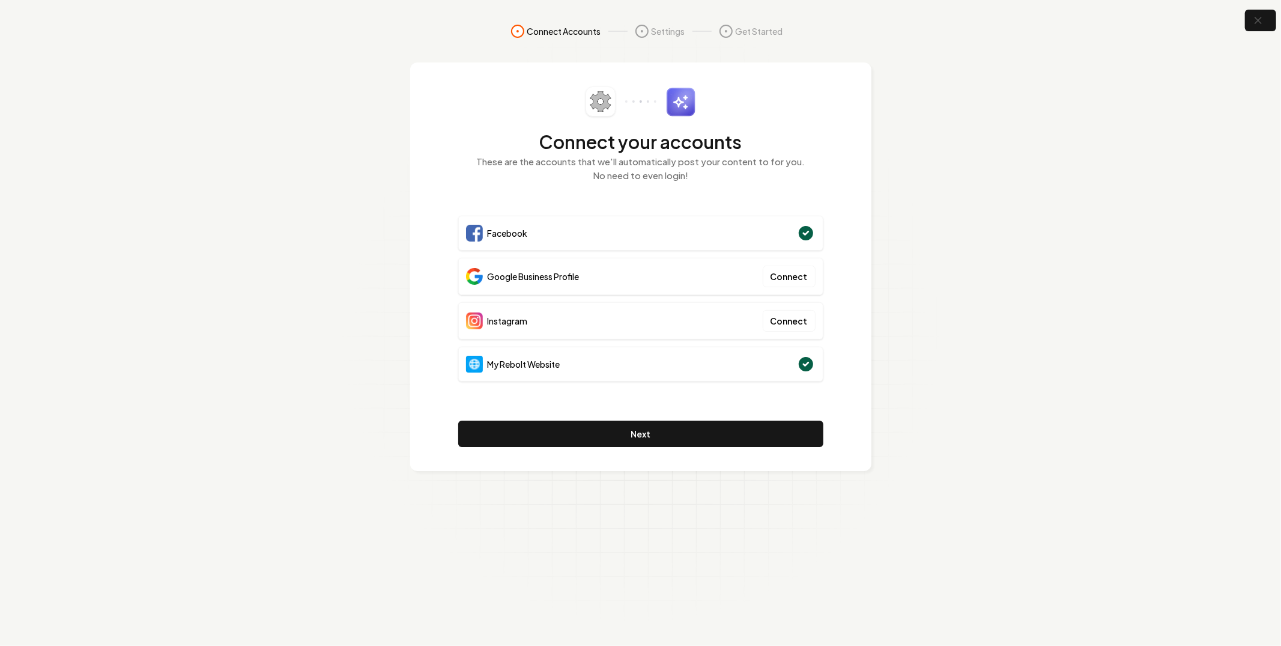
click at [802, 224] on icon at bounding box center [805, 232] width 19 height 19
click at [799, 236] on circle at bounding box center [806, 233] width 16 height 16
click at [558, 279] on span "Google Business Profile" at bounding box center [534, 276] width 92 height 12
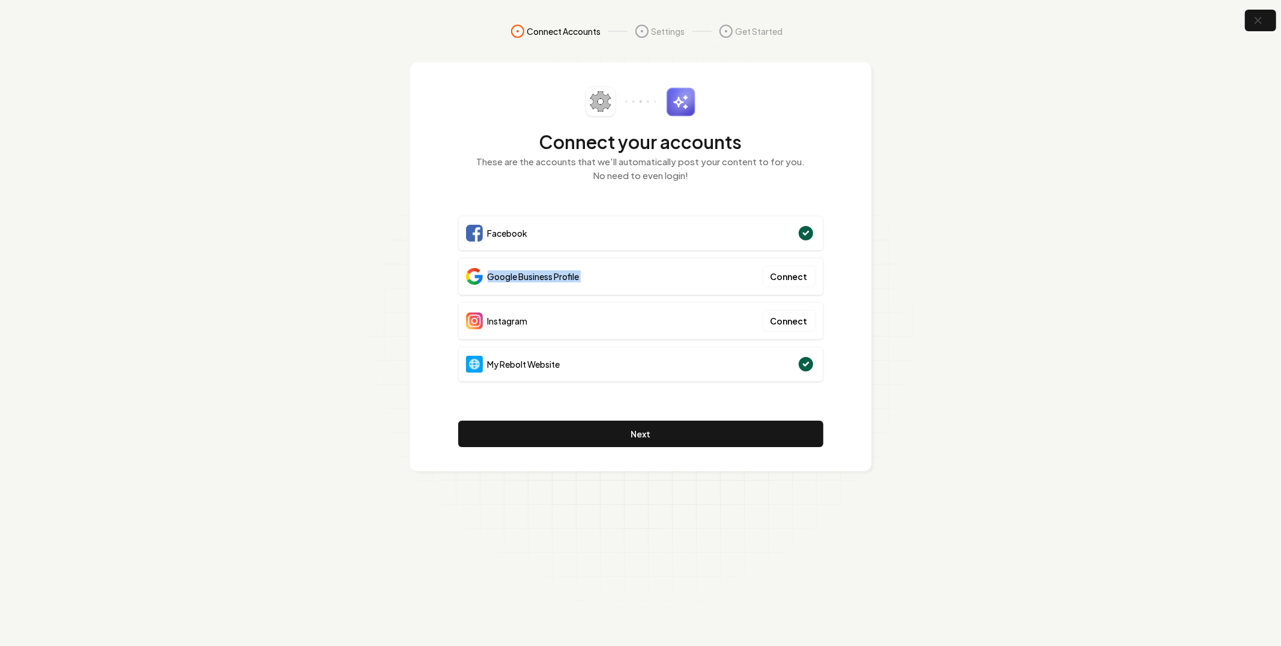
click at [558, 279] on span "Google Business Profile" at bounding box center [534, 276] width 92 height 12
click at [498, 235] on span "Facebook" at bounding box center [508, 233] width 40 height 12
click at [521, 238] on span "Facebook" at bounding box center [508, 233] width 40 height 12
click at [1010, 93] on section "Connect Accounts Settings Get Started Connect your accounts These are the accou…" at bounding box center [640, 323] width 1281 height 646
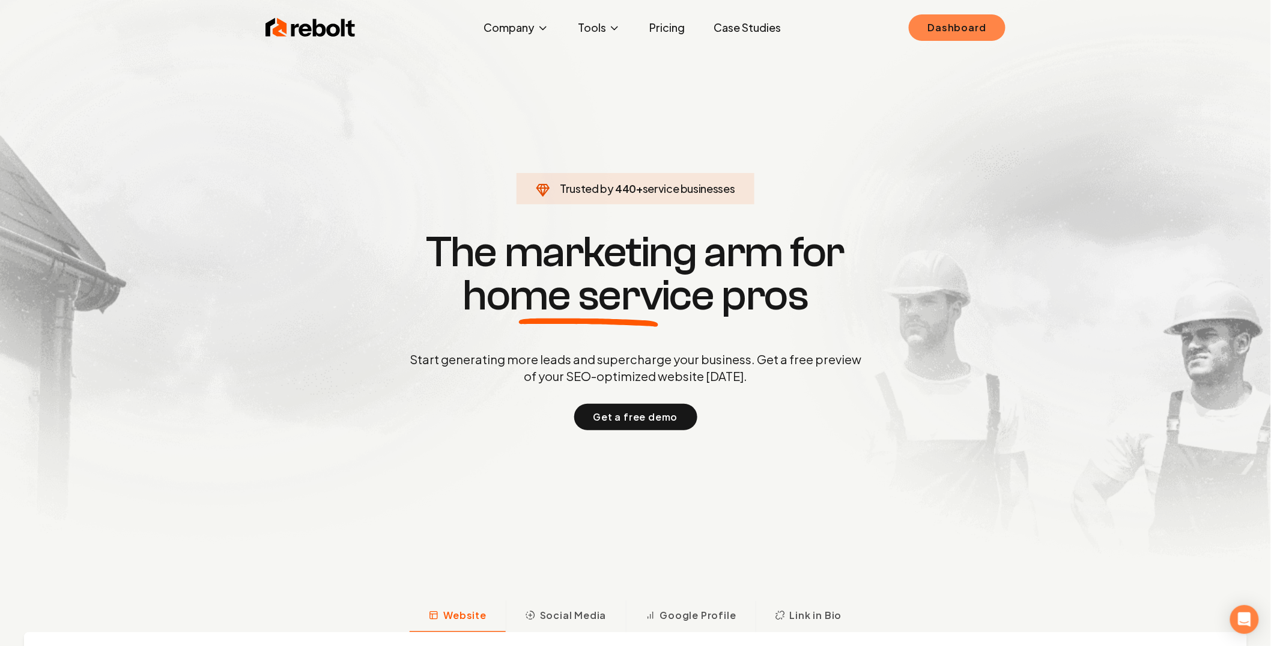
click at [991, 25] on link "Dashboard" at bounding box center [957, 27] width 97 height 26
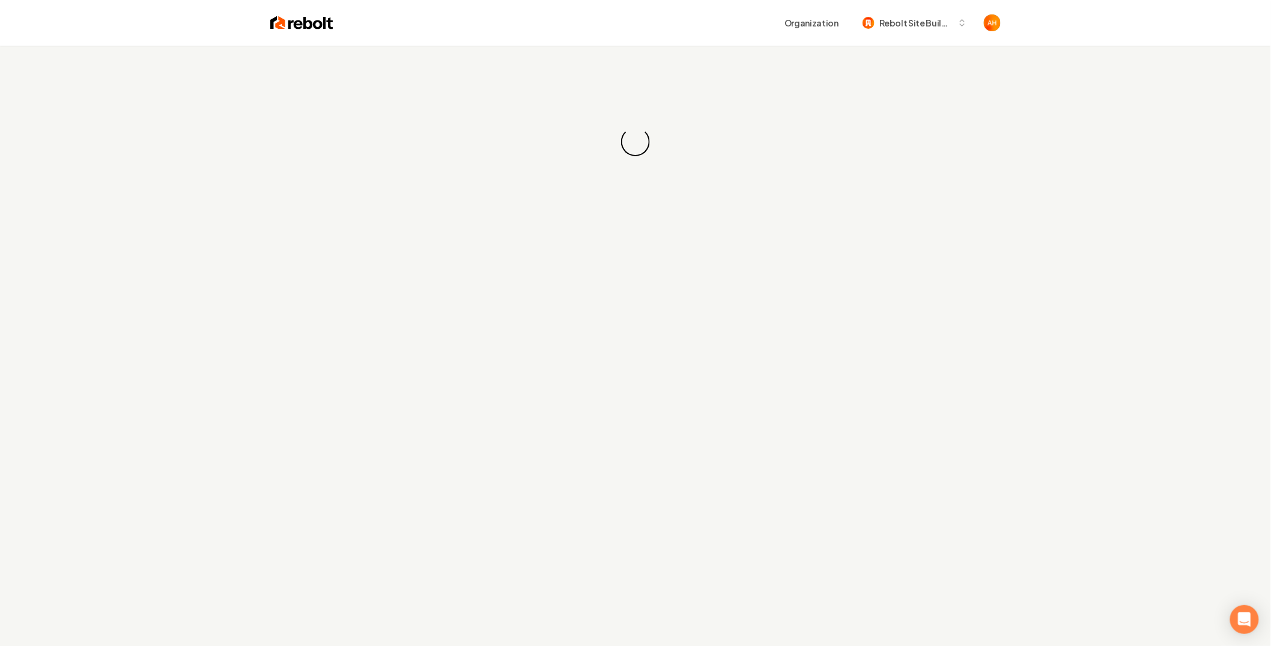
click at [681, 35] on div "Organization Rebolt Site Builder" at bounding box center [635, 23] width 769 height 46
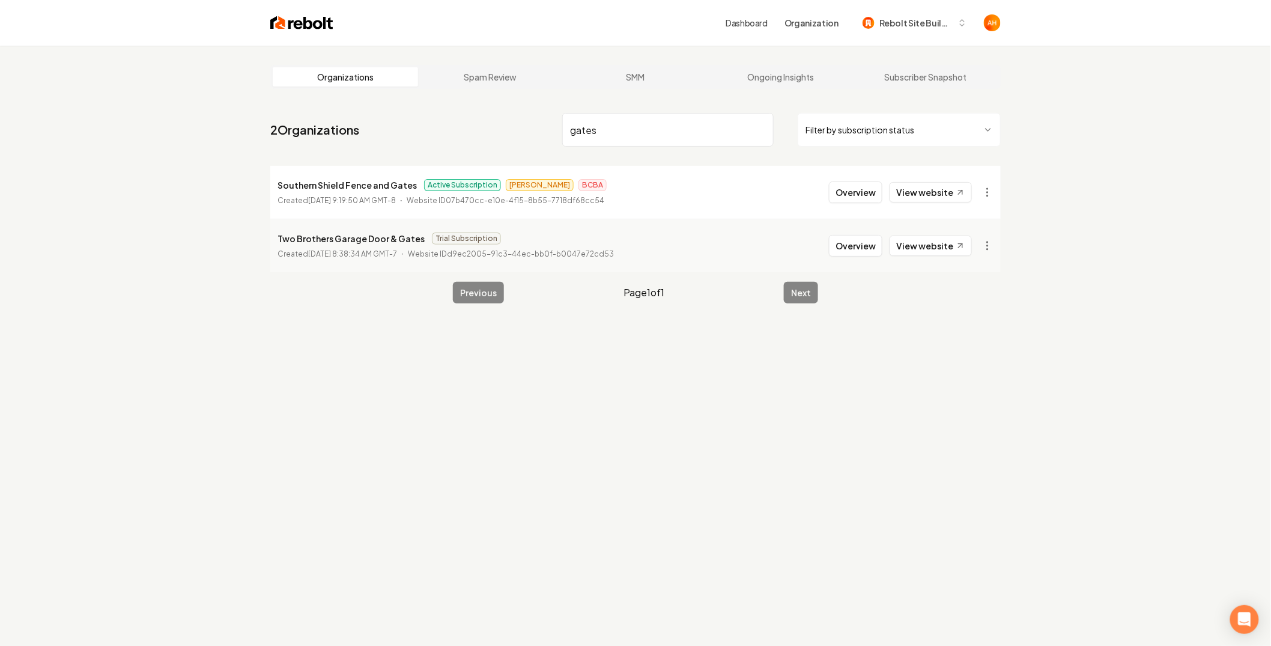
type input "gates"
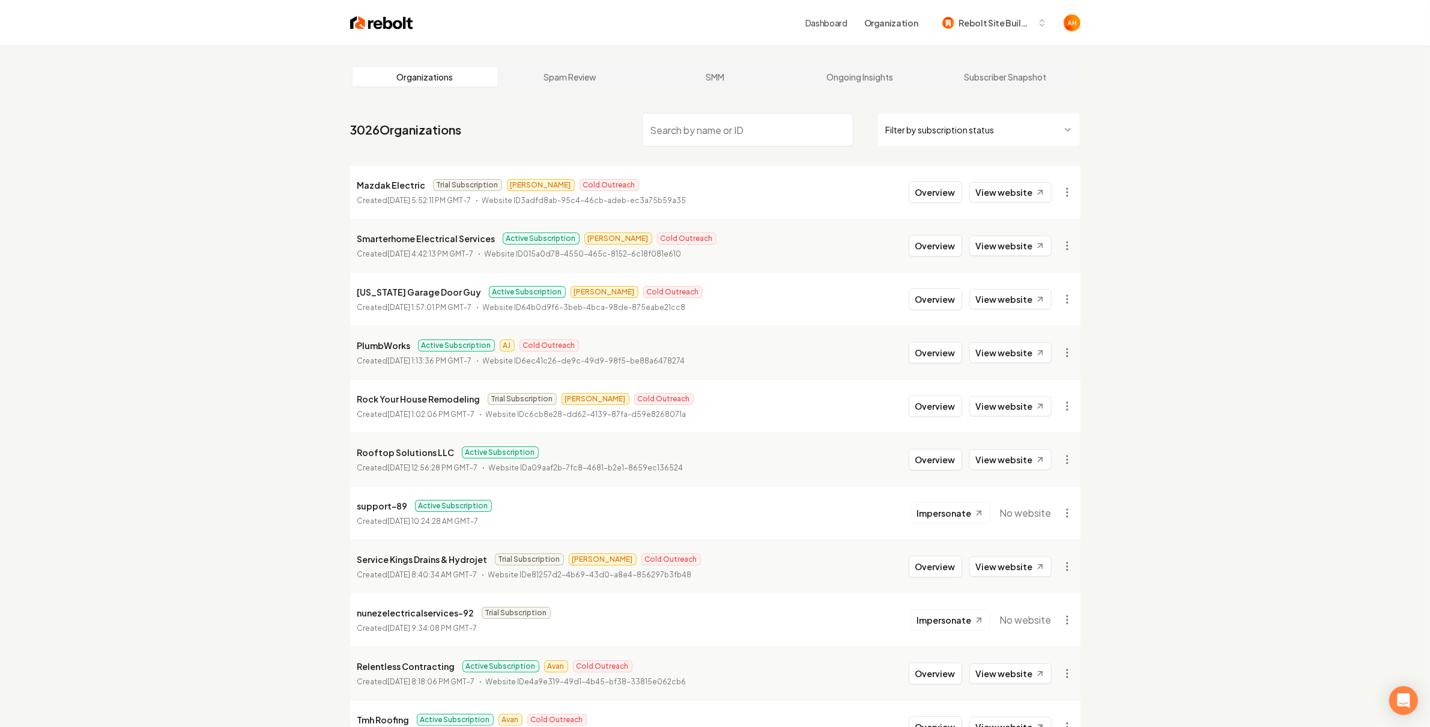
click at [972, 29] on span "Rebolt Site Builder" at bounding box center [995, 23] width 73 height 13
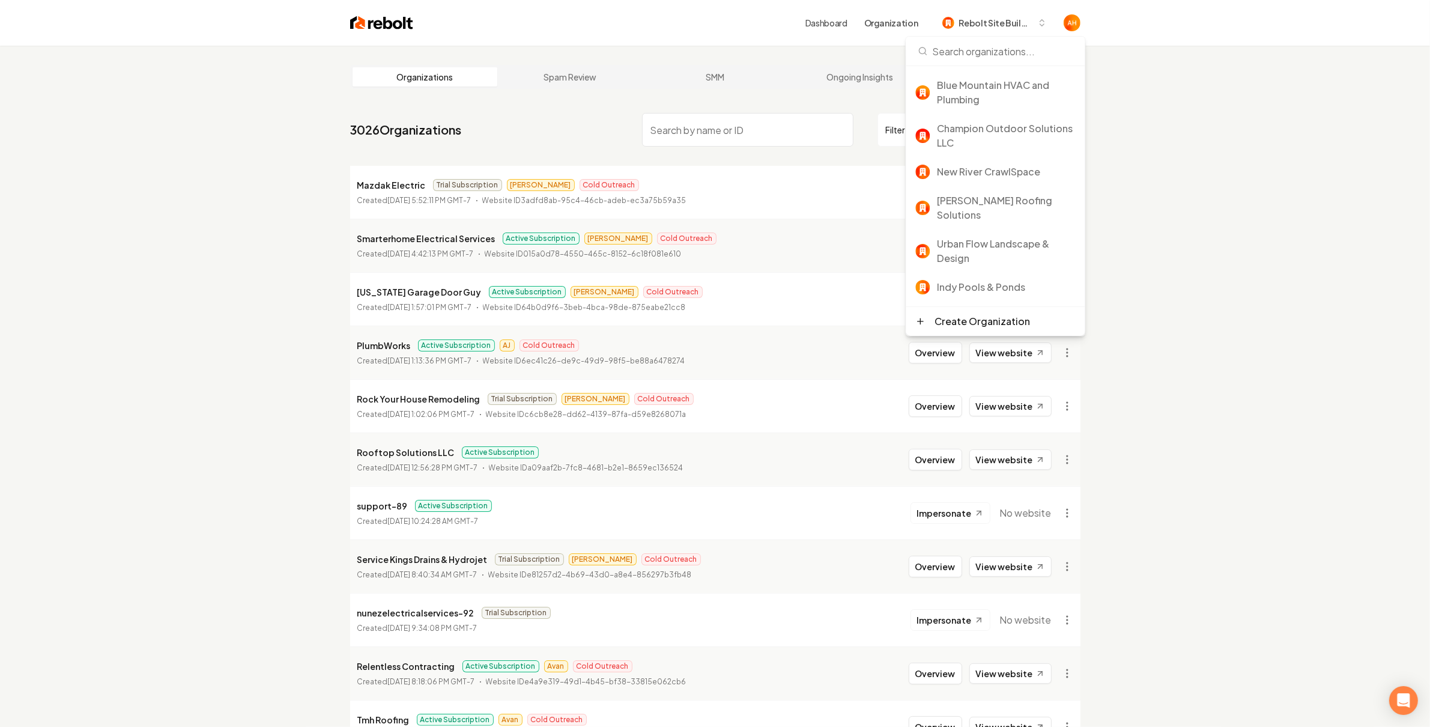
click at [828, 22] on link "Dashboard" at bounding box center [826, 23] width 42 height 12
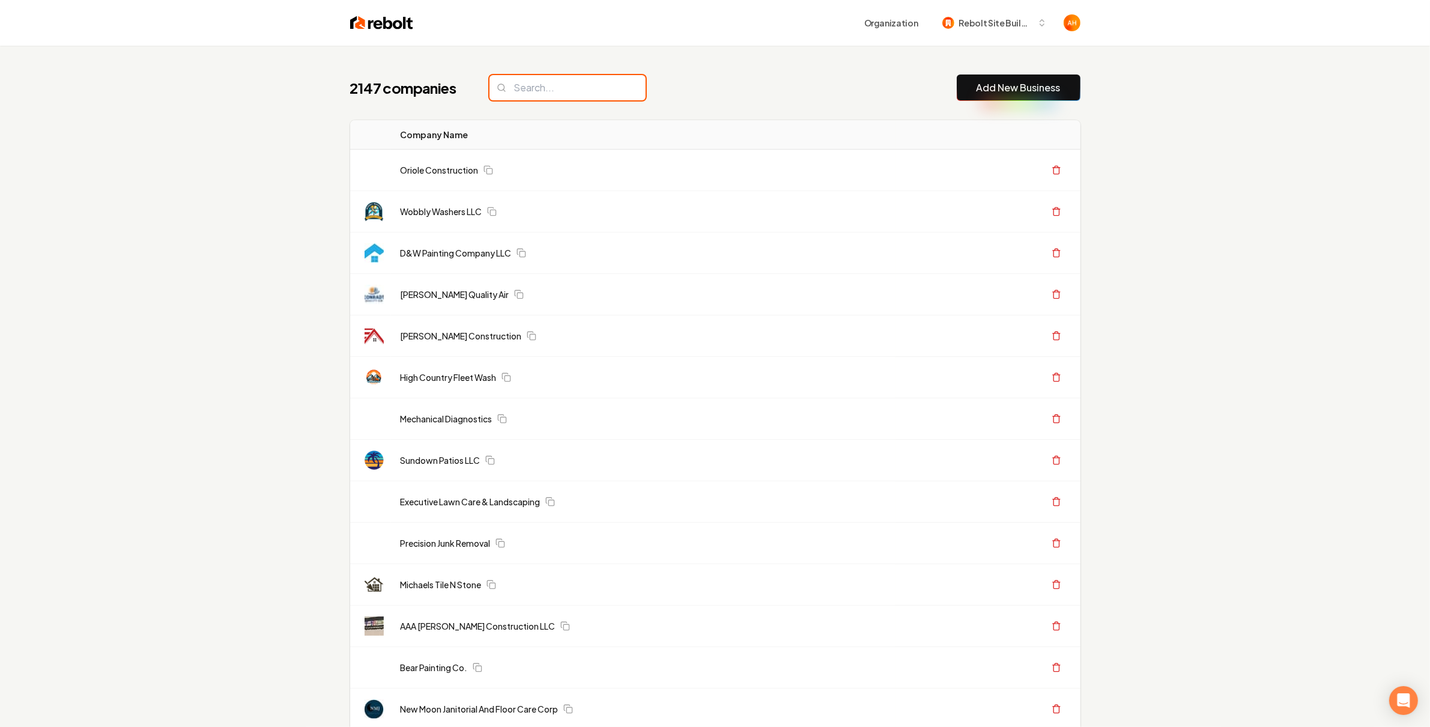
click at [576, 92] on input "search" at bounding box center [567, 87] width 156 height 25
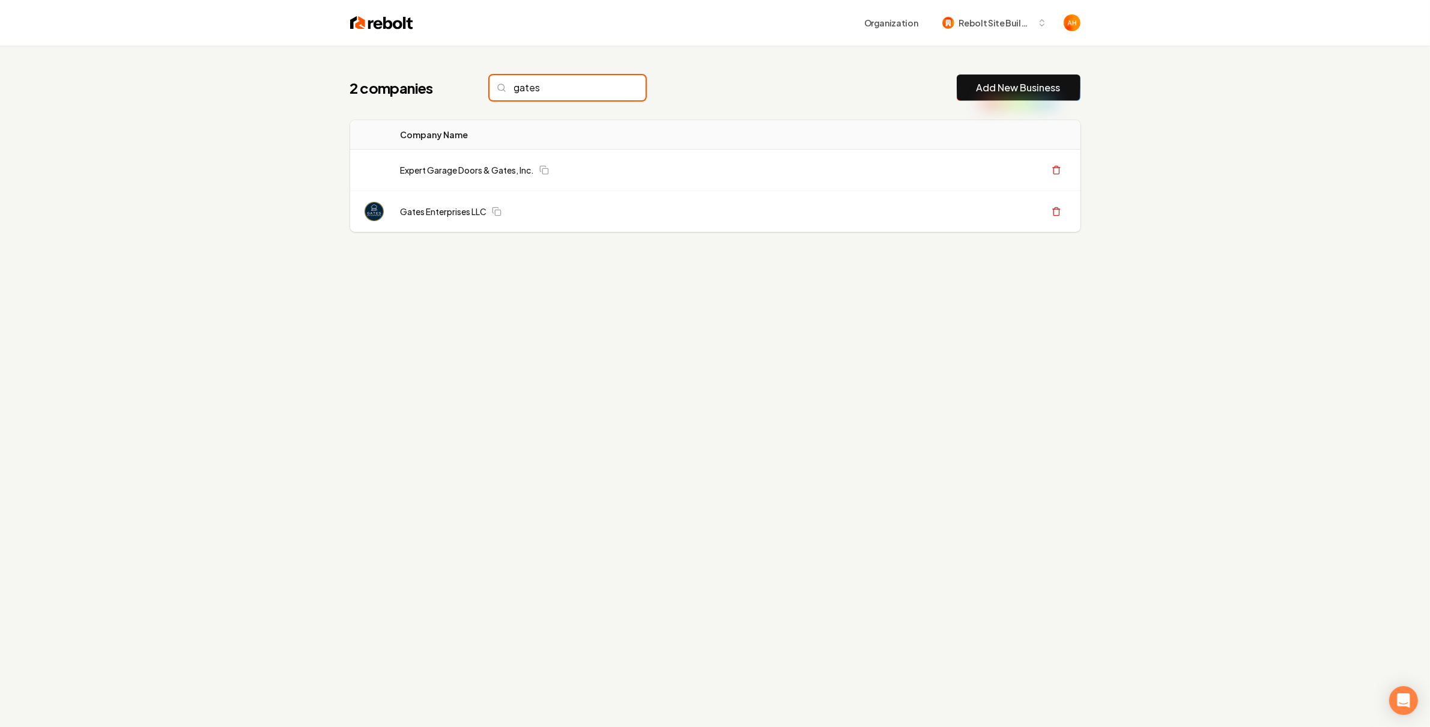
type input "gates"
click at [447, 213] on link "Gates Enterprises LLC" at bounding box center [444, 211] width 86 height 12
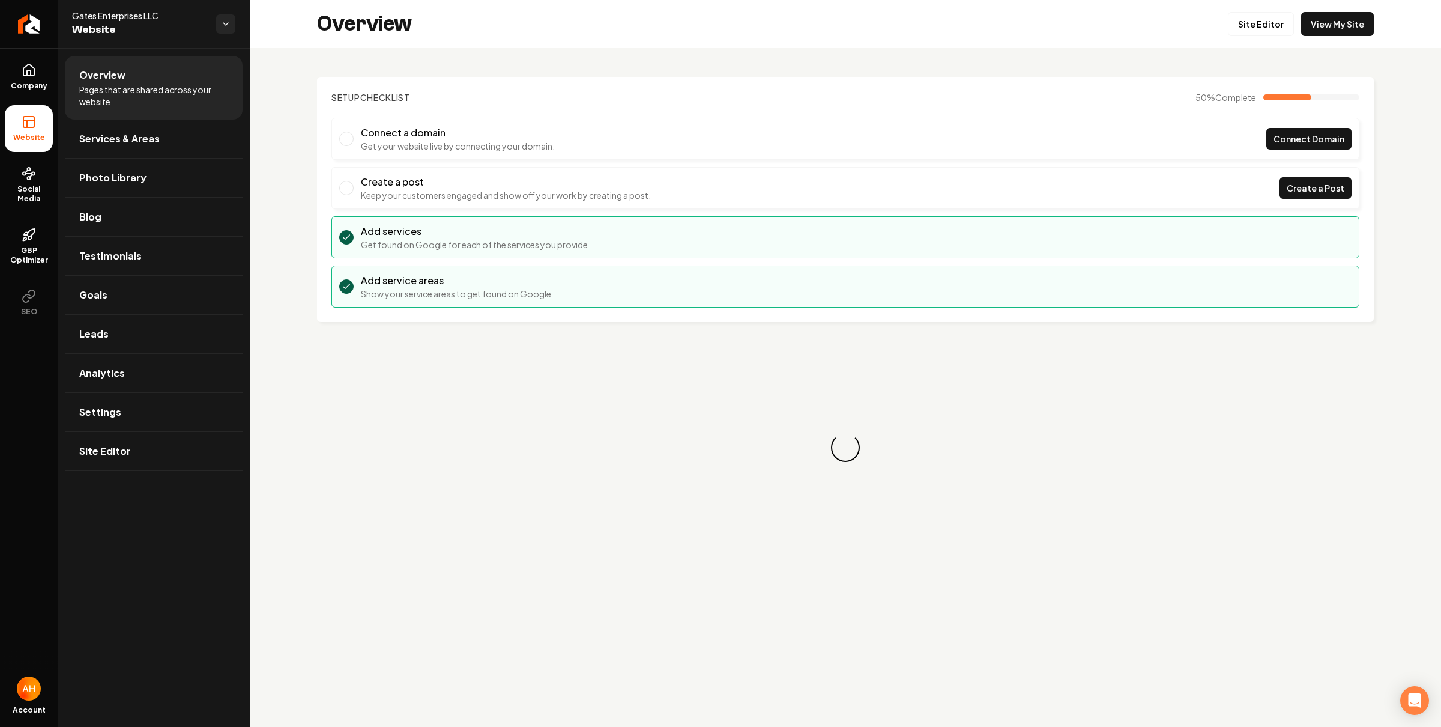
click at [1270, 29] on link "View My Site" at bounding box center [1337, 24] width 73 height 24
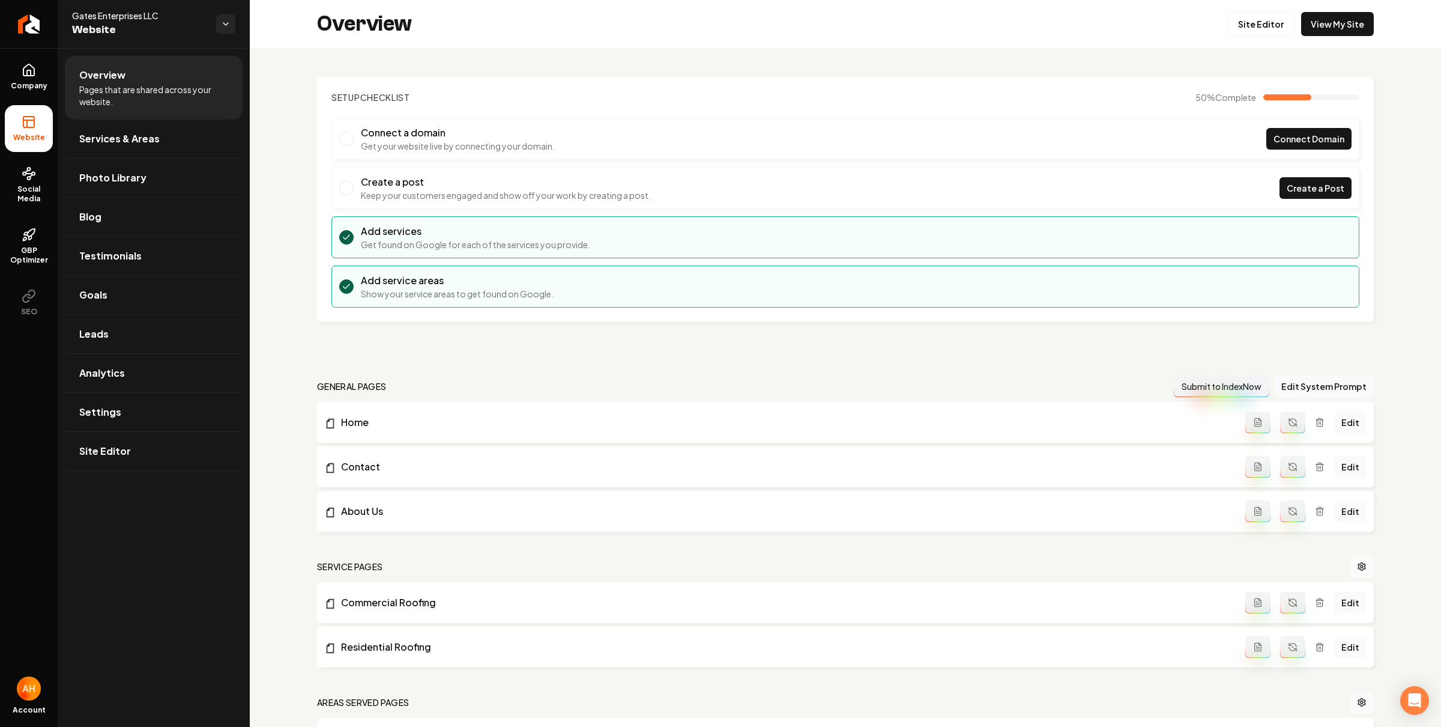
click at [567, 111] on section "Setup Checklist 50 % Complete Connect a domain Get your website live by connect…" at bounding box center [845, 199] width 1057 height 245
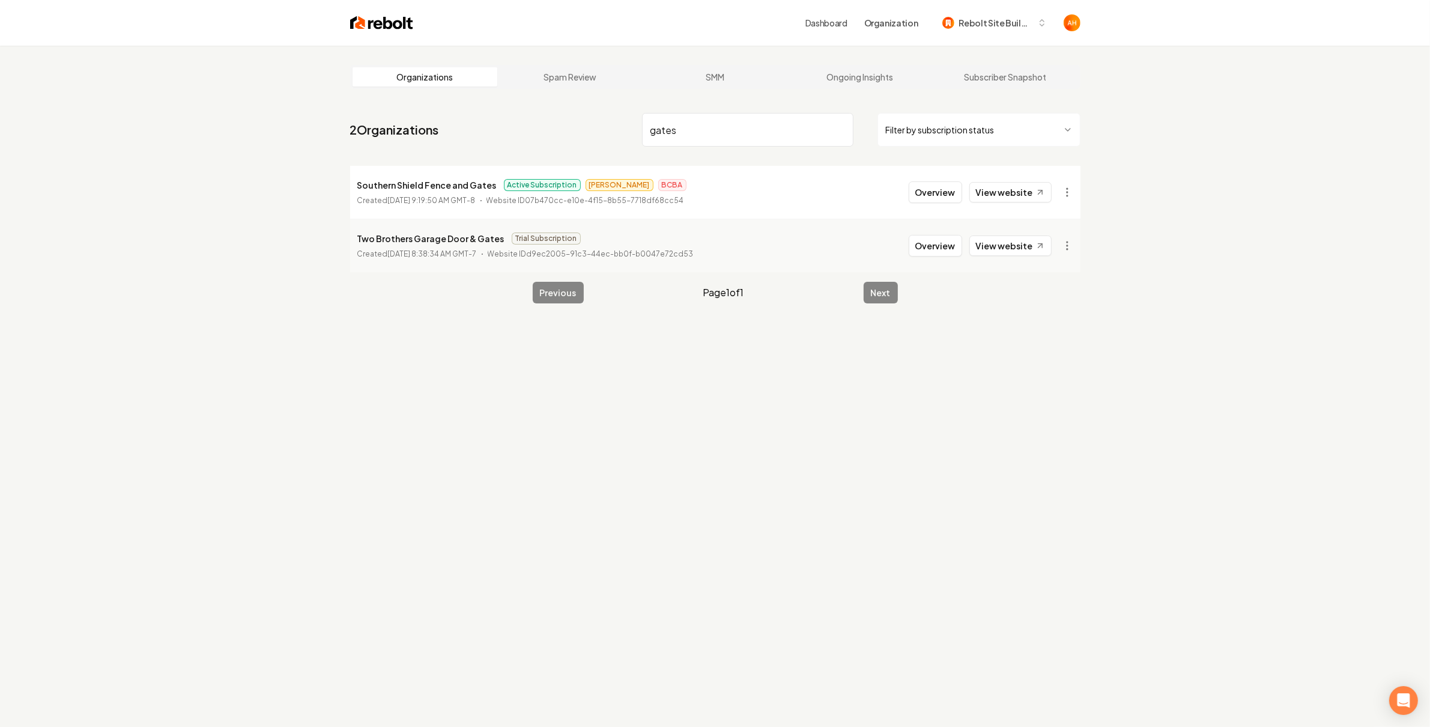
type input "gates"
click at [850, 14] on div "Dashboard Organization Rebolt Site Builder" at bounding box center [929, 23] width 249 height 22
click at [844, 21] on link "Dashboard" at bounding box center [826, 23] width 42 height 12
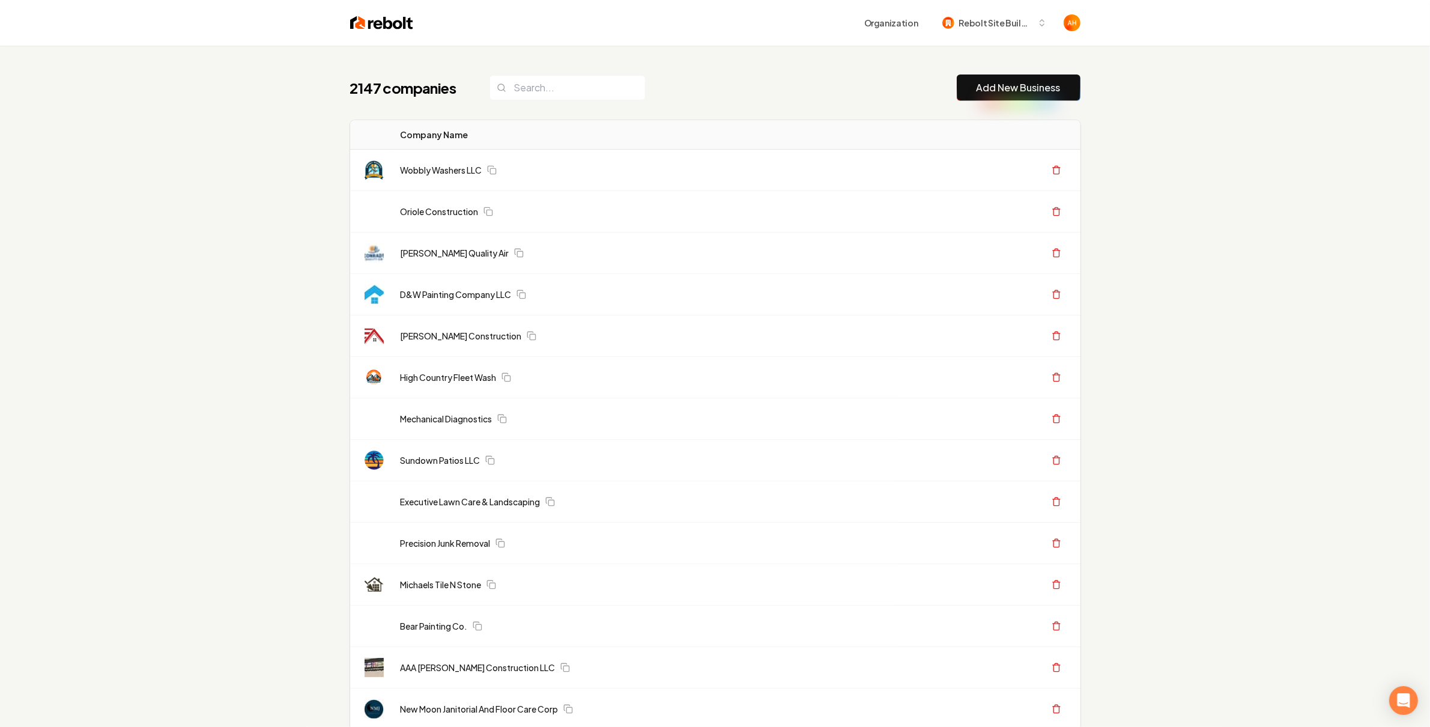
drag, startPoint x: 703, startPoint y: 84, endPoint x: 666, endPoint y: 85, distance: 37.3
click at [700, 84] on div "2147 companies Add New Business" at bounding box center [715, 87] width 730 height 26
click at [666, 85] on div "2147 companies Add New Business" at bounding box center [715, 87] width 730 height 26
click at [625, 82] on div "2147 companies Add New Business" at bounding box center [715, 87] width 730 height 26
click at [568, 80] on input "search" at bounding box center [567, 87] width 156 height 25
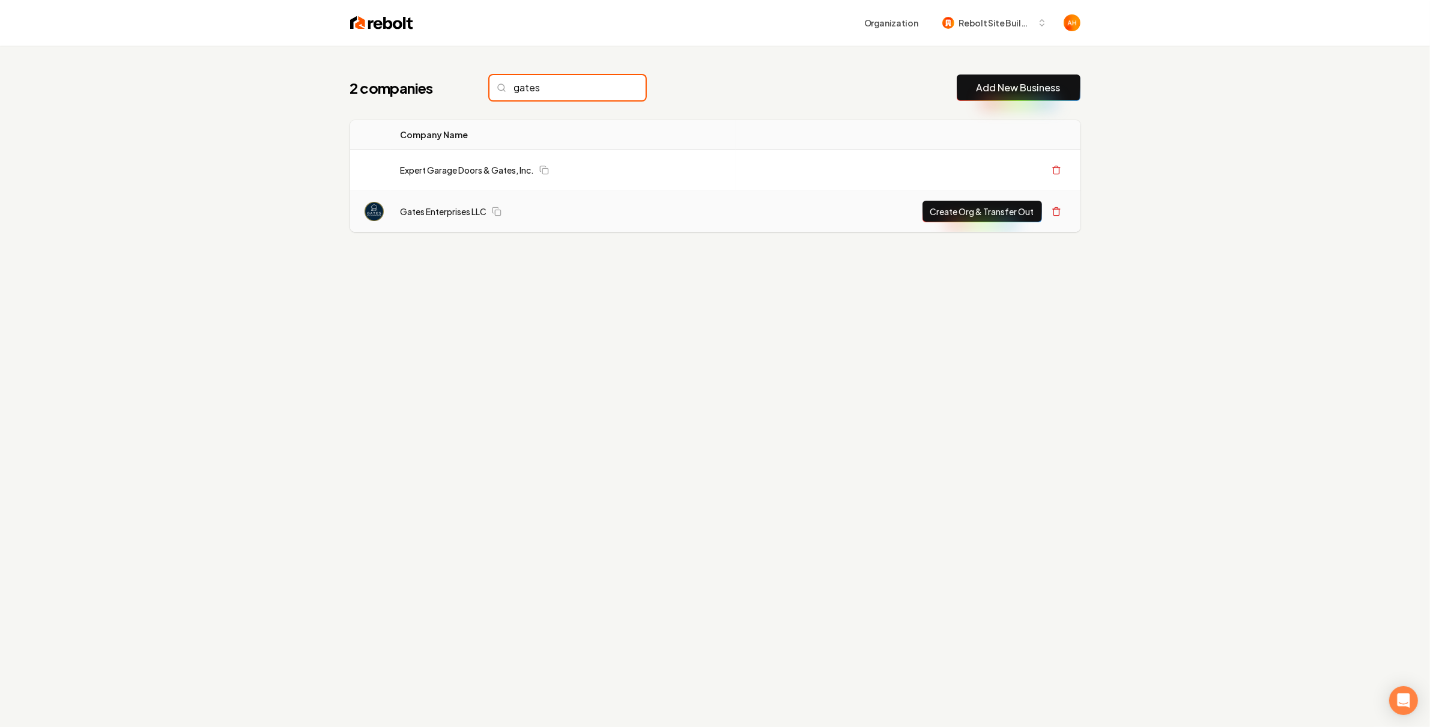
type input "gates"
click at [968, 214] on button "Create Org & Transfer Out" at bounding box center [982, 212] width 120 height 22
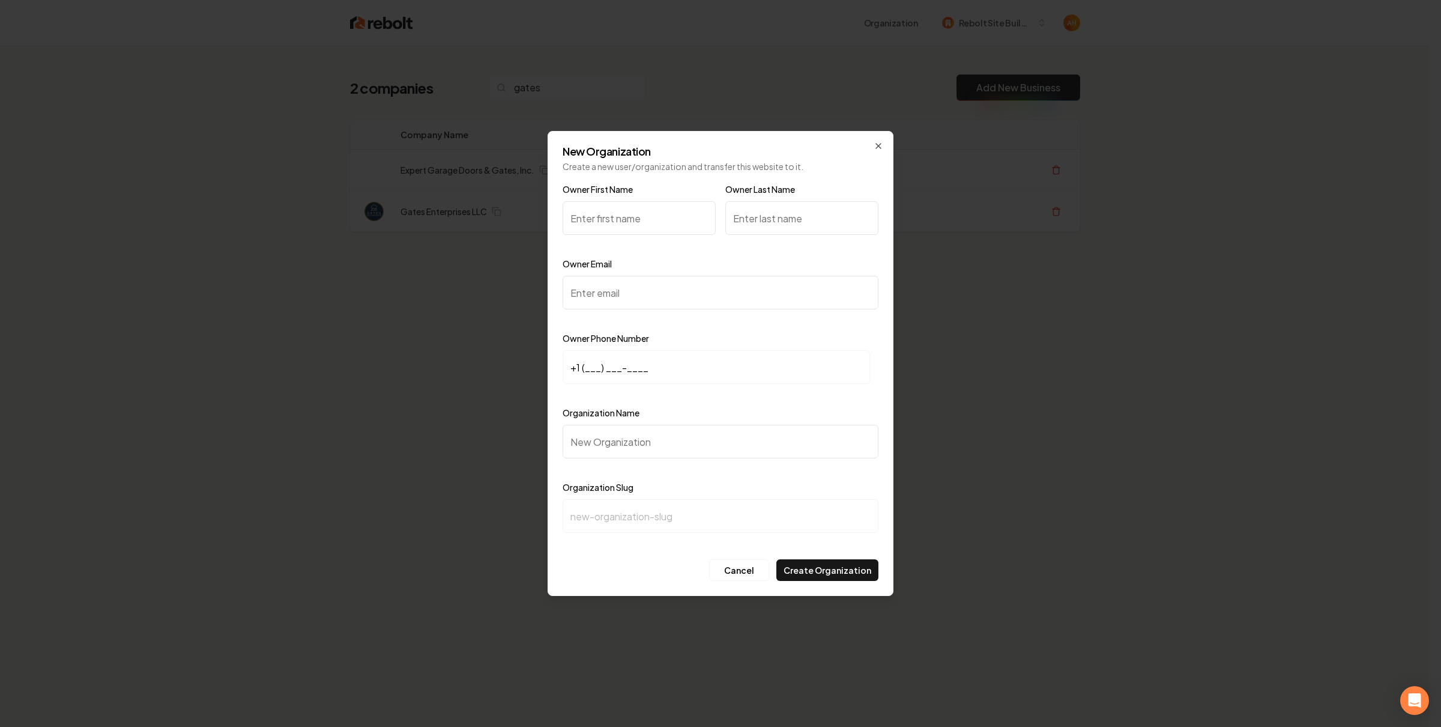
paste input "Jeremiah"
type input "Jeremiah"
paste input "Berndt"
type input "Berndt"
paste input "jeremiahnonessential@gmail.com"
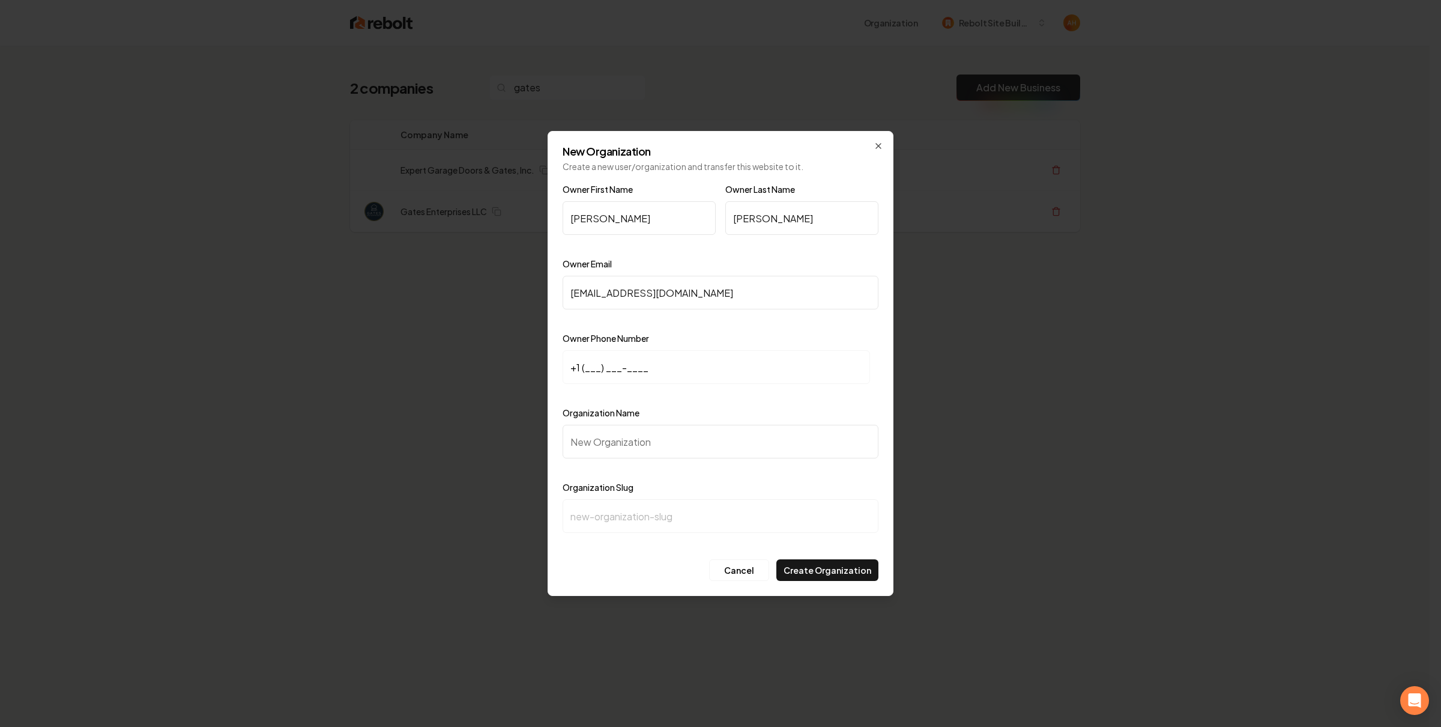
type input "jeremiahnonessential@gmail.com"
paste input "720) 775-8369"
type input "+1 (720) 775-8369"
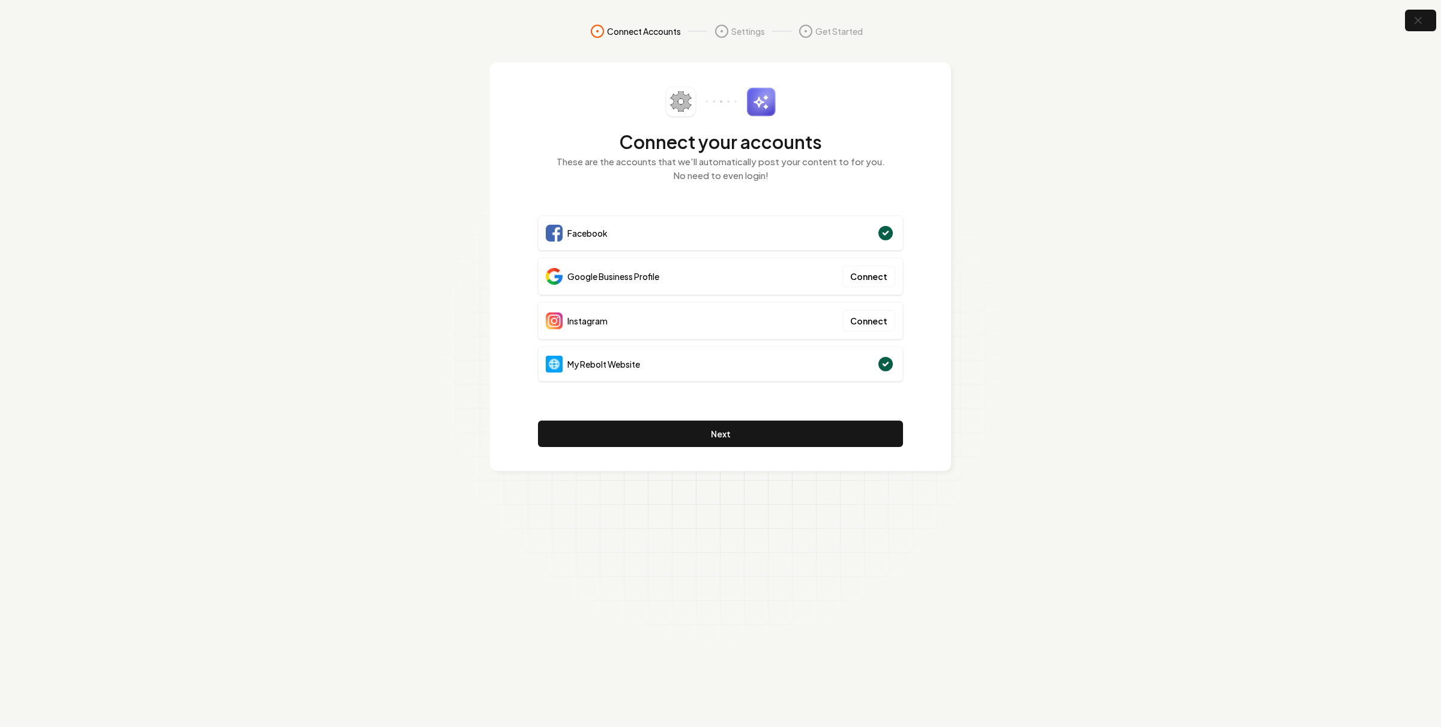
drag, startPoint x: 882, startPoint y: 223, endPoint x: 822, endPoint y: 229, distance: 60.4
click at [882, 223] on icon at bounding box center [885, 232] width 19 height 19
click at [599, 234] on span "Facebook" at bounding box center [588, 233] width 40 height 12
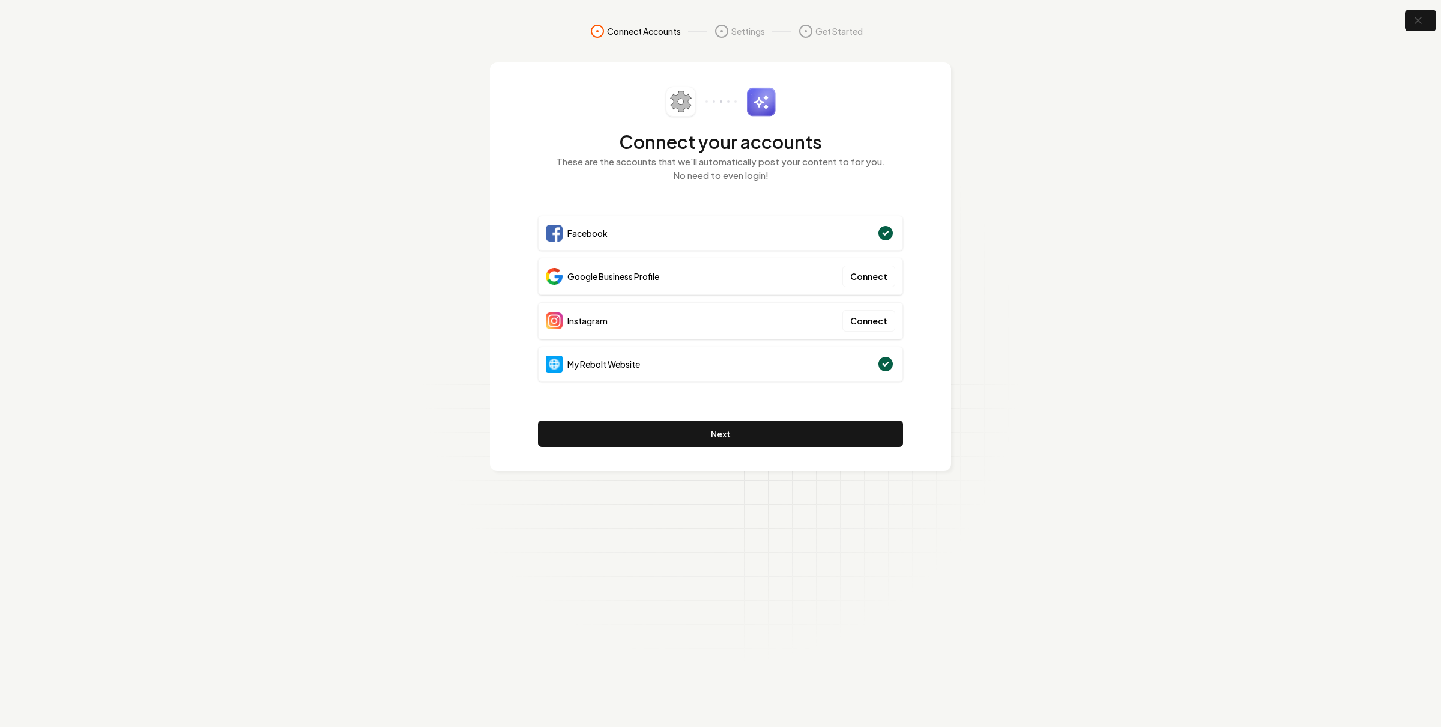
click at [599, 234] on span "Facebook" at bounding box center [588, 233] width 40 height 12
click at [550, 273] on img at bounding box center [554, 276] width 17 height 17
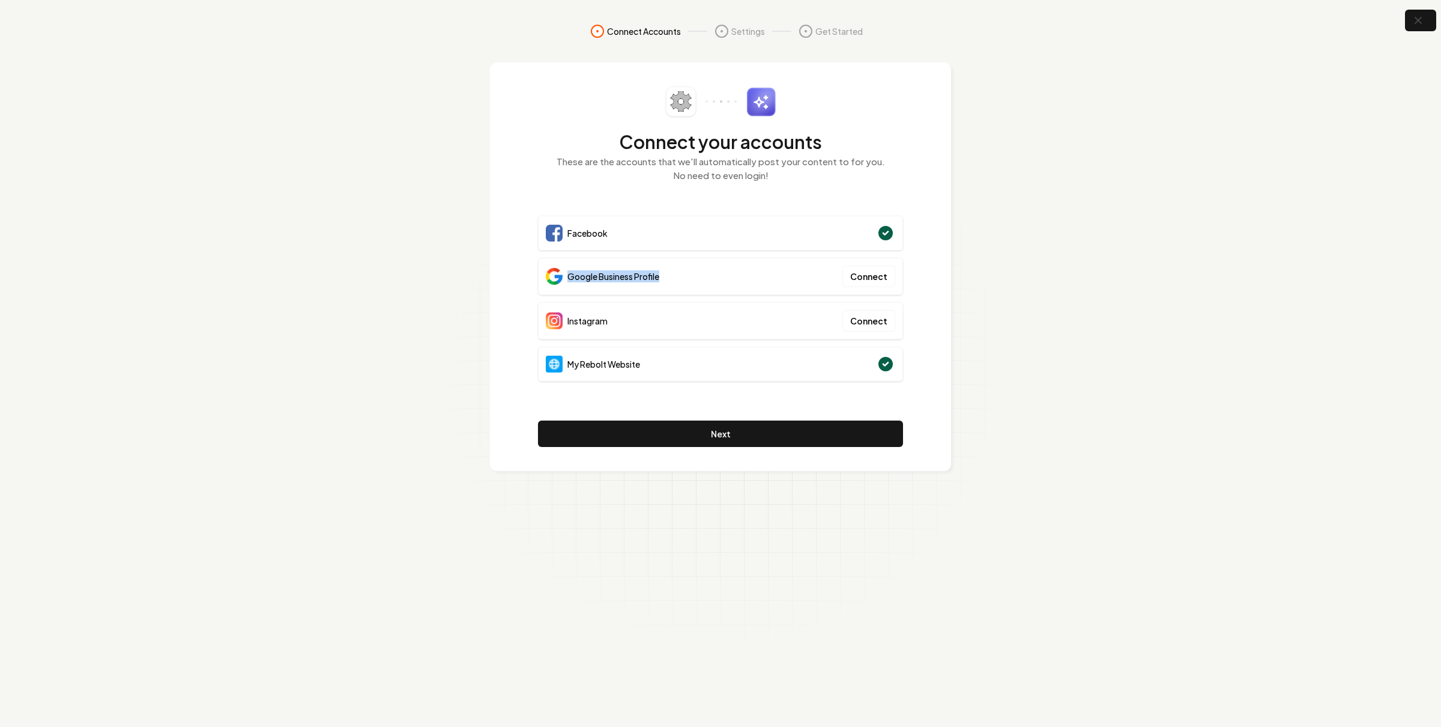
click at [618, 261] on div "Google Business Profile Connect" at bounding box center [720, 276] width 365 height 37
click at [593, 269] on div "Google Business Profile" at bounding box center [603, 276] width 114 height 17
click at [591, 273] on span "Google Business Profile" at bounding box center [614, 276] width 92 height 12
click at [593, 273] on span "Google Business Profile" at bounding box center [614, 276] width 92 height 12
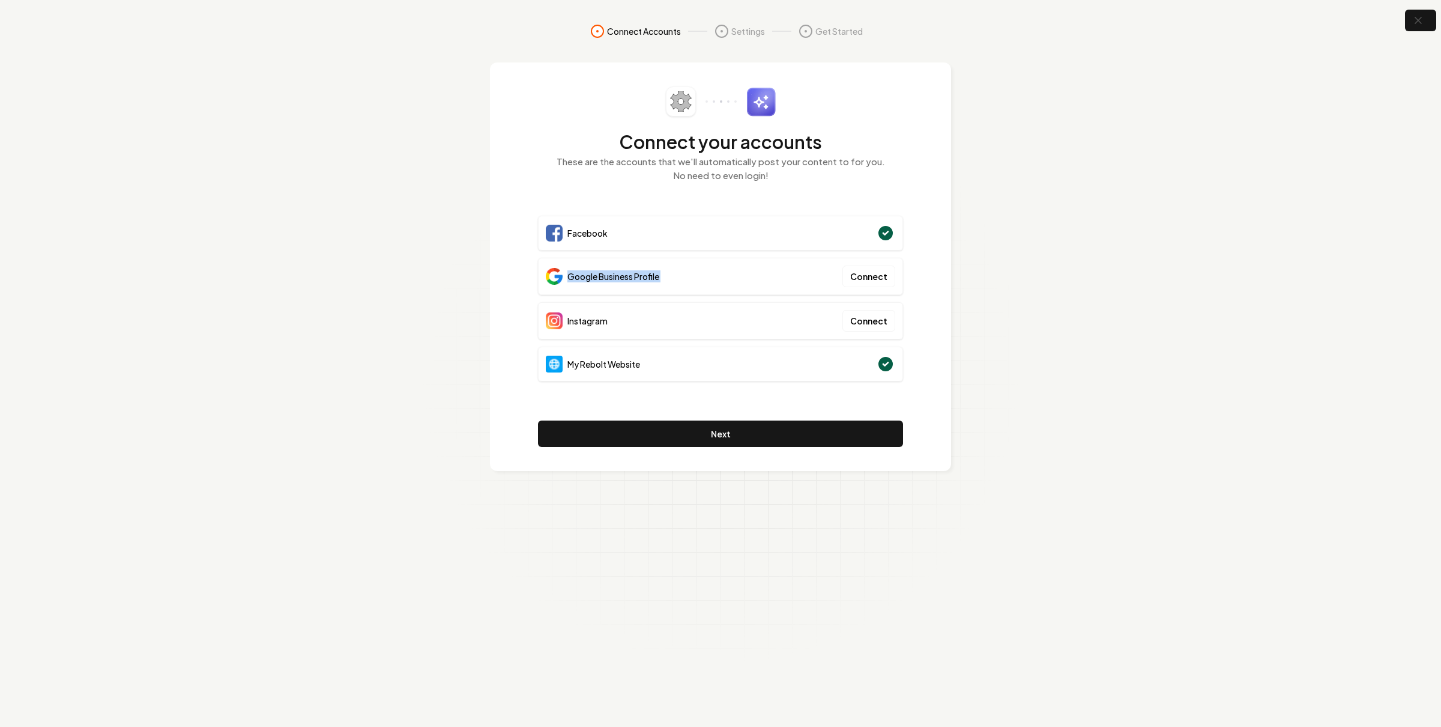
click at [593, 273] on span "Google Business Profile" at bounding box center [614, 276] width 92 height 12
click at [617, 275] on span "Google Business Profile" at bounding box center [614, 276] width 92 height 12
click at [632, 274] on span "Google Business Profile" at bounding box center [614, 276] width 92 height 12
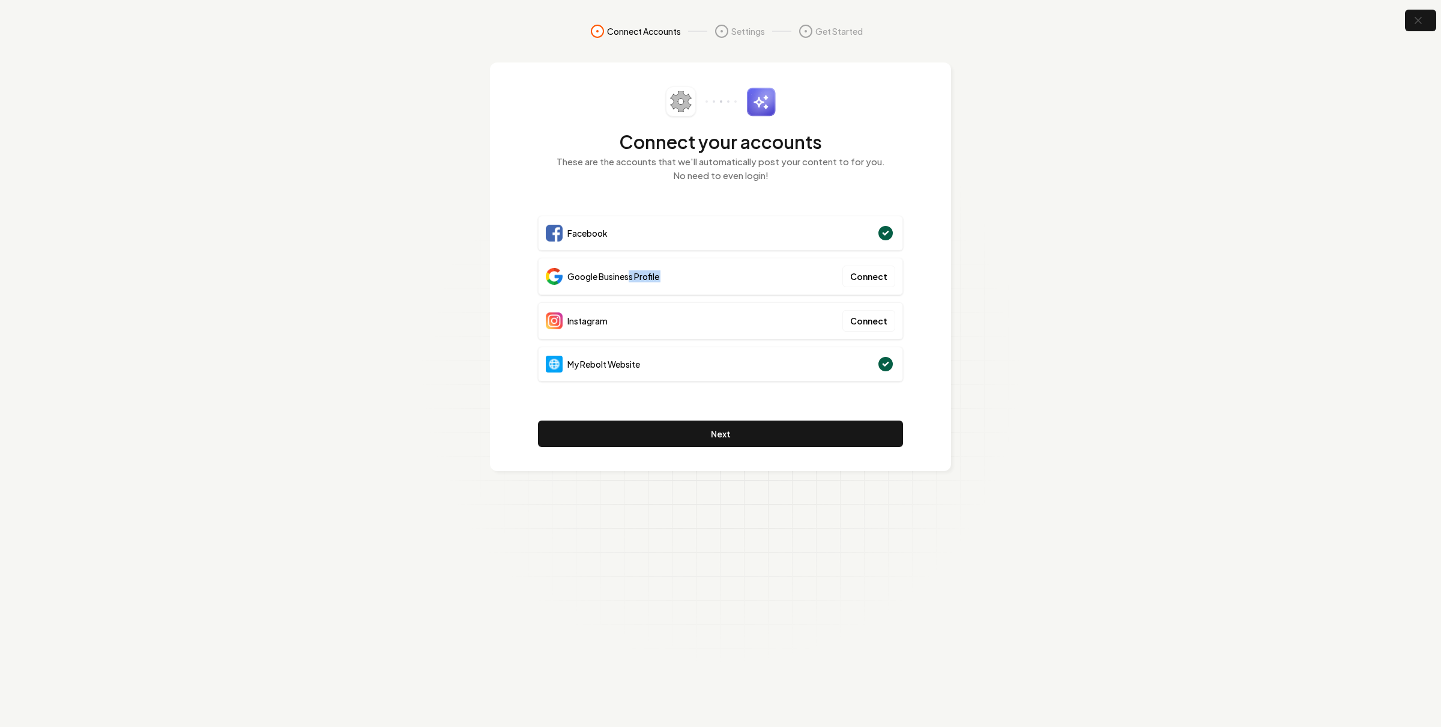
click at [632, 274] on span "Google Business Profile" at bounding box center [614, 276] width 92 height 12
click at [633, 274] on span "Google Business Profile" at bounding box center [614, 276] width 92 height 12
click at [653, 278] on span "Google Business Profile" at bounding box center [614, 276] width 92 height 12
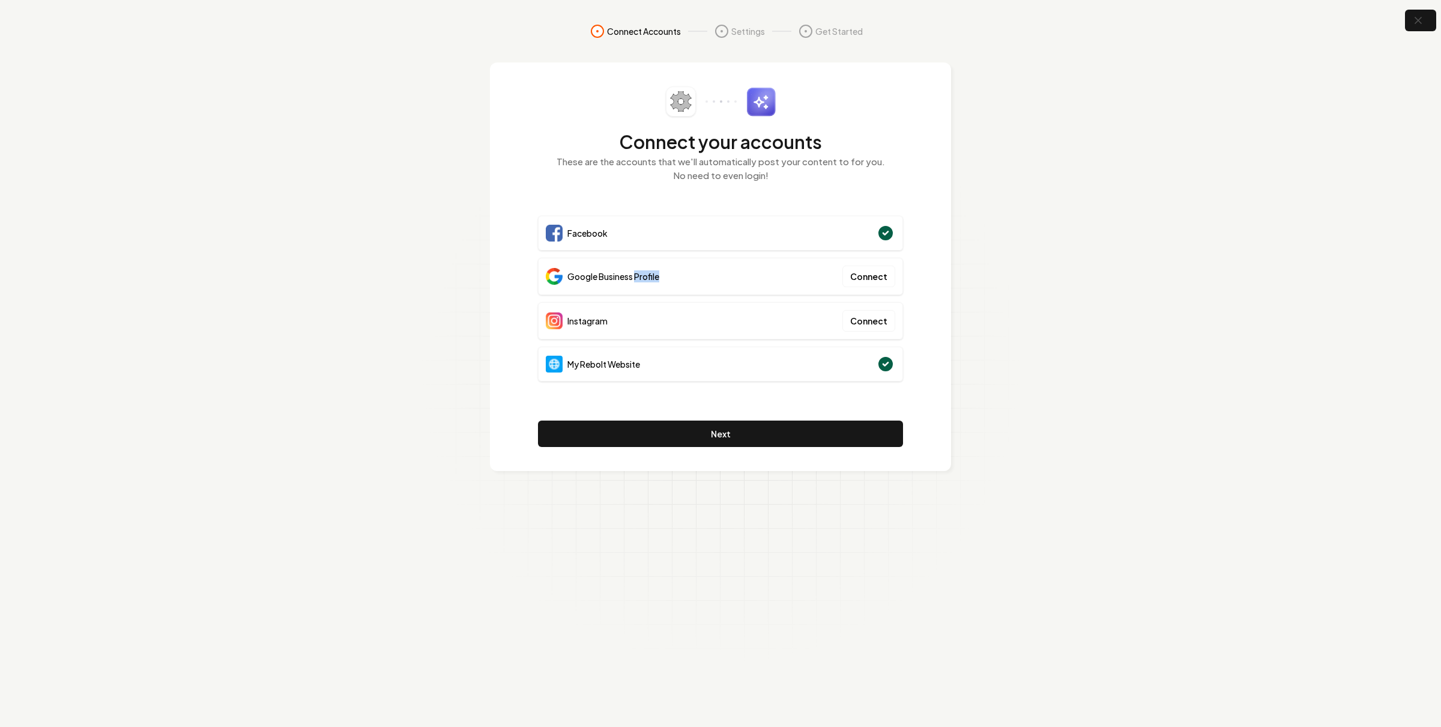
click at [653, 278] on span "Google Business Profile" at bounding box center [614, 276] width 92 height 12
click at [637, 279] on span "Google Business Profile" at bounding box center [614, 276] width 92 height 12
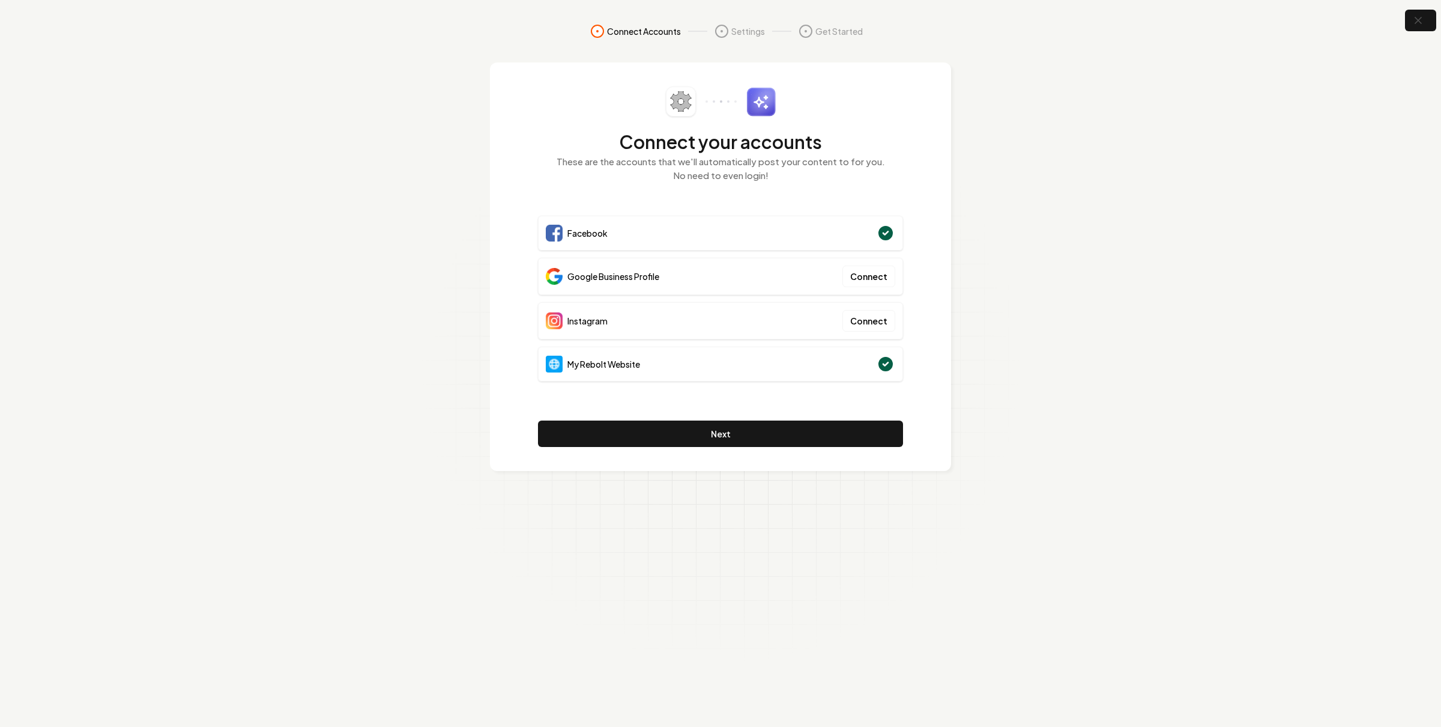
click at [1094, 214] on section "Connect Accounts Settings Get Started Connect your accounts These are the accou…" at bounding box center [720, 363] width 1441 height 727
click at [863, 273] on button "Connect" at bounding box center [869, 276] width 53 height 22
click at [1042, 220] on section "Connect Accounts Settings Get Started Connect your accounts These are the accou…" at bounding box center [720, 363] width 1441 height 727
click at [1112, 162] on section "Connect Accounts Settings Get Started Connect your accounts These are the accou…" at bounding box center [720, 363] width 1441 height 727
click at [659, 438] on button "Next" at bounding box center [720, 433] width 365 height 26
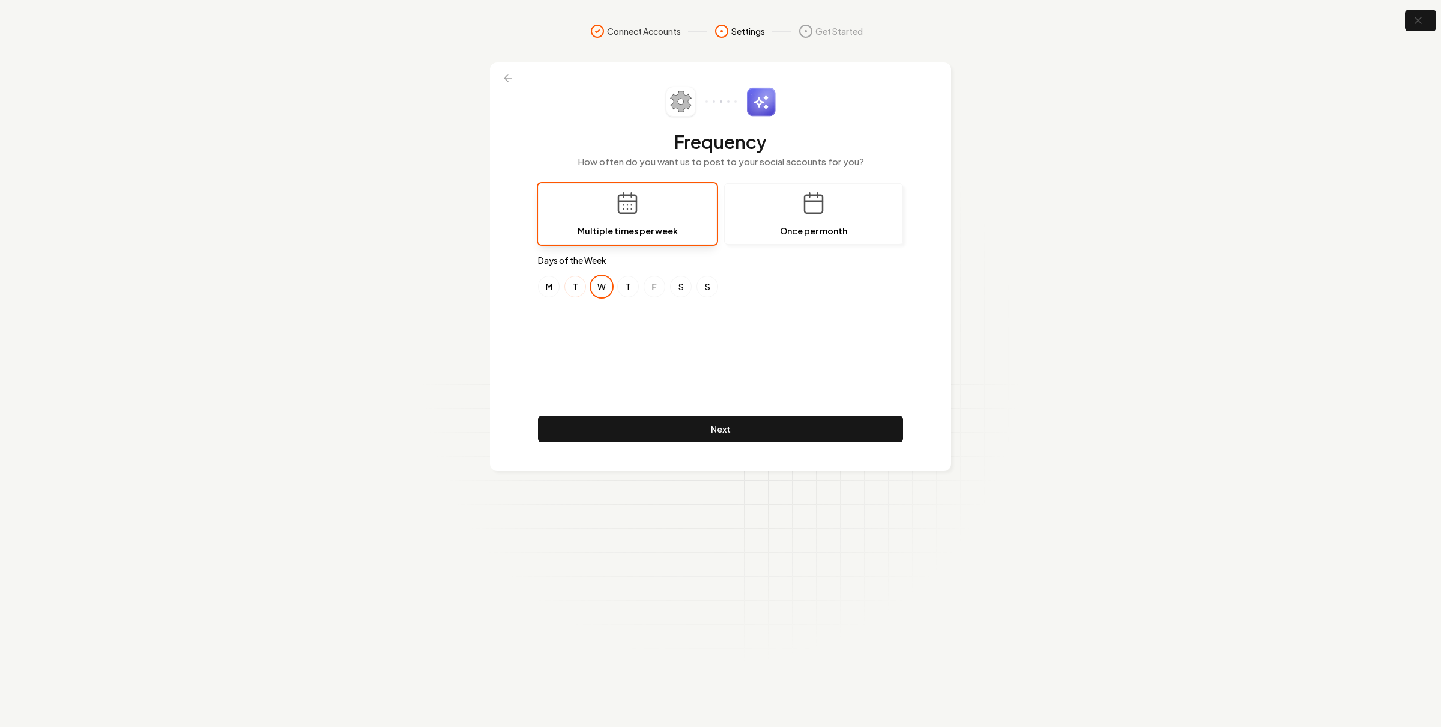
click at [571, 289] on button "T" at bounding box center [576, 287] width 22 height 22
click at [603, 289] on button "W" at bounding box center [602, 287] width 22 height 22
click at [661, 278] on div "M T W T F S S" at bounding box center [720, 287] width 365 height 22
click at [658, 279] on button "F" at bounding box center [655, 287] width 22 height 22
click at [720, 423] on button "Next" at bounding box center [720, 429] width 365 height 26
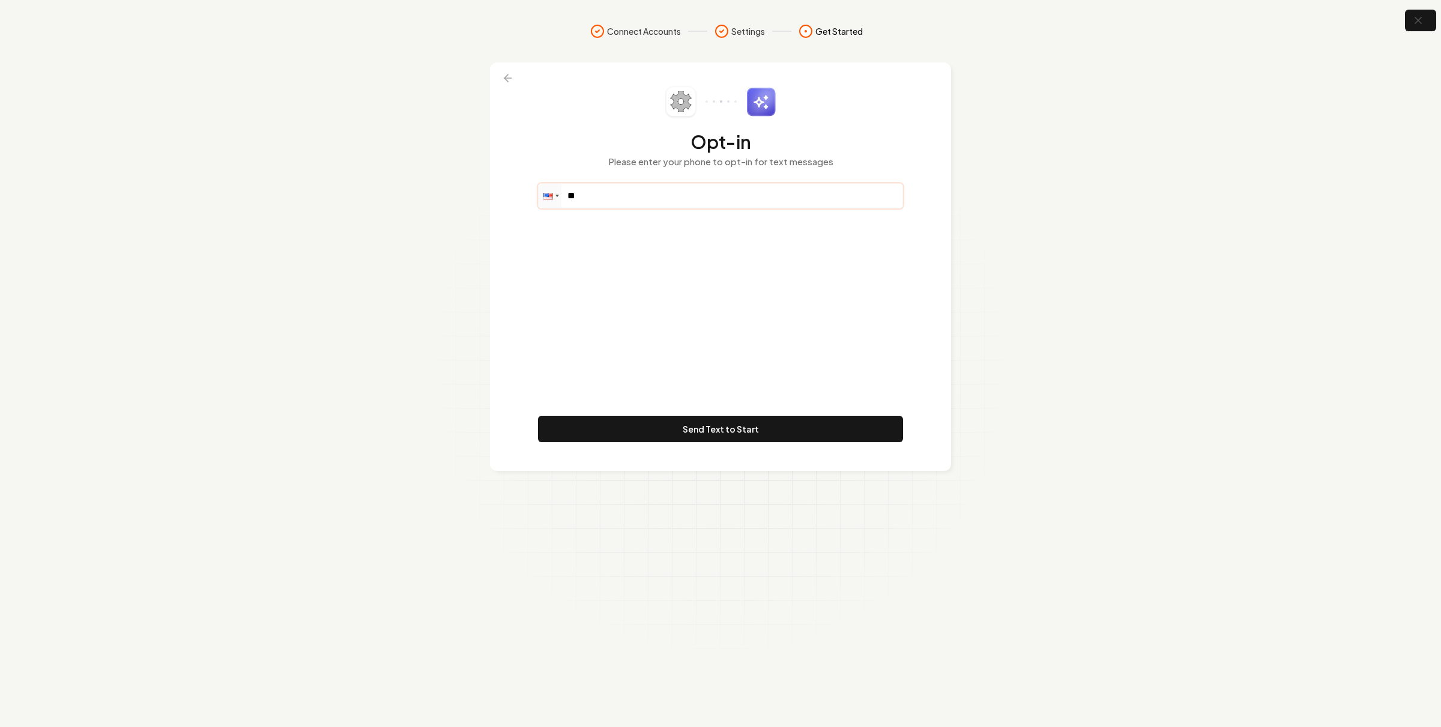
click at [628, 205] on input "**" at bounding box center [721, 196] width 364 height 24
paste input "**********"
drag, startPoint x: 628, startPoint y: 198, endPoint x: 670, endPoint y: 194, distance: 42.2
click at [670, 194] on input "**********" at bounding box center [721, 196] width 364 height 24
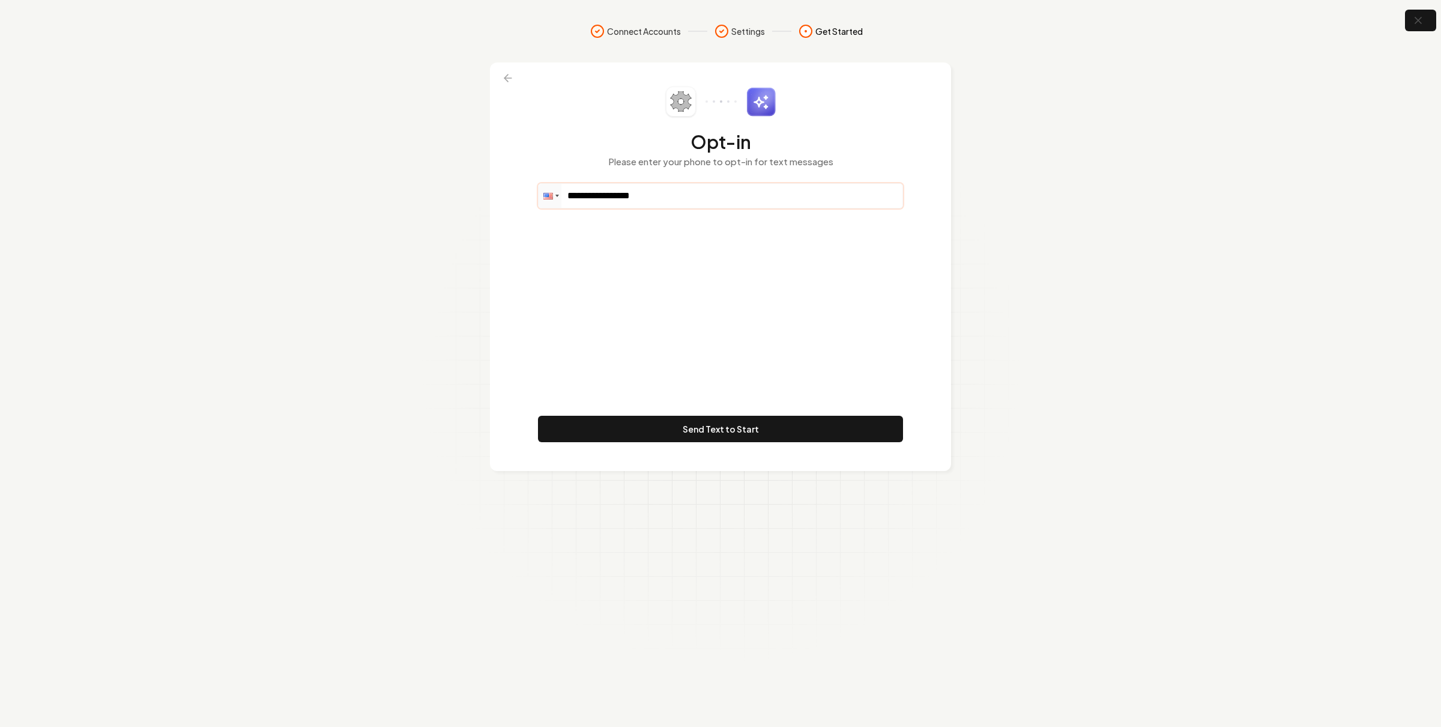
drag, startPoint x: 665, startPoint y: 194, endPoint x: 583, endPoint y: 193, distance: 82.3
click at [583, 193] on input "**********" at bounding box center [721, 196] width 364 height 24
type input "**********"
click at [678, 380] on div "**********" at bounding box center [720, 266] width 365 height 360
click at [694, 431] on button "Send Text to Start" at bounding box center [720, 429] width 365 height 26
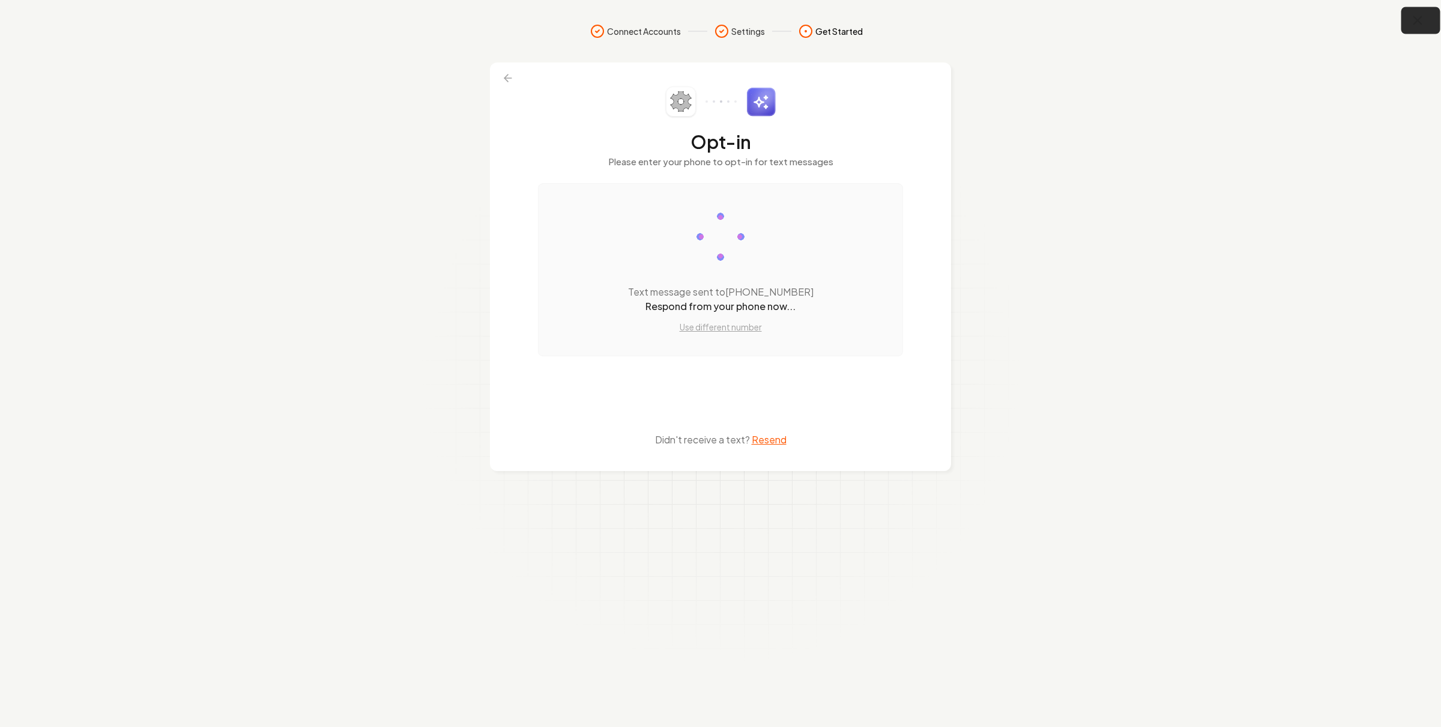
click at [1416, 27] on icon "button" at bounding box center [1418, 20] width 15 height 15
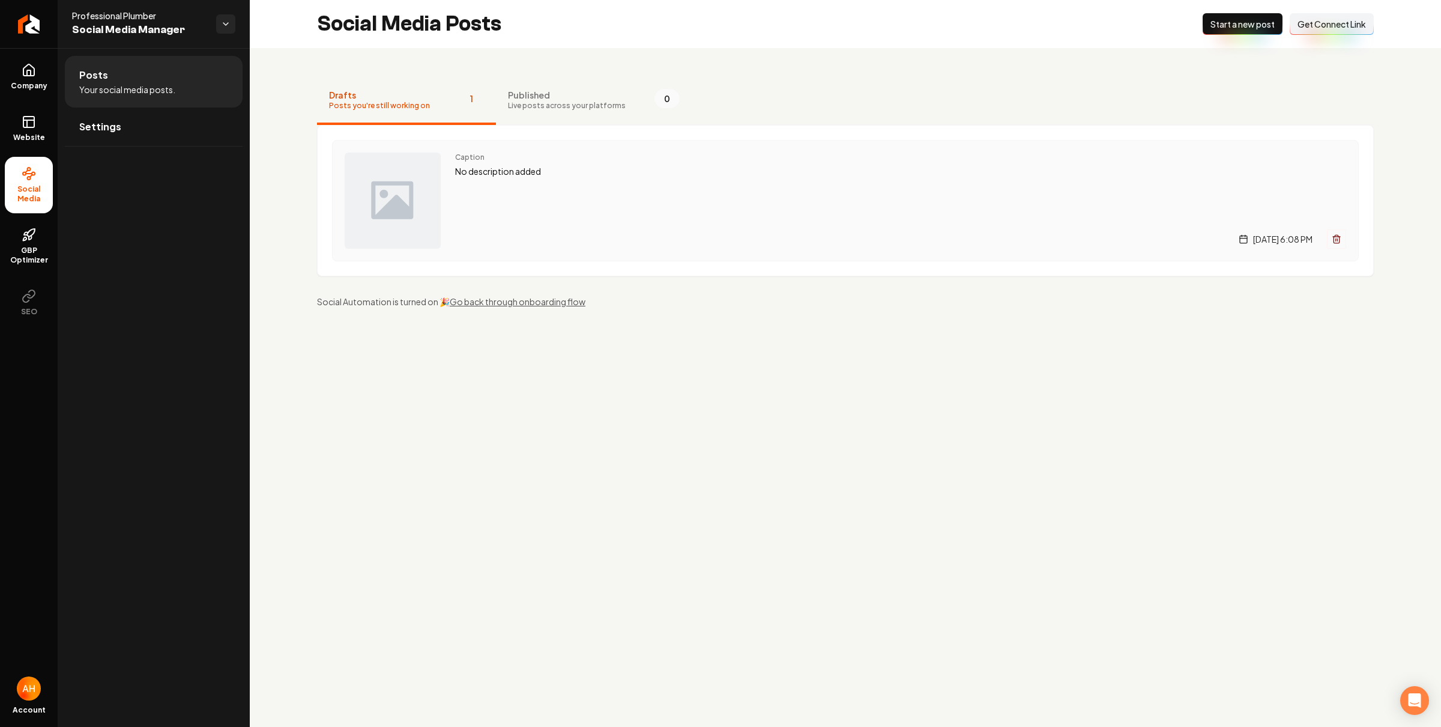
click at [475, 181] on div "Caption No description added Tuesday, August 26, 2025 | 6:08 PM" at bounding box center [900, 201] width 891 height 96
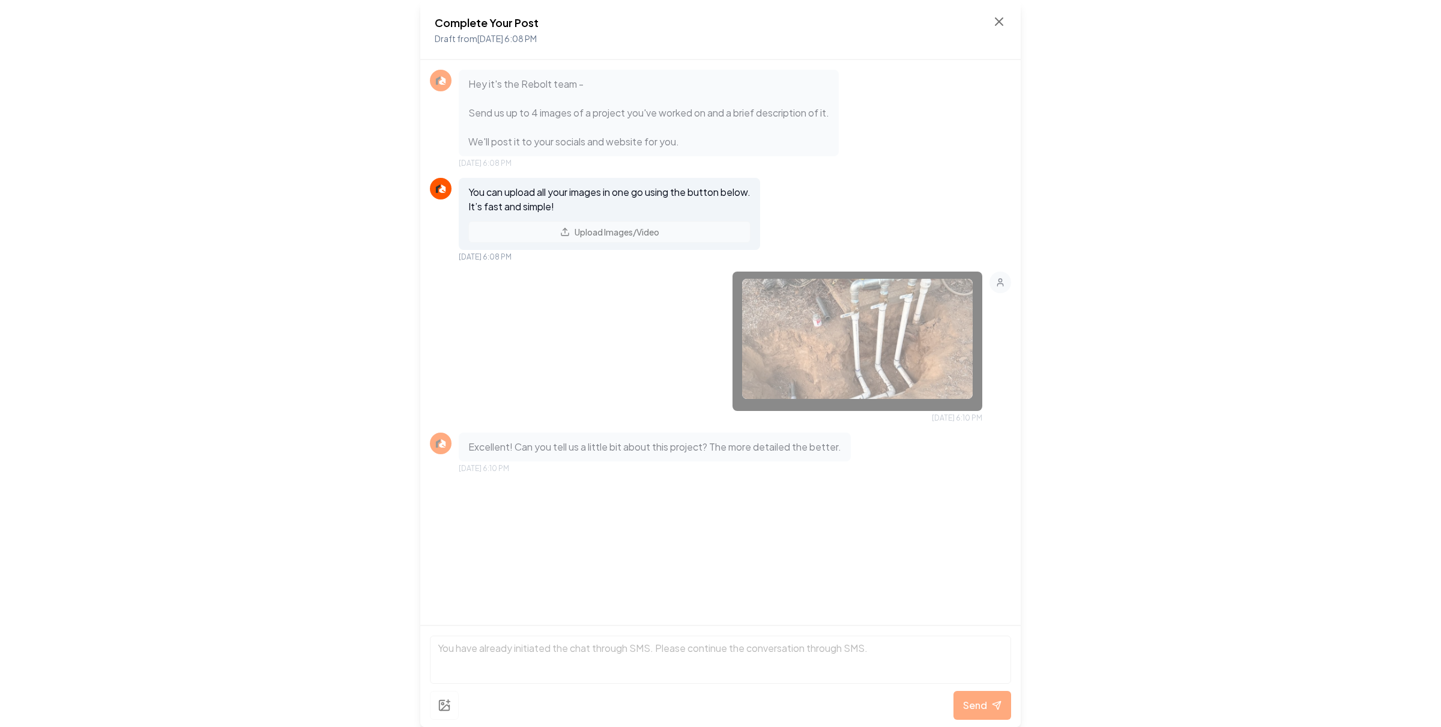
drag, startPoint x: 652, startPoint y: 440, endPoint x: 646, endPoint y: 440, distance: 6.6
click at [652, 440] on p "Excellent! Can you tell us a little bit about this project? The more detailed t…" at bounding box center [654, 447] width 373 height 14
click at [593, 443] on p "Excellent! Can you tell us a little bit about this project? The more detailed t…" at bounding box center [654, 447] width 373 height 14
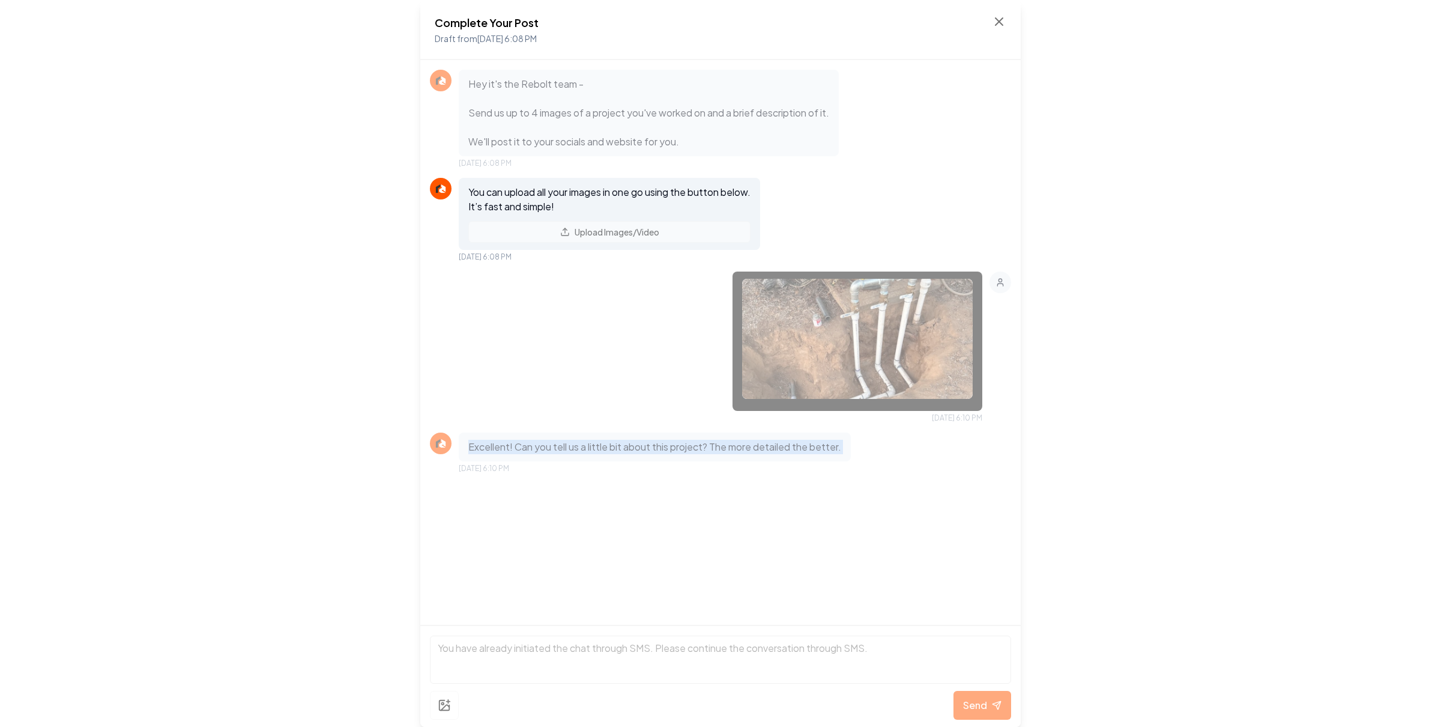
click at [696, 453] on div "Excellent! Can you tell us a little bit about this project? The more detailed t…" at bounding box center [655, 446] width 392 height 29
click at [699, 449] on p "Excellent! Can you tell us a little bit about this project? The more detailed t…" at bounding box center [654, 447] width 373 height 14
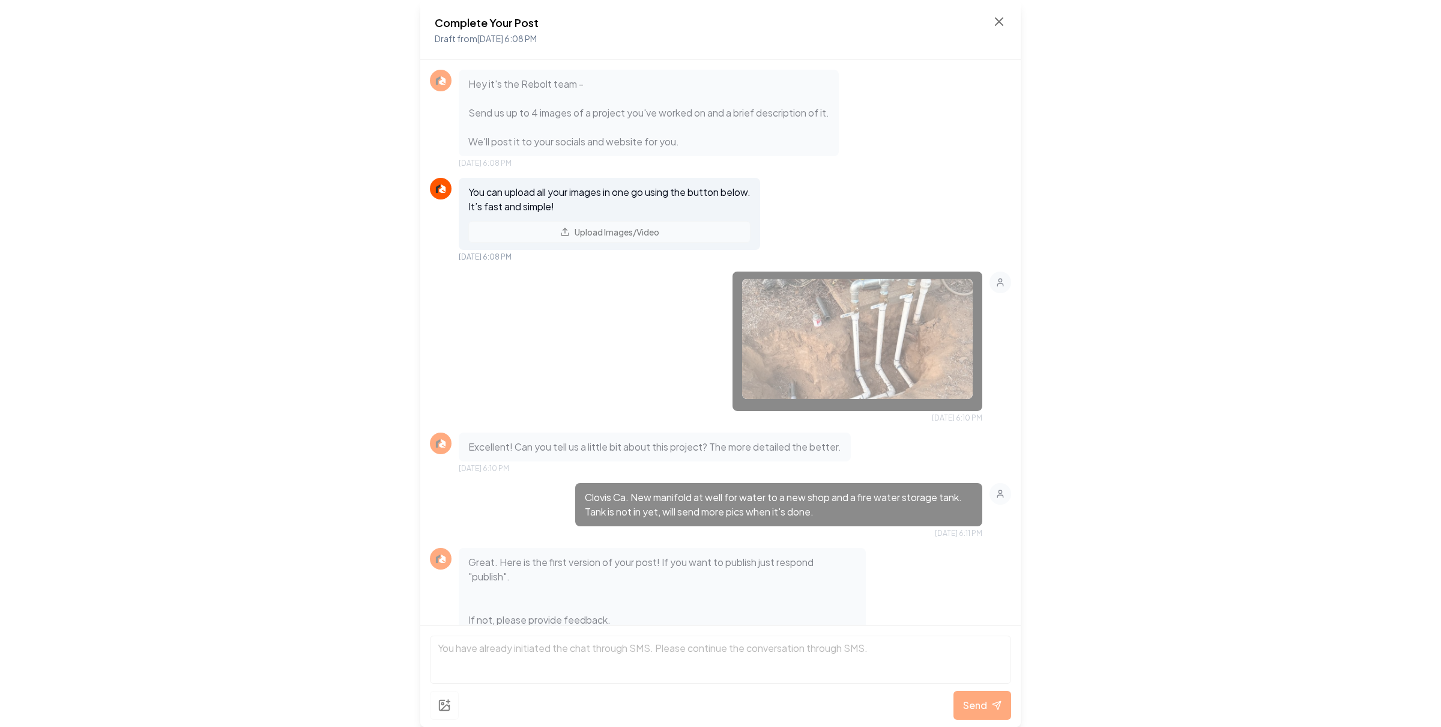
scroll to position [117, 0]
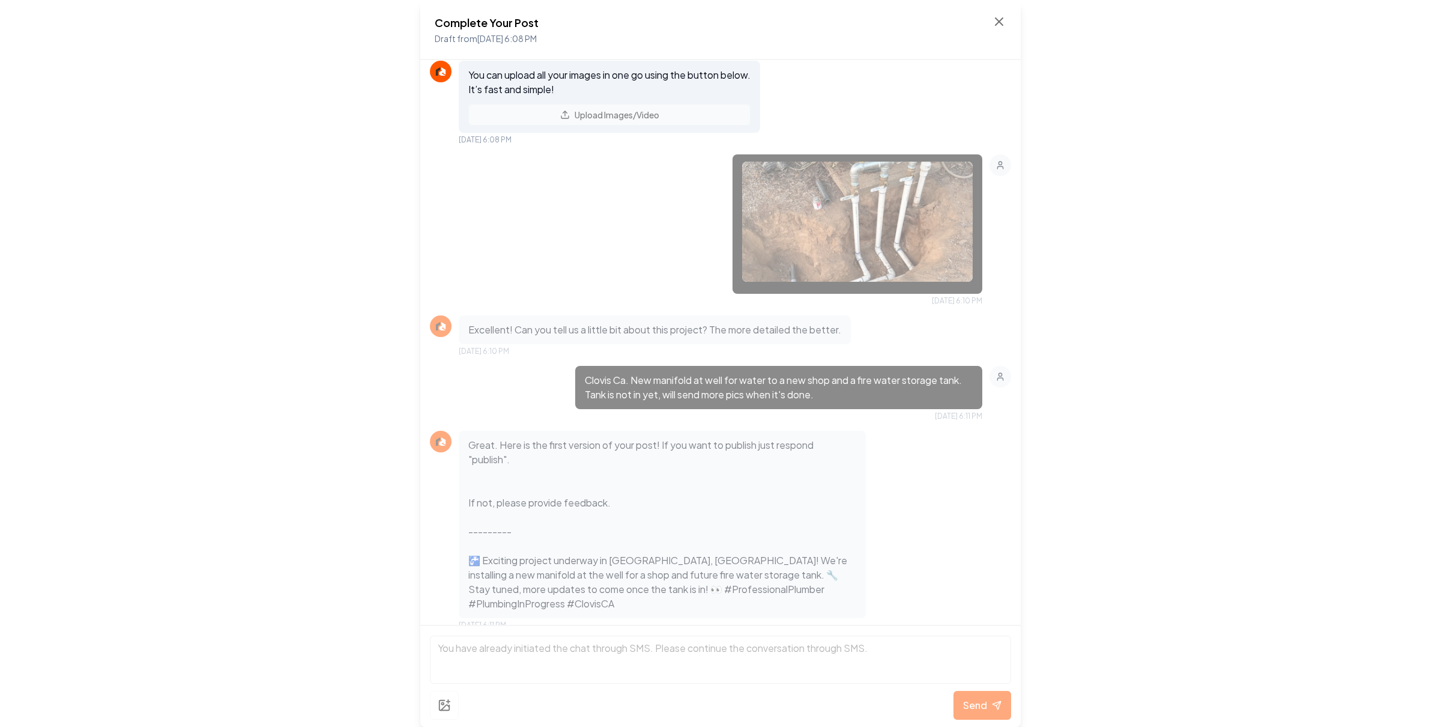
click at [675, 521] on p "Great. Here is the first version of your post! If you want to publish just resp…" at bounding box center [662, 524] width 388 height 173
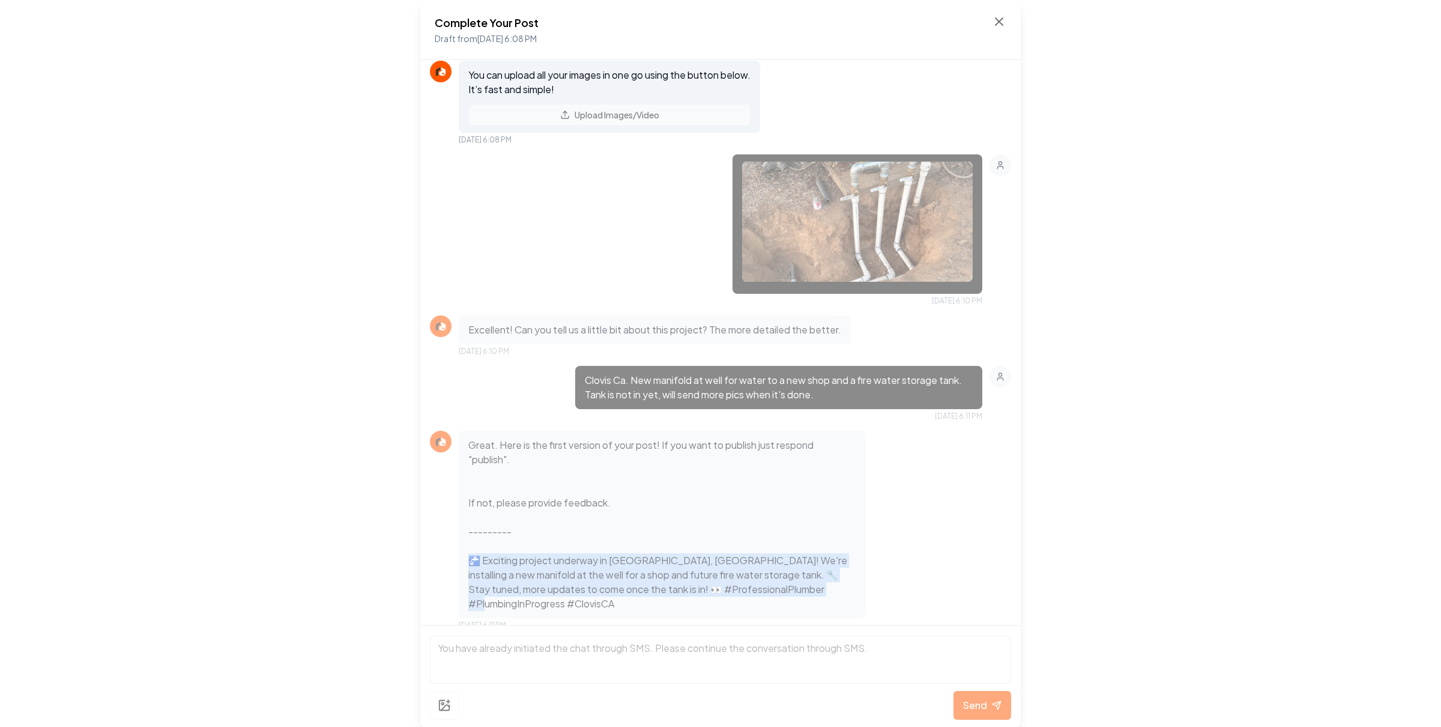
drag, startPoint x: 828, startPoint y: 598, endPoint x: 401, endPoint y: 565, distance: 427.7
click at [401, 565] on div "Complete Your Post Draft from Aug 26, 2025 6:08 PM Hey it's the Rebolt team - S…" at bounding box center [720, 363] width 1441 height 727
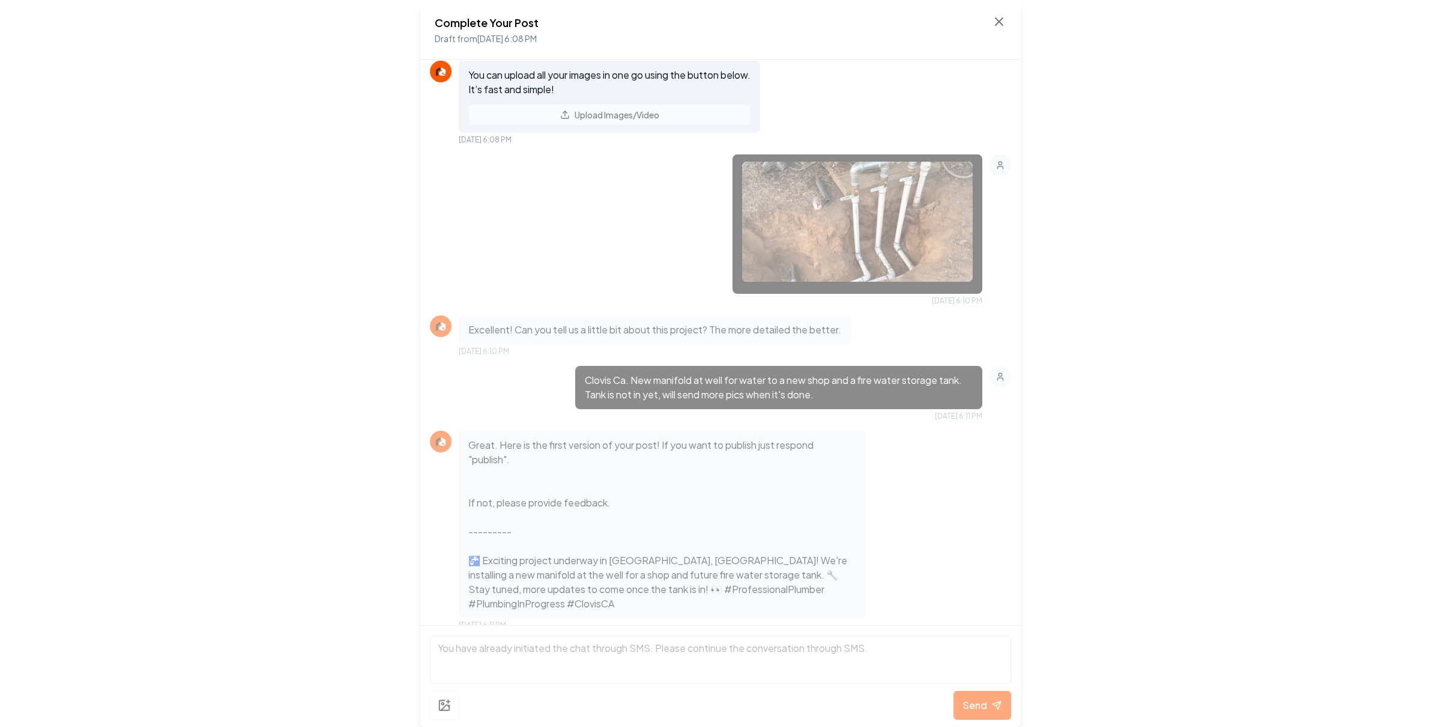
click at [604, 538] on p "Great. Here is the first version of your post! If you want to publish just resp…" at bounding box center [662, 524] width 388 height 173
click at [620, 570] on p "Great. Here is the first version of your post! If you want to publish just resp…" at bounding box center [662, 524] width 388 height 173
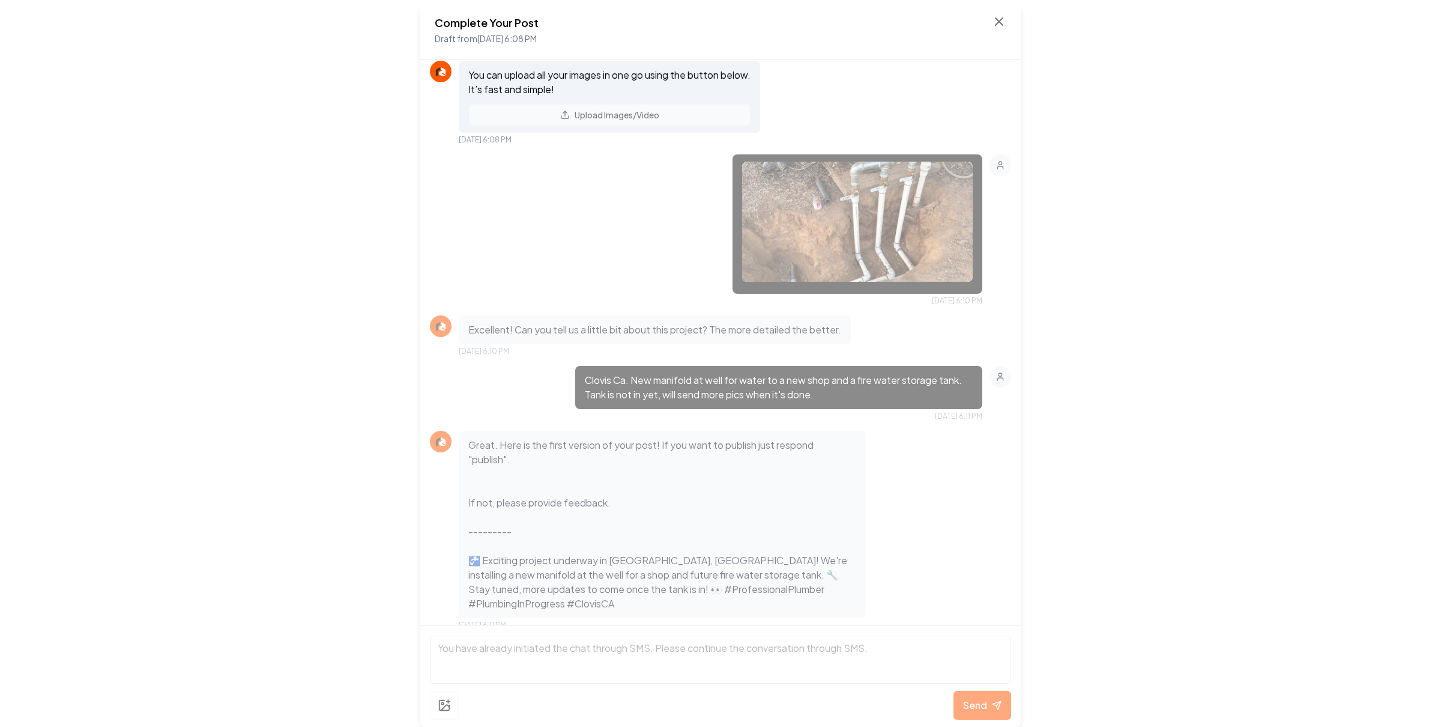
click at [608, 558] on p "Great. Here is the first version of your post! If you want to publish just resp…" at bounding box center [662, 524] width 388 height 173
click at [607, 561] on p "Great. Here is the first version of your post! If you want to publish just resp…" at bounding box center [662, 524] width 388 height 173
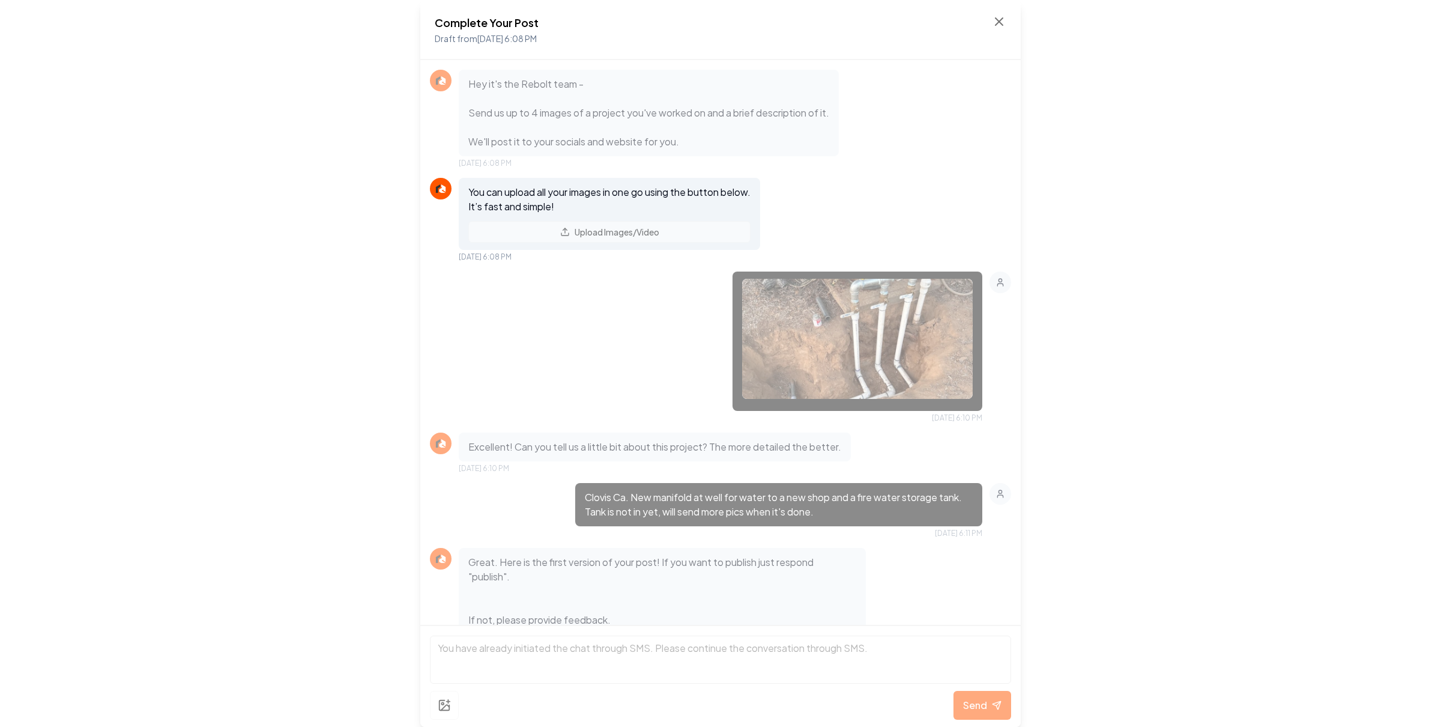
scroll to position [117, 0]
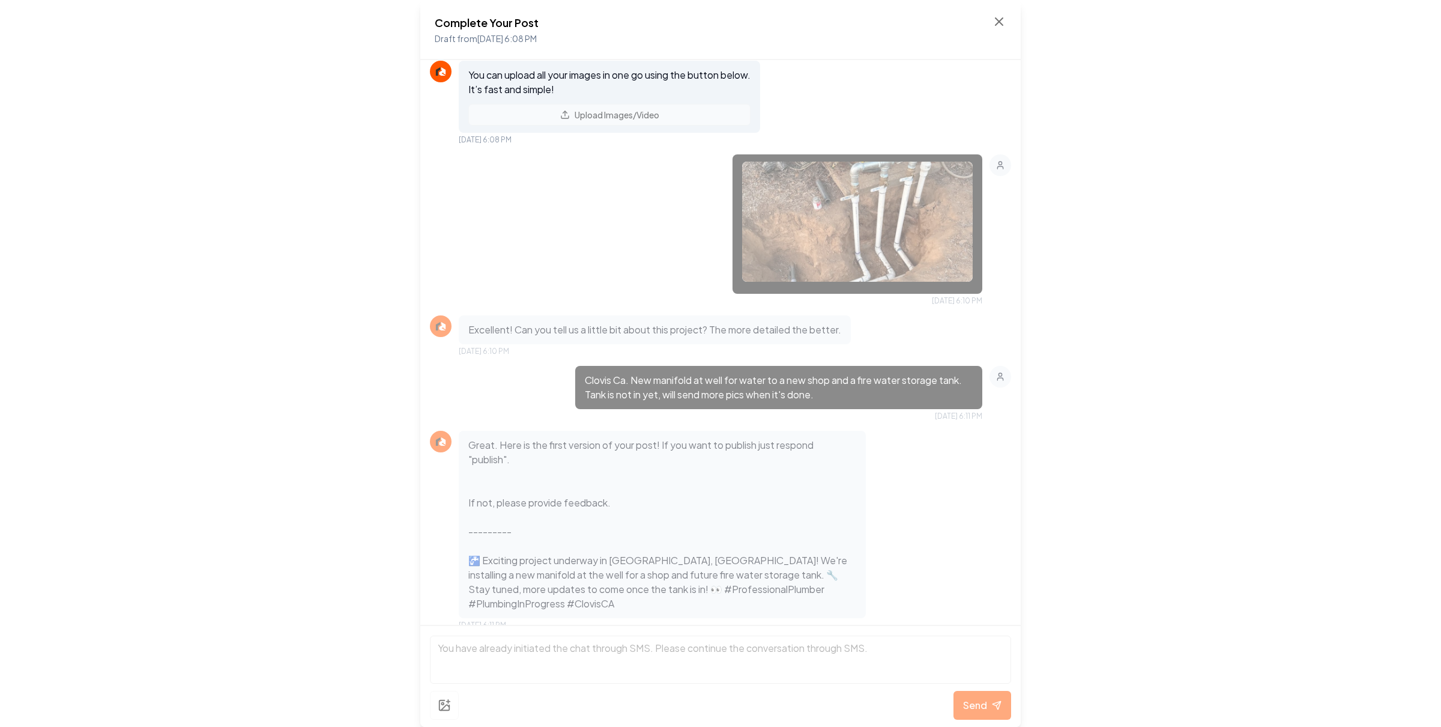
click at [706, 460] on p "Great. Here is the first version of your post! If you want to publish just resp…" at bounding box center [662, 524] width 388 height 173
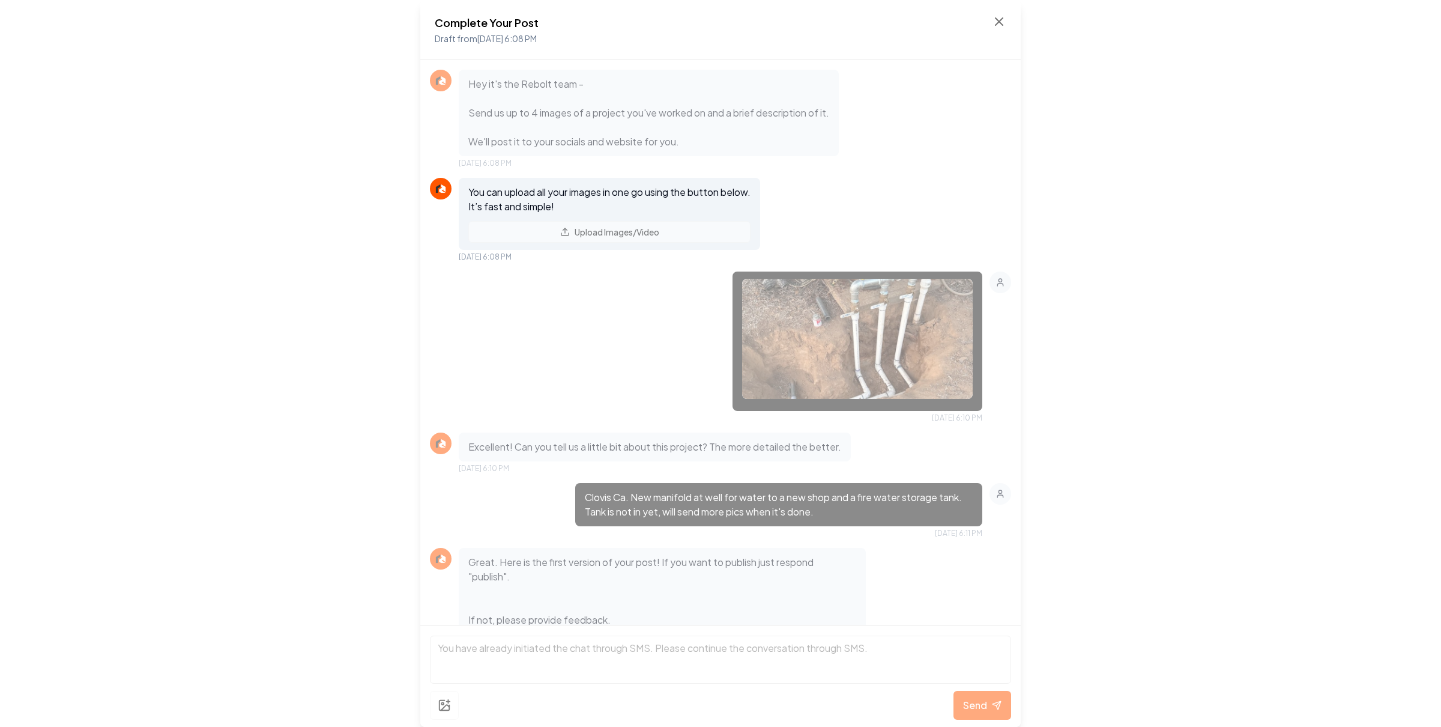
scroll to position [167, 0]
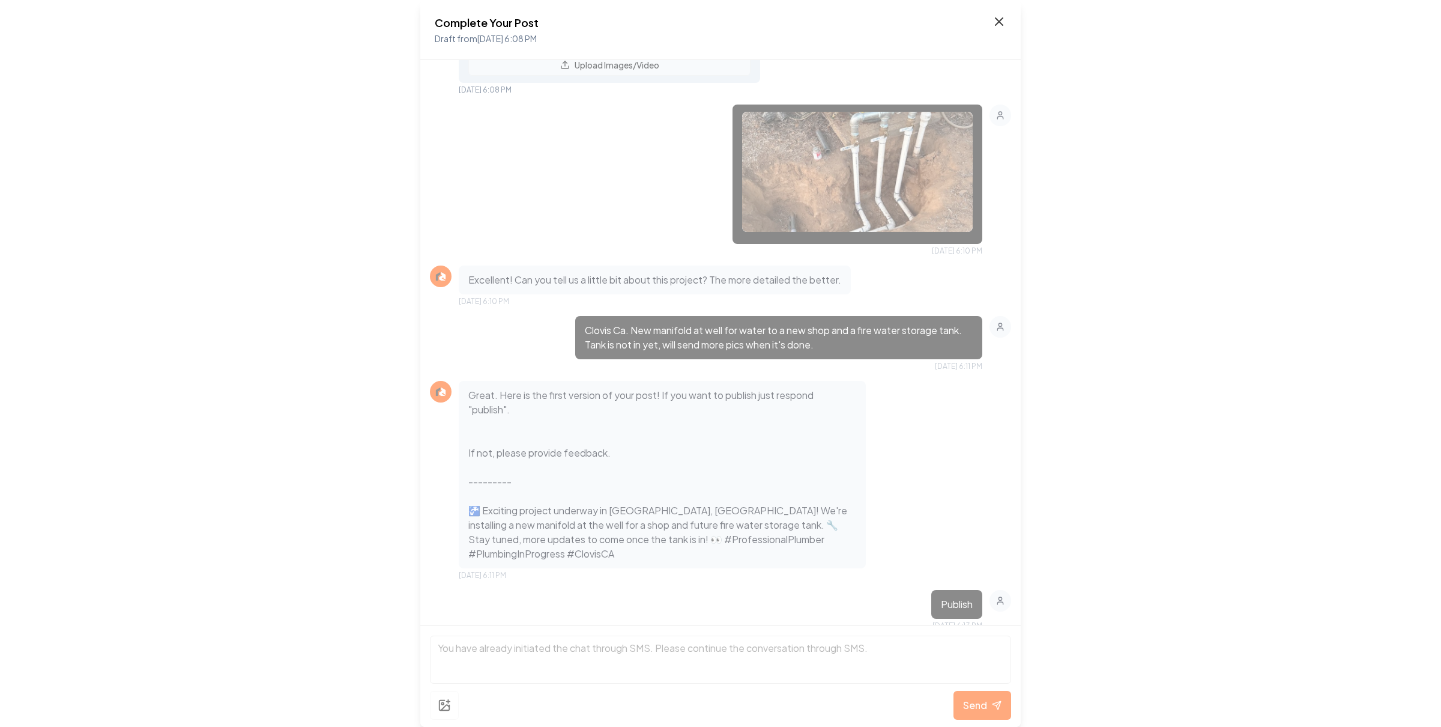
click at [1001, 18] on icon at bounding box center [999, 21] width 14 height 14
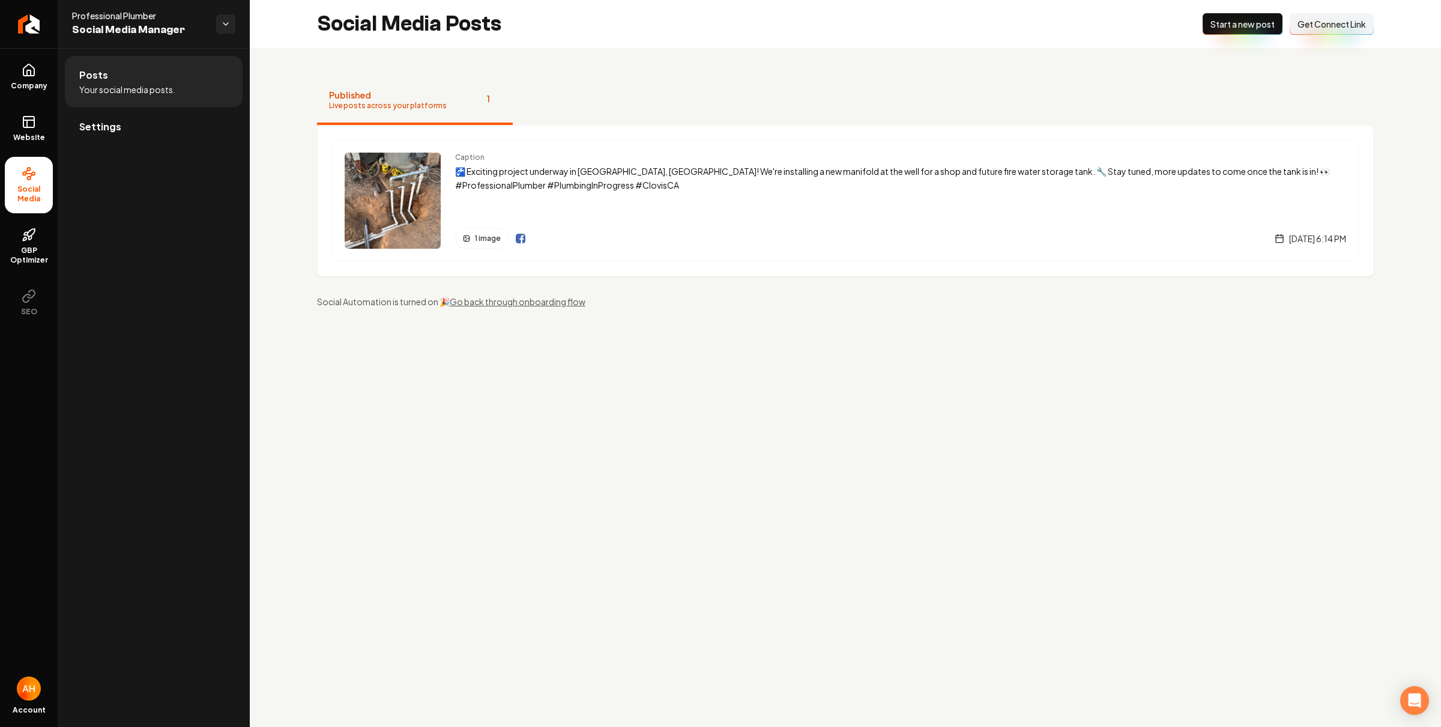
click at [186, 140] on link "Settings" at bounding box center [154, 127] width 178 height 38
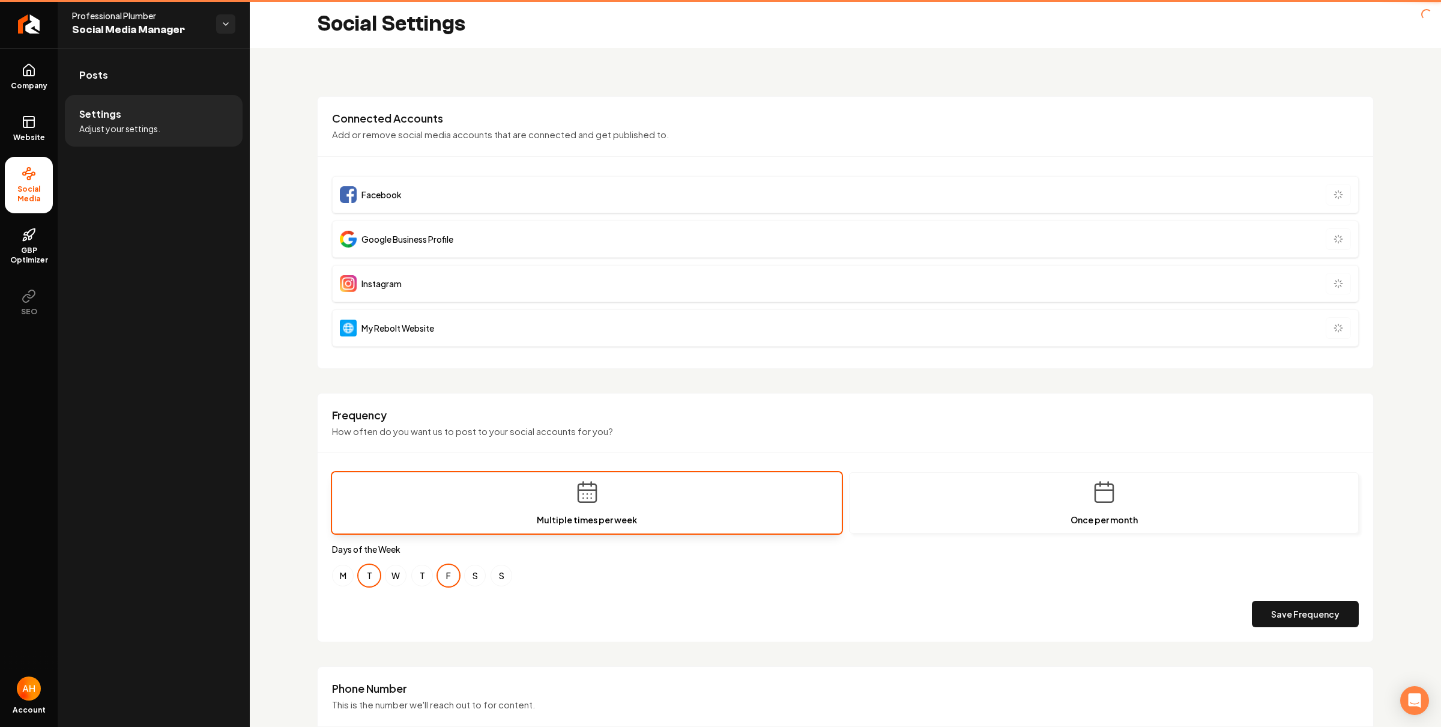
type input "**********"
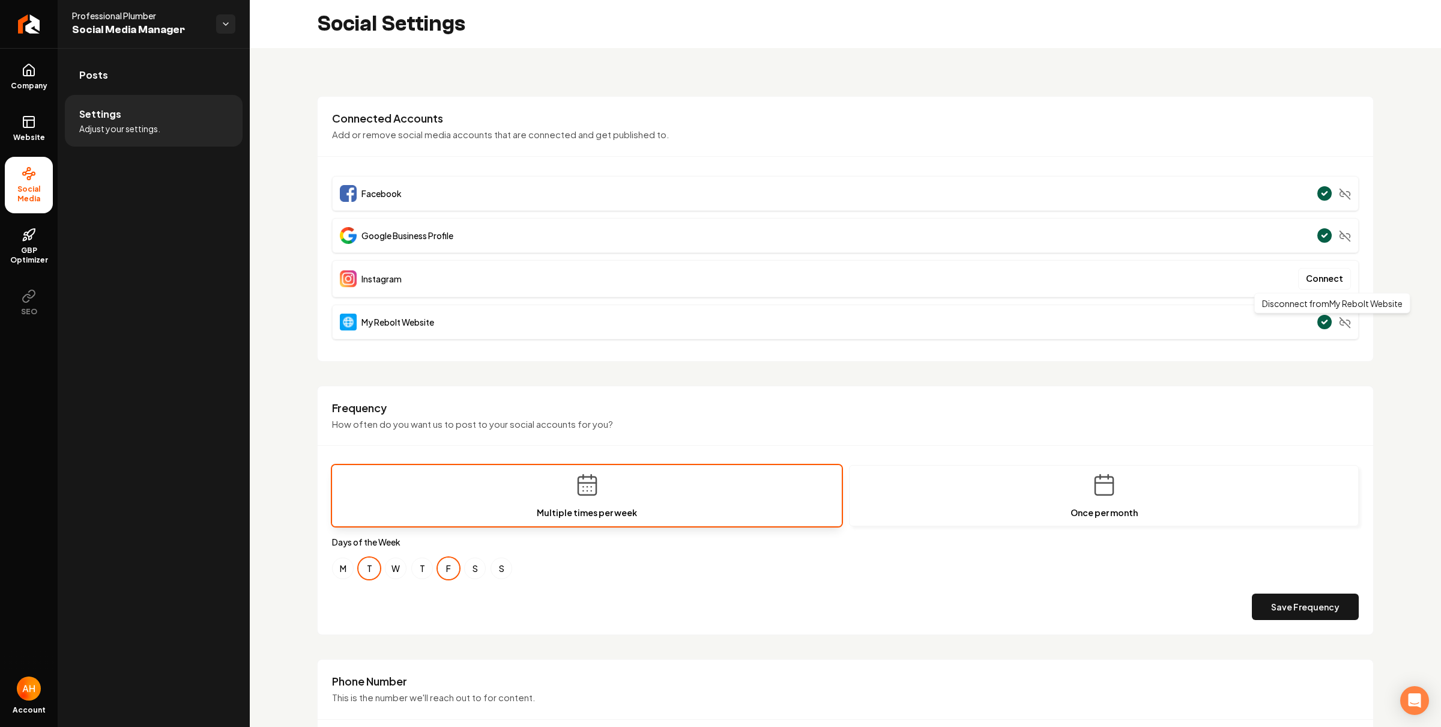
click at [1339, 322] on icon "Main content area" at bounding box center [1345, 322] width 12 height 12
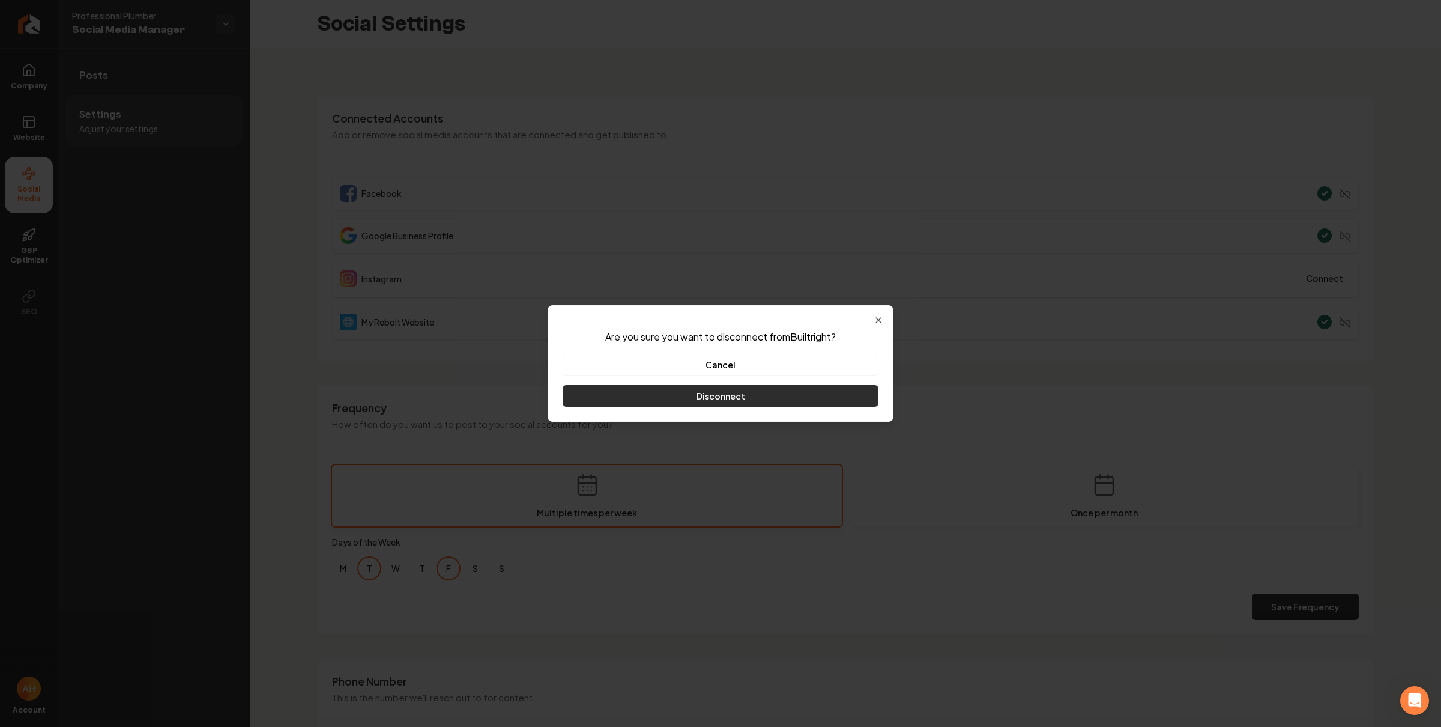
click at [786, 401] on button "Disconnect" at bounding box center [721, 396] width 316 height 22
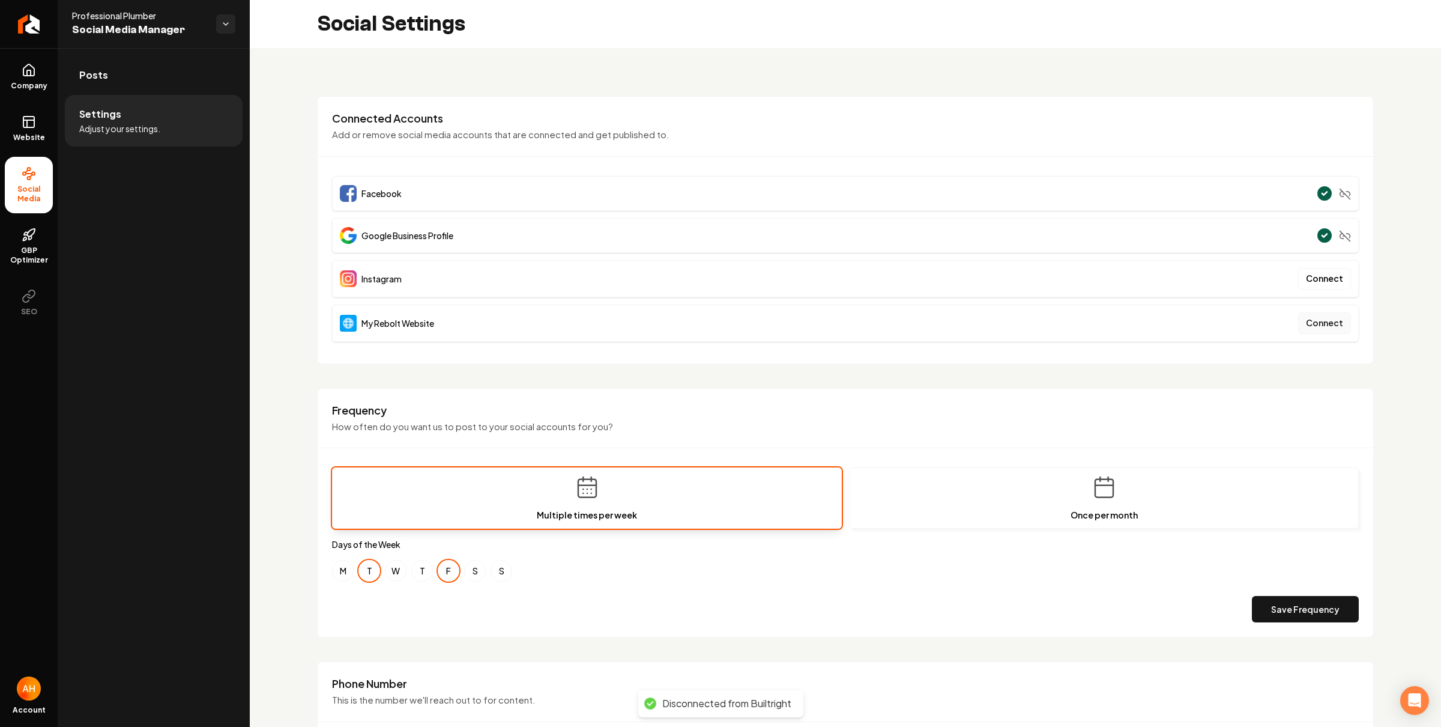
click at [1316, 328] on button "Connect" at bounding box center [1324, 323] width 53 height 22
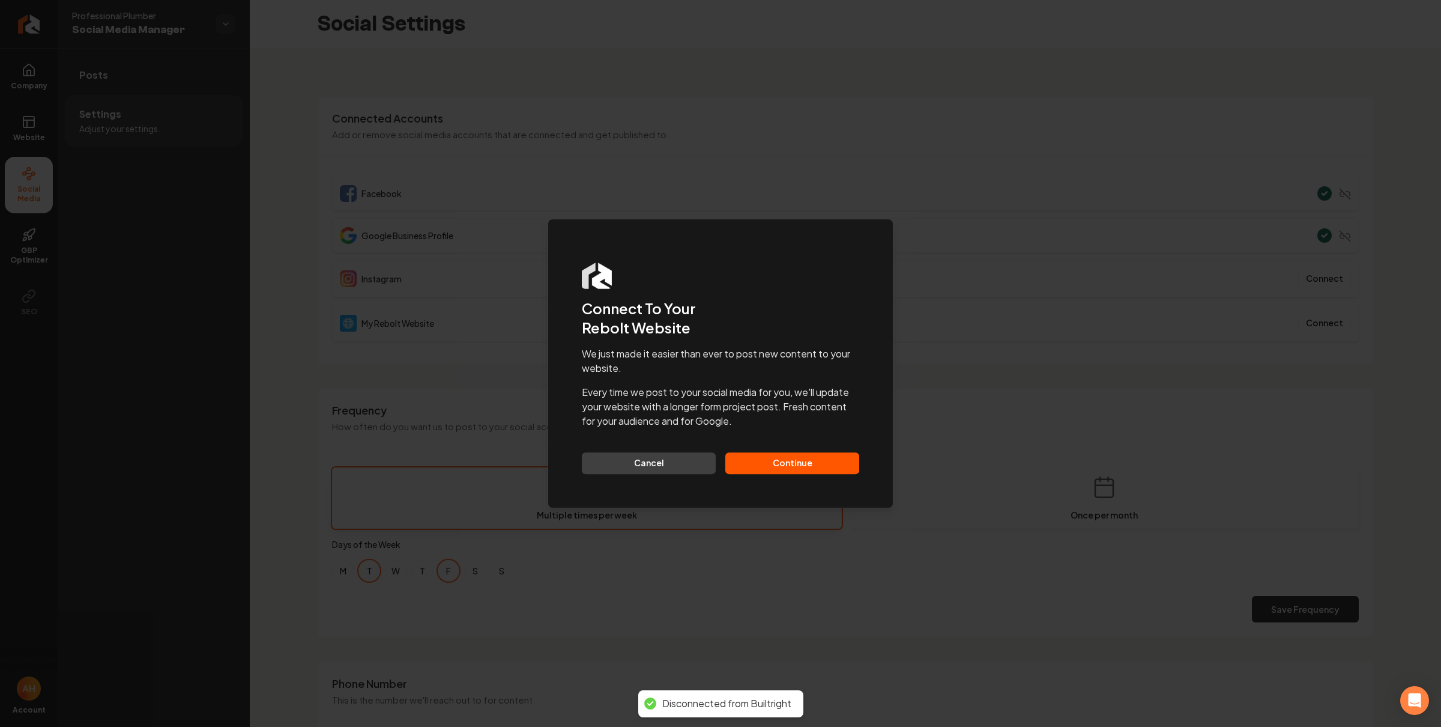
click at [832, 461] on button "Continue" at bounding box center [792, 463] width 134 height 22
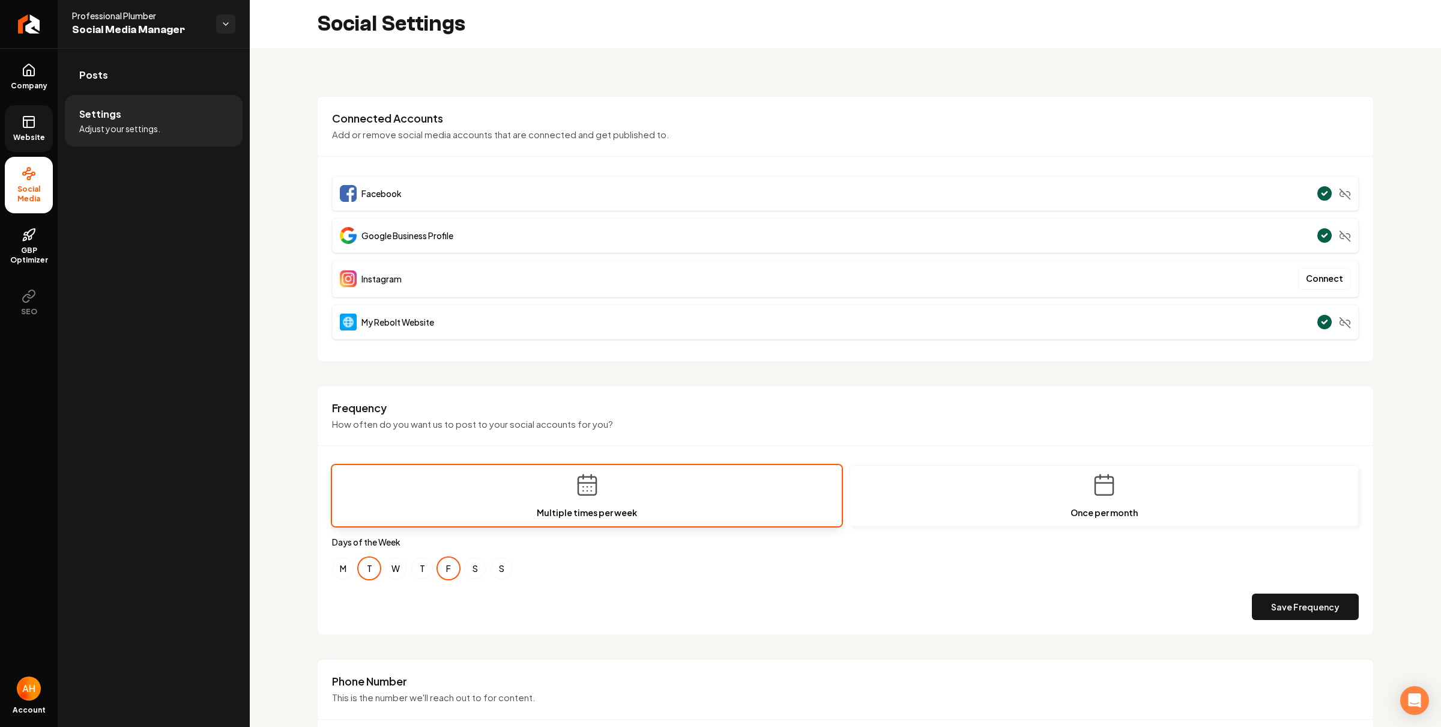
click at [16, 121] on link "Website" at bounding box center [29, 128] width 48 height 47
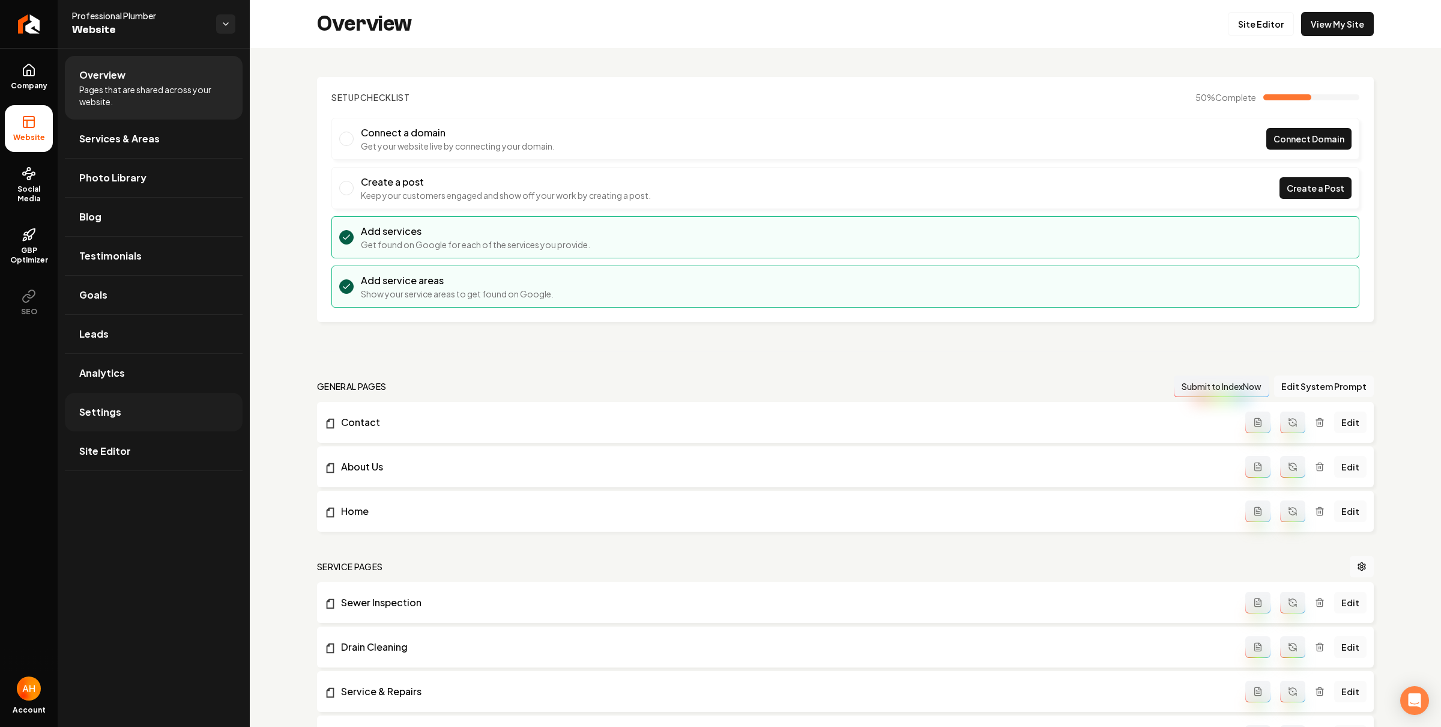
click at [114, 414] on span "Settings" at bounding box center [100, 412] width 42 height 14
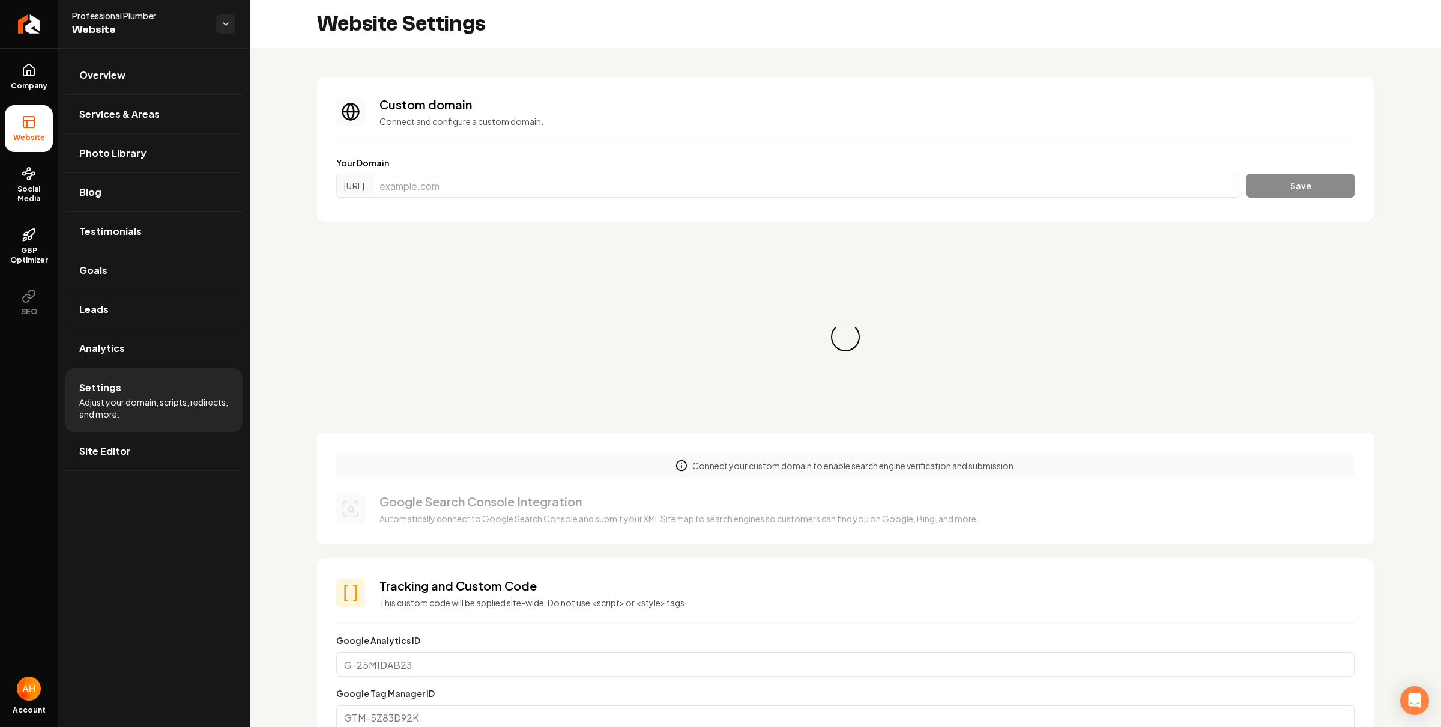
scroll to position [43, 0]
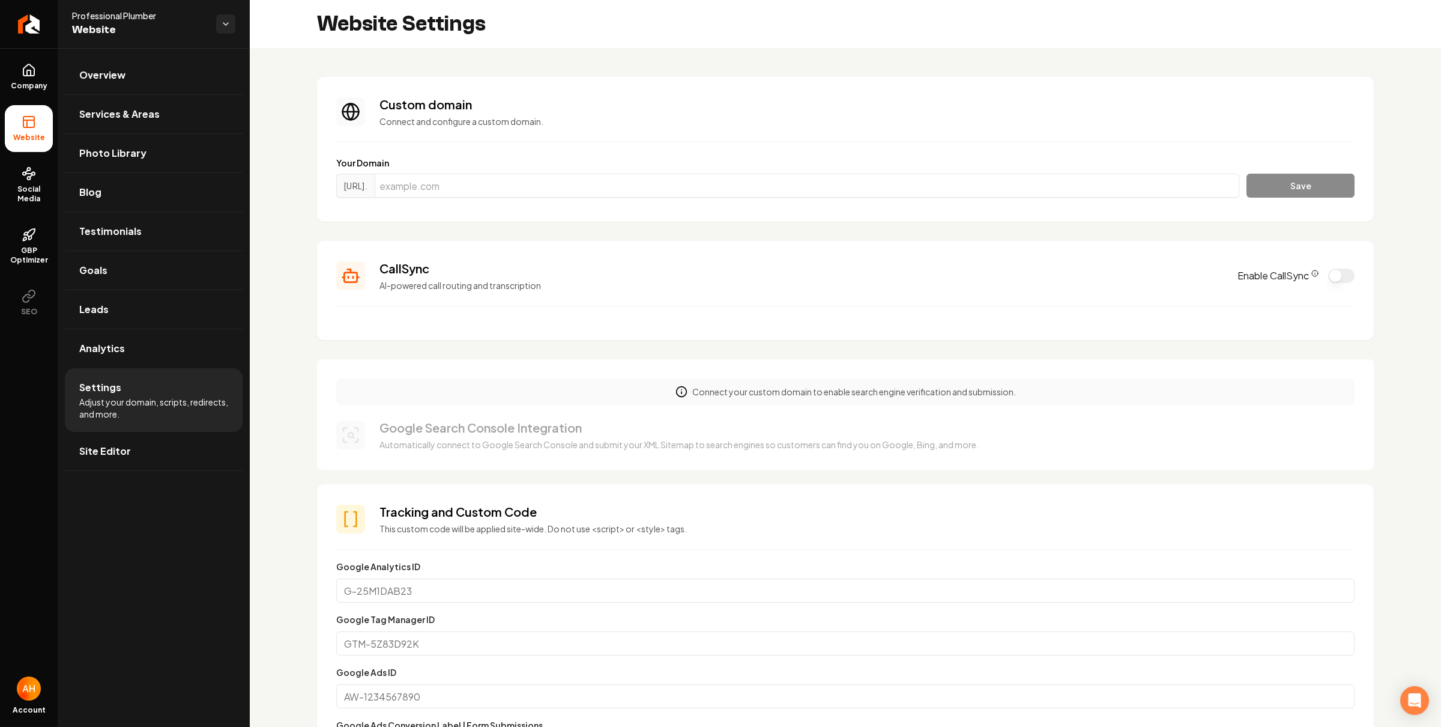
drag, startPoint x: 942, startPoint y: 198, endPoint x: 951, endPoint y: 189, distance: 12.7
click at [942, 198] on div "https://www. Save" at bounding box center [845, 188] width 1019 height 29
click at [951, 189] on input "Main content area" at bounding box center [807, 186] width 865 height 24
paste input "proplumberfresno.com"
type input "proplumberfresno.com"
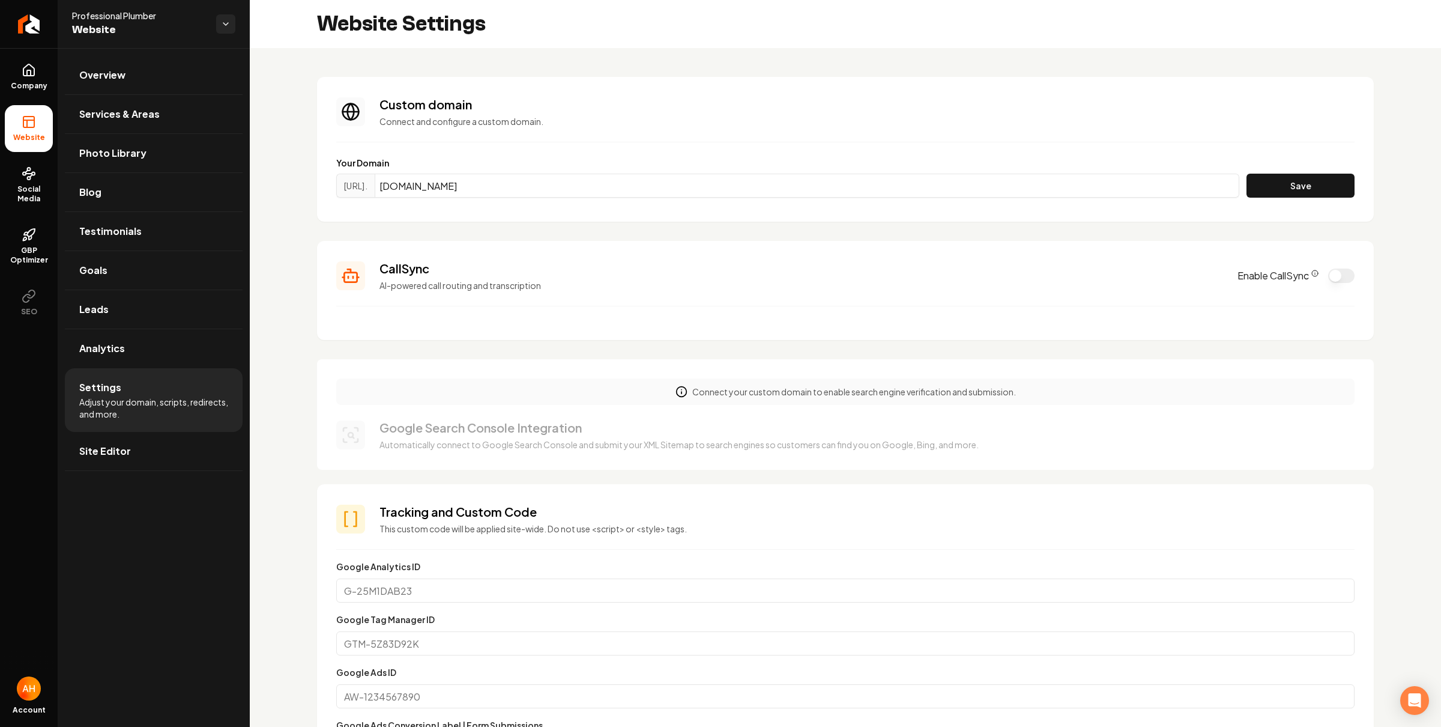
drag, startPoint x: 1280, startPoint y: 173, endPoint x: 1298, endPoint y: 172, distance: 18.7
click at [1284, 173] on div "Your Domain https://www. proplumberfresno.com Save" at bounding box center [845, 180] width 1019 height 46
click at [1300, 178] on button "Save" at bounding box center [1301, 186] width 108 height 24
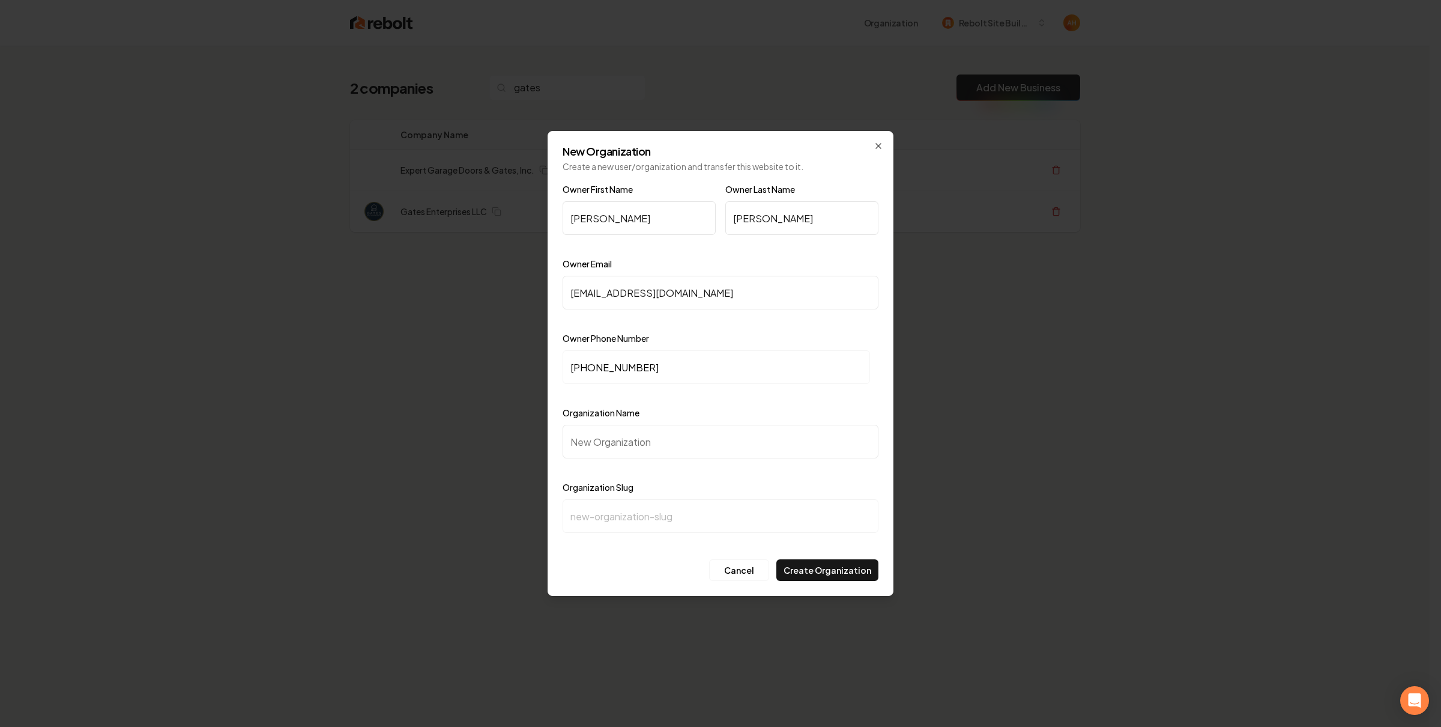
click at [652, 435] on input "Organization Name" at bounding box center [721, 442] width 316 height 34
paste input "Gates Enterprises"
type input "Gates Enterprises"
type input "gates-enterprises"
type input "Gates Enterprises"
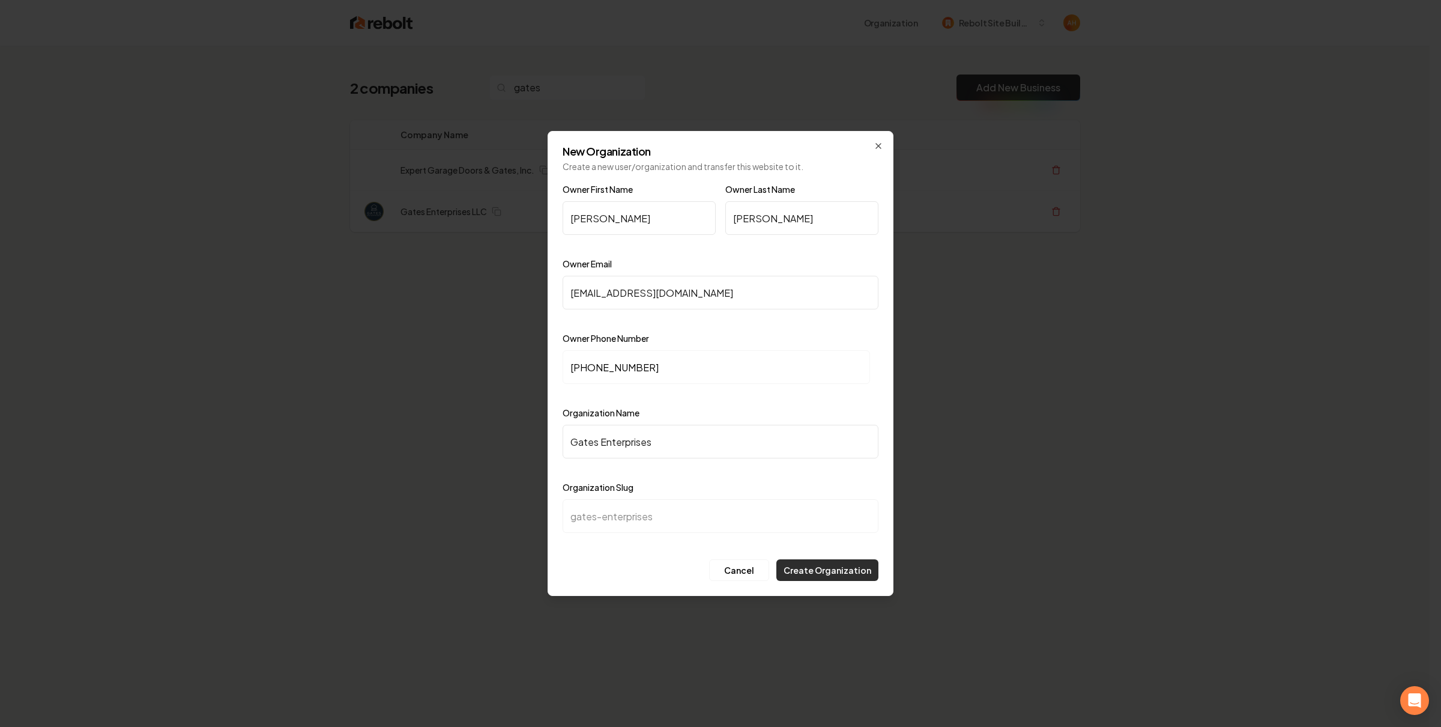
click at [808, 575] on button "Create Organization" at bounding box center [828, 570] width 102 height 22
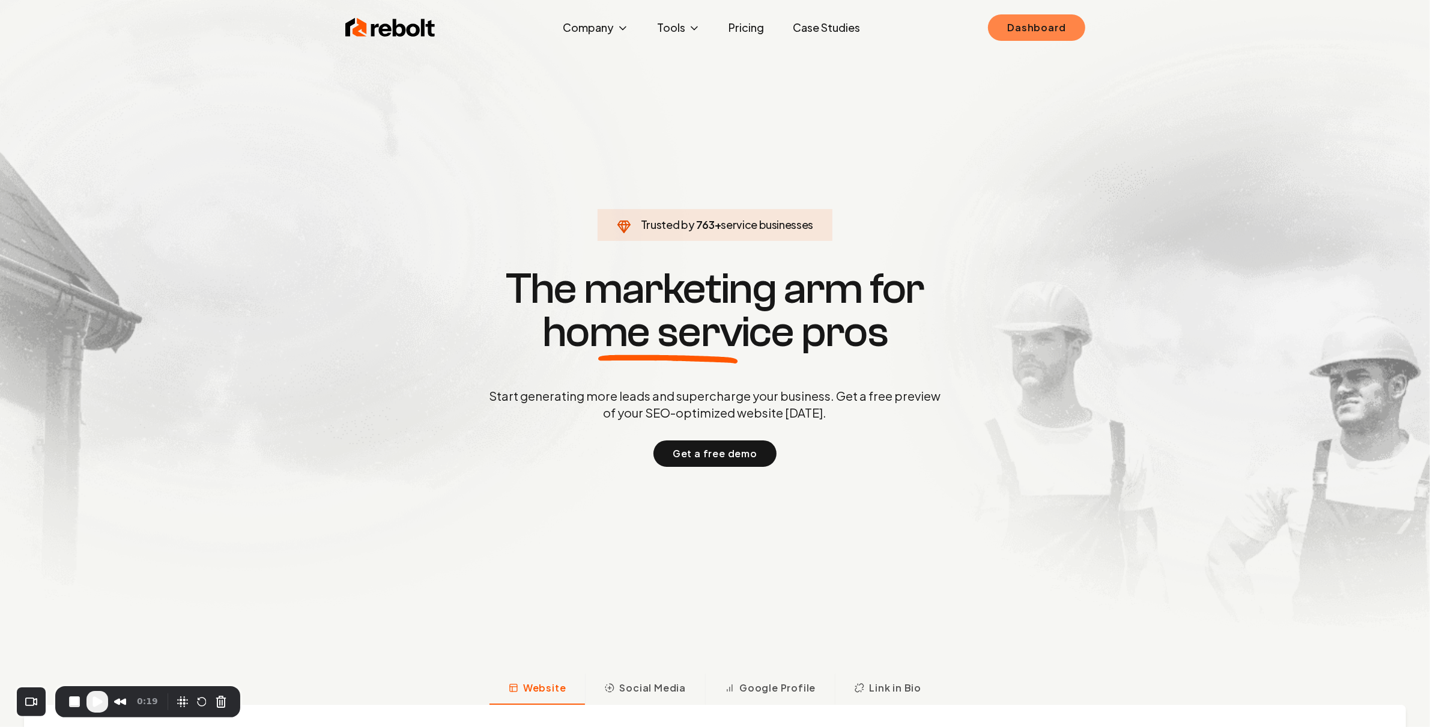
click at [1021, 34] on link "Dashboard" at bounding box center [1036, 27] width 97 height 26
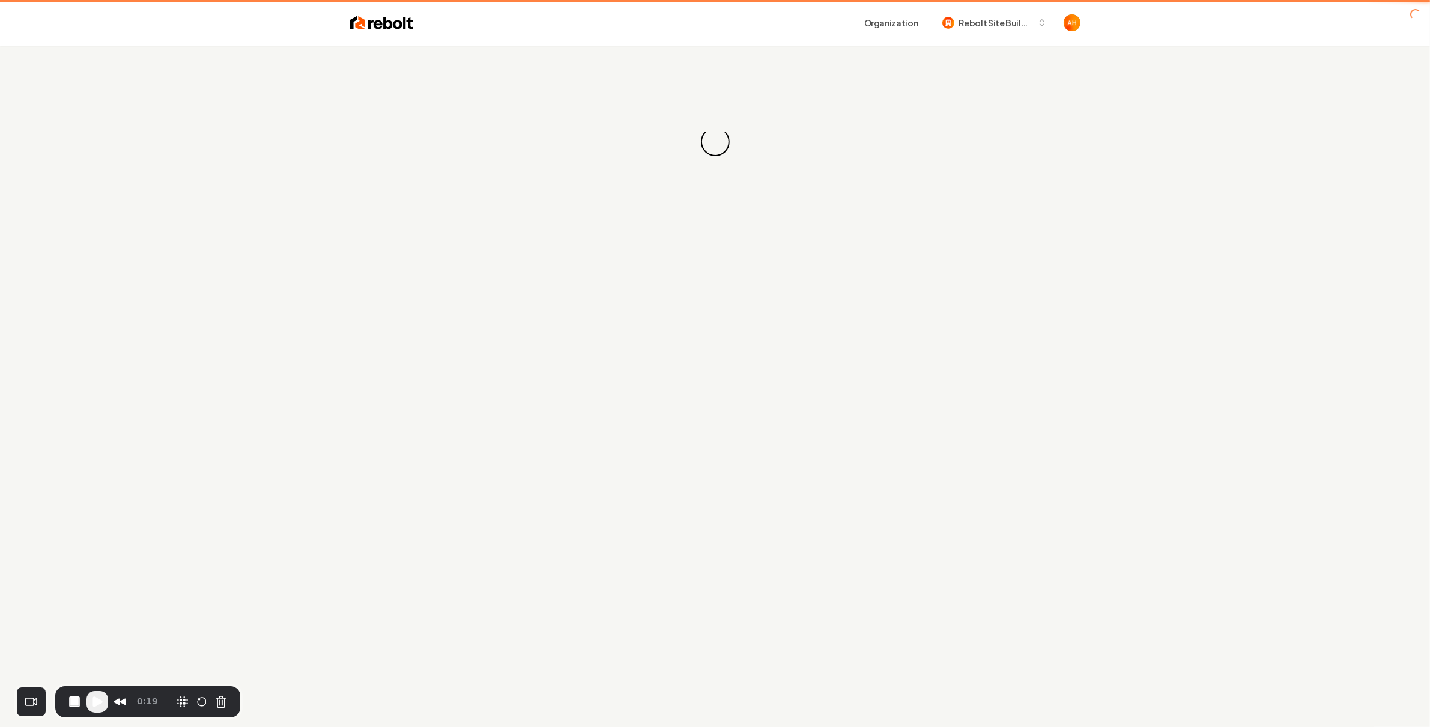
click at [788, 56] on div "Loading... Loading..." at bounding box center [715, 142] width 1430 height 192
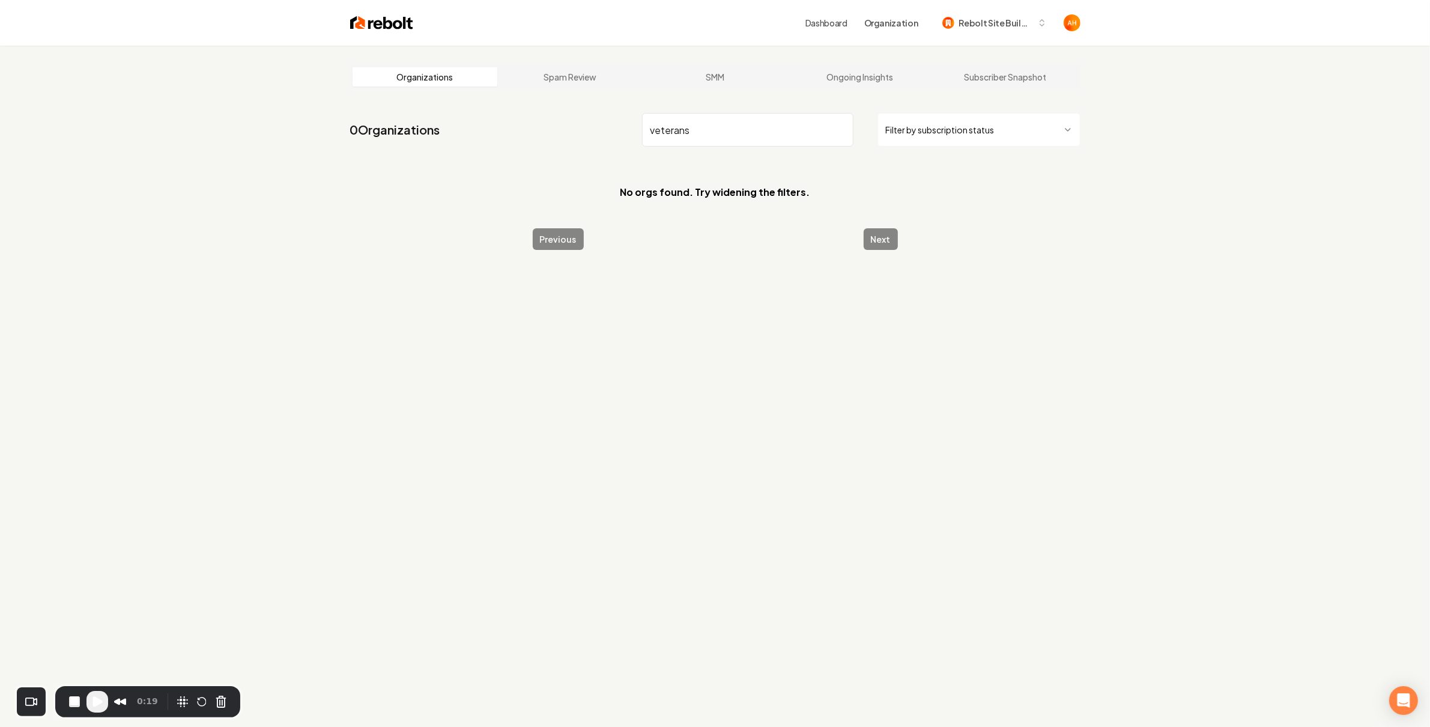
click at [761, 146] on input "veterans" at bounding box center [747, 130] width 211 height 34
click at [768, 134] on input "veterans" at bounding box center [747, 130] width 211 height 34
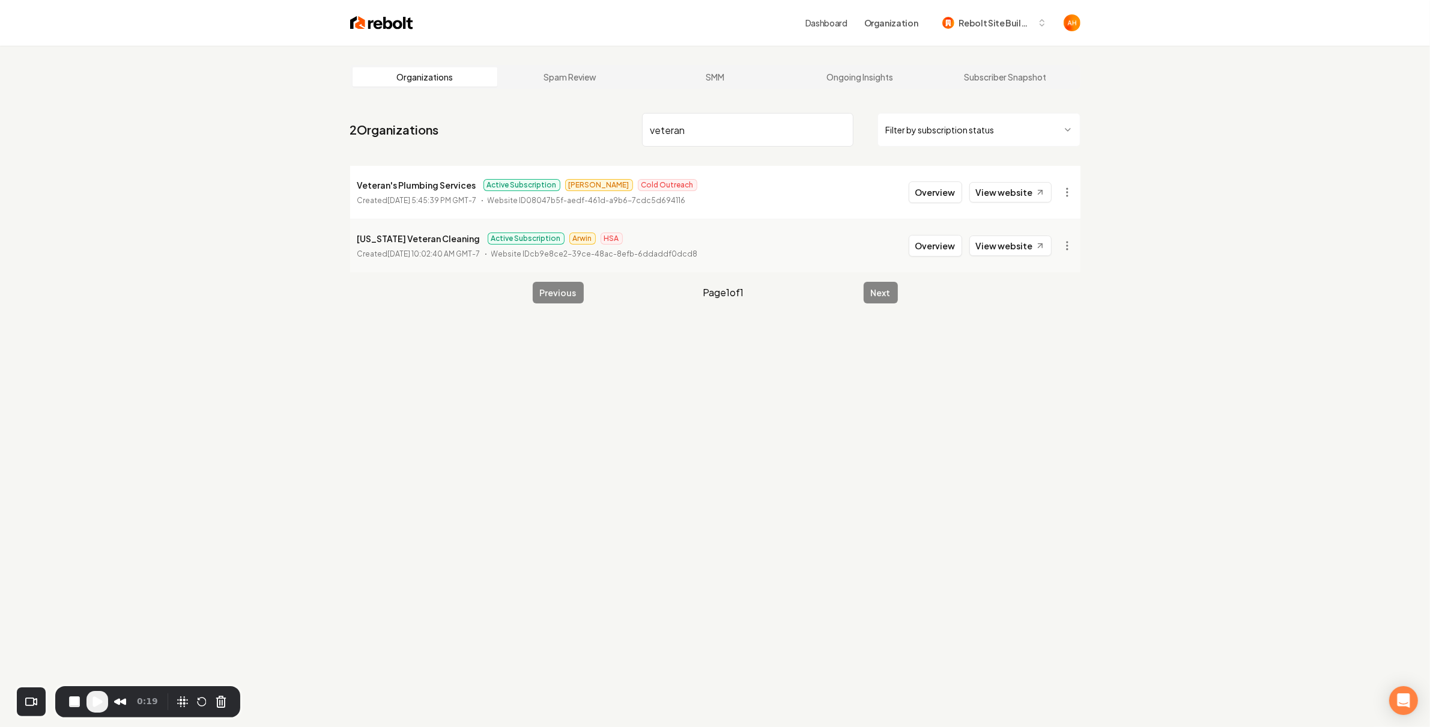
type input "veteran"
click at [365, 186] on p "Veteran's Plumbing Services" at bounding box center [416, 185] width 119 height 14
drag, startPoint x: 365, startPoint y: 186, endPoint x: 529, endPoint y: 199, distance: 164.5
click at [366, 186] on p "Veteran's Plumbing Services" at bounding box center [416, 185] width 119 height 14
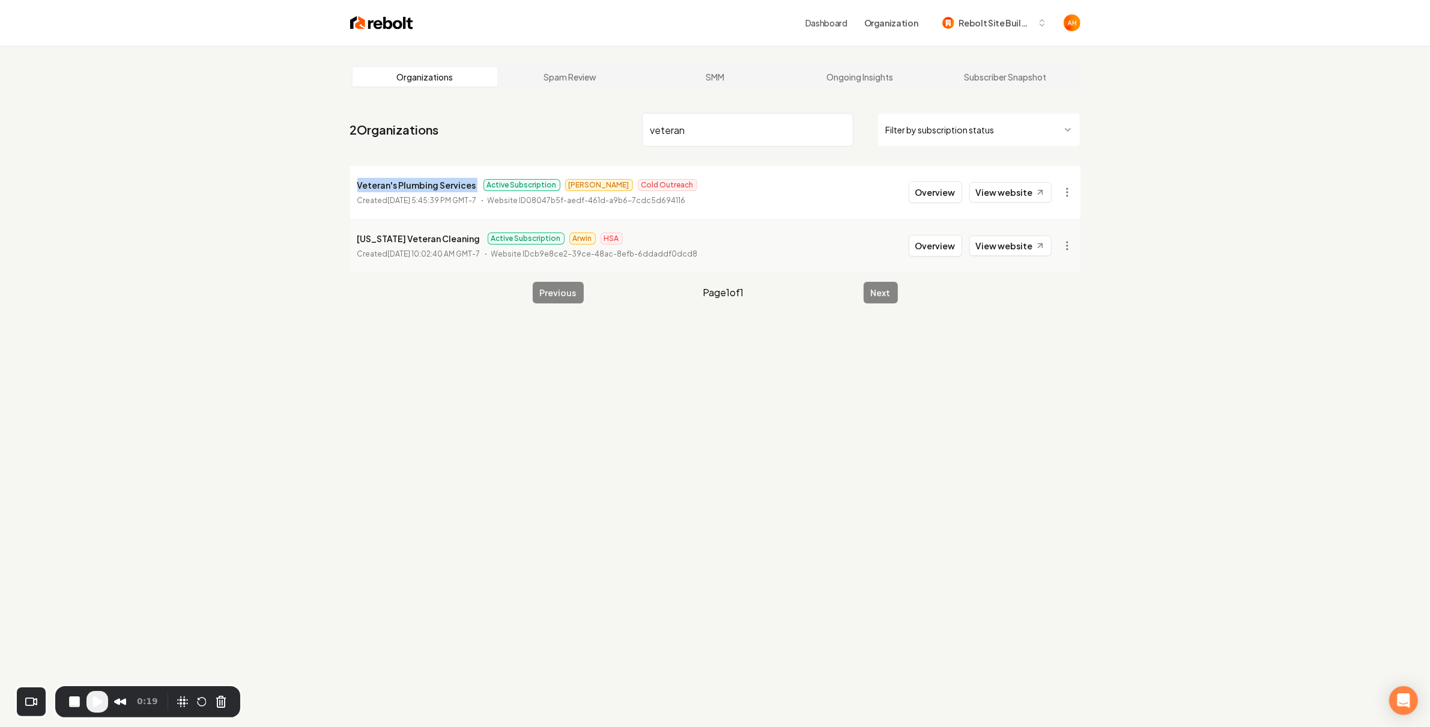
copy p "Veteran's Plumbing Services"
click at [697, 414] on div "Organizations Spam Review SMM Ongoing Insights Subscriber Snapshot 2 Organizati…" at bounding box center [715, 409] width 1430 height 727
click at [995, 186] on link "View website" at bounding box center [1010, 192] width 82 height 20
click at [1078, 184] on html "Dashboard Organization Rebolt Site Builder Organizations Spam Review SMM Ongoin…" at bounding box center [715, 363] width 1430 height 727
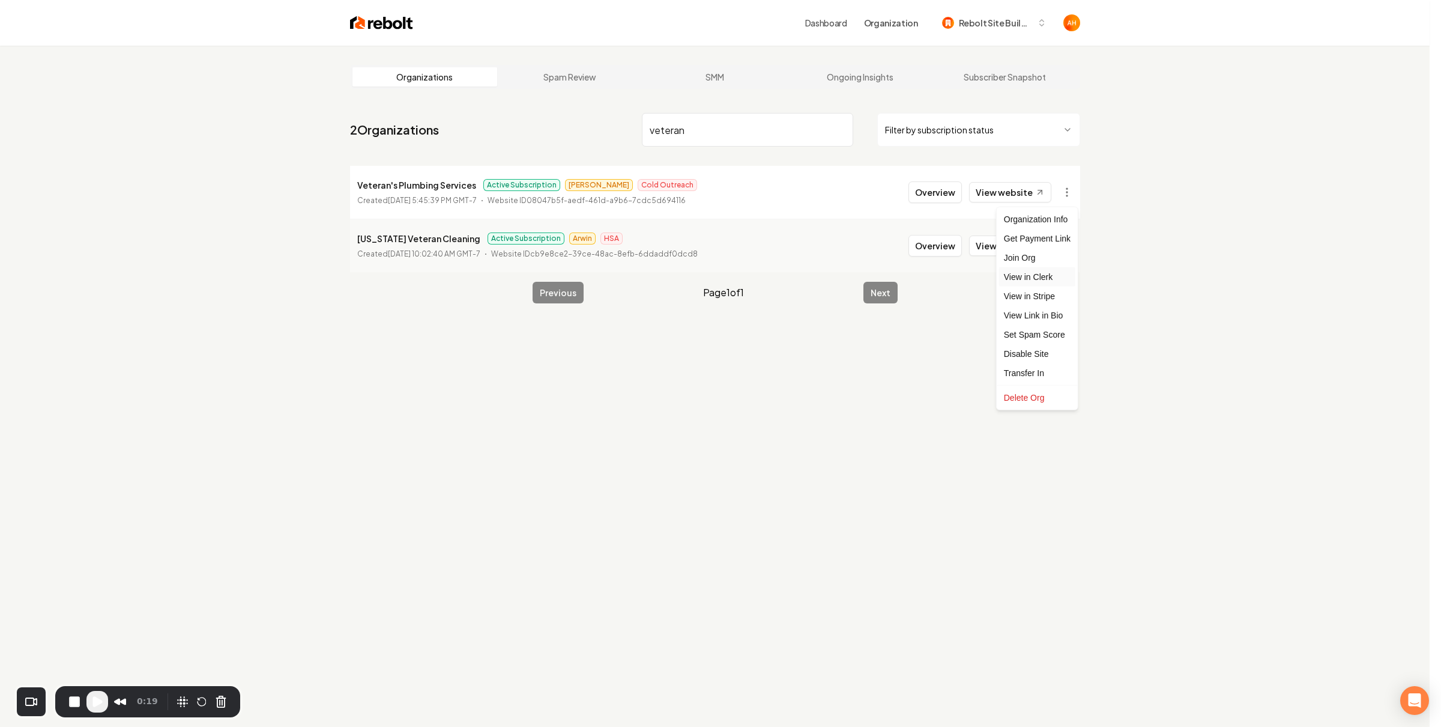
click at [1038, 273] on link "View in Clerk" at bounding box center [1037, 276] width 76 height 19
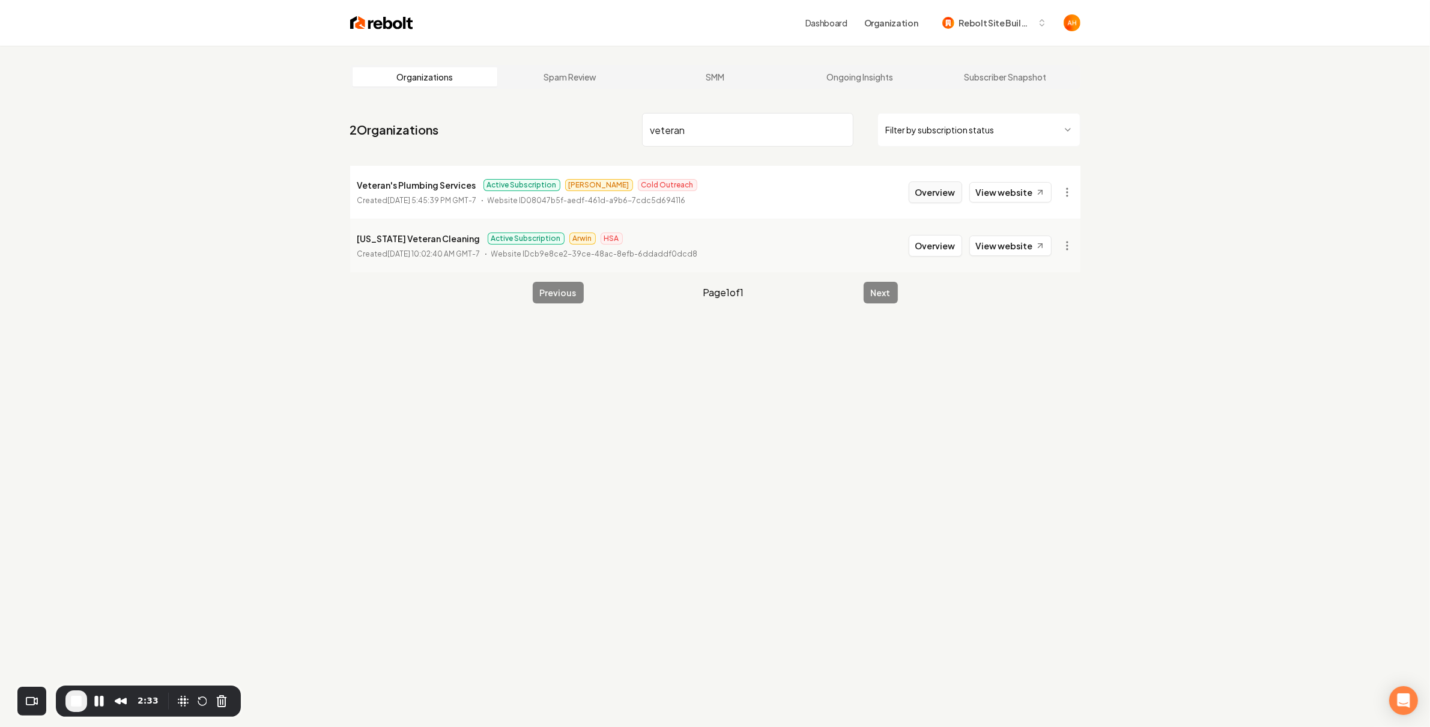
click at [933, 196] on button "Overview" at bounding box center [935, 192] width 53 height 22
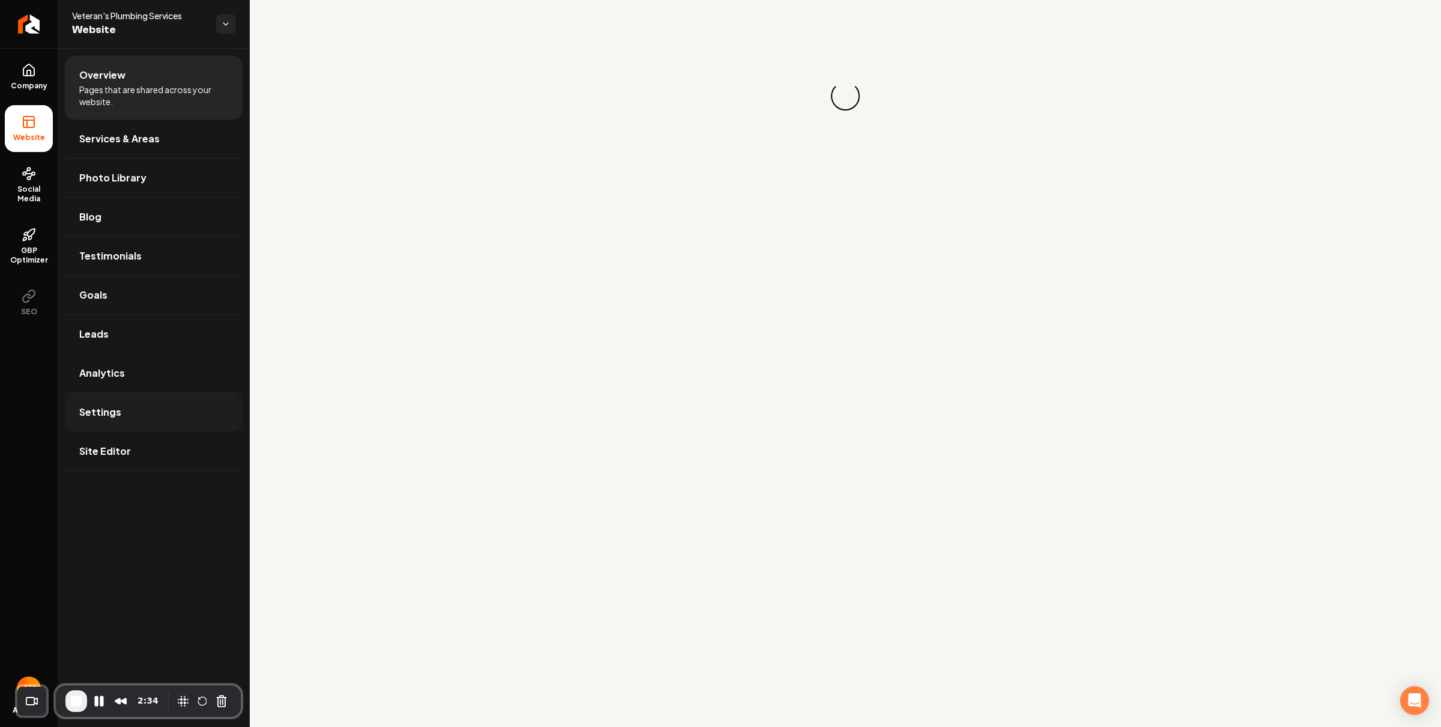
click at [111, 418] on span "Settings" at bounding box center [100, 412] width 42 height 14
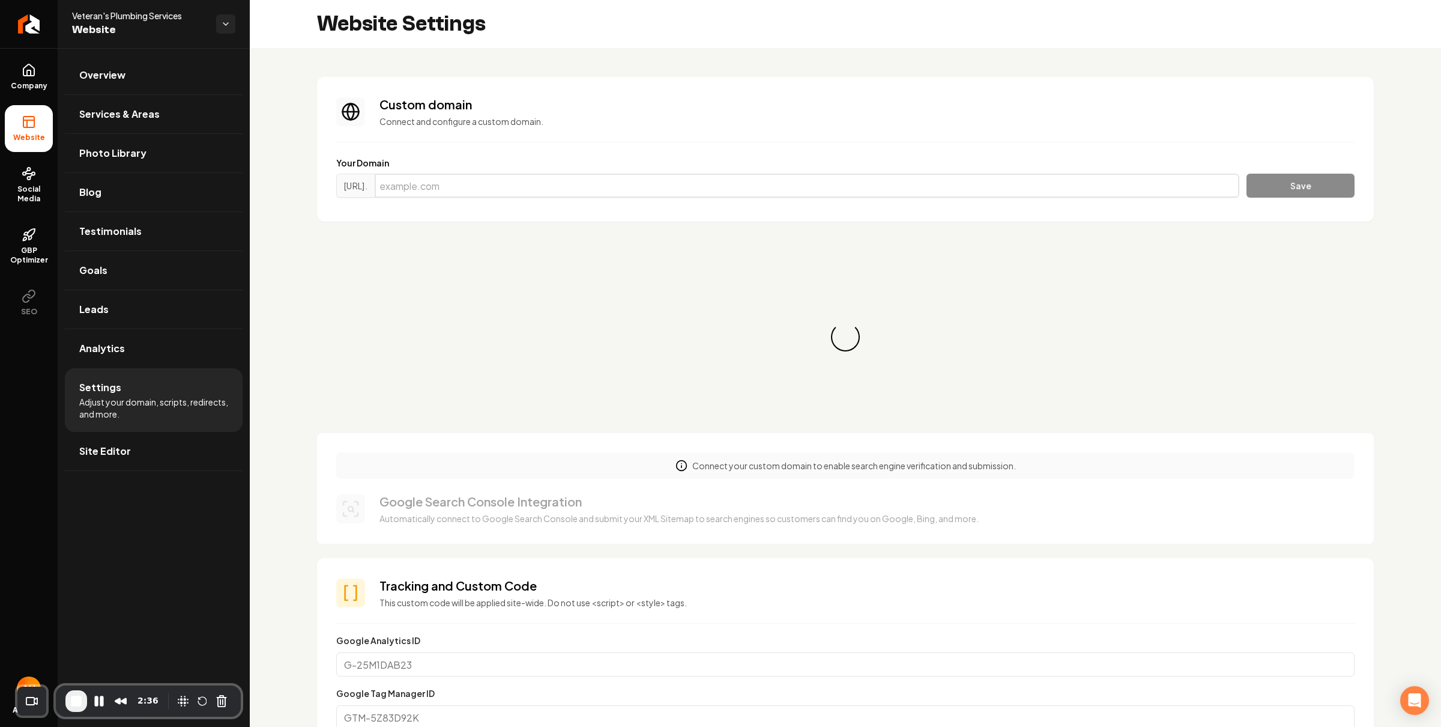
click at [550, 188] on input "Main content area" at bounding box center [807, 186] width 865 height 24
paste input "veteransplumbingtn.com"
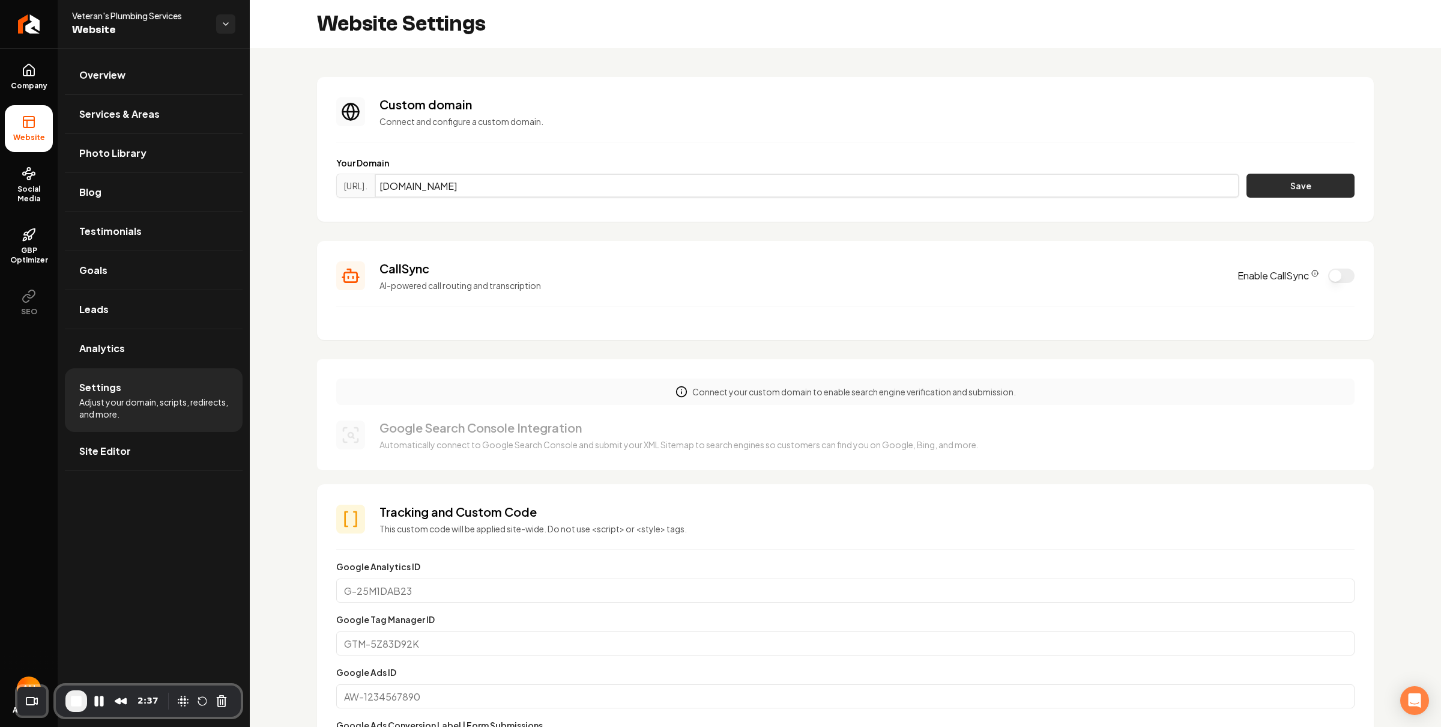
type input "veteransplumbingtn.com"
click at [1250, 180] on button "Save" at bounding box center [1301, 186] width 108 height 24
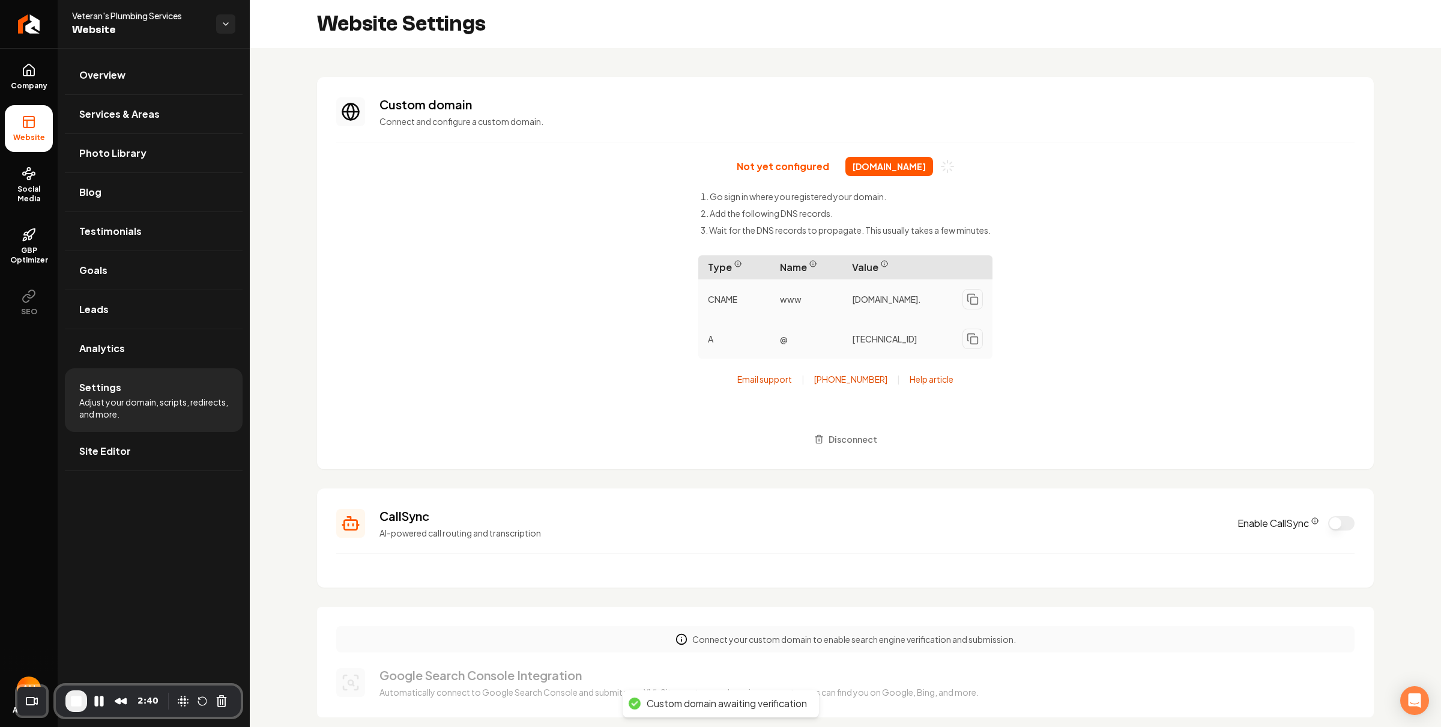
click at [895, 160] on span "[DOMAIN_NAME]" at bounding box center [890, 166] width 88 height 19
click at [888, 166] on span "[DOMAIN_NAME]" at bounding box center [890, 166] width 88 height 19
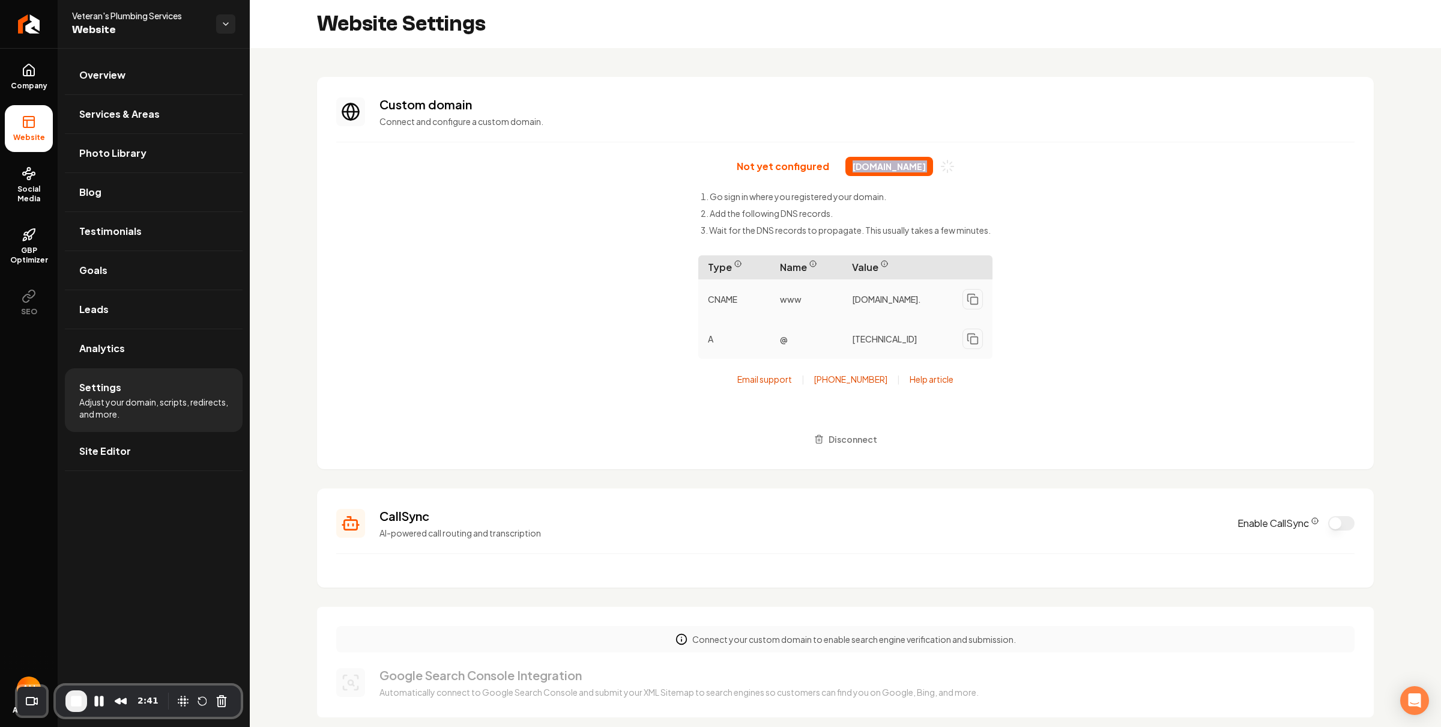
click at [888, 166] on span "[DOMAIN_NAME]" at bounding box center [890, 166] width 88 height 19
click at [892, 166] on span "[DOMAIN_NAME]" at bounding box center [890, 166] width 88 height 19
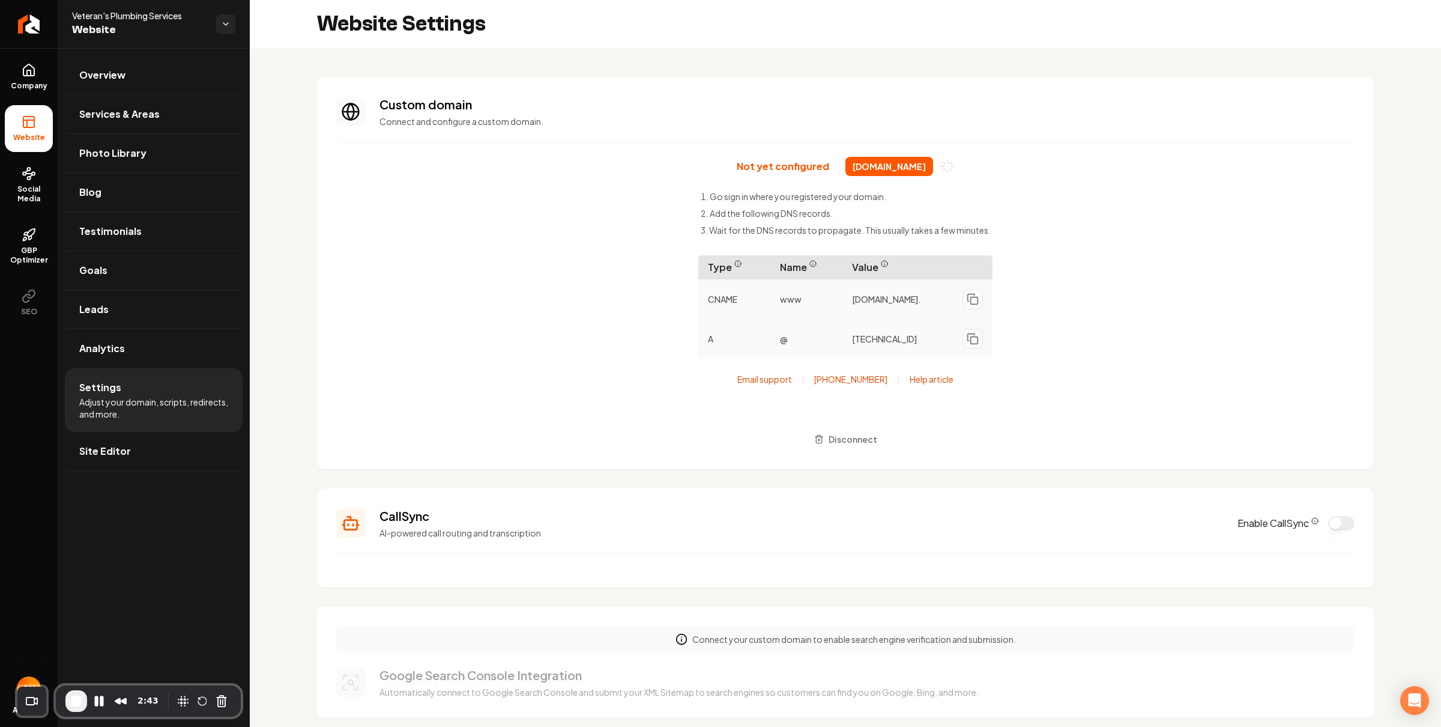
click at [892, 166] on span "[DOMAIN_NAME]" at bounding box center [890, 166] width 88 height 19
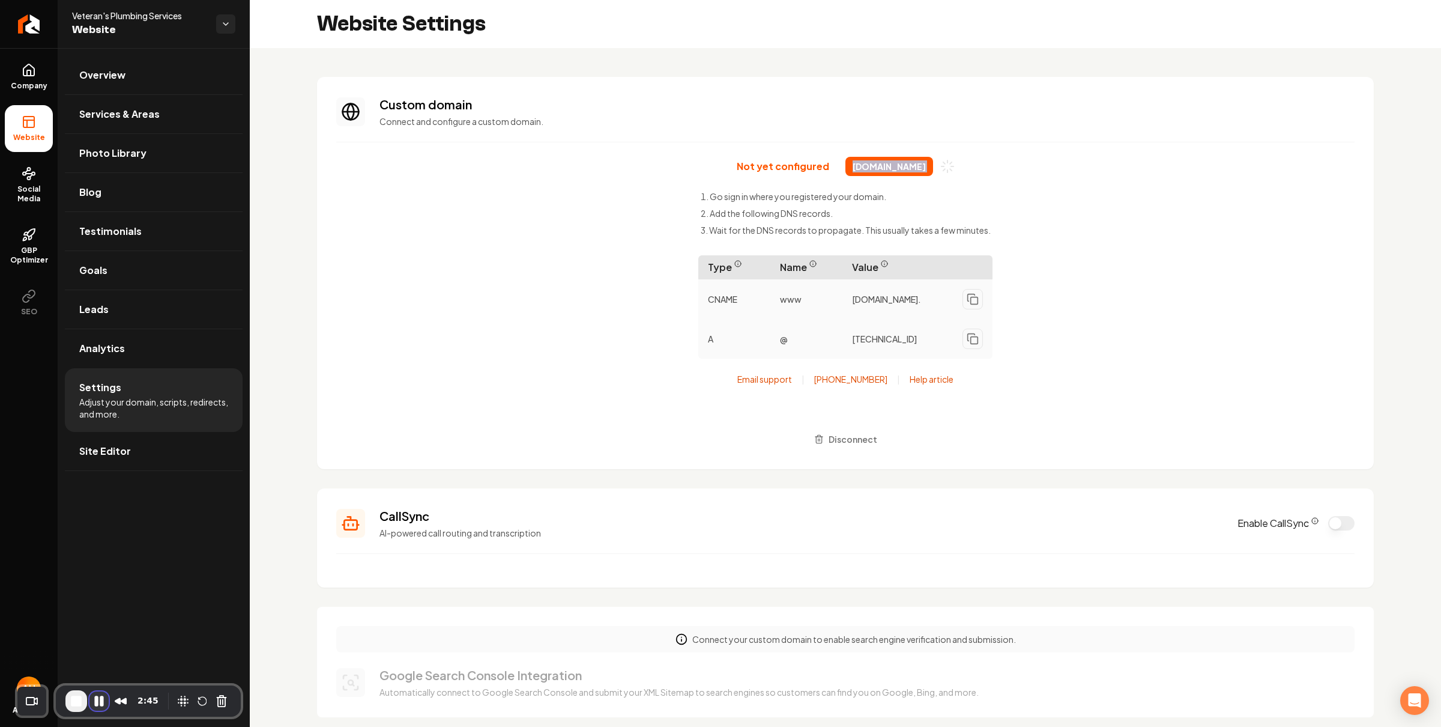
click at [95, 703] on button "Pause Recording" at bounding box center [98, 700] width 19 height 19
click at [843, 231] on li "Wait for the DNS records to propagate. This usually takes a few minutes." at bounding box center [846, 230] width 290 height 12
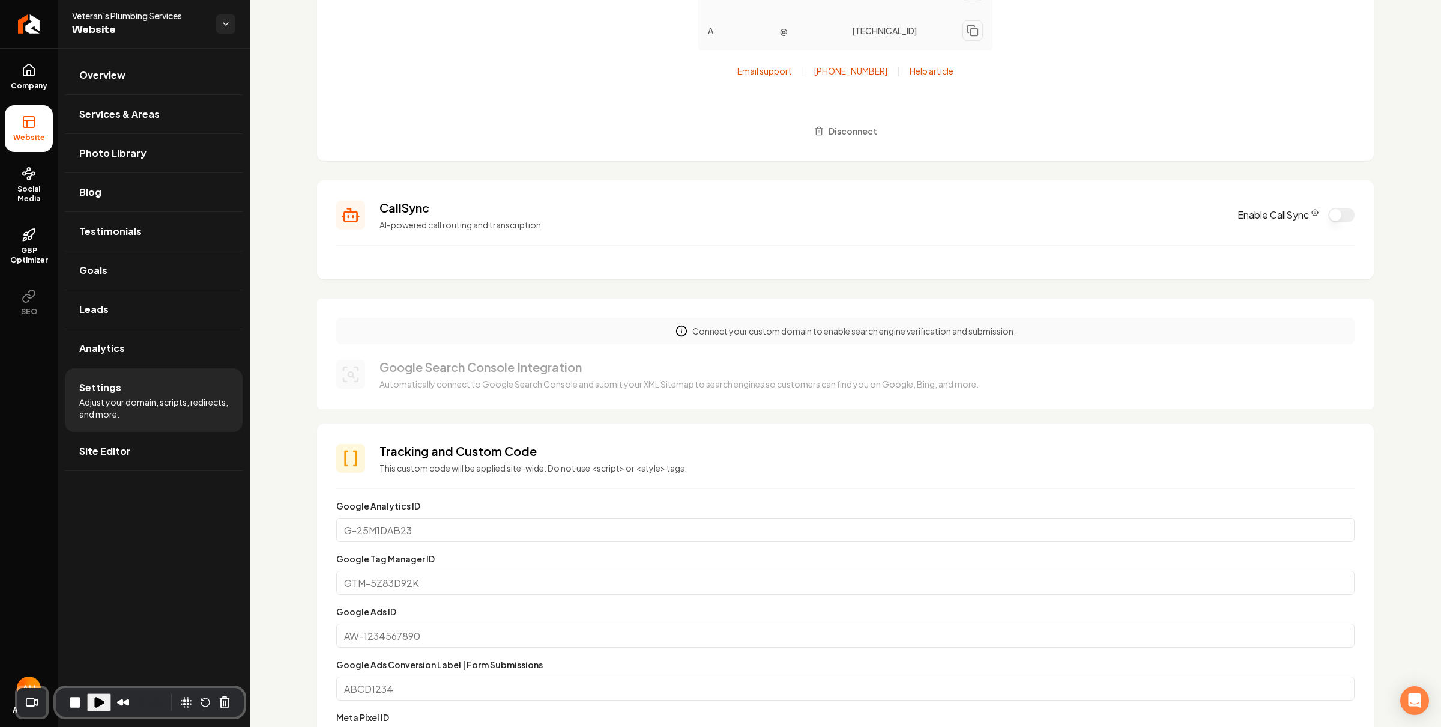
click at [1107, 228] on p "AI-powered call routing and transcription" at bounding box center [802, 225] width 844 height 12
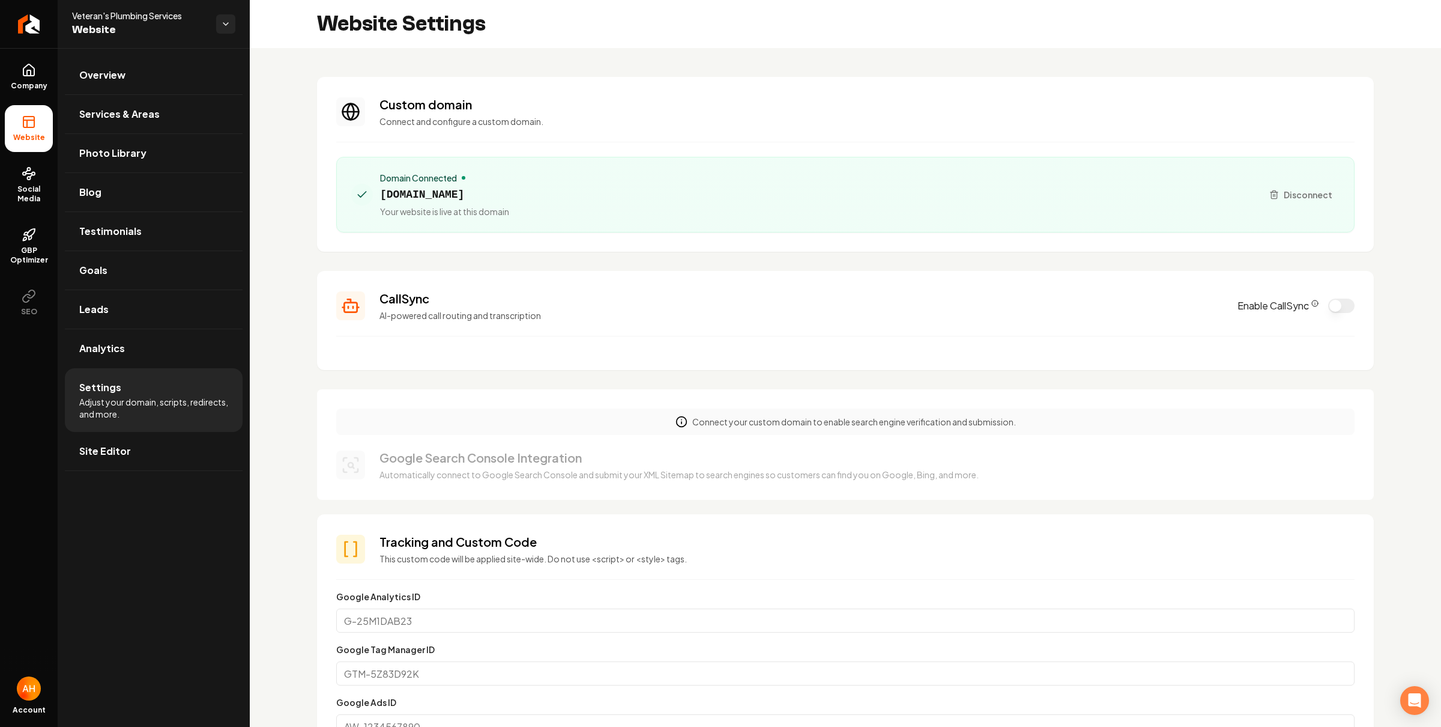
click at [469, 193] on span "[DOMAIN_NAME]" at bounding box center [444, 194] width 129 height 17
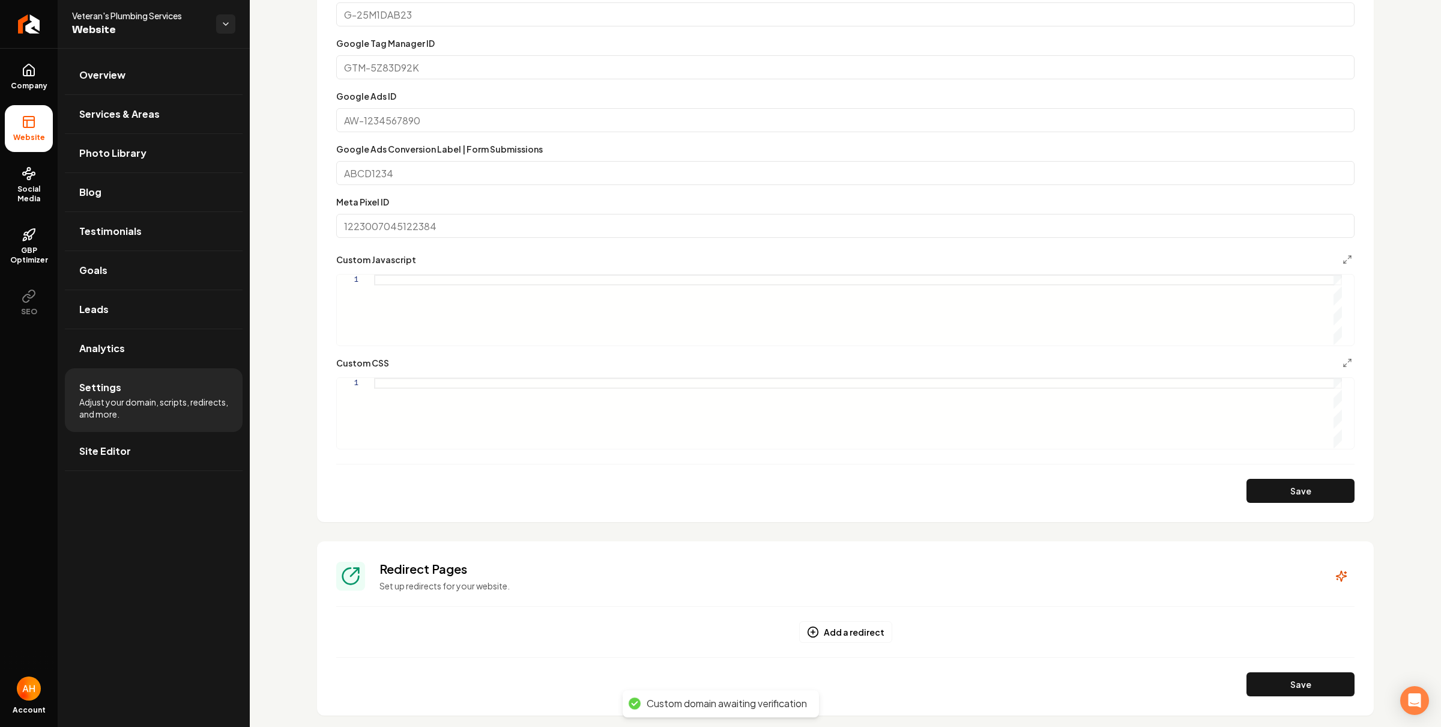
scroll to position [877, 0]
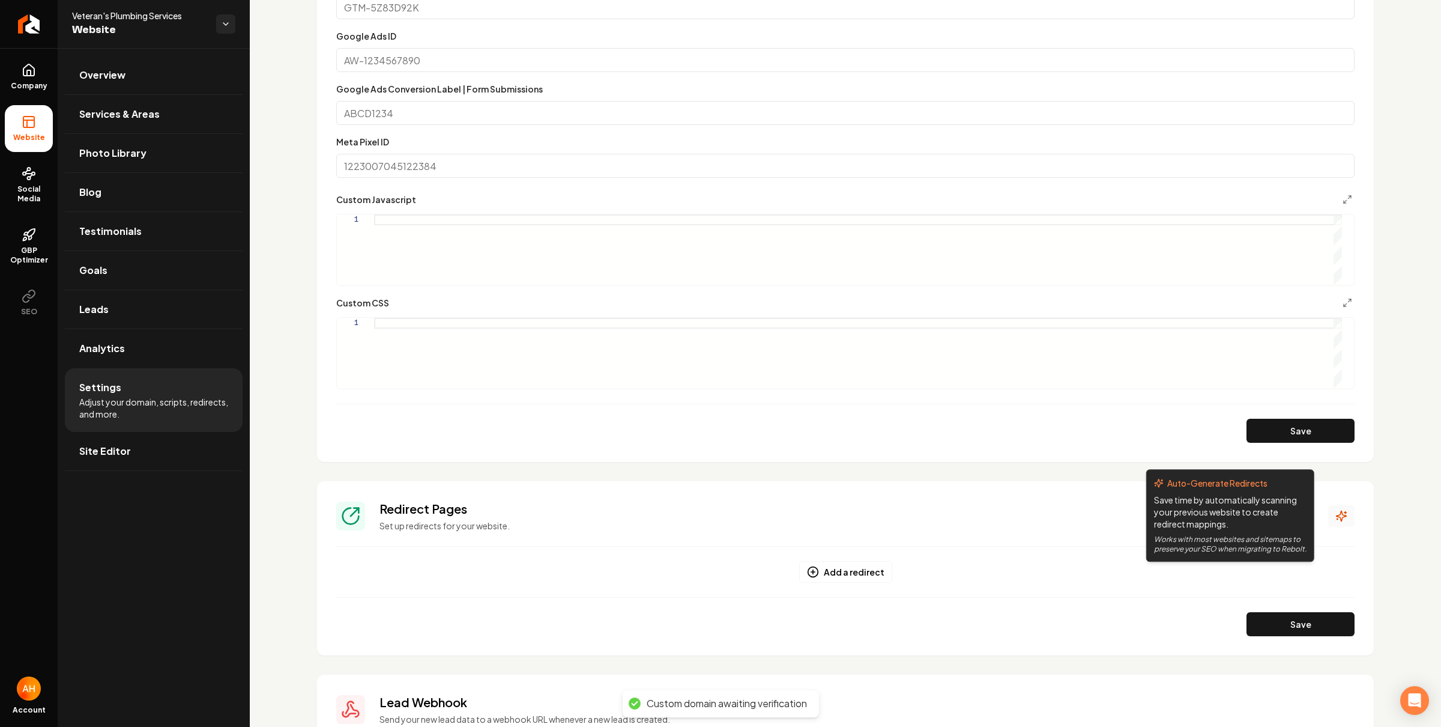
click at [1336, 517] on icon "Main content area" at bounding box center [1342, 516] width 12 height 12
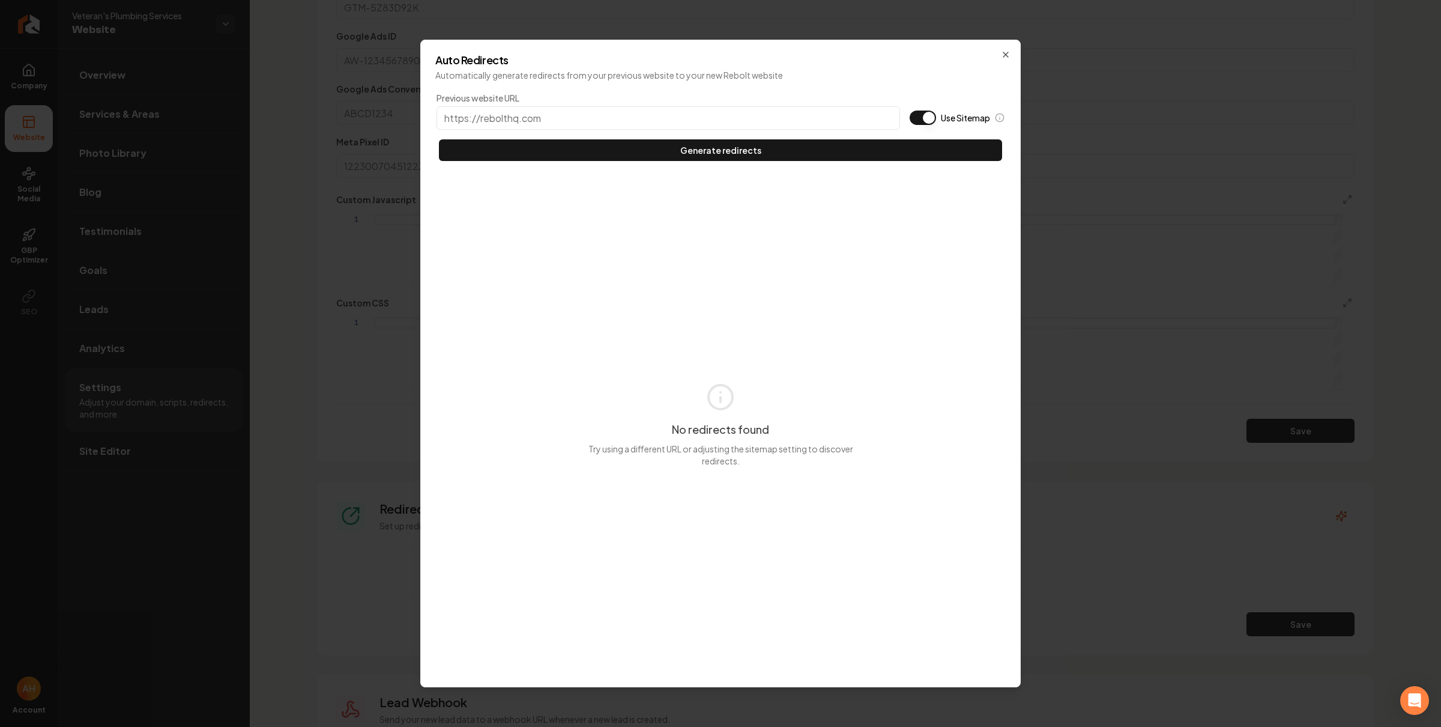
click at [793, 117] on input "Previous website URL" at bounding box center [669, 117] width 464 height 23
type input "[URL][DOMAIN_NAME]"
type button "on"
click at [910, 111] on button "Use Sitemap" at bounding box center [923, 118] width 26 height 14
click at [439, 139] on button "Generate redirects" at bounding box center [720, 150] width 563 height 22
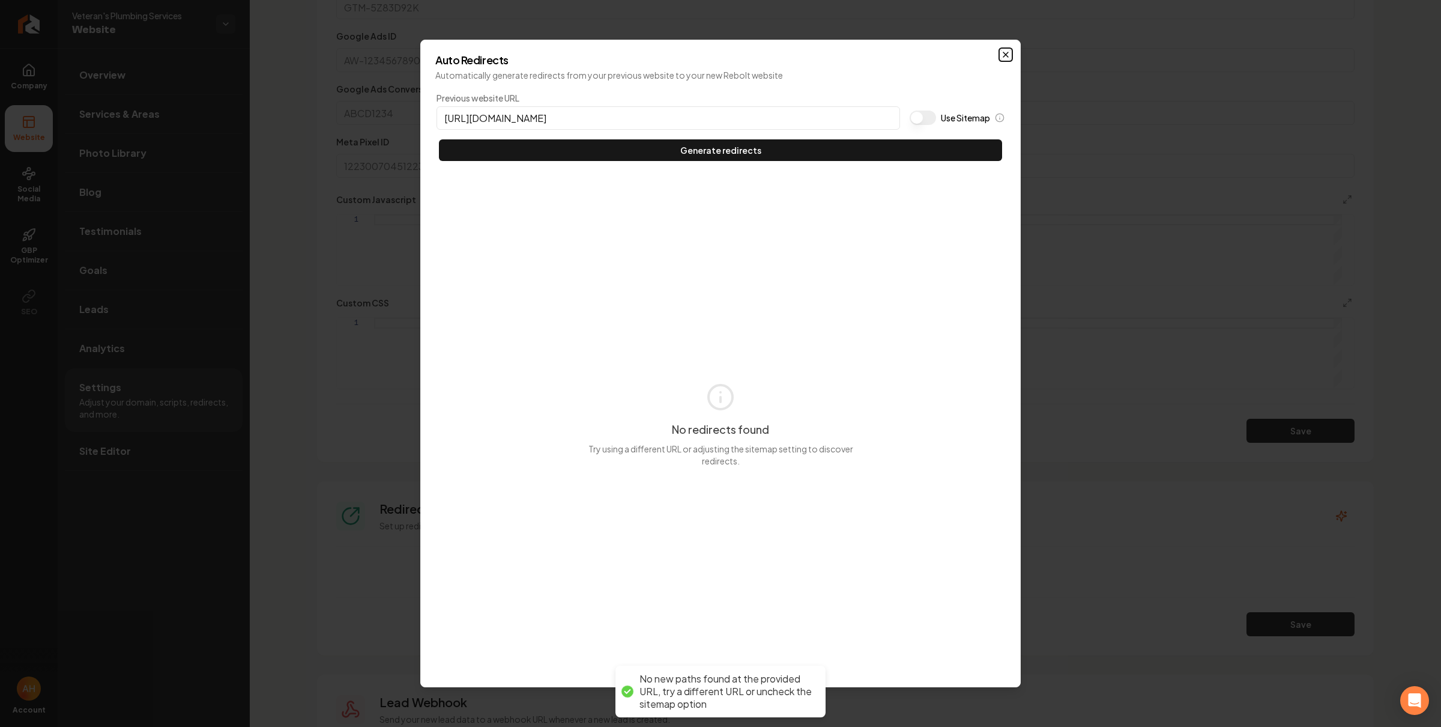
click at [1004, 50] on icon "button" at bounding box center [1006, 55] width 10 height 10
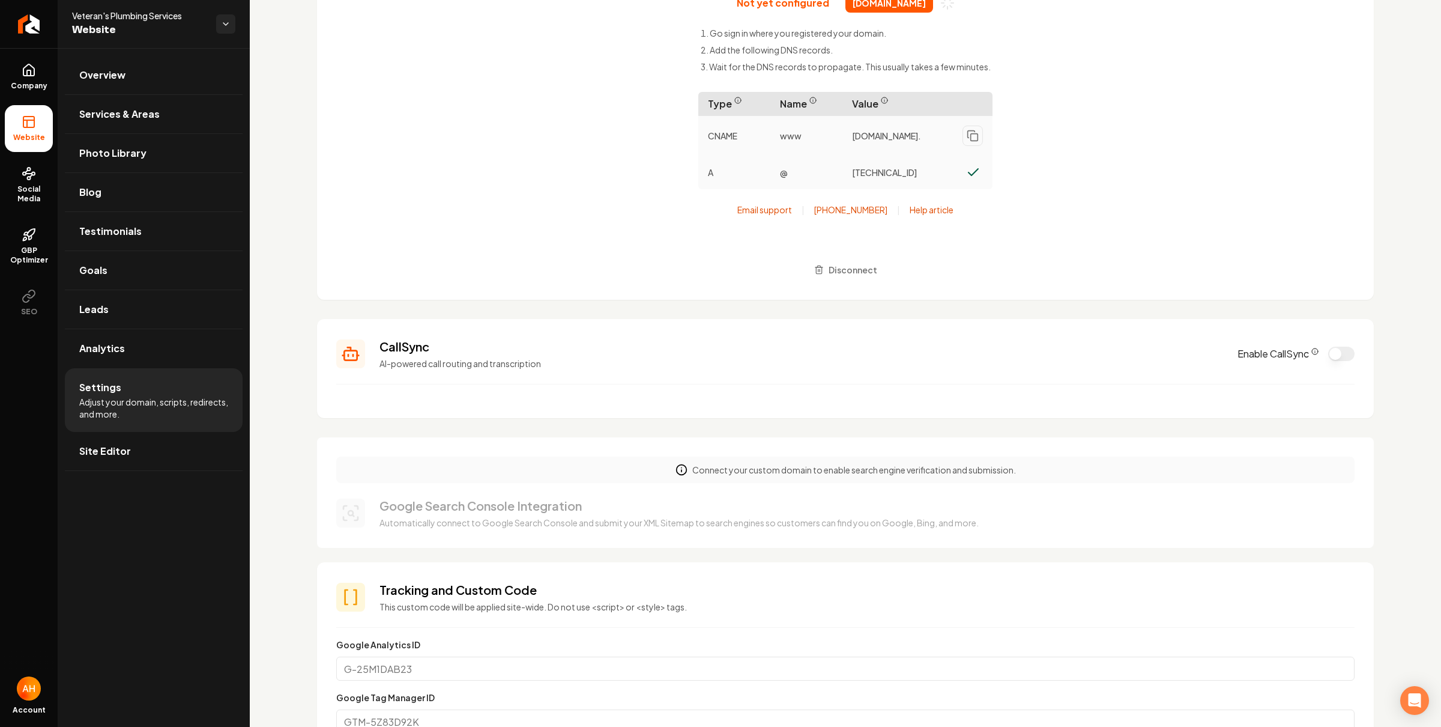
scroll to position [0, 0]
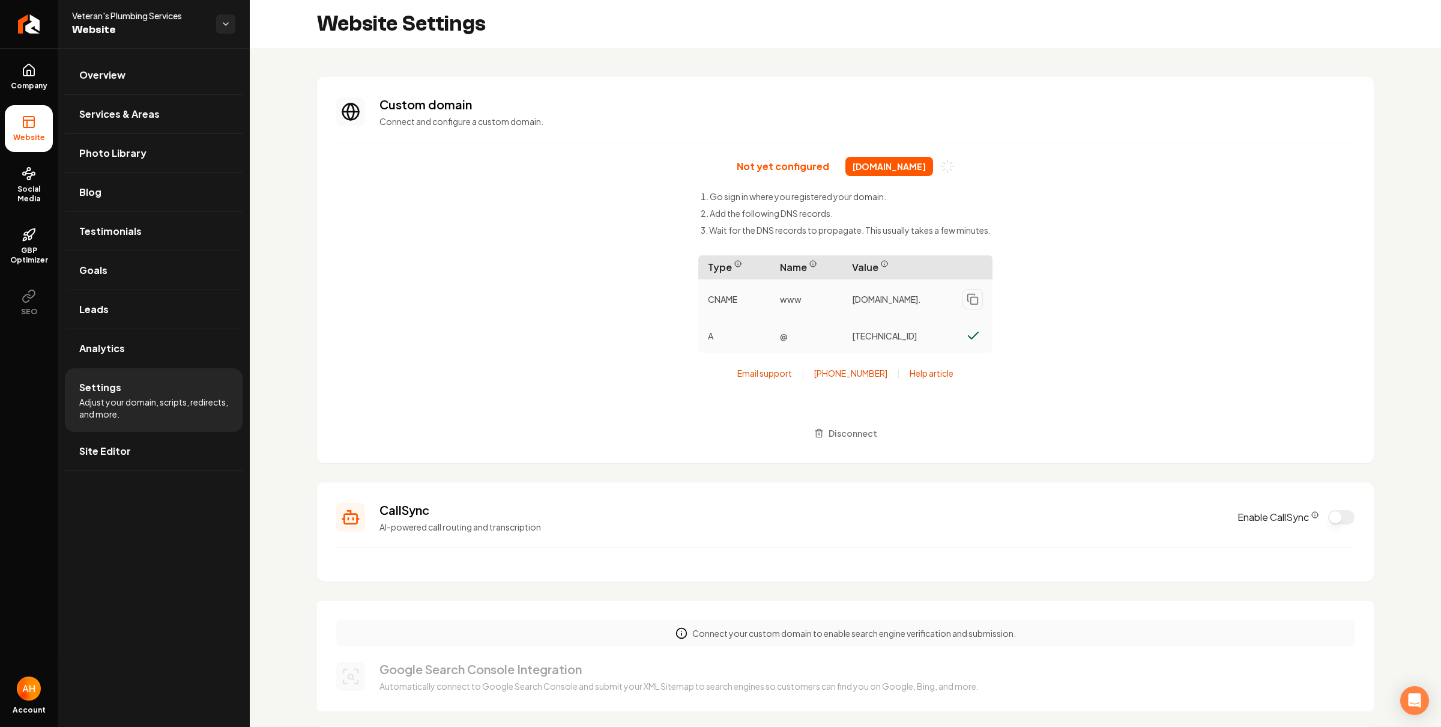
click at [915, 551] on section "CallSync AI-powered call routing and transcription Enable CallSync" at bounding box center [845, 531] width 1057 height 99
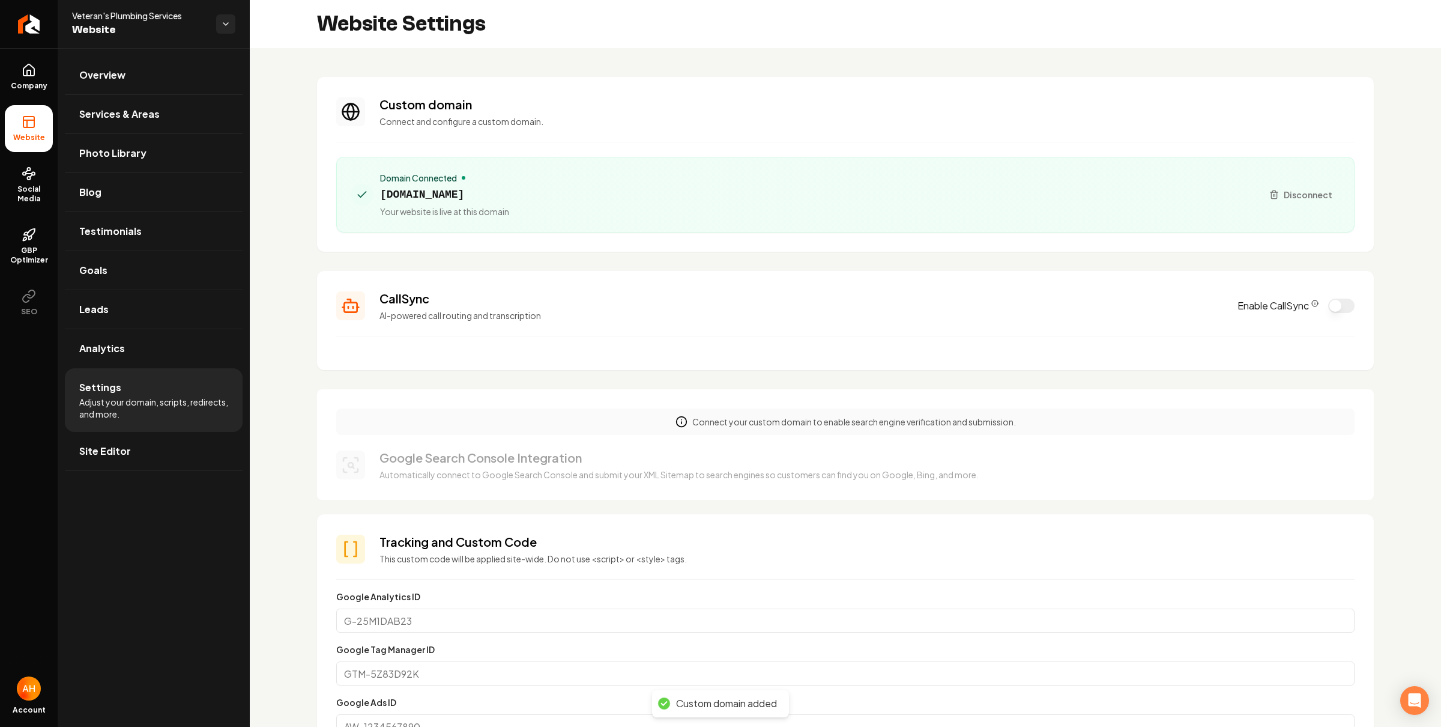
scroll to position [19, 0]
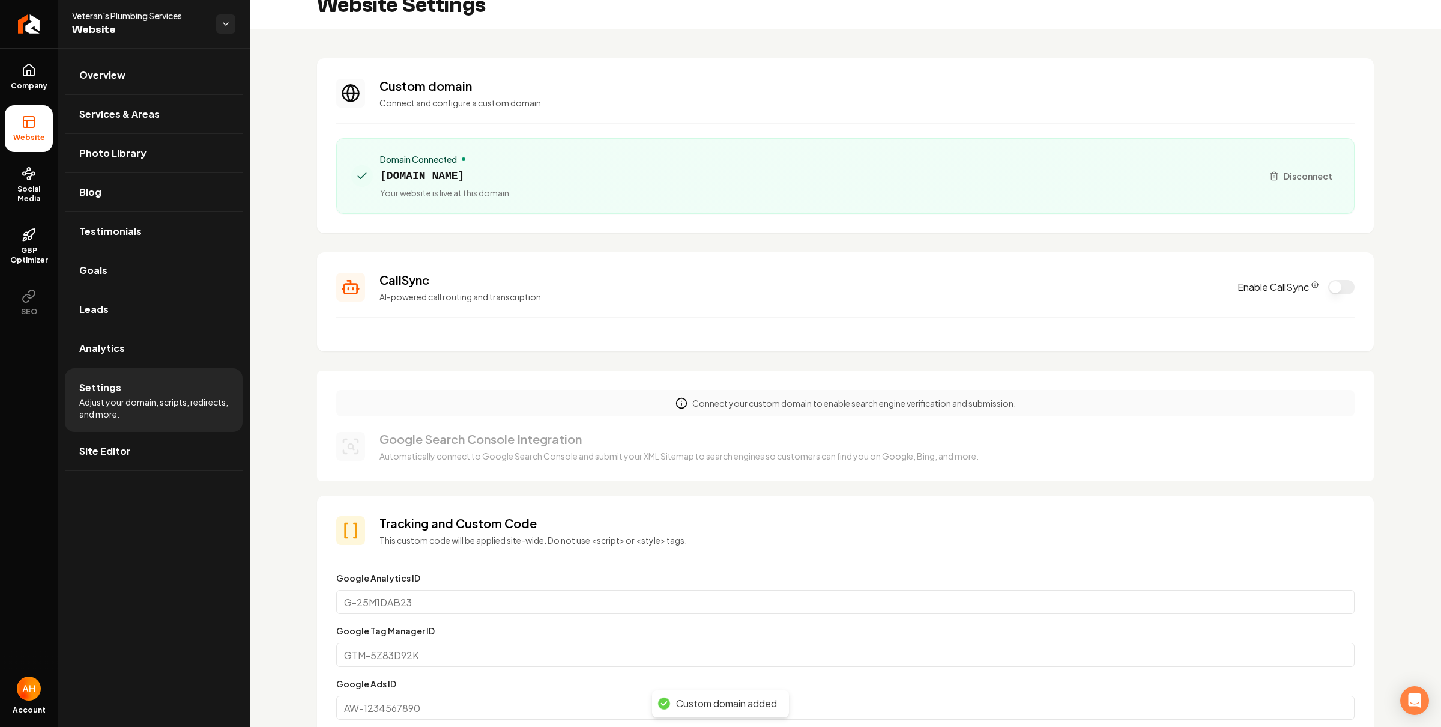
click at [968, 417] on div "Connect your custom domain to enable search engine verification and submission.…" at bounding box center [845, 426] width 1057 height 111
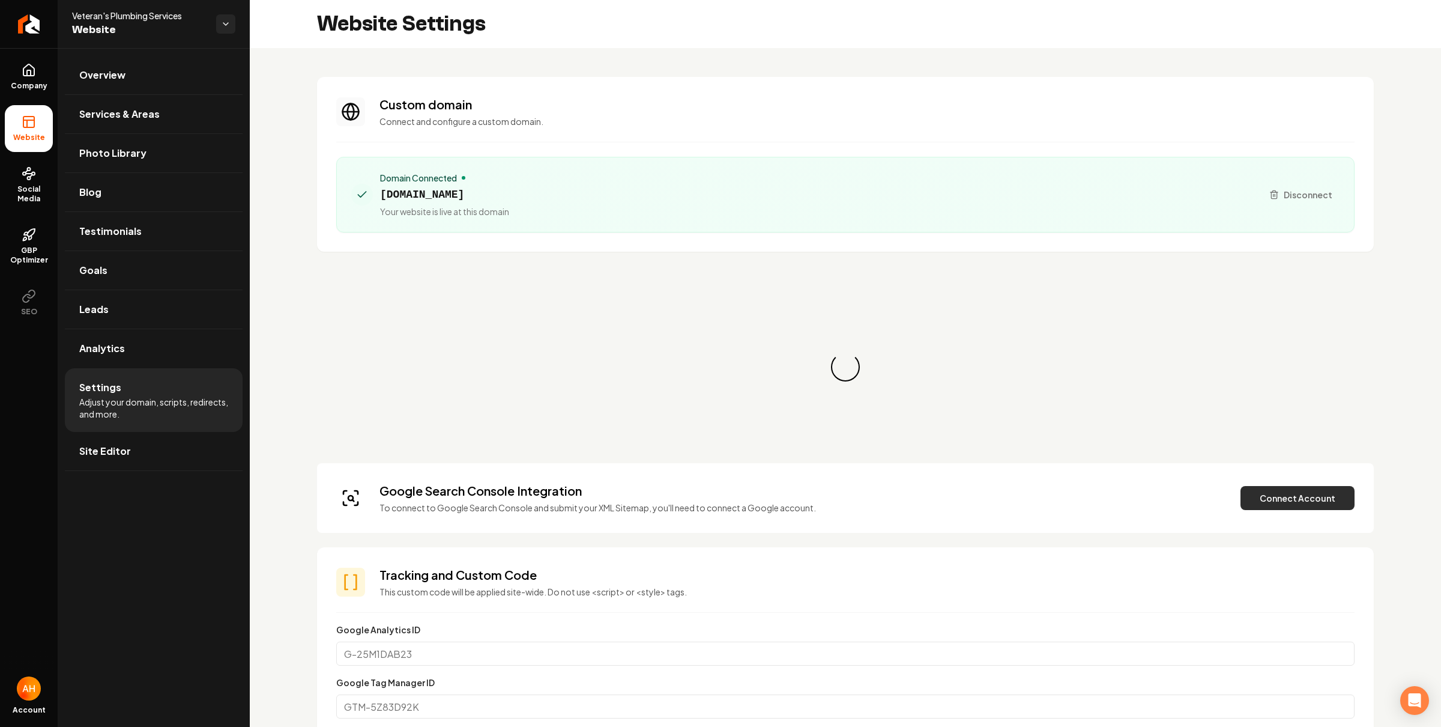
click at [1253, 566] on h3 "Tracking and Custom Code" at bounding box center [867, 574] width 975 height 17
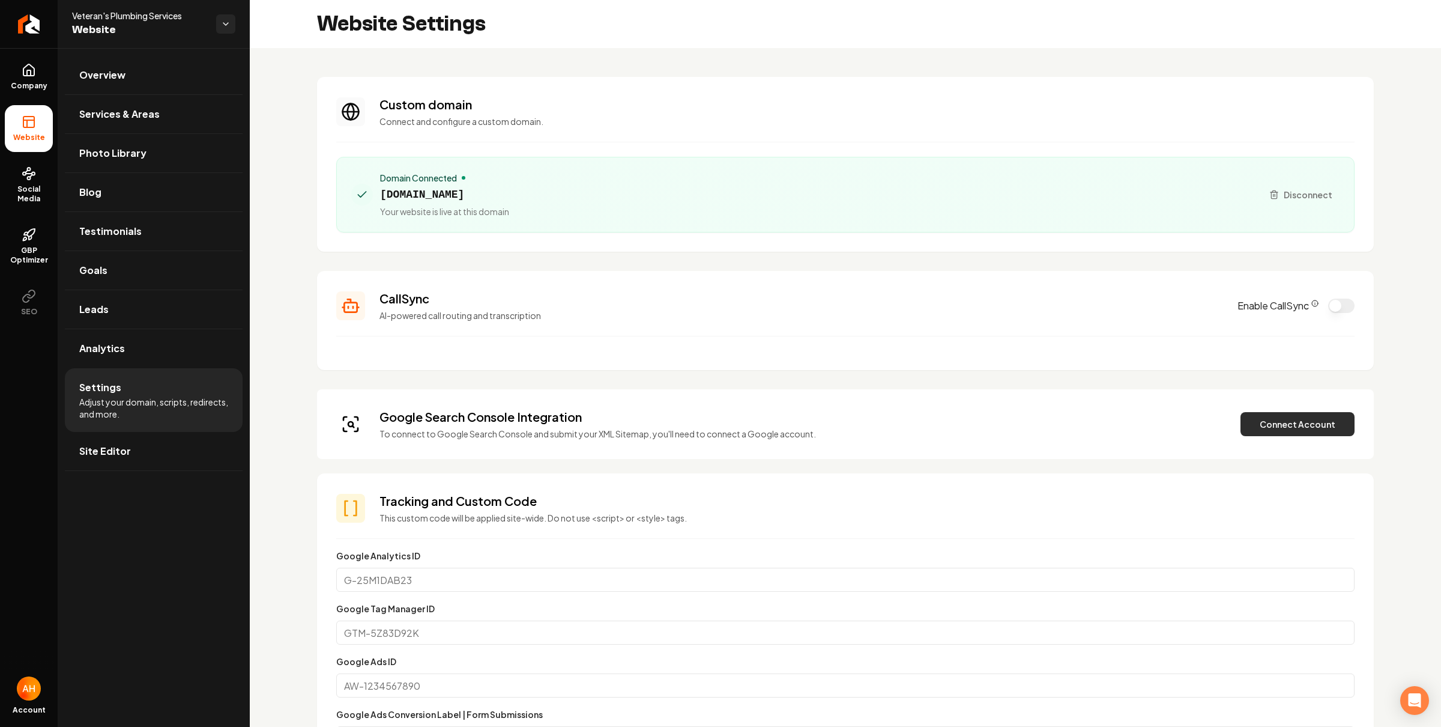
click at [1272, 420] on button "Connect Account" at bounding box center [1298, 424] width 114 height 24
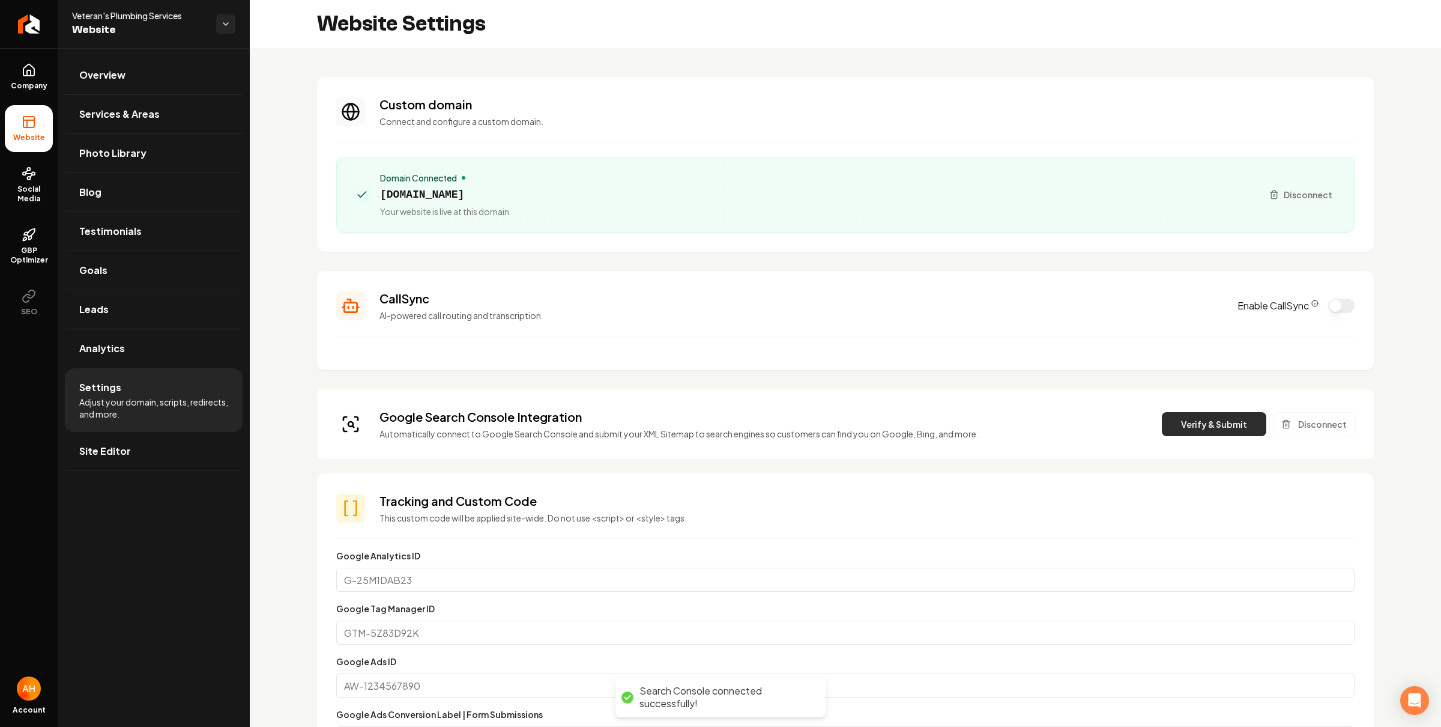
click at [1221, 429] on button "Verify & Submit" at bounding box center [1214, 424] width 104 height 24
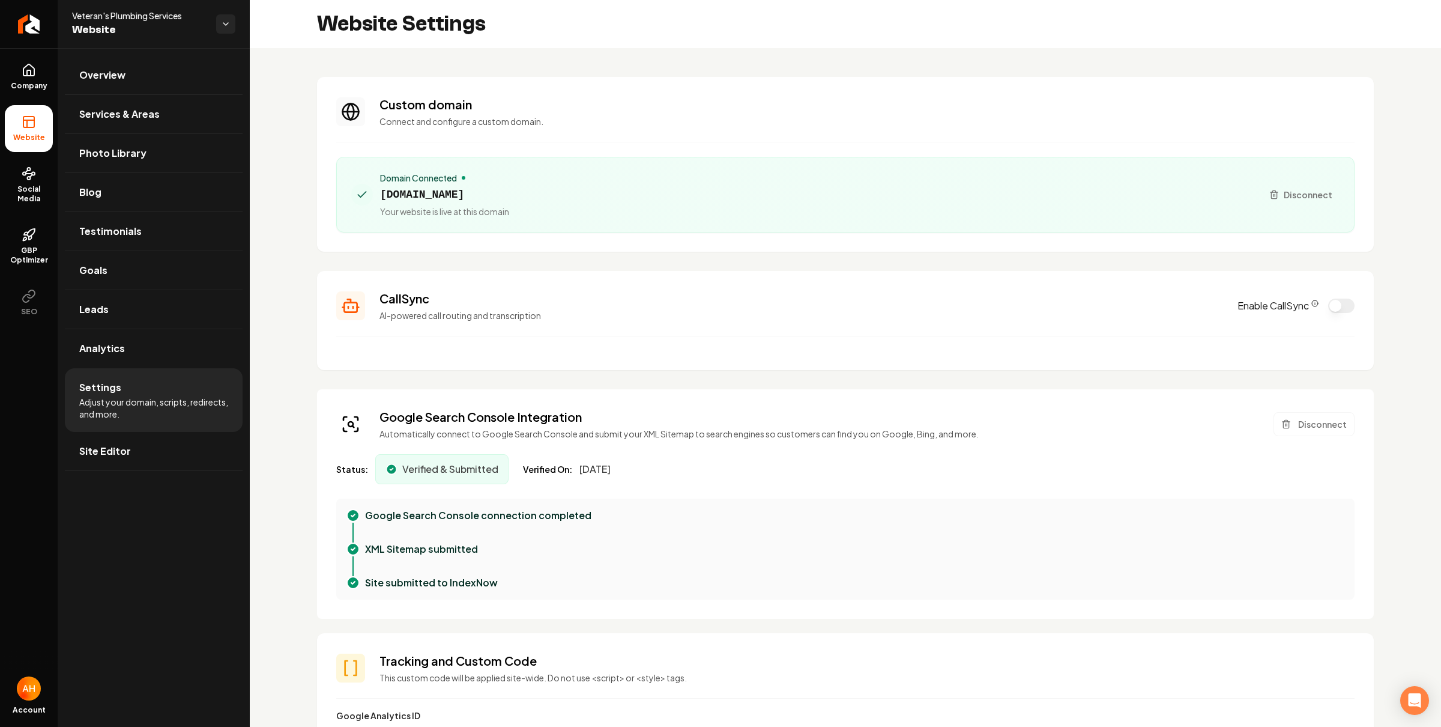
click at [521, 105] on h3 "Custom domain" at bounding box center [867, 104] width 975 height 17
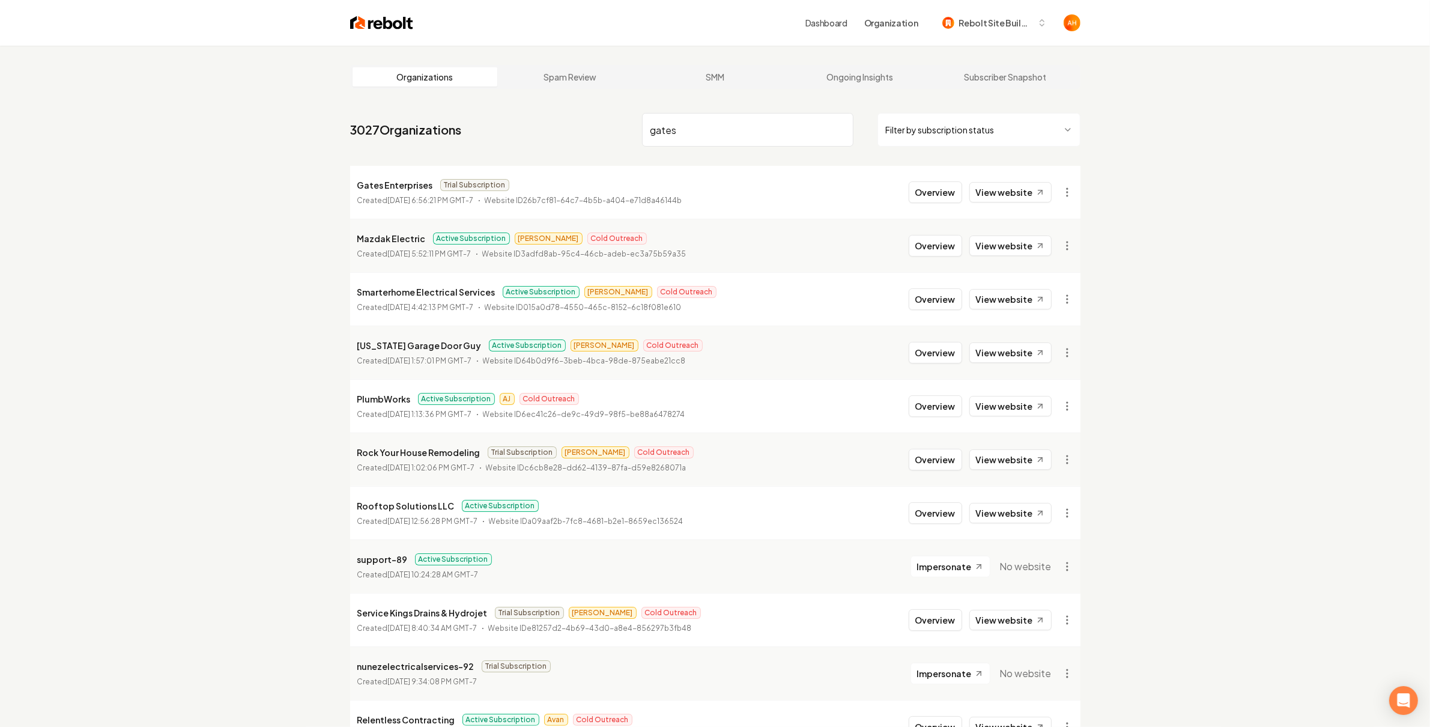
type input "gates"
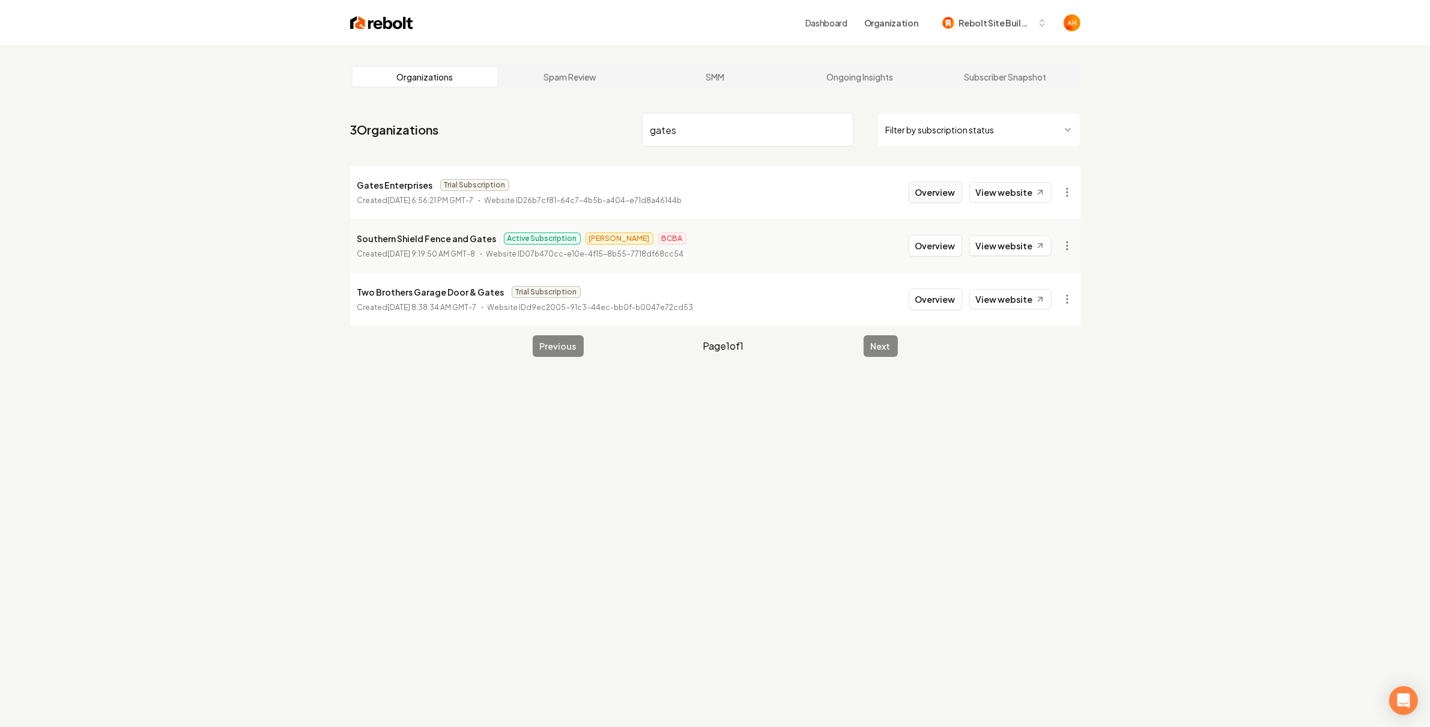
click at [948, 195] on button "Overview" at bounding box center [935, 192] width 53 height 22
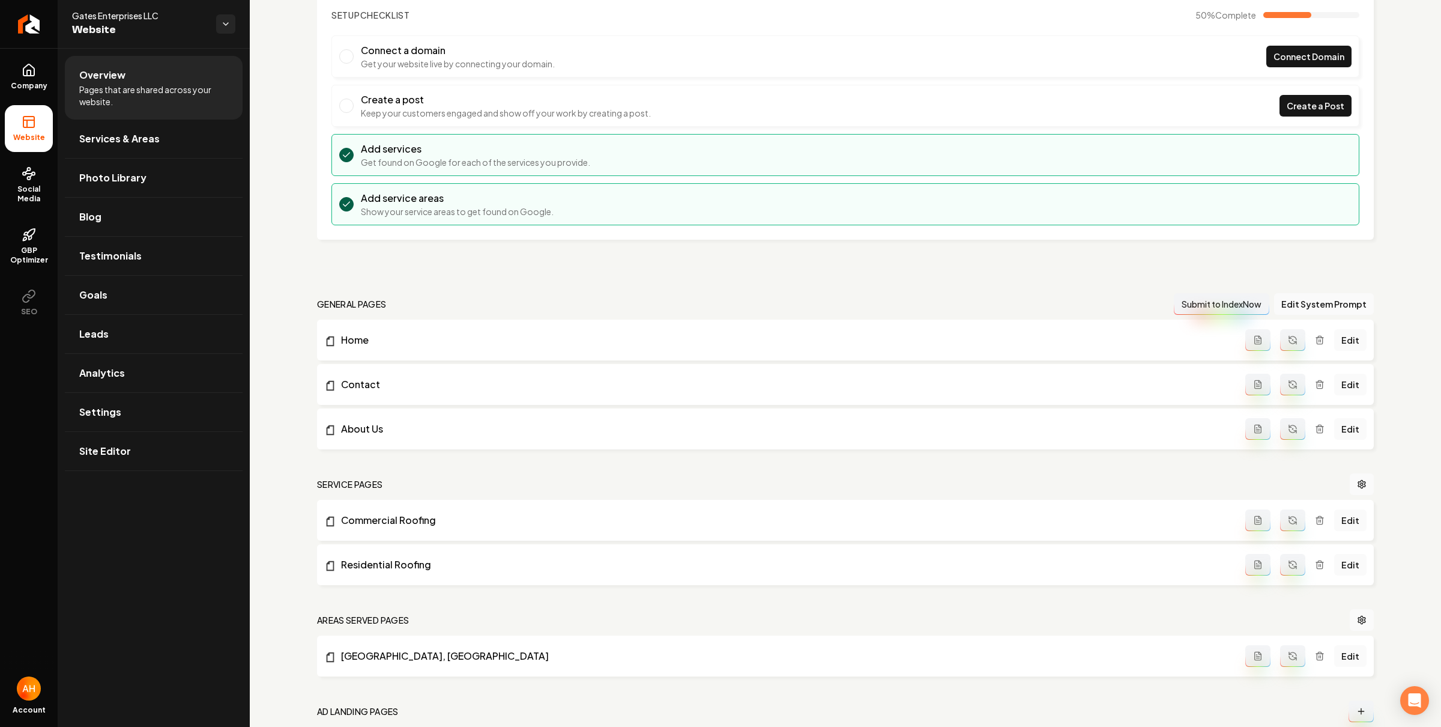
scroll to position [191, 0]
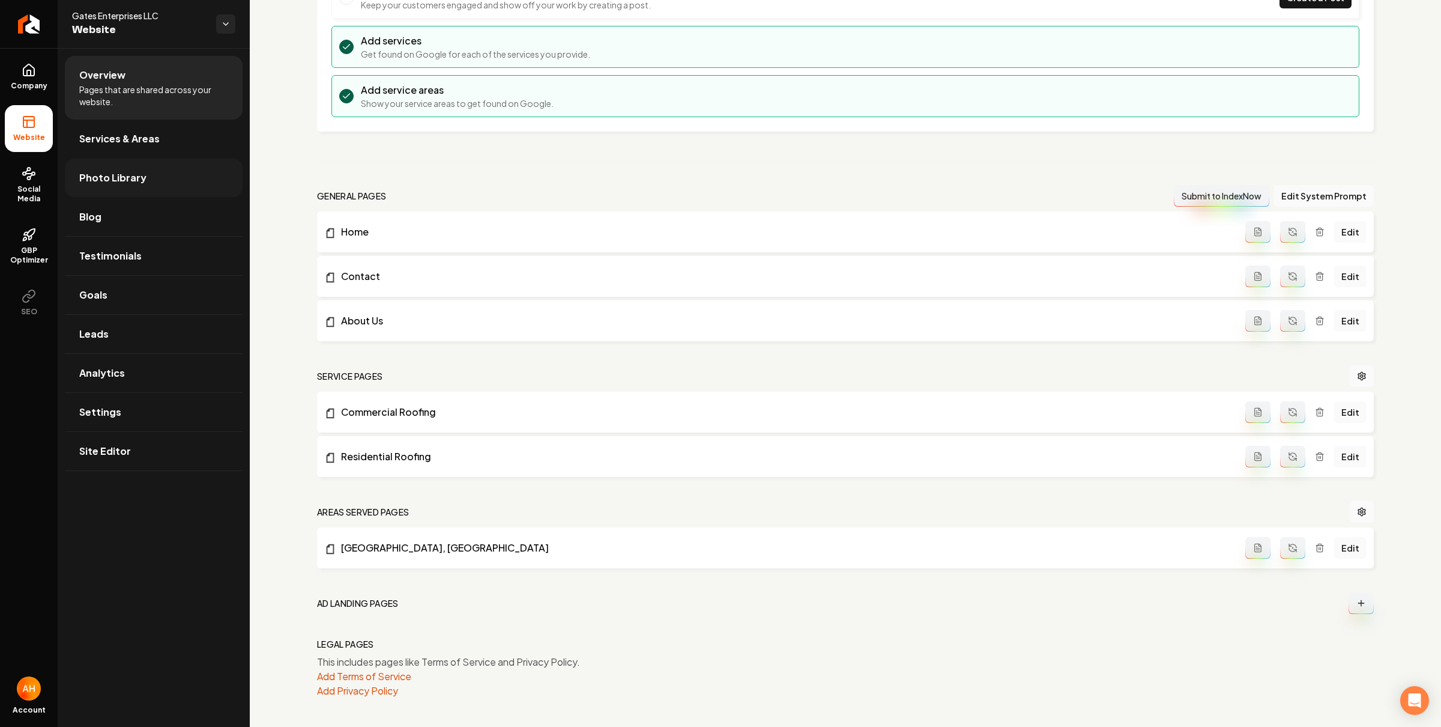
click at [199, 177] on link "Photo Library" at bounding box center [154, 178] width 178 height 38
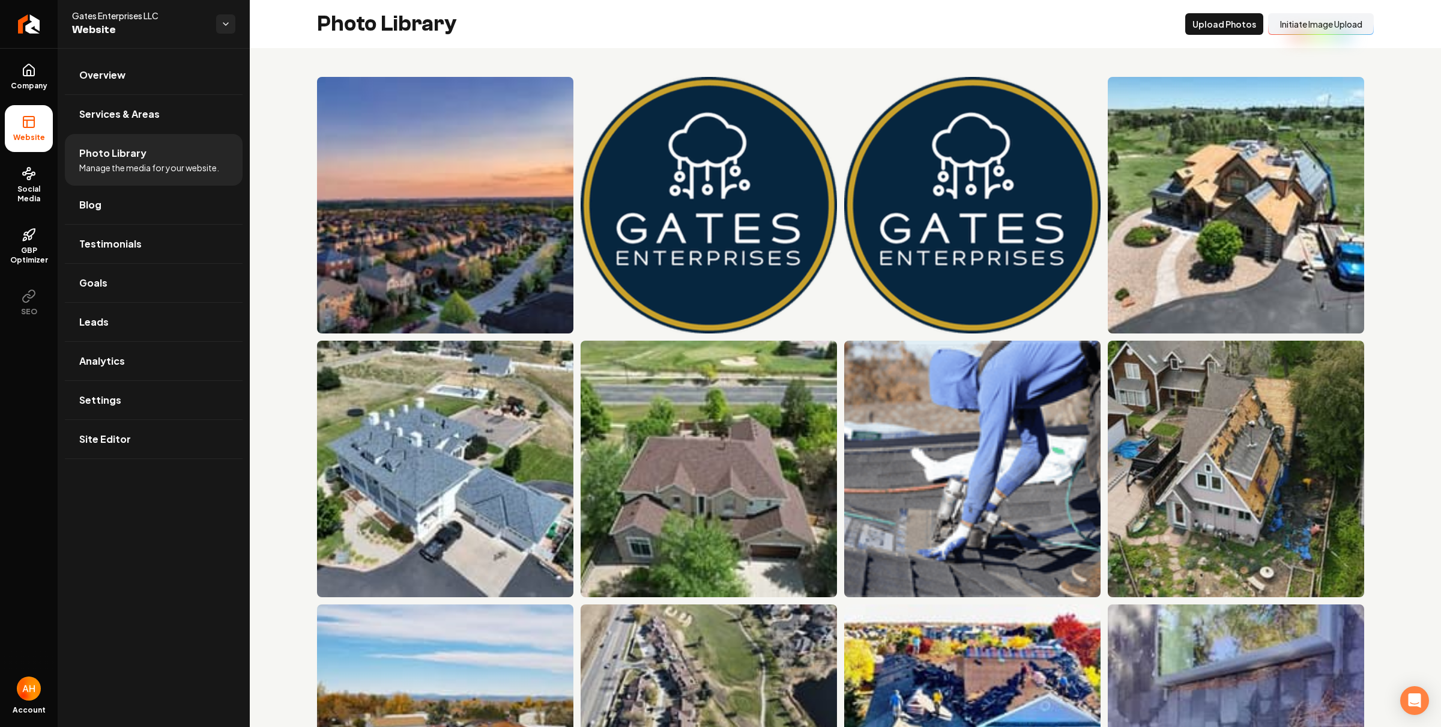
click at [1307, 19] on button "Initiate Image Upload" at bounding box center [1321, 24] width 106 height 22
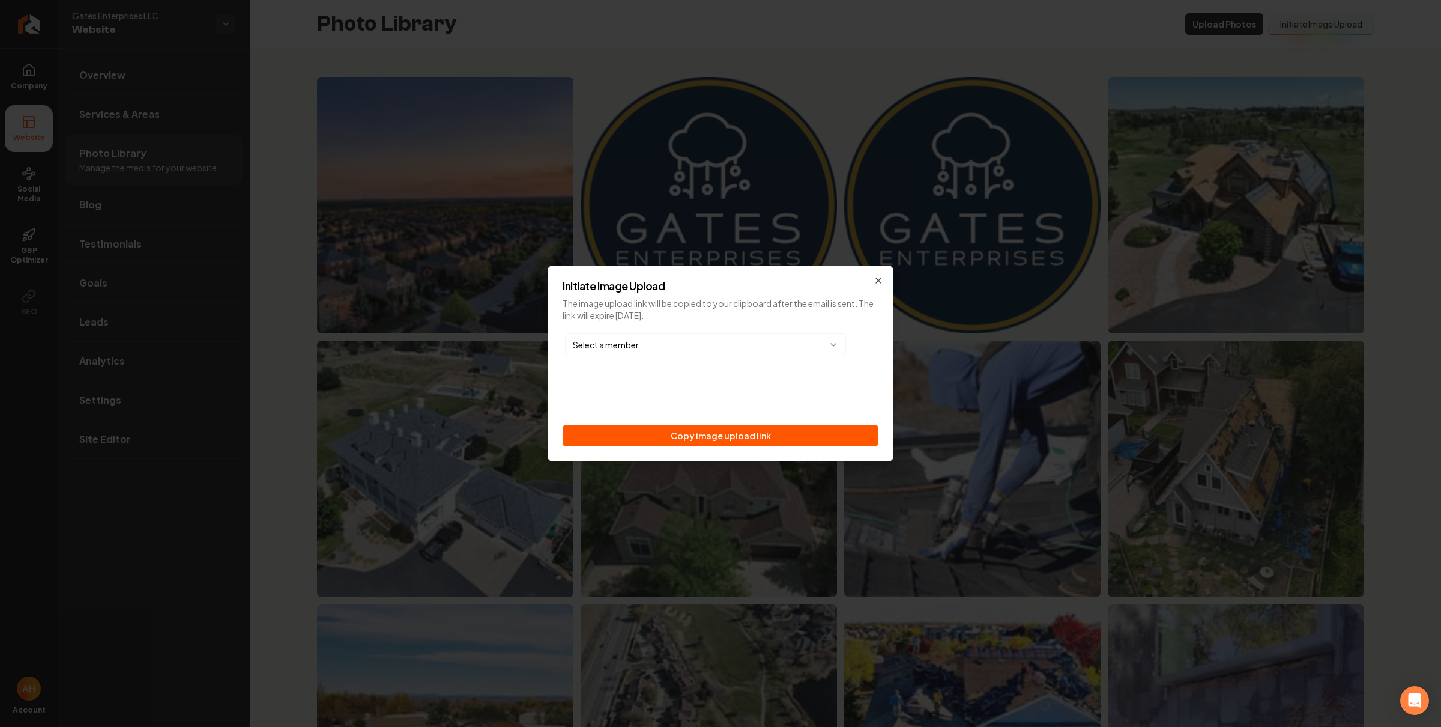
drag, startPoint x: 781, startPoint y: 440, endPoint x: 768, endPoint y: 396, distance: 46.0
click at [781, 440] on button "Copy image upload link" at bounding box center [721, 436] width 316 height 22
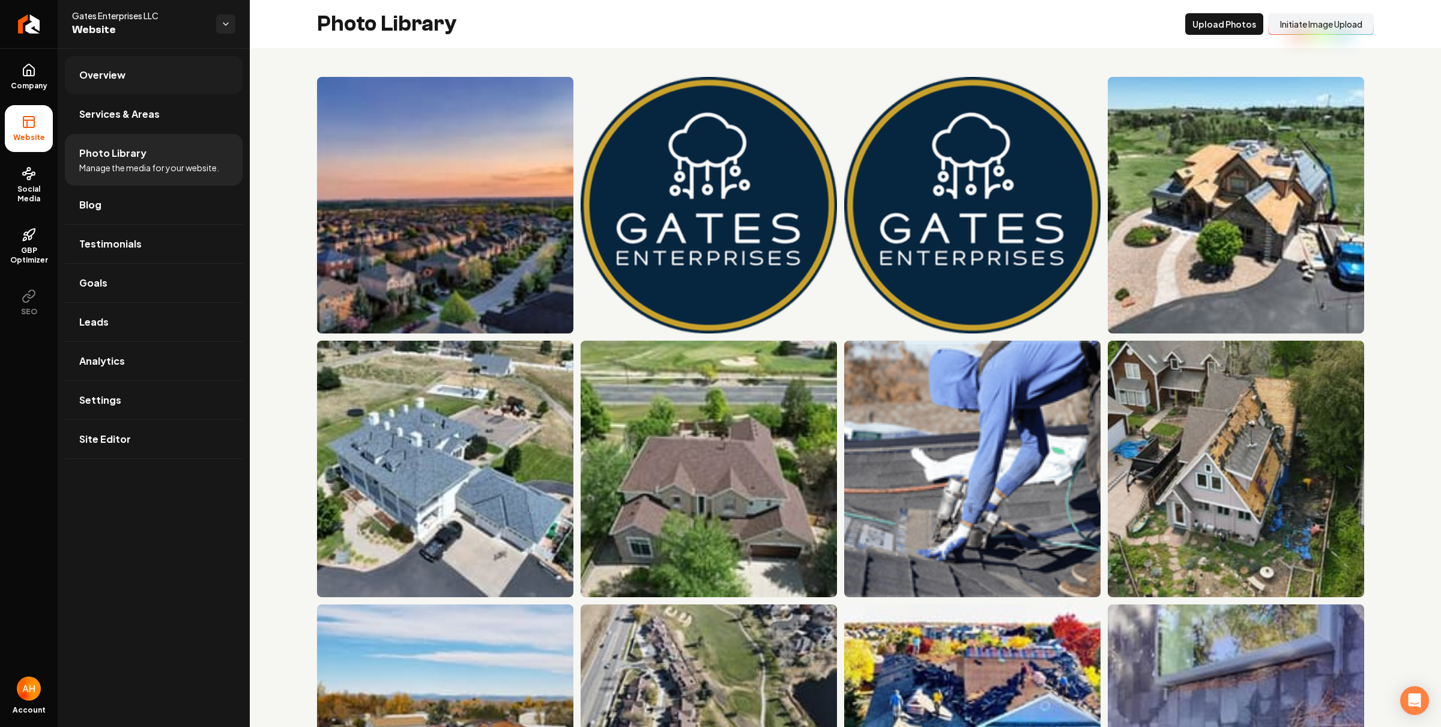
drag, startPoint x: 142, startPoint y: 85, endPoint x: 153, endPoint y: 85, distance: 11.4
click at [142, 85] on link "Overview" at bounding box center [154, 75] width 178 height 38
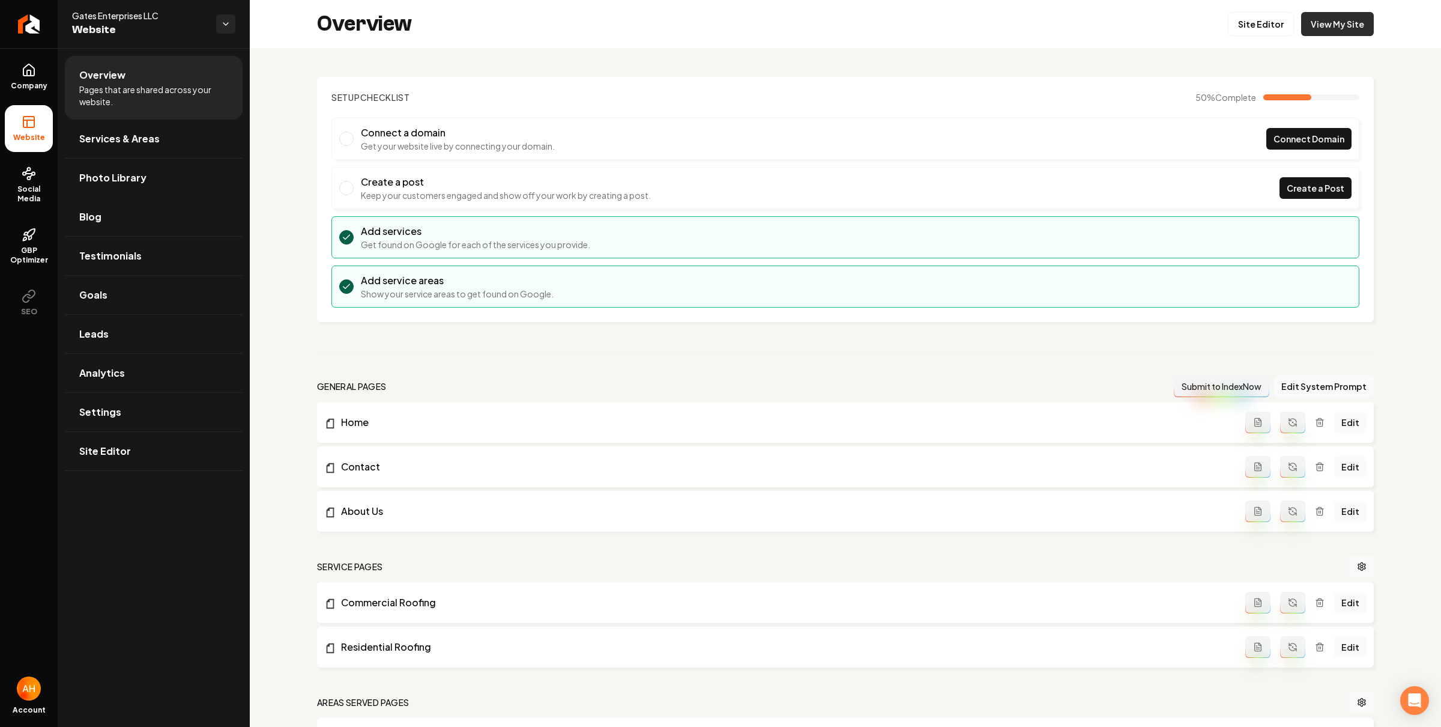
click at [1321, 20] on link "View My Site" at bounding box center [1337, 24] width 73 height 24
click at [683, 32] on div "Overview Site Editor View My Site" at bounding box center [846, 24] width 1192 height 48
drag, startPoint x: 667, startPoint y: 68, endPoint x: 688, endPoint y: 74, distance: 21.9
click at [667, 68] on div "Setup Checklist 50 % Complete Connect a domain Get your website live by connect…" at bounding box center [846, 482] width 1192 height 869
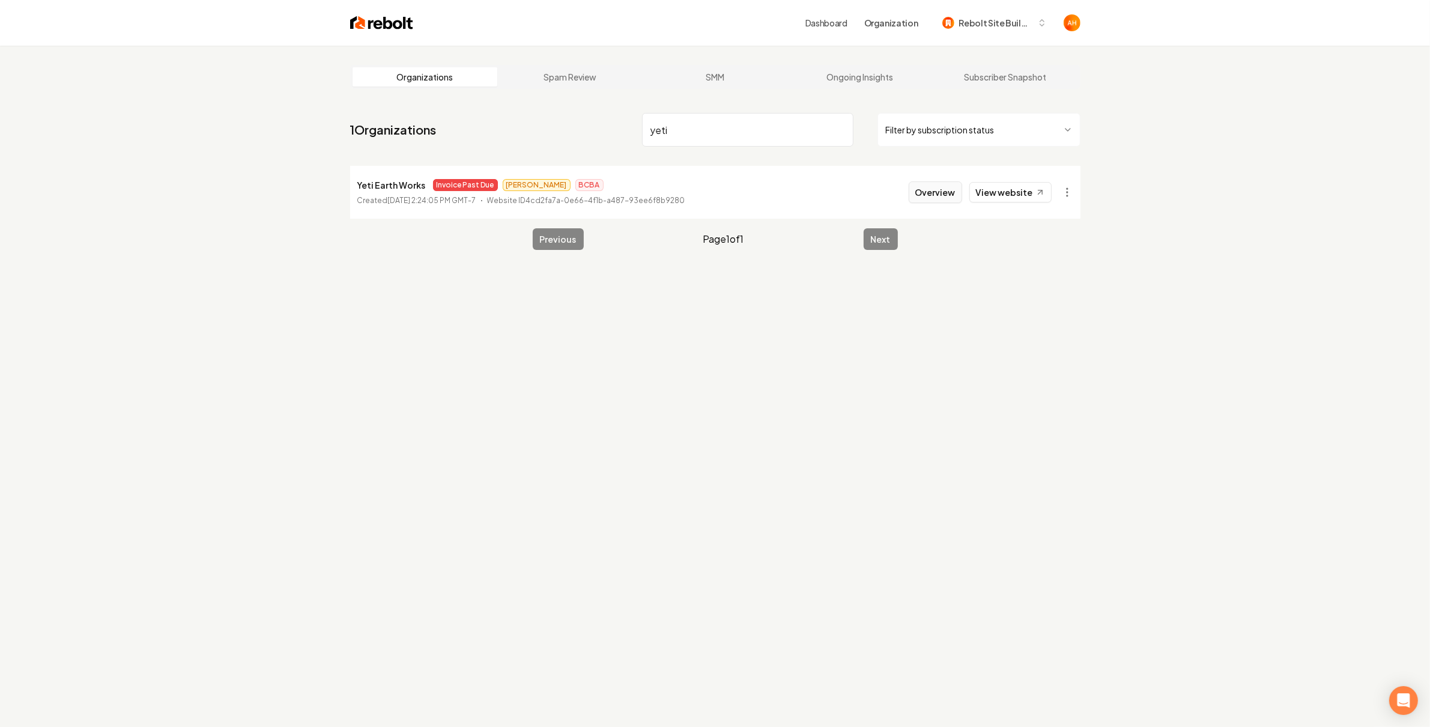
type input "yeti"
click at [937, 193] on button "Overview" at bounding box center [935, 192] width 53 height 22
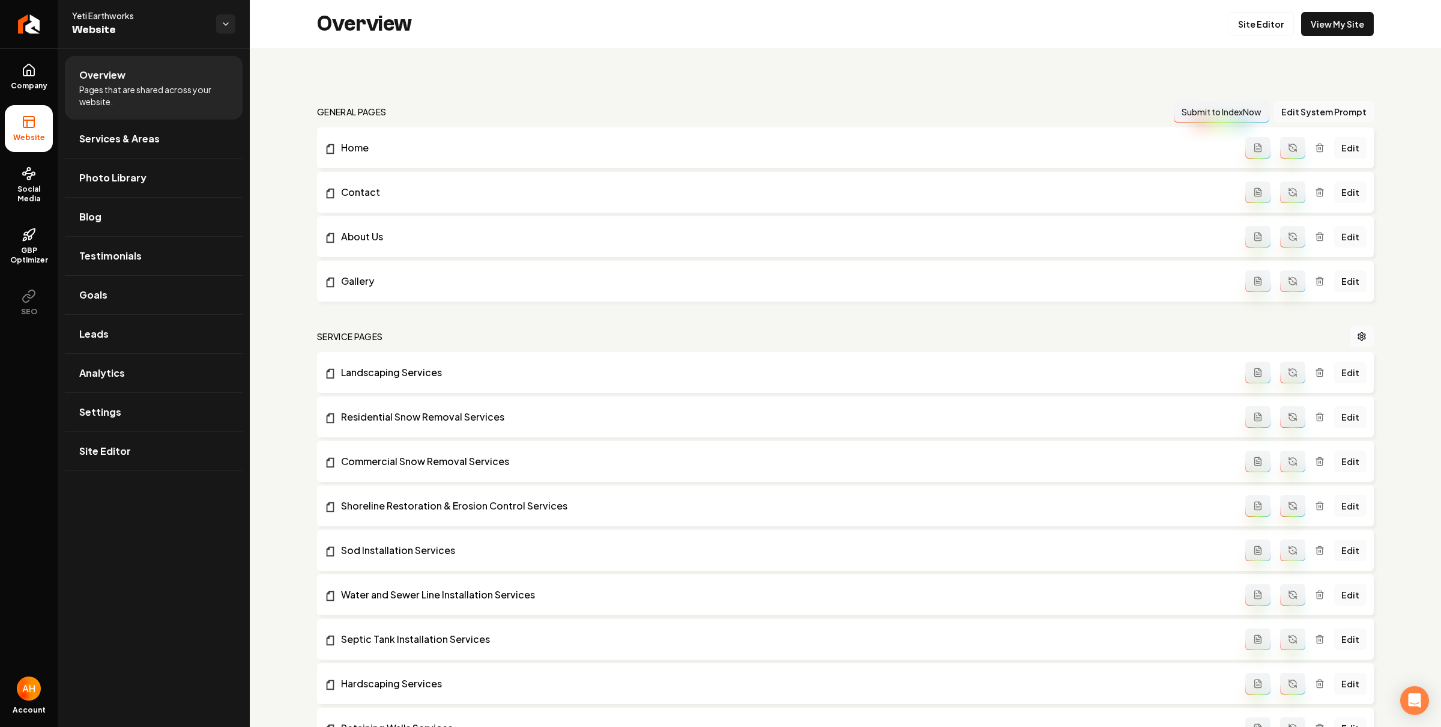
drag, startPoint x: 17, startPoint y: 70, endPoint x: 59, endPoint y: 74, distance: 41.7
click at [17, 69] on link "Company" at bounding box center [29, 76] width 48 height 47
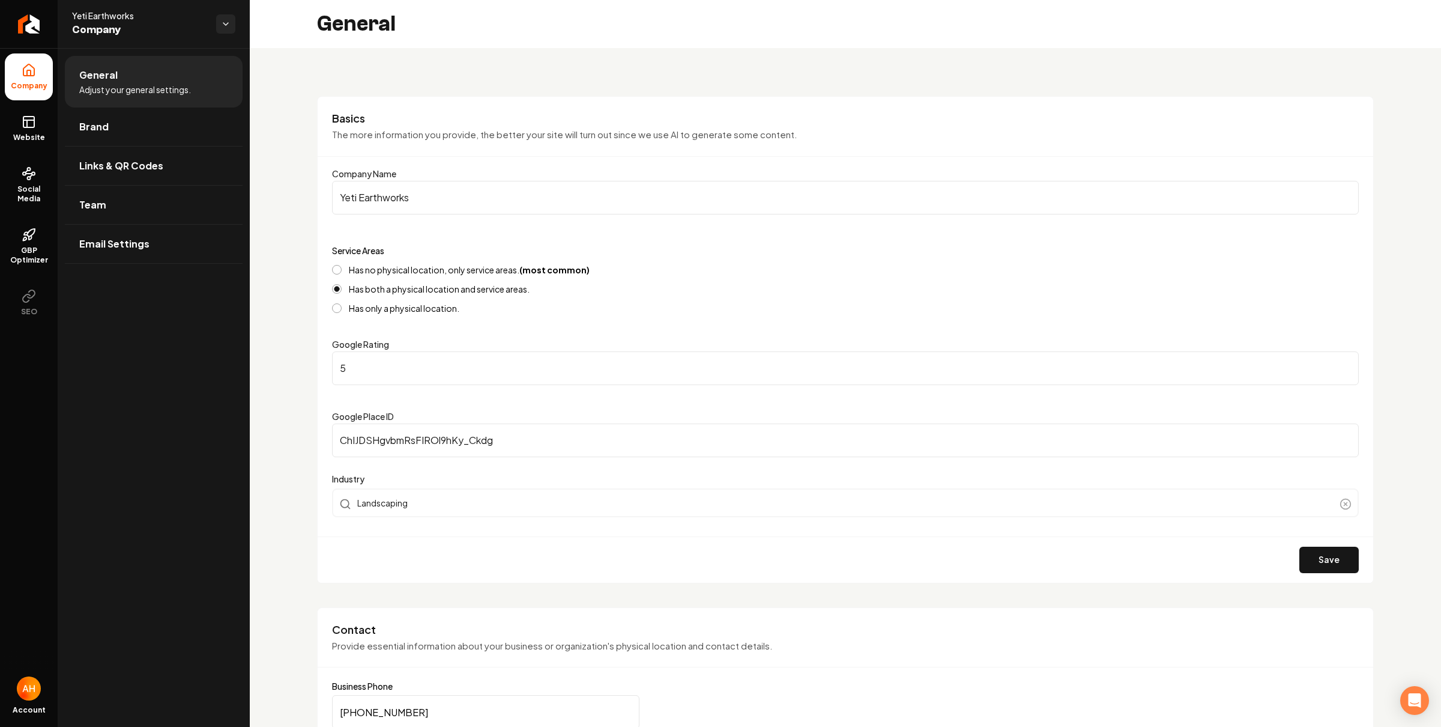
drag, startPoint x: 47, startPoint y: 135, endPoint x: 59, endPoint y: 145, distance: 16.2
click at [47, 135] on span "Website" at bounding box center [28, 138] width 41 height 10
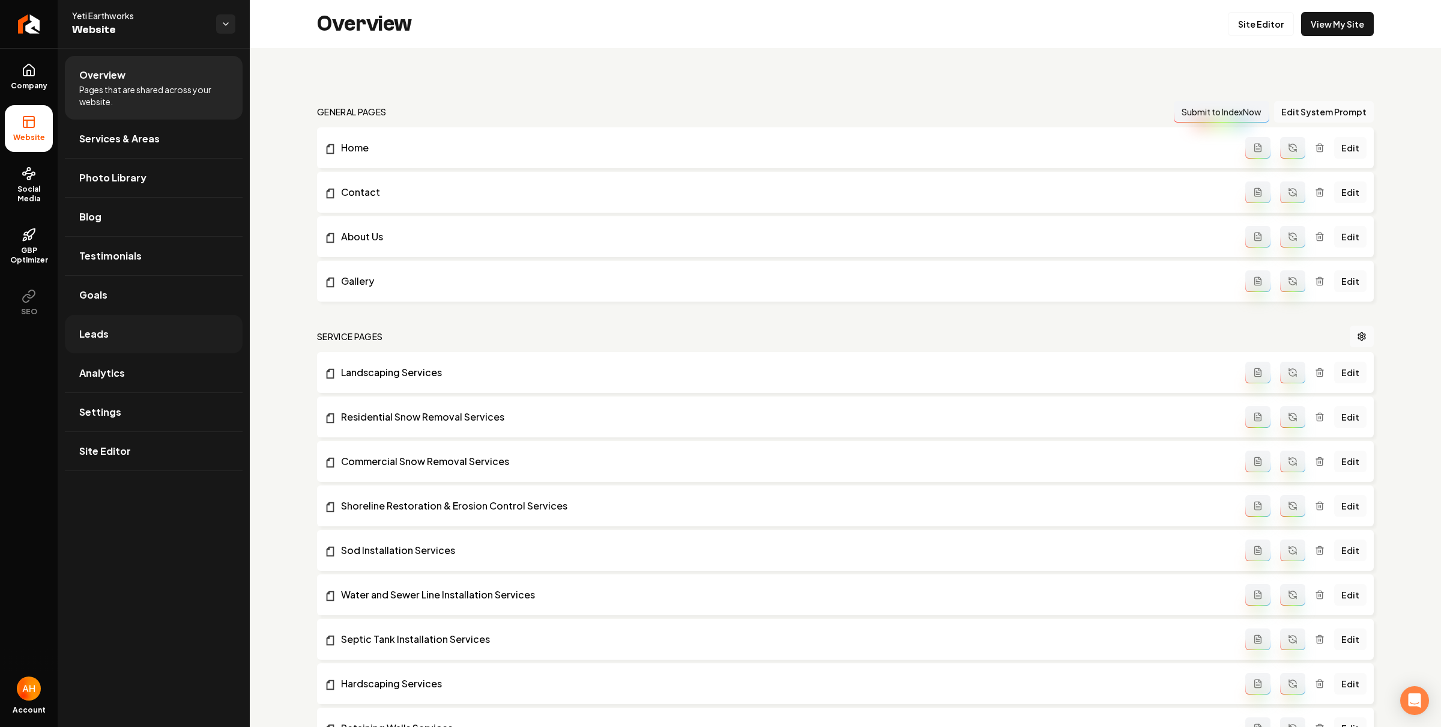
click at [128, 349] on link "Leads" at bounding box center [154, 334] width 178 height 38
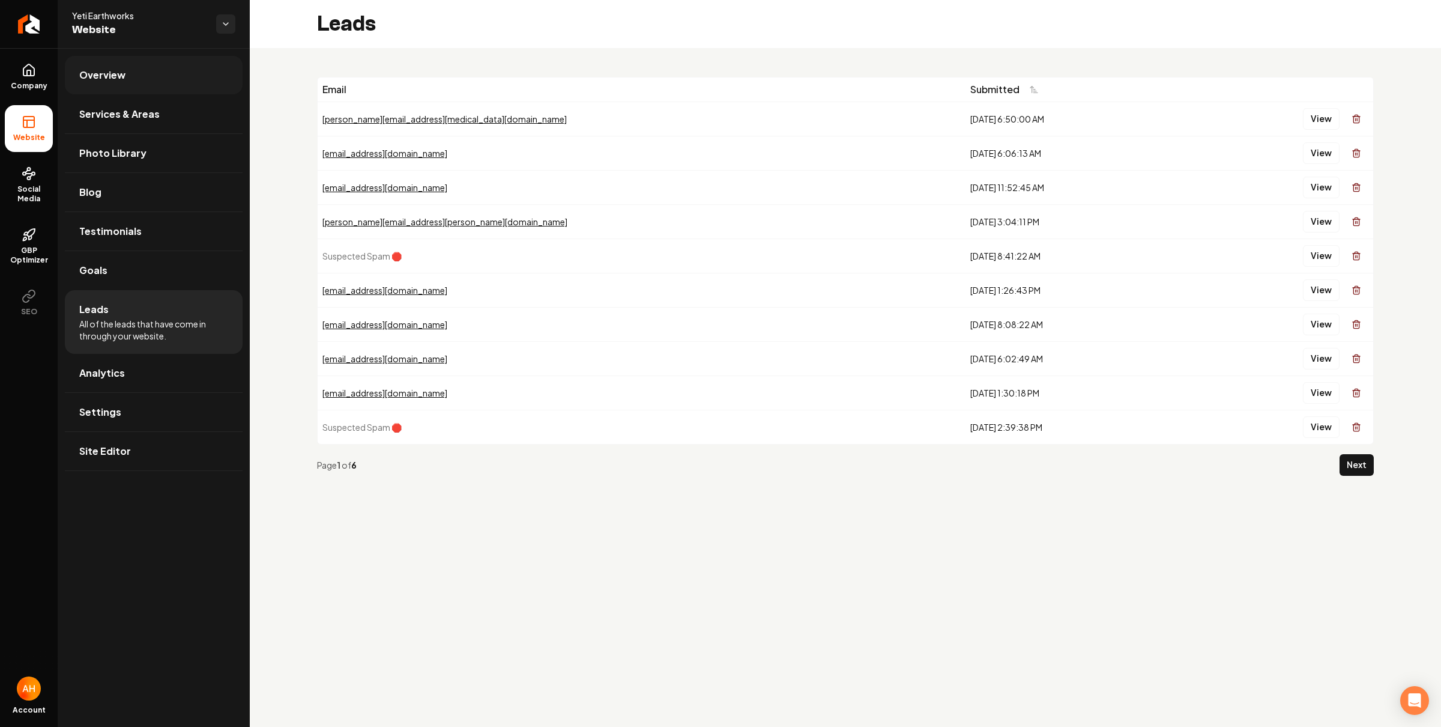
drag, startPoint x: 208, startPoint y: 77, endPoint x: 216, endPoint y: 76, distance: 8.4
click at [207, 76] on link "Overview" at bounding box center [154, 75] width 178 height 38
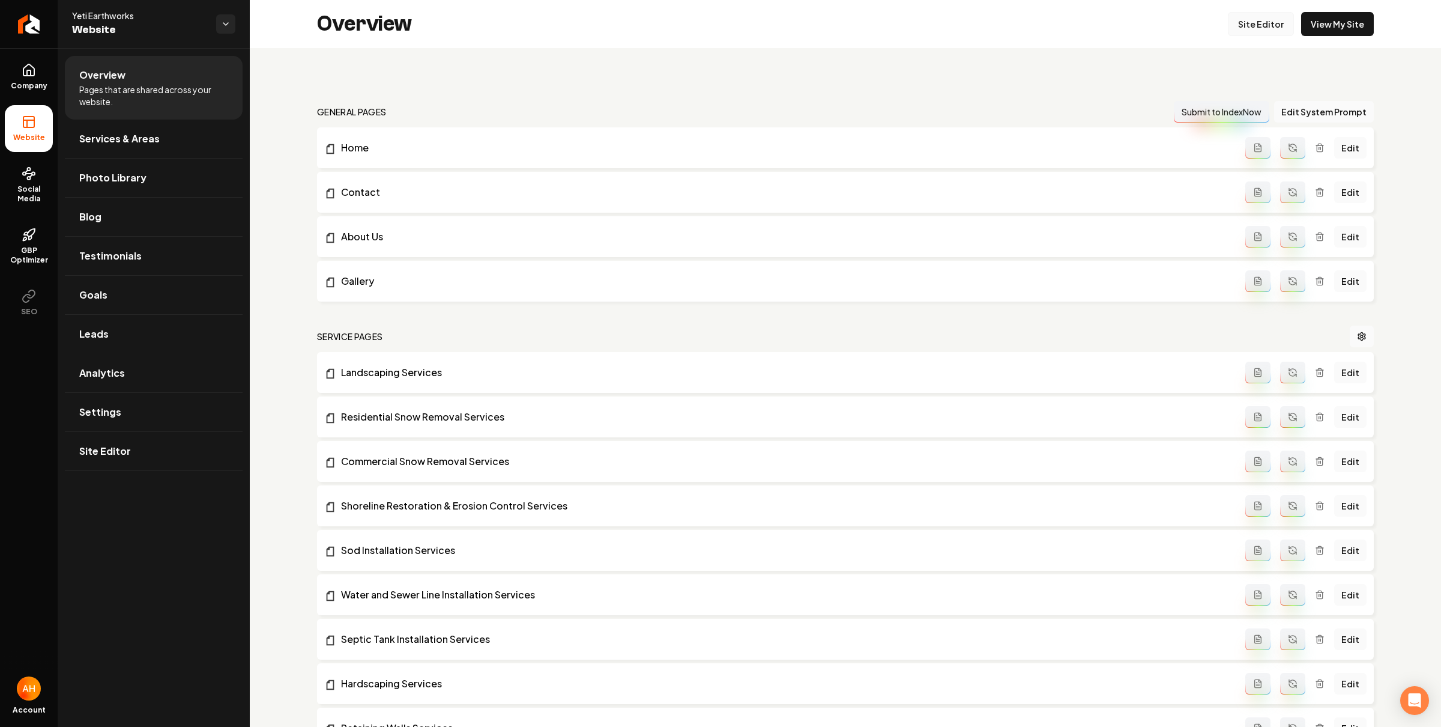
click at [1252, 14] on link "Site Editor" at bounding box center [1261, 24] width 66 height 24
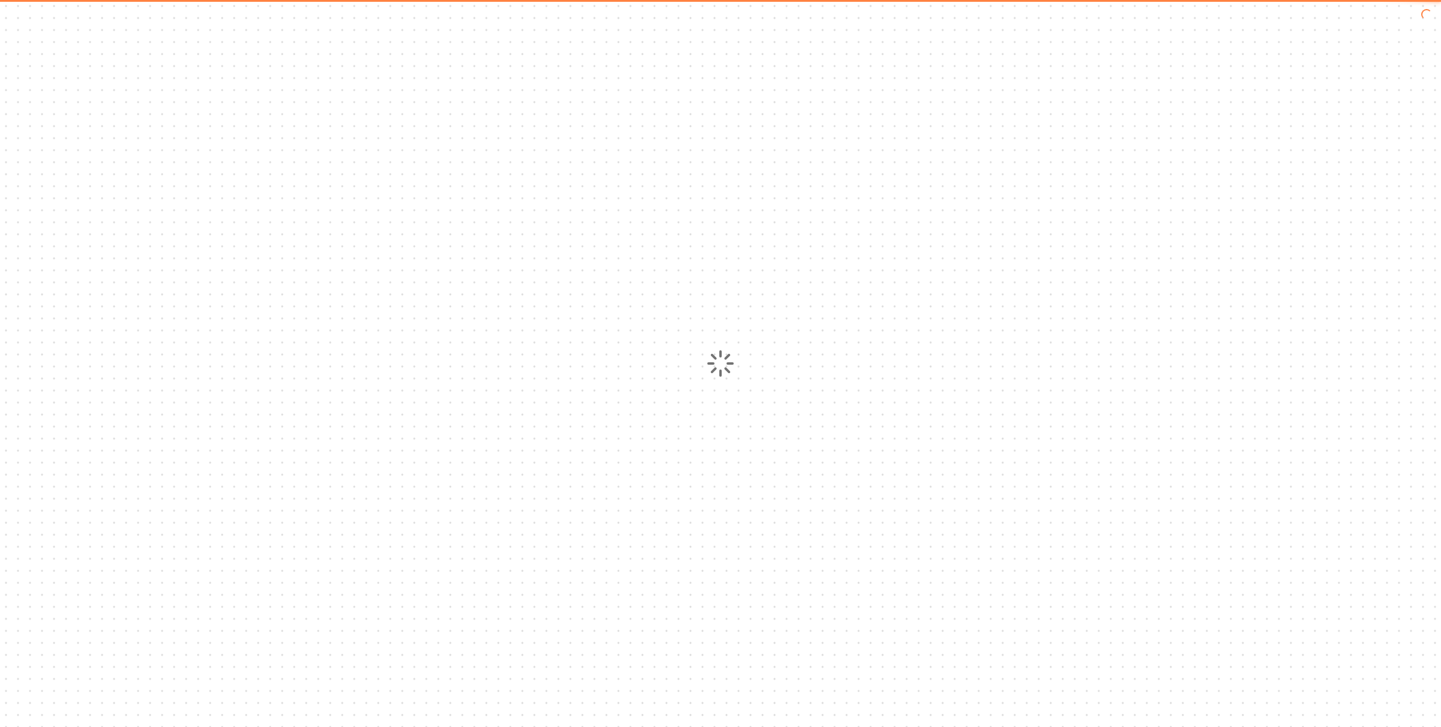
click at [1252, 14] on div at bounding box center [720, 363] width 1441 height 727
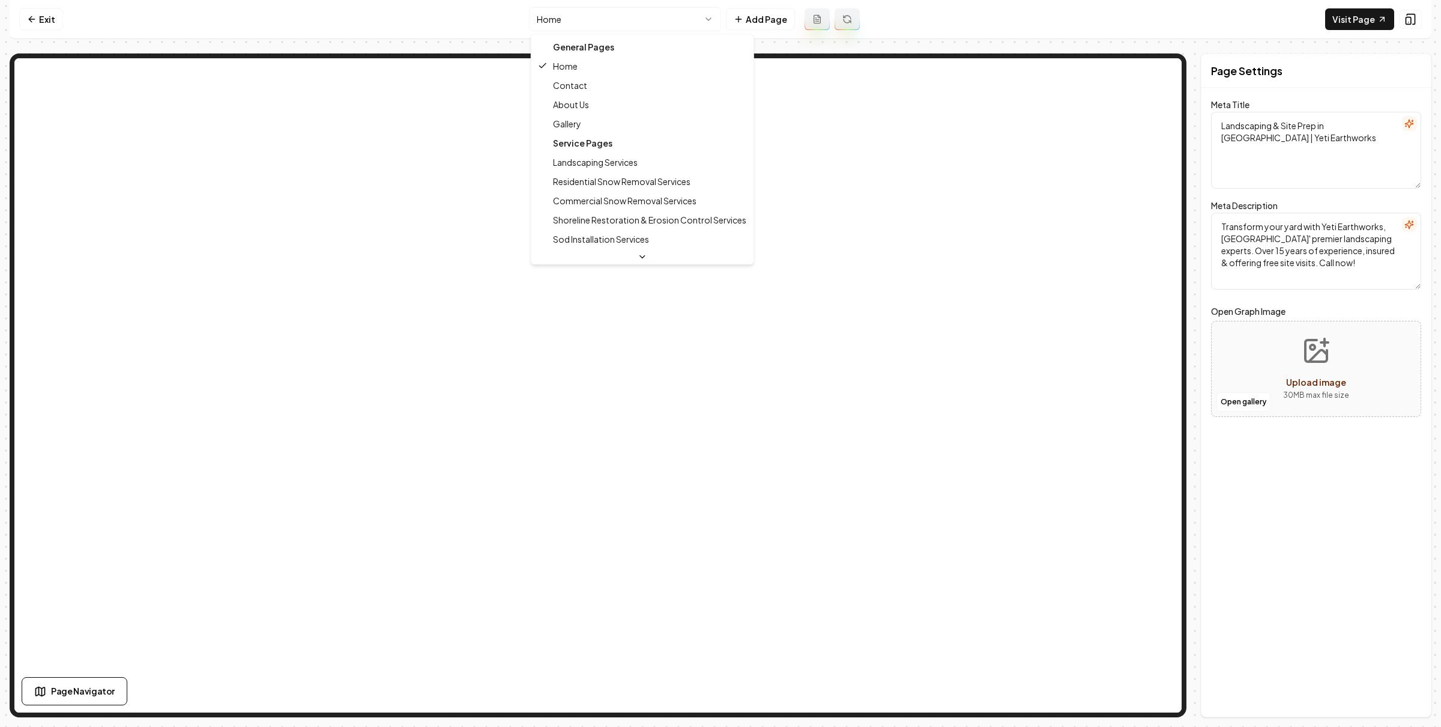
click at [619, 21] on html "Computer Required This feature is only available on a computer. Please switch t…" at bounding box center [720, 363] width 1441 height 727
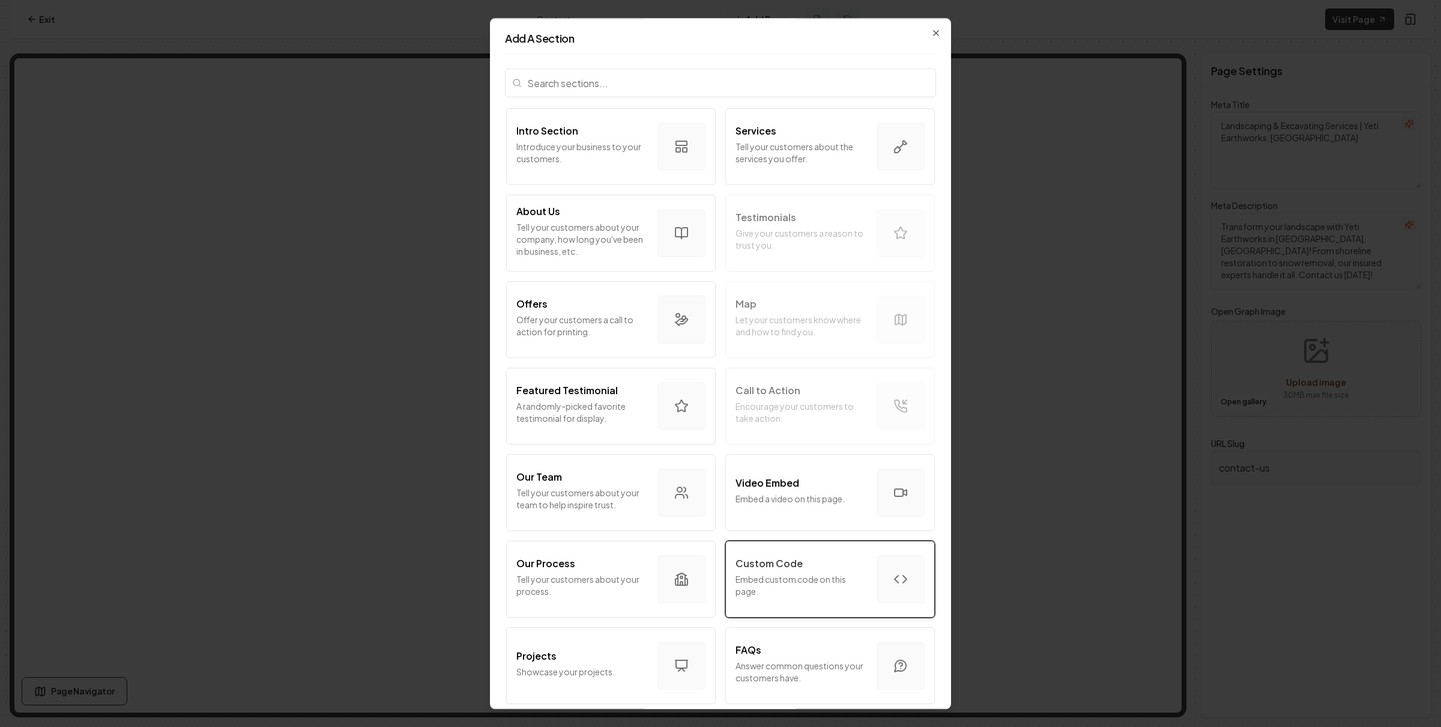
click at [823, 588] on p "Embed custom code on this page." at bounding box center [802, 585] width 132 height 24
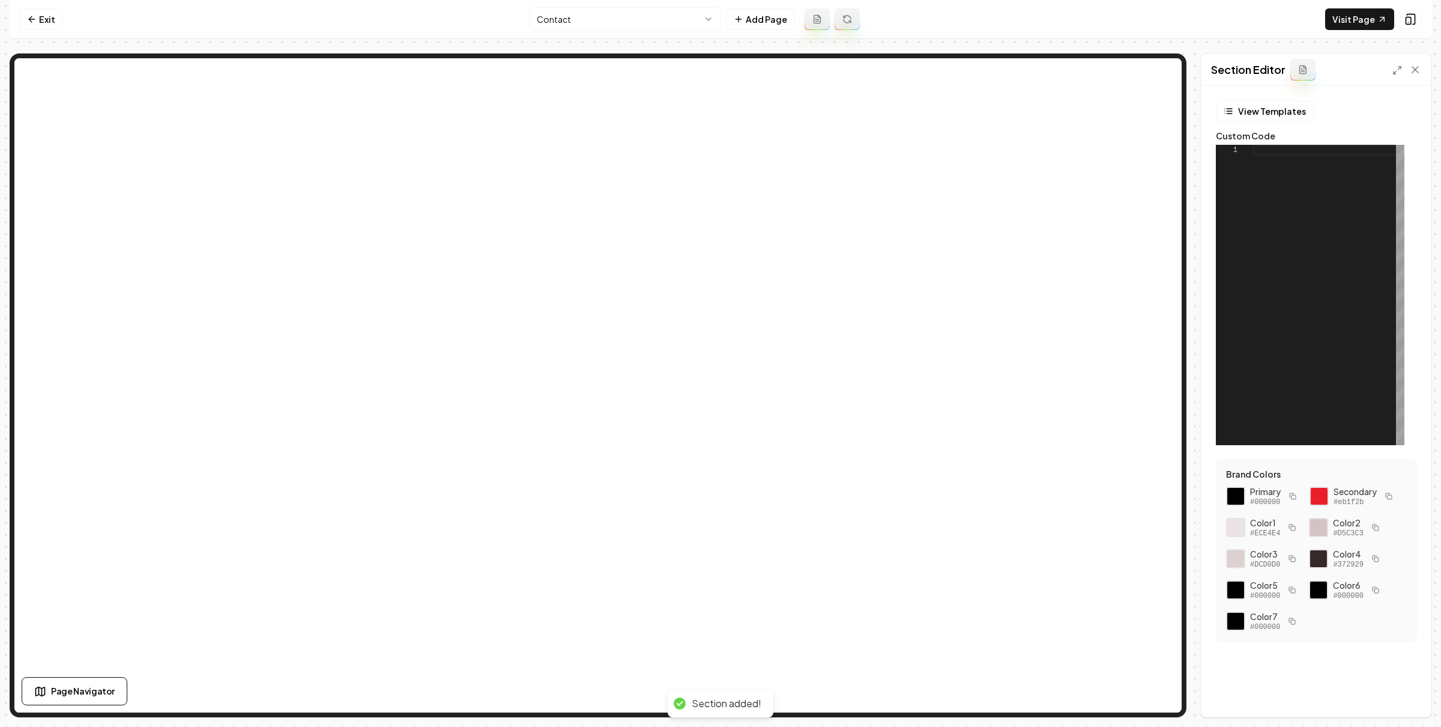
click at [1299, 232] on div at bounding box center [1328, 295] width 151 height 300
drag, startPoint x: 1410, startPoint y: 698, endPoint x: 1402, endPoint y: 686, distance: 14.0
click at [1407, 695] on button "Save" at bounding box center [1403, 696] width 35 height 22
type textarea "**********"
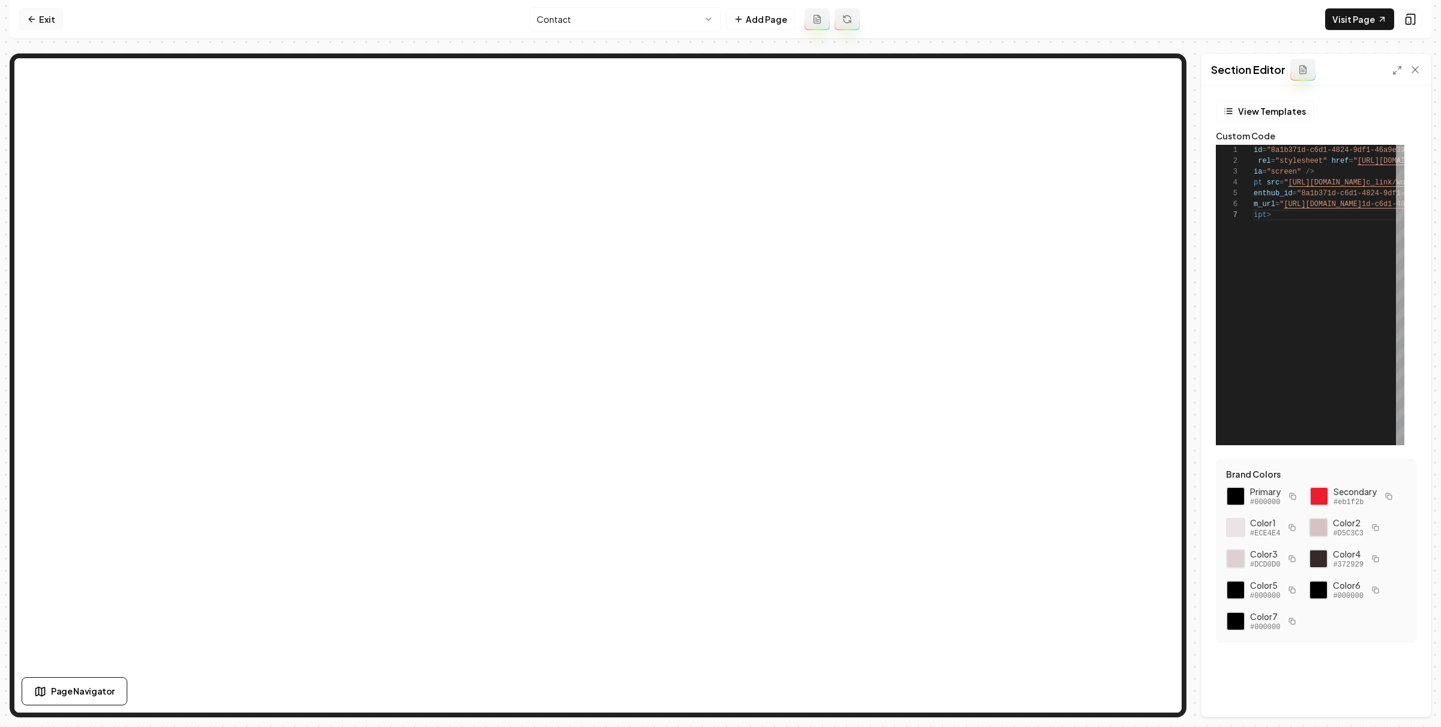
click at [47, 22] on link "Exit" at bounding box center [41, 19] width 44 height 22
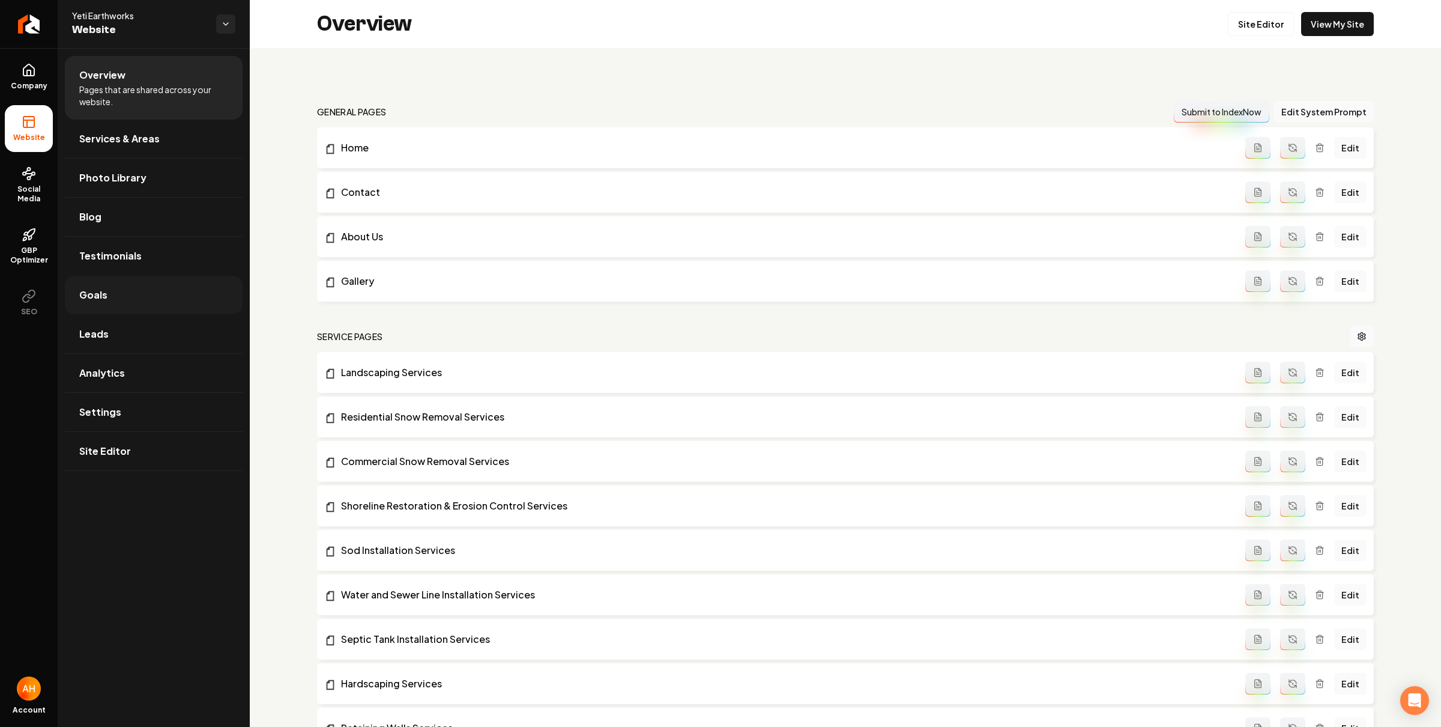
click at [148, 304] on link "Goals" at bounding box center [154, 295] width 178 height 38
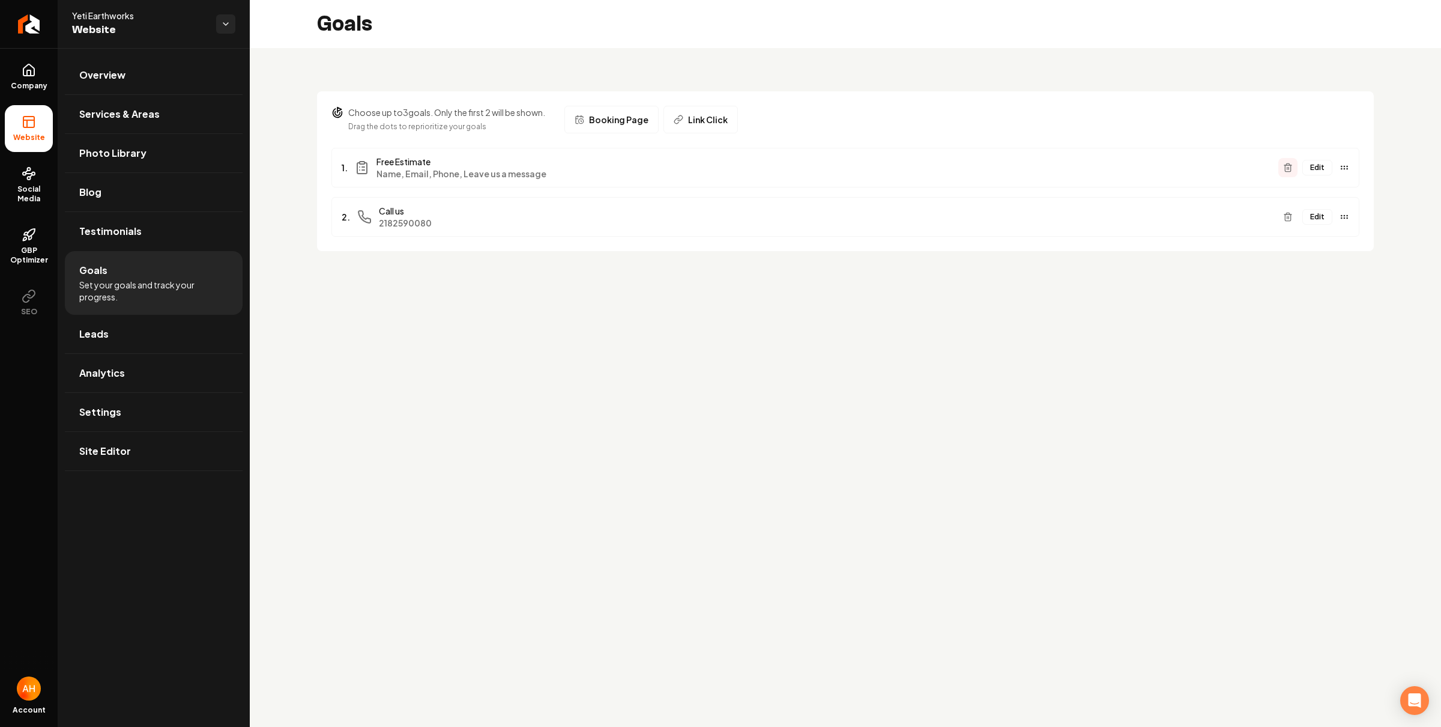
click at [1285, 173] on button "Main content area" at bounding box center [1288, 167] width 19 height 19
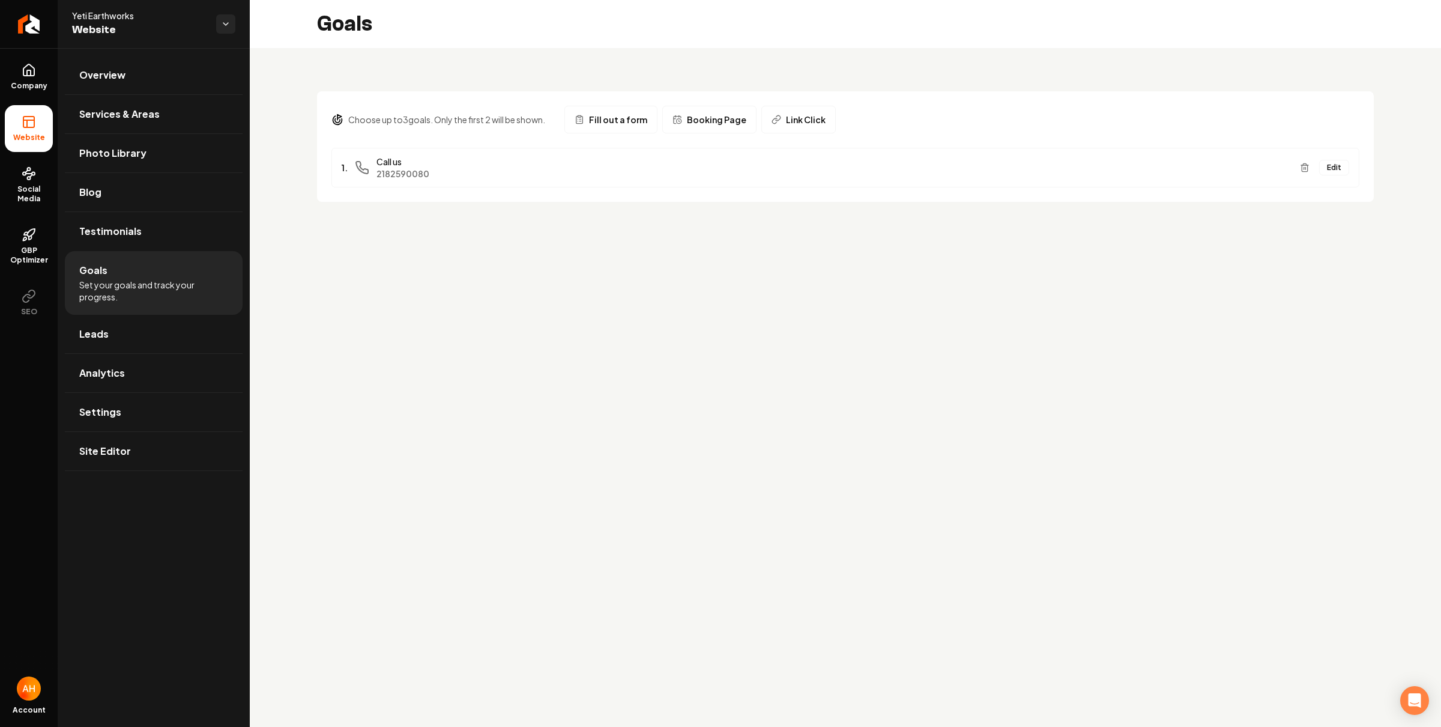
click at [718, 126] on button "Booking Page" at bounding box center [709, 120] width 94 height 28
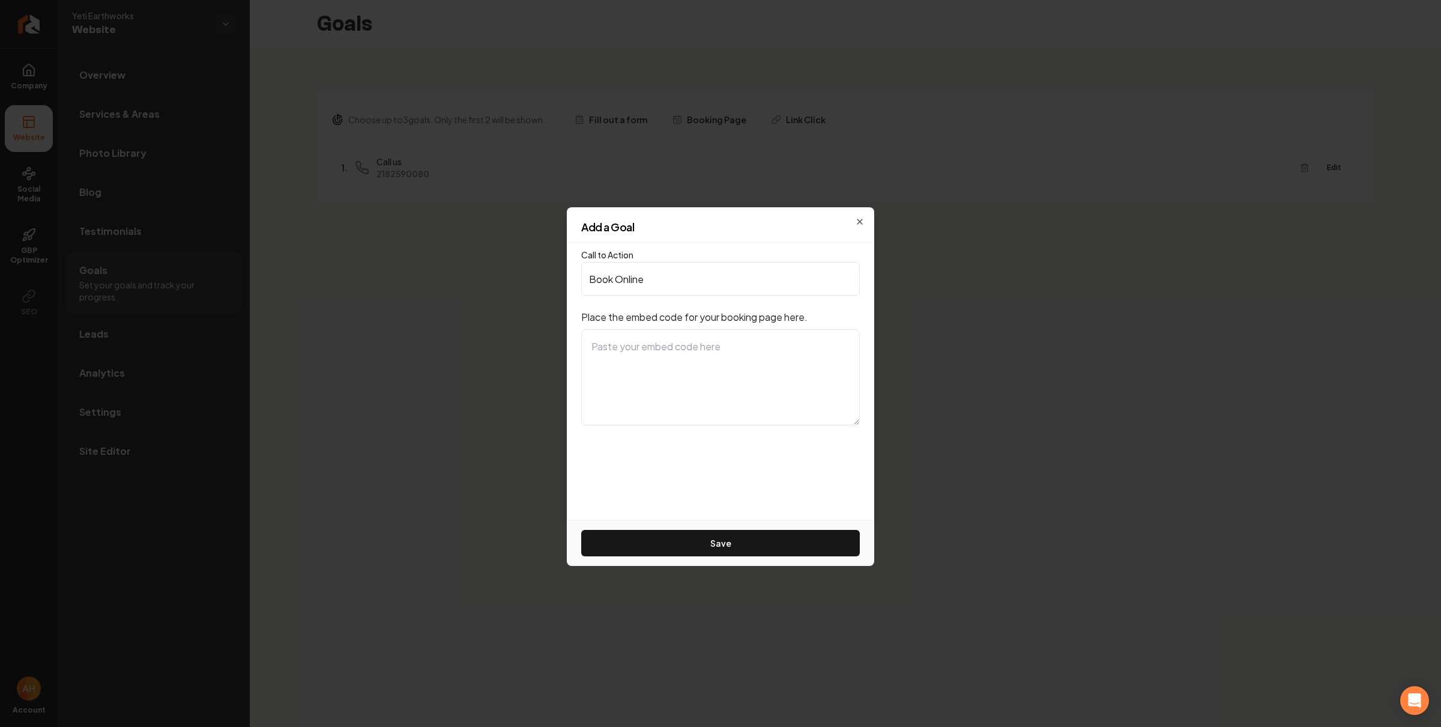
click at [703, 366] on textarea at bounding box center [720, 377] width 279 height 96
paste textarea "<div id="8a1b371d-c6d1-4824-9df1-46a9e3952b65"></div> <link rel="stylesheet" hr…"
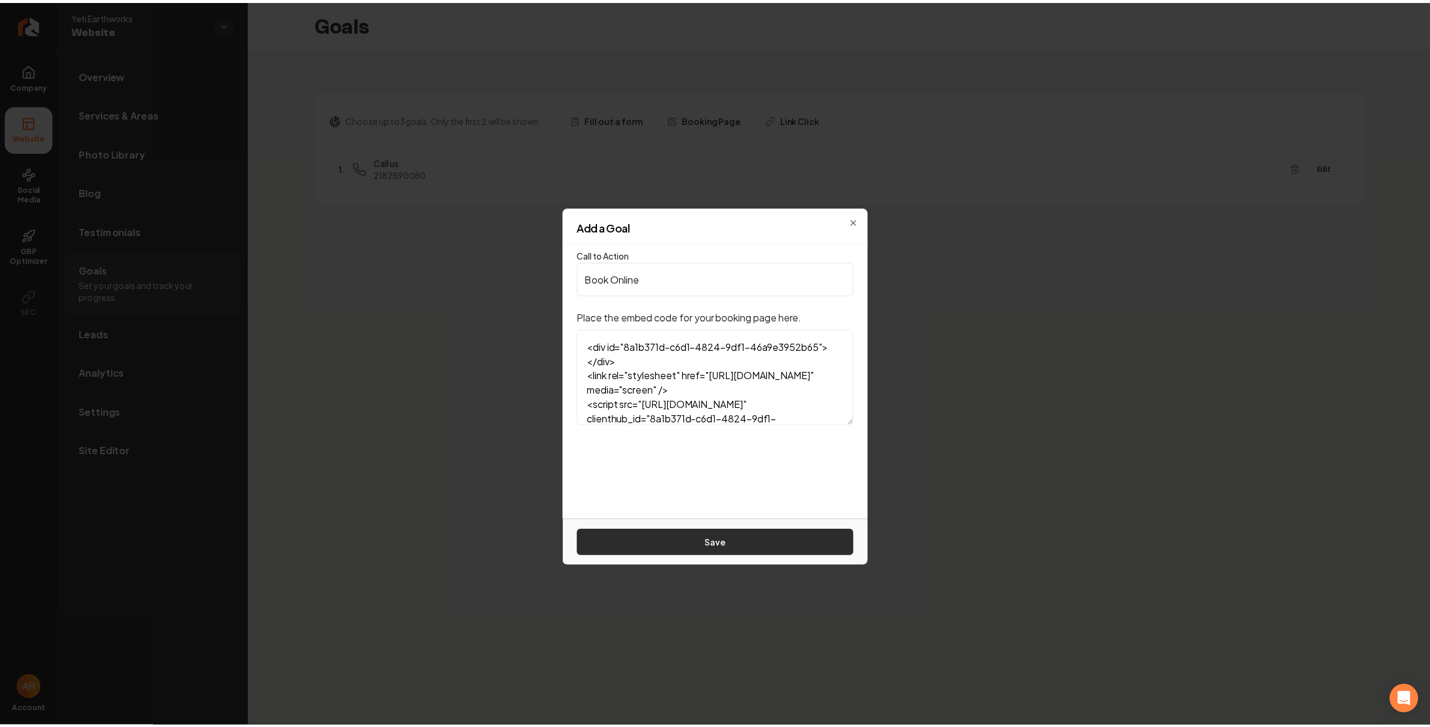
scroll to position [144, 0]
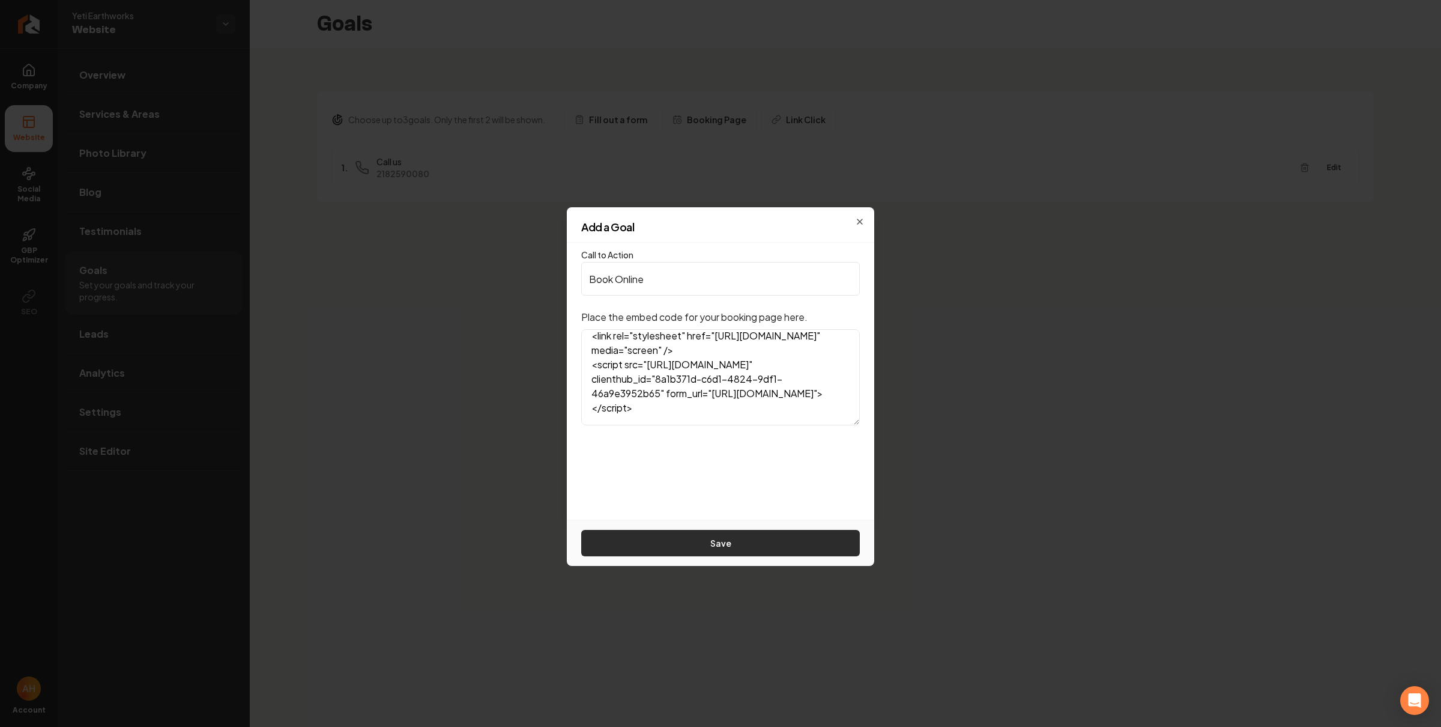
type textarea "<div id="8a1b371d-c6d1-4824-9df1-46a9e3952b65"></div> <link rel="stylesheet" hr…"
click at [700, 554] on button "Save" at bounding box center [720, 543] width 279 height 26
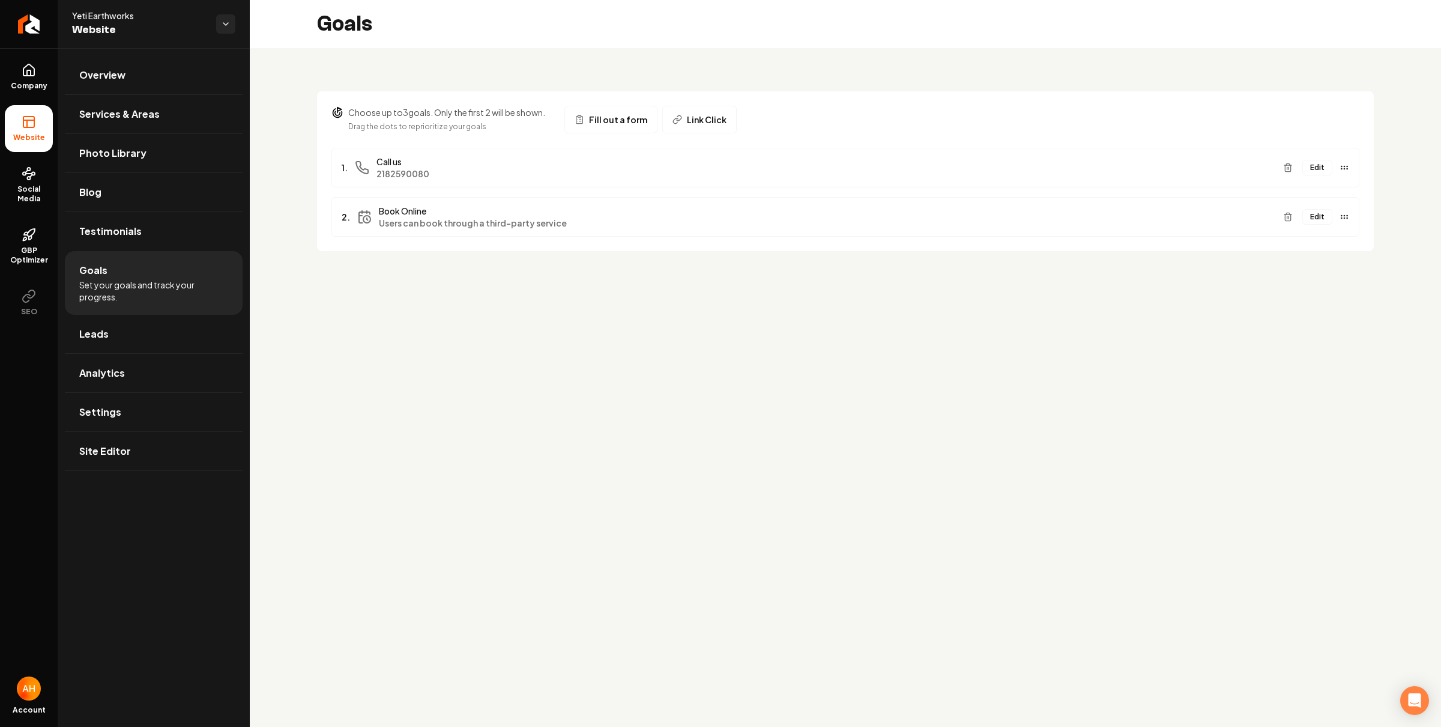
click at [726, 62] on div "Choose up to 3 goals. Only the first 2 will be shown. Drag the dots to repriori…" at bounding box center [846, 164] width 1192 height 232
click at [40, 34] on link "Return to dashboard" at bounding box center [29, 24] width 58 height 48
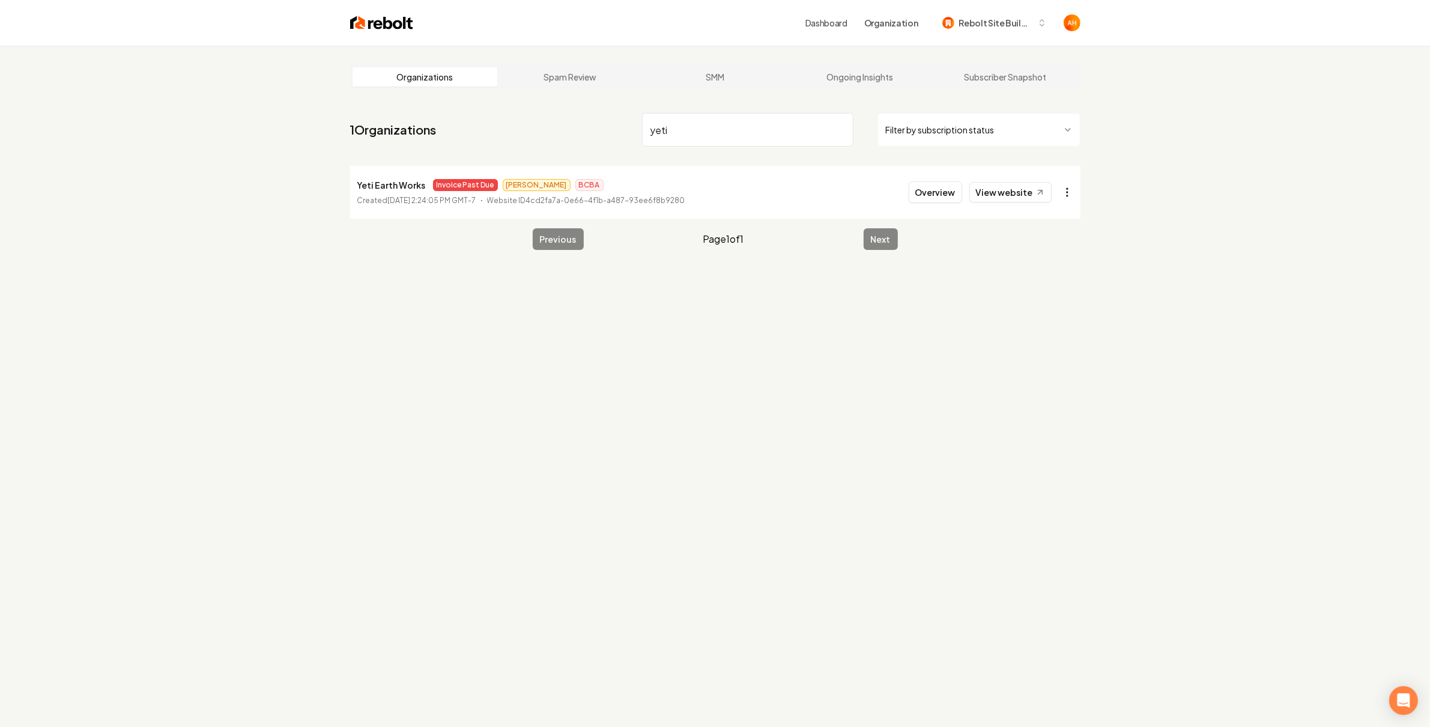
type input "yeti"
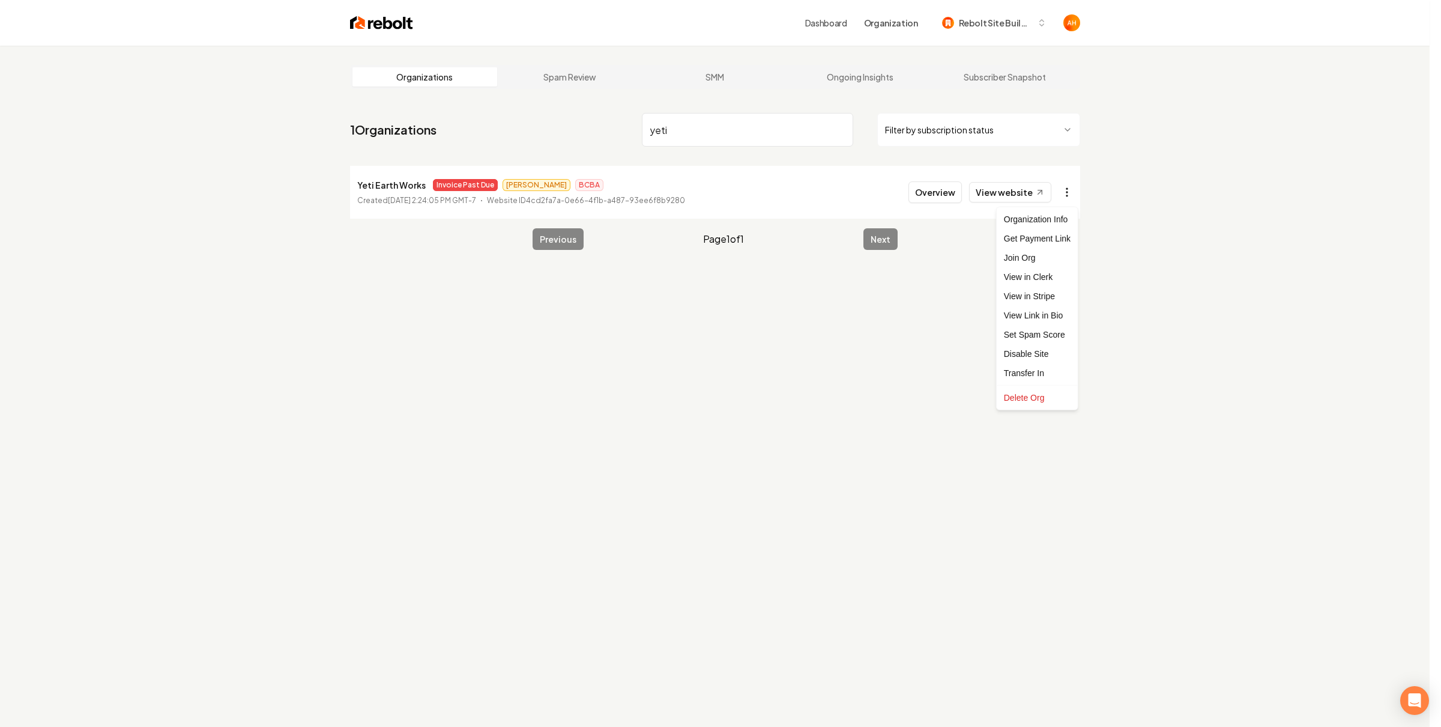
click at [1065, 195] on html "Dashboard Organization Rebolt Site Builder Organizations Spam Review SMM Ongoin…" at bounding box center [720, 363] width 1441 height 727
click at [1043, 290] on link "View in Stripe" at bounding box center [1037, 295] width 76 height 19
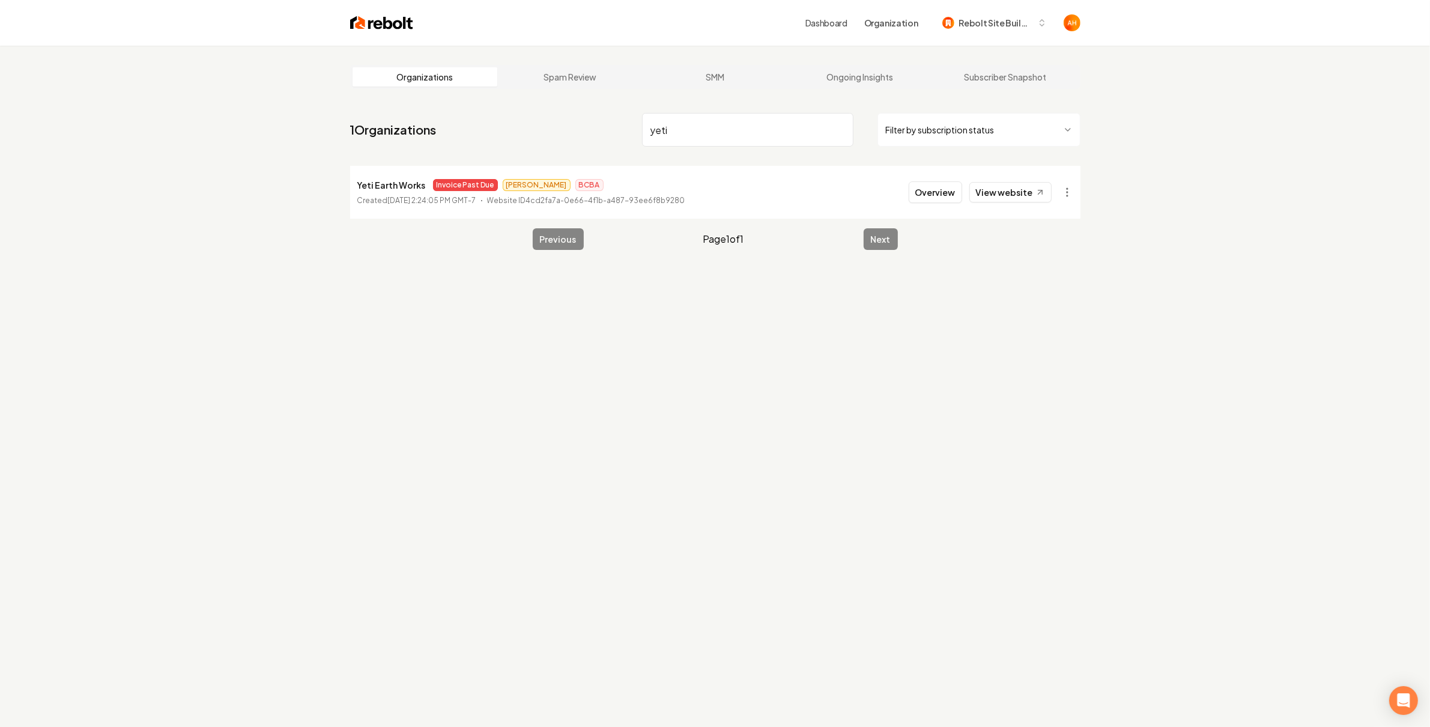
click at [1214, 77] on div "Organizations Spam Review SMM Ongoing Insights Subscriber Snapshot 1 Organizati…" at bounding box center [715, 409] width 1430 height 727
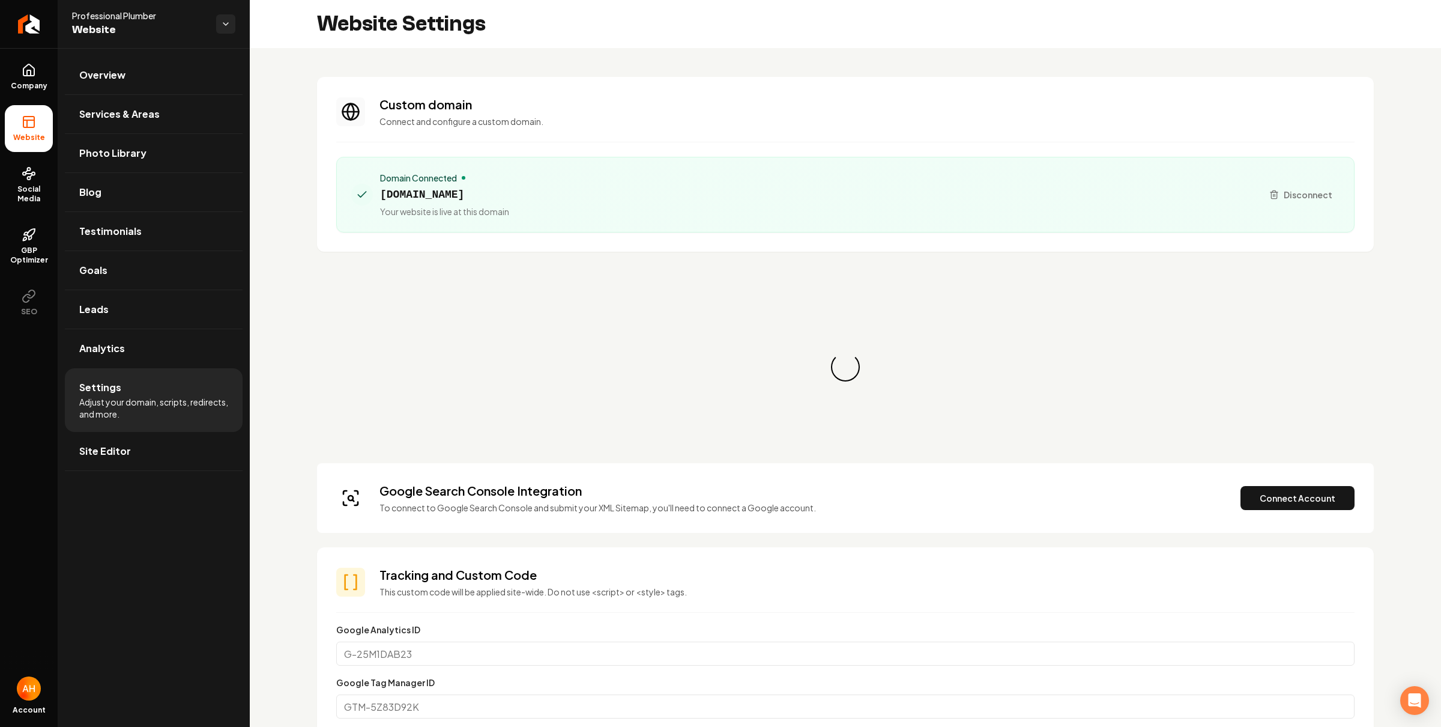
scroll to position [43, 0]
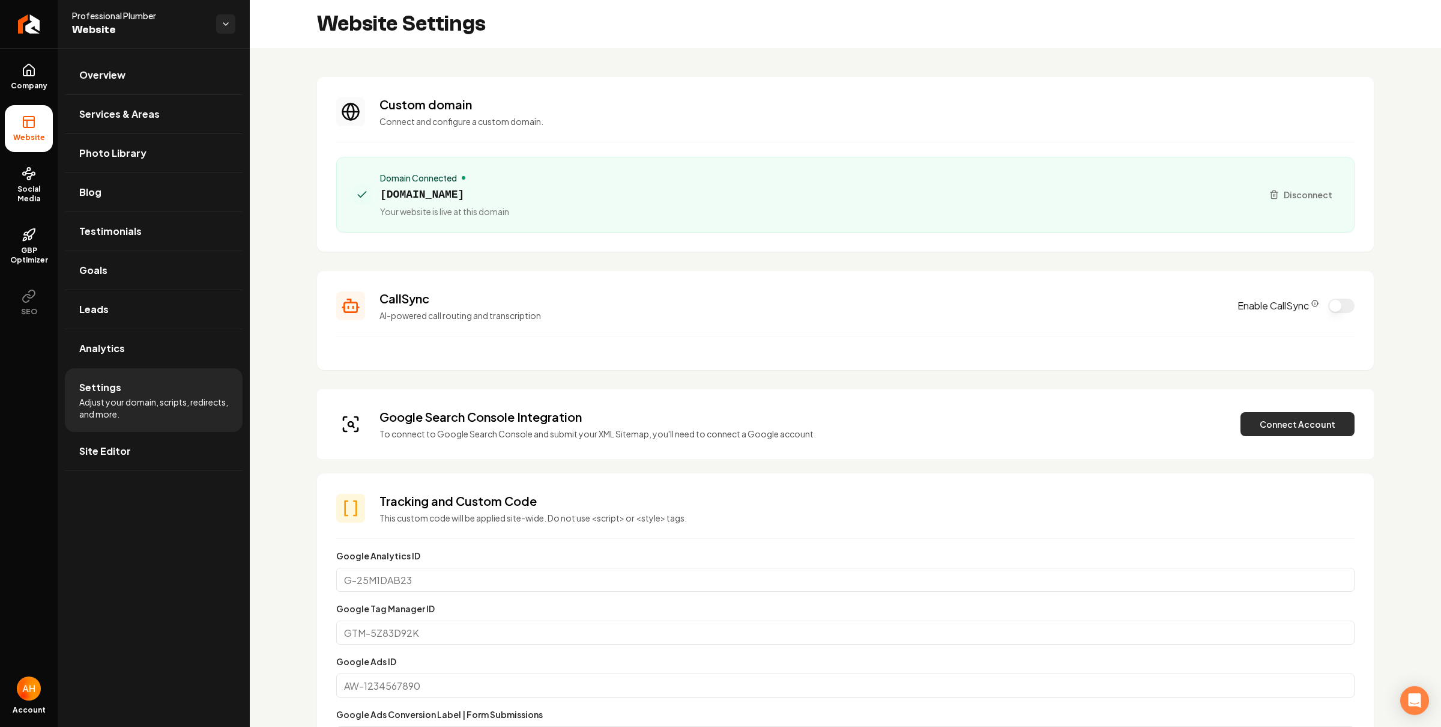
click at [1249, 431] on button "Connect Account" at bounding box center [1298, 424] width 114 height 24
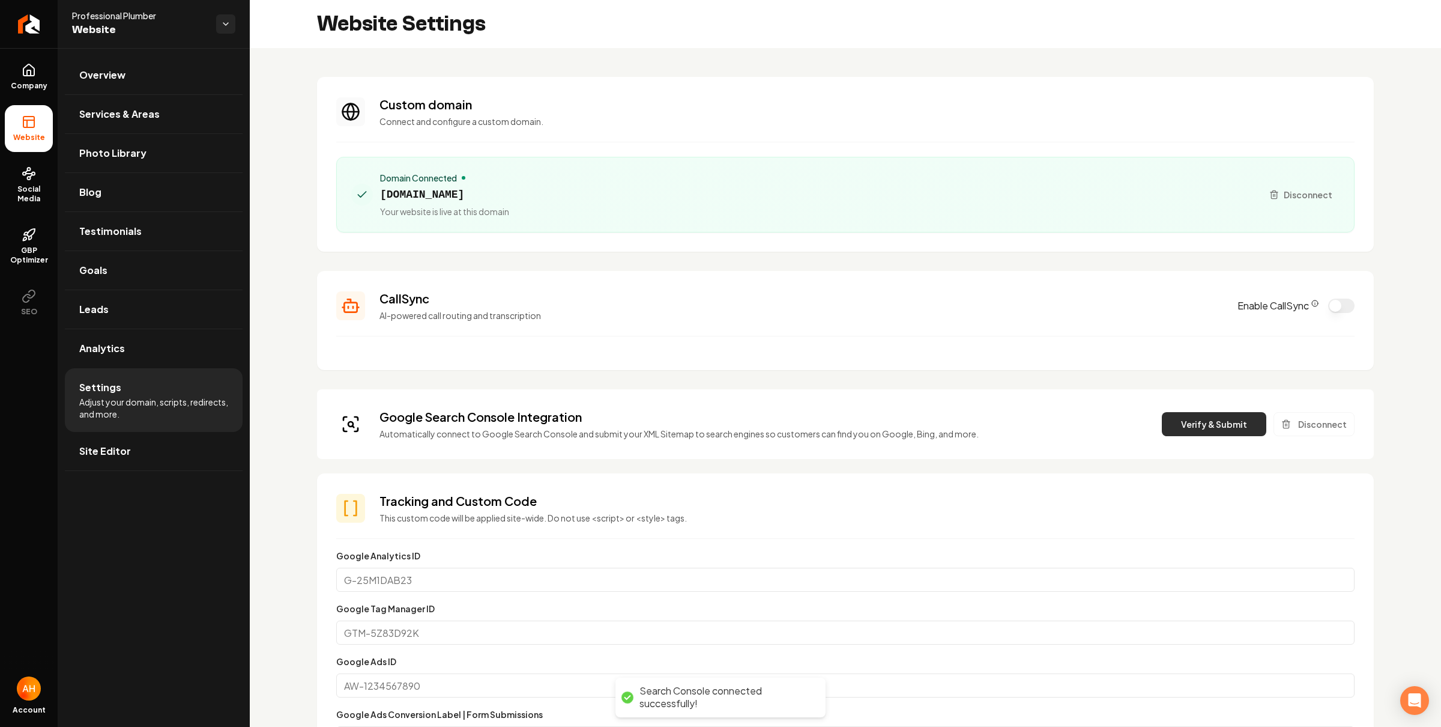
click at [1201, 413] on button "Verify & Submit" at bounding box center [1214, 424] width 104 height 24
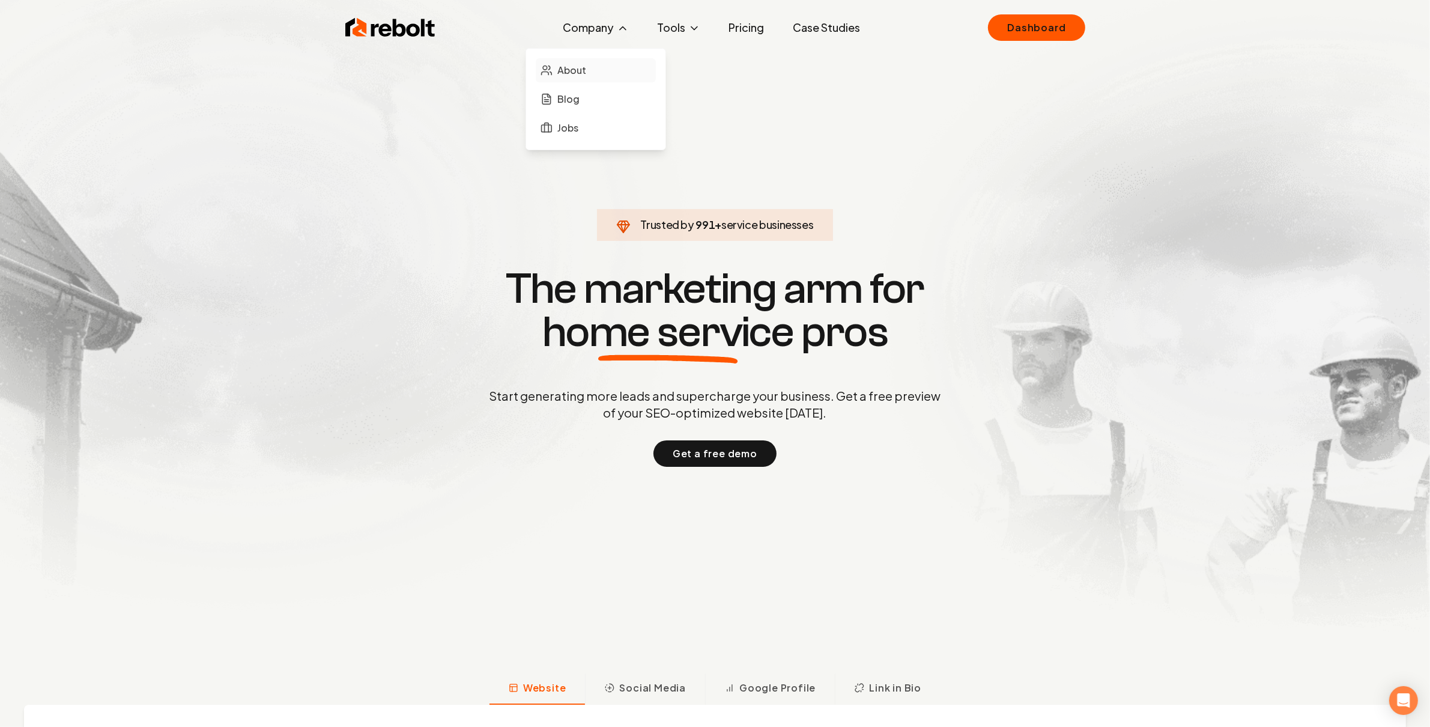
click at [592, 70] on link "About" at bounding box center [596, 70] width 120 height 24
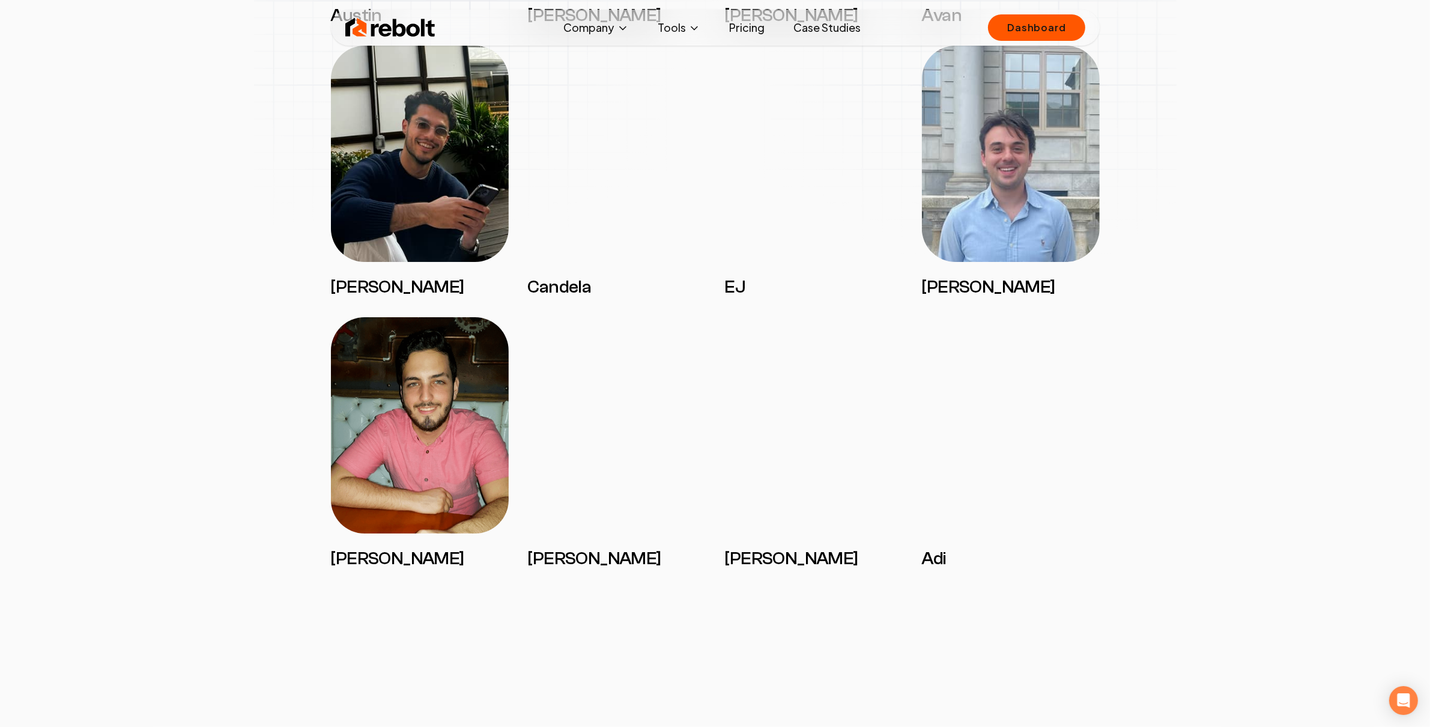
scroll to position [1501, 0]
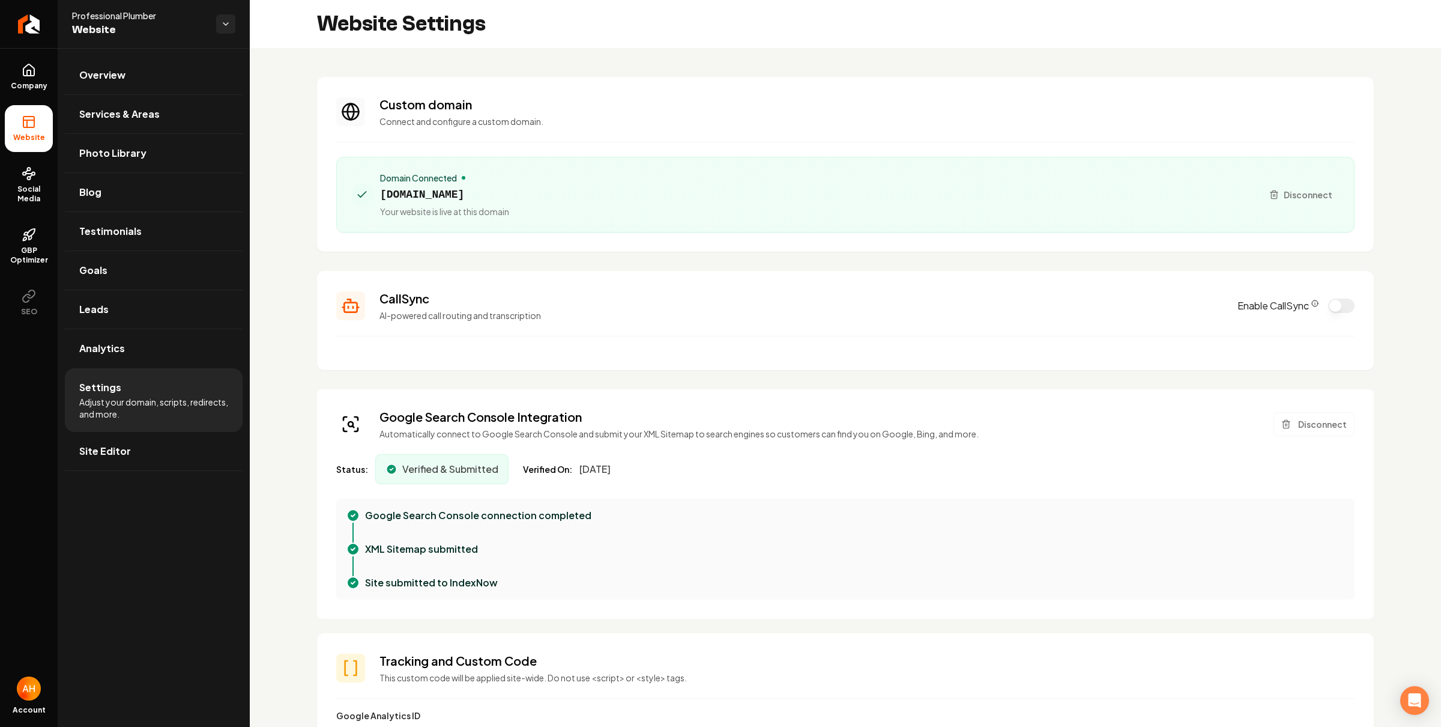
scroll to position [43, 0]
click at [546, 108] on h3 "Custom domain" at bounding box center [867, 104] width 975 height 17
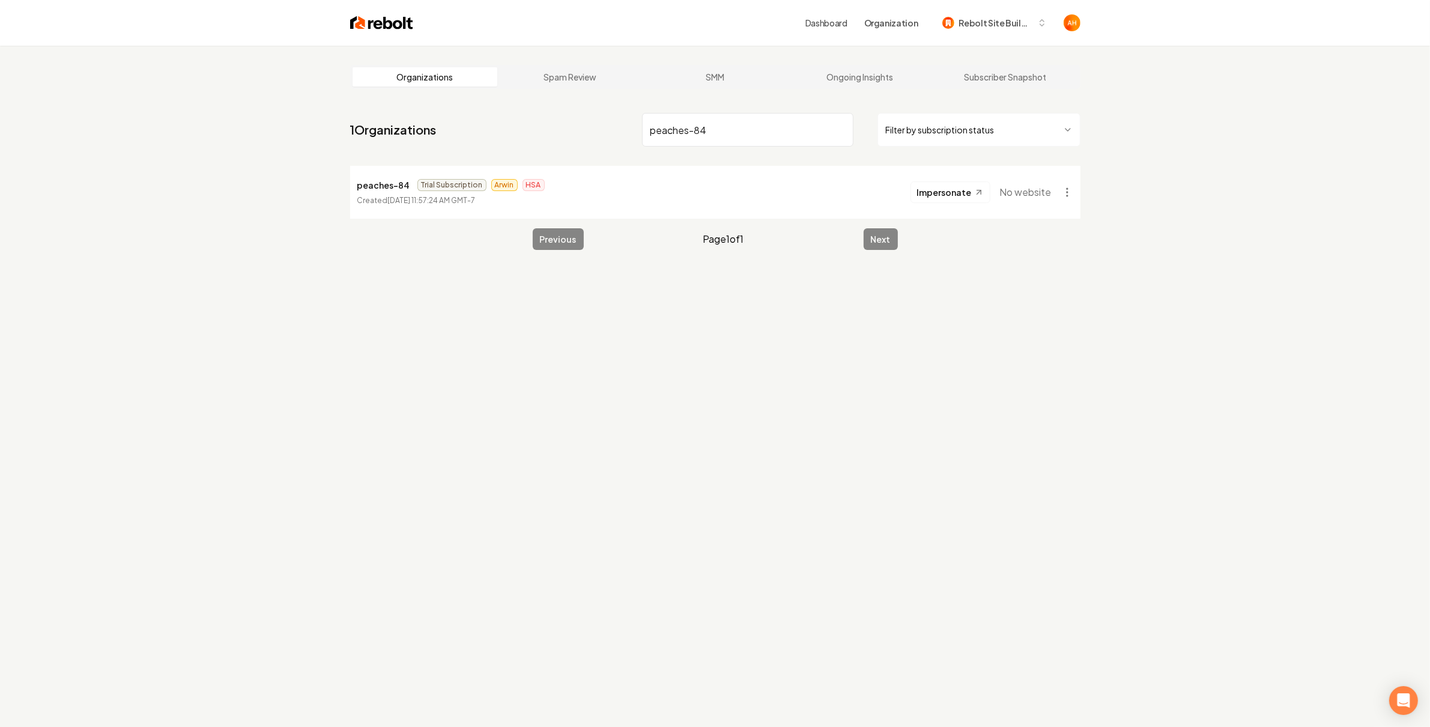
click at [731, 130] on input "peaches-84" at bounding box center [747, 130] width 211 height 34
type input "temple"
click at [958, 198] on button "Overview" at bounding box center [935, 192] width 53 height 22
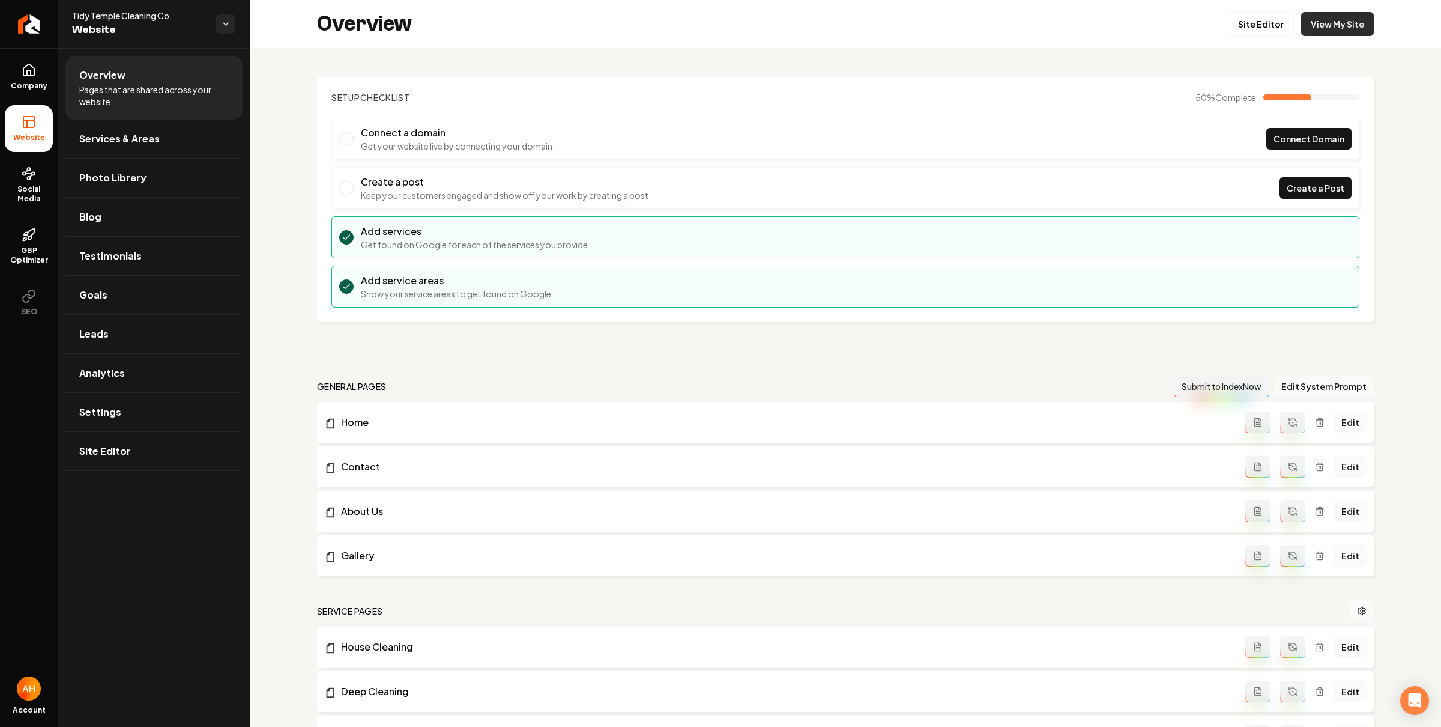
click at [1316, 31] on link "View My Site" at bounding box center [1337, 24] width 73 height 24
click at [147, 407] on link "Settings" at bounding box center [154, 412] width 178 height 38
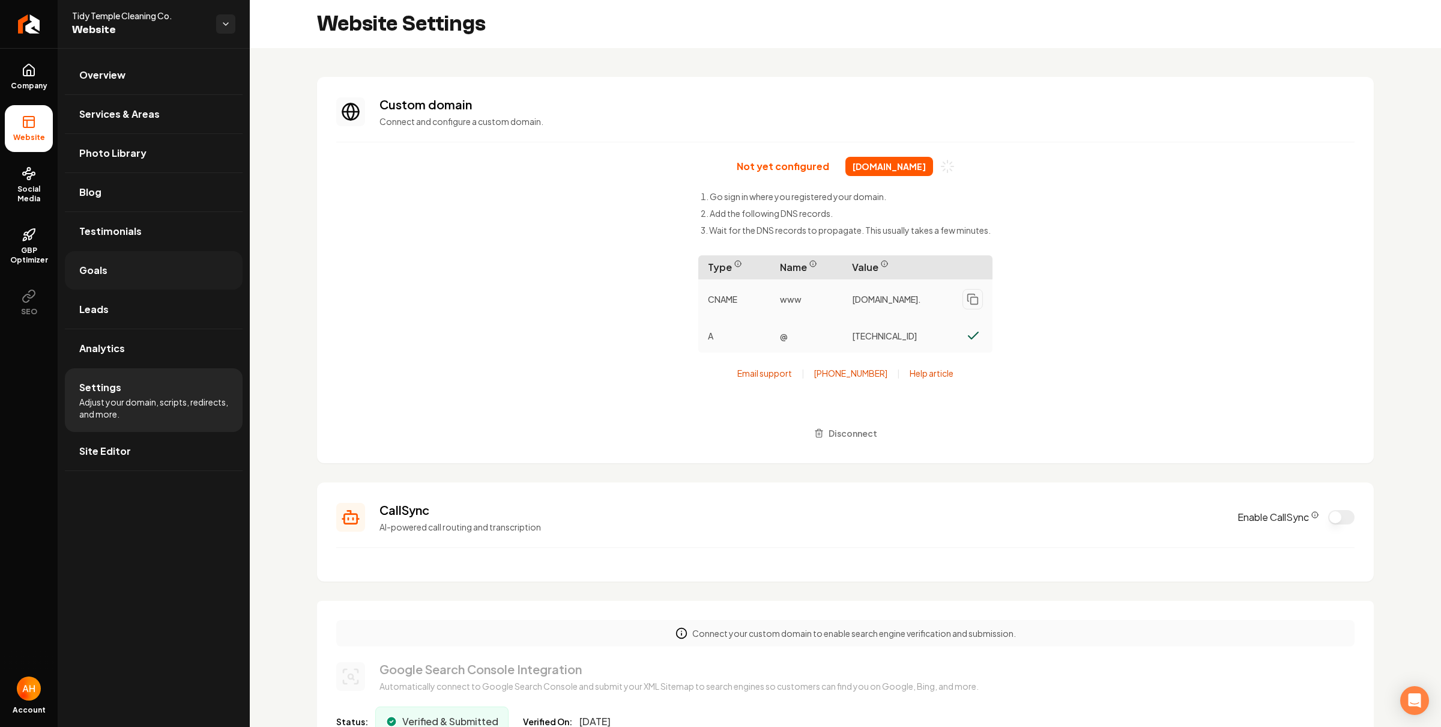
click at [129, 258] on link "Goals" at bounding box center [154, 270] width 178 height 38
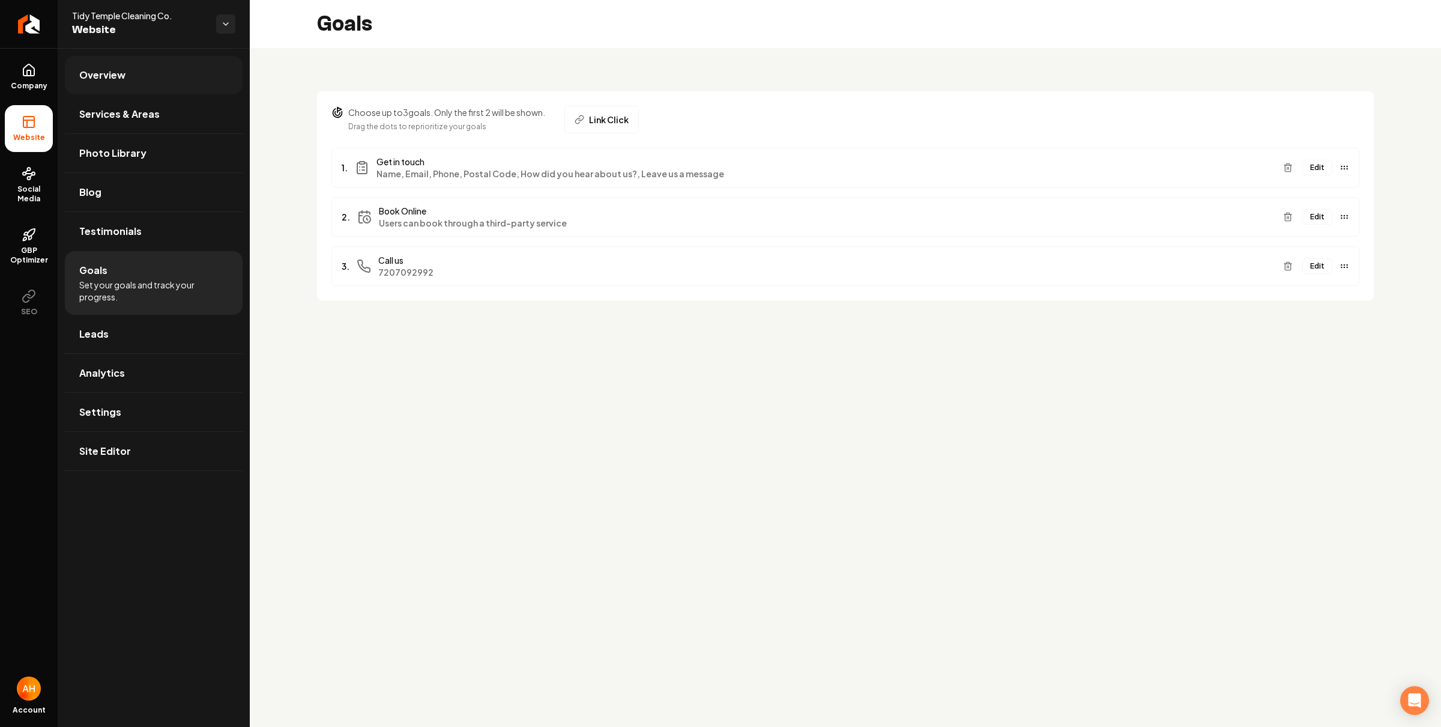
click at [152, 67] on link "Overview" at bounding box center [154, 75] width 178 height 38
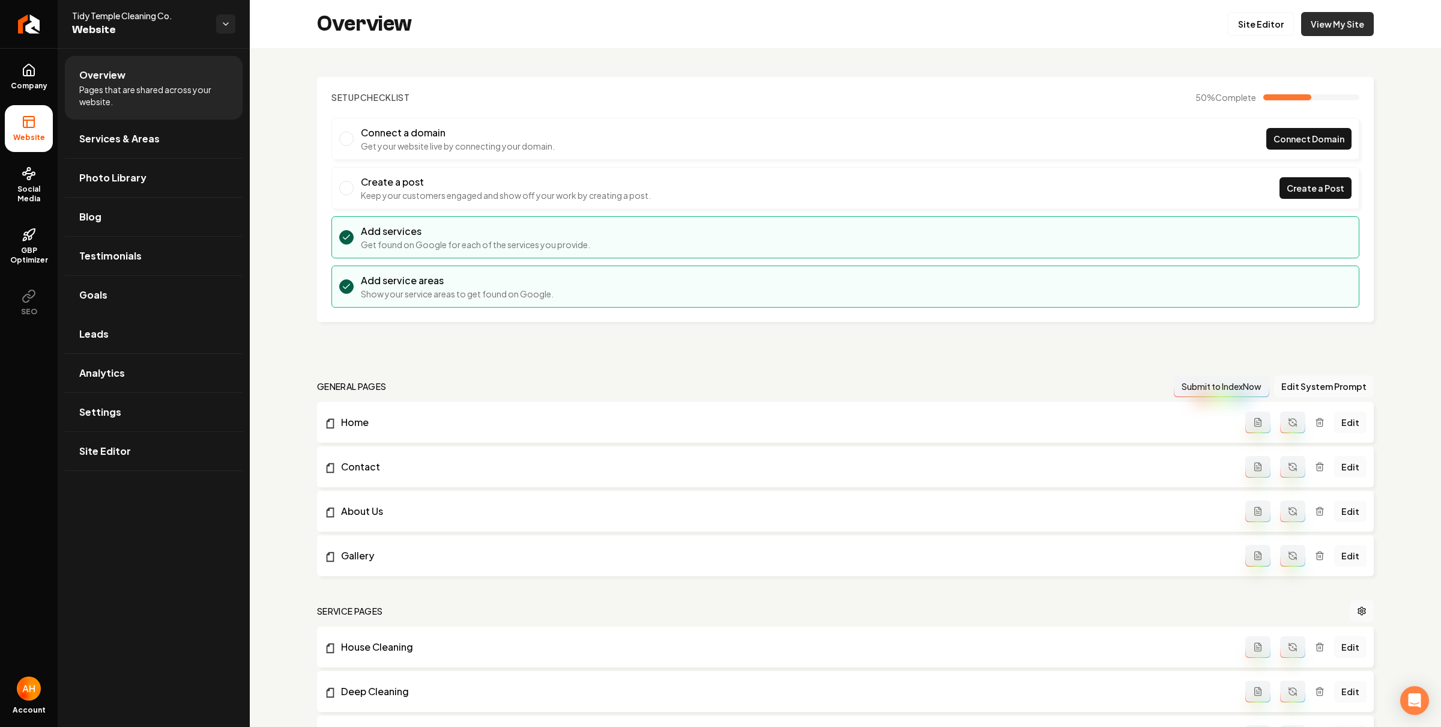
click at [1315, 21] on link "View My Site" at bounding box center [1337, 24] width 73 height 24
drag, startPoint x: 130, startPoint y: 409, endPoint x: 280, endPoint y: 379, distance: 153.1
click at [129, 409] on link "Settings" at bounding box center [154, 412] width 178 height 38
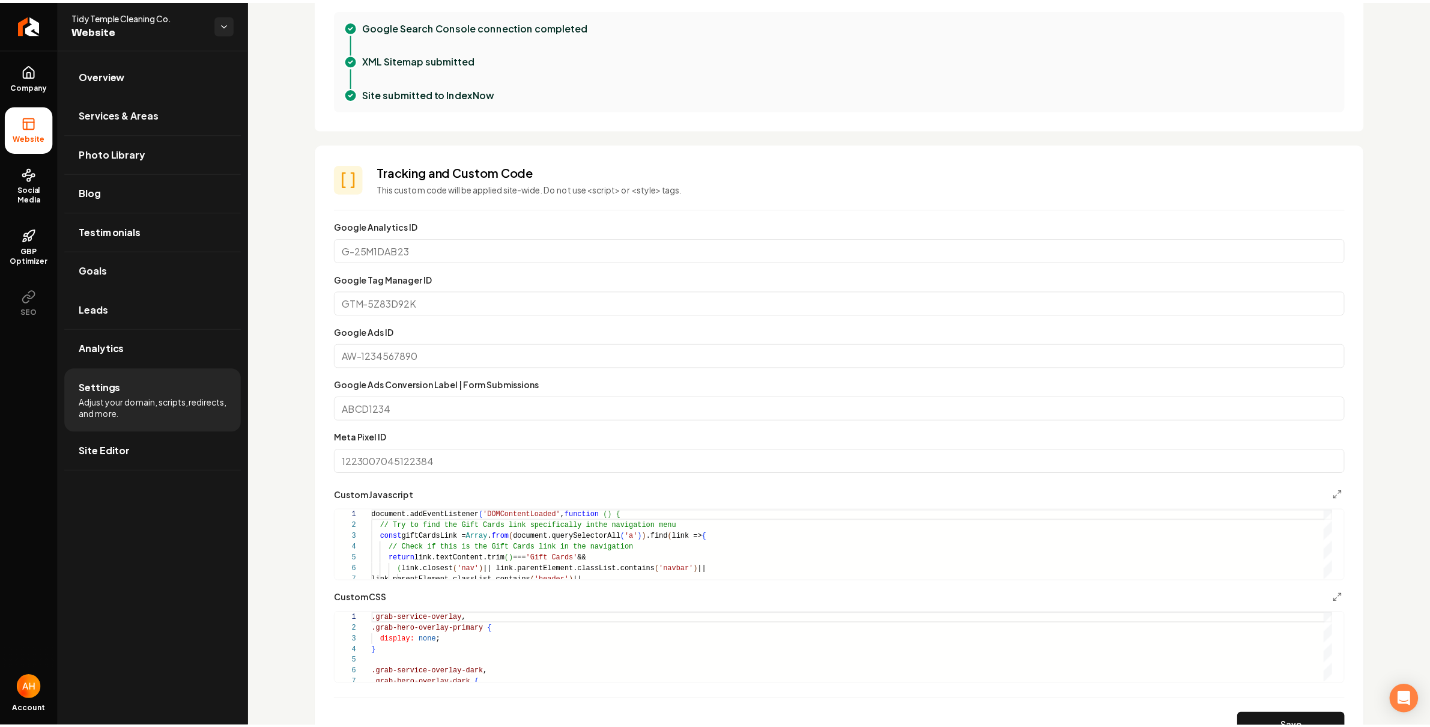
scroll to position [733, 0]
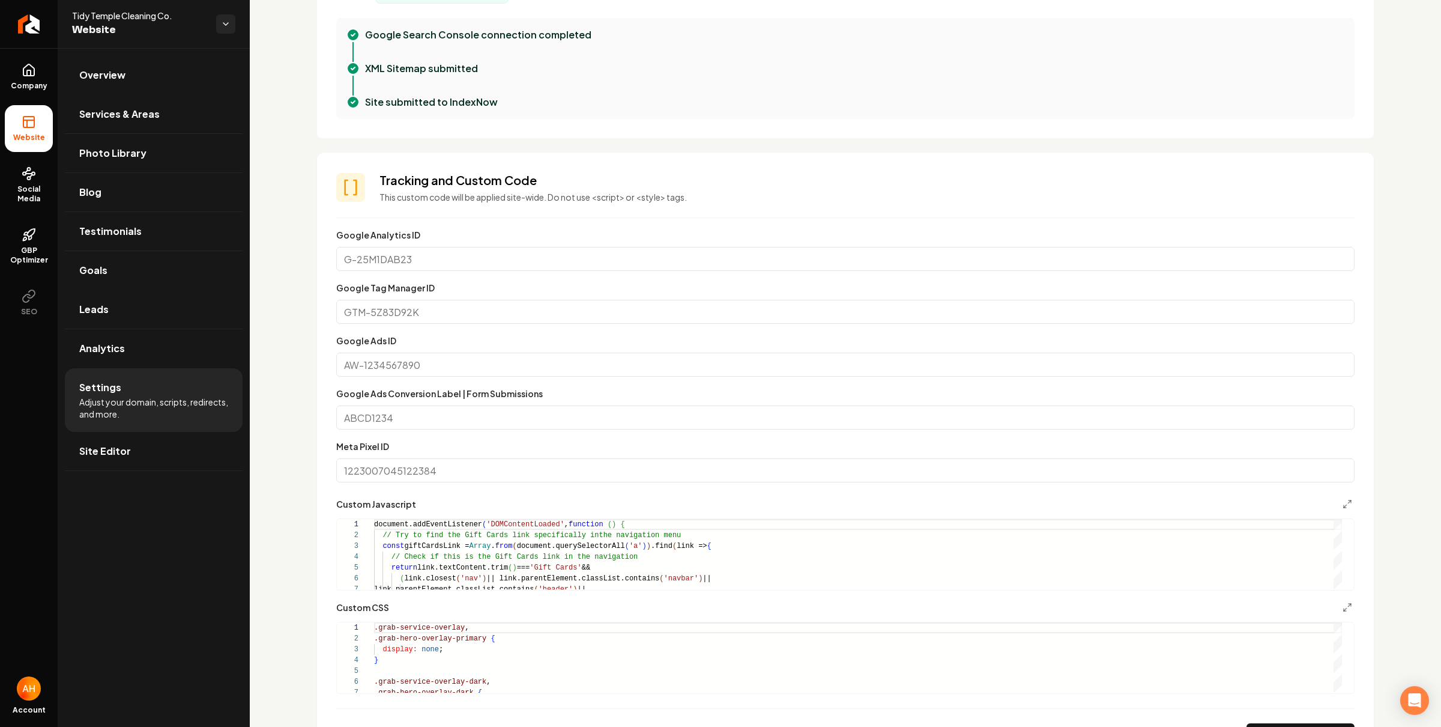
click at [286, 110] on div "Custom domain Connect and configure a custom domain. Not yet configured tidy-te…" at bounding box center [846, 383] width 1192 height 2137
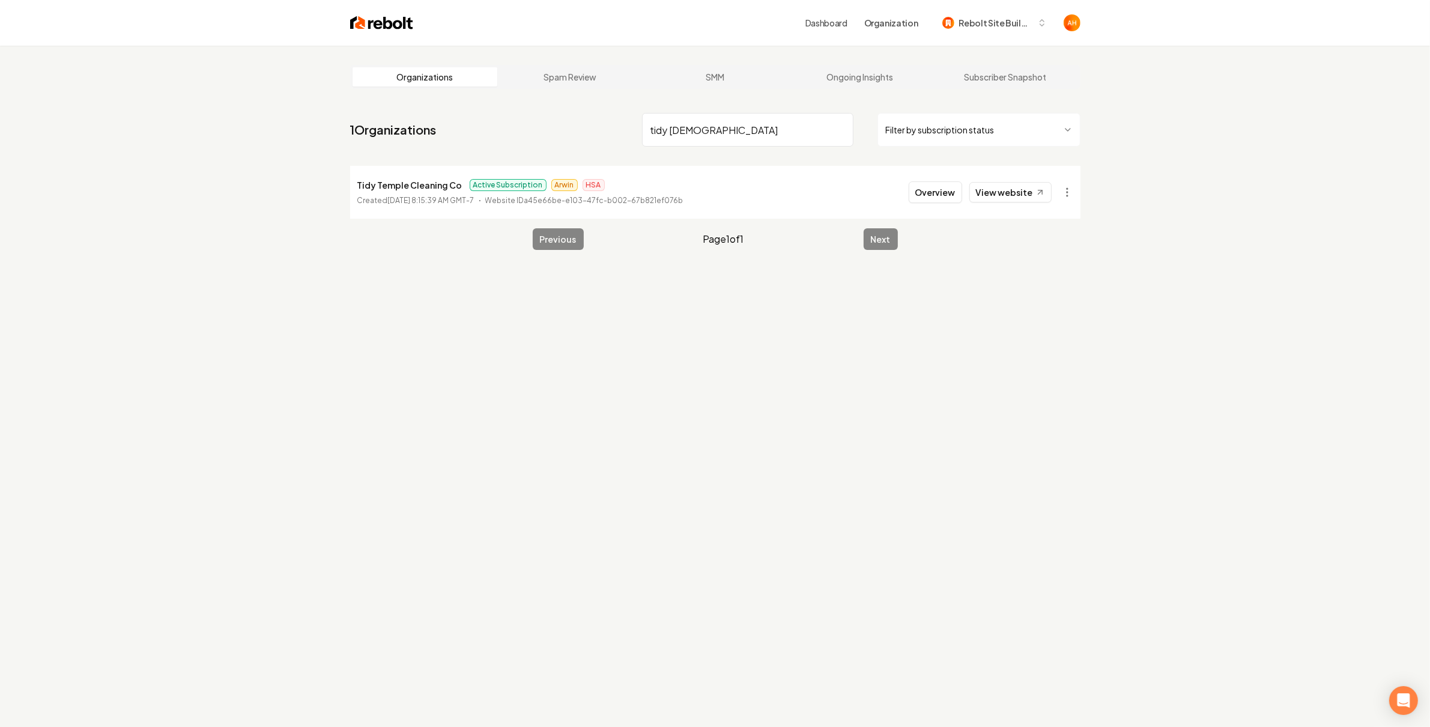
type input "tidy temple"
